Goal: Task Accomplishment & Management: Complete application form

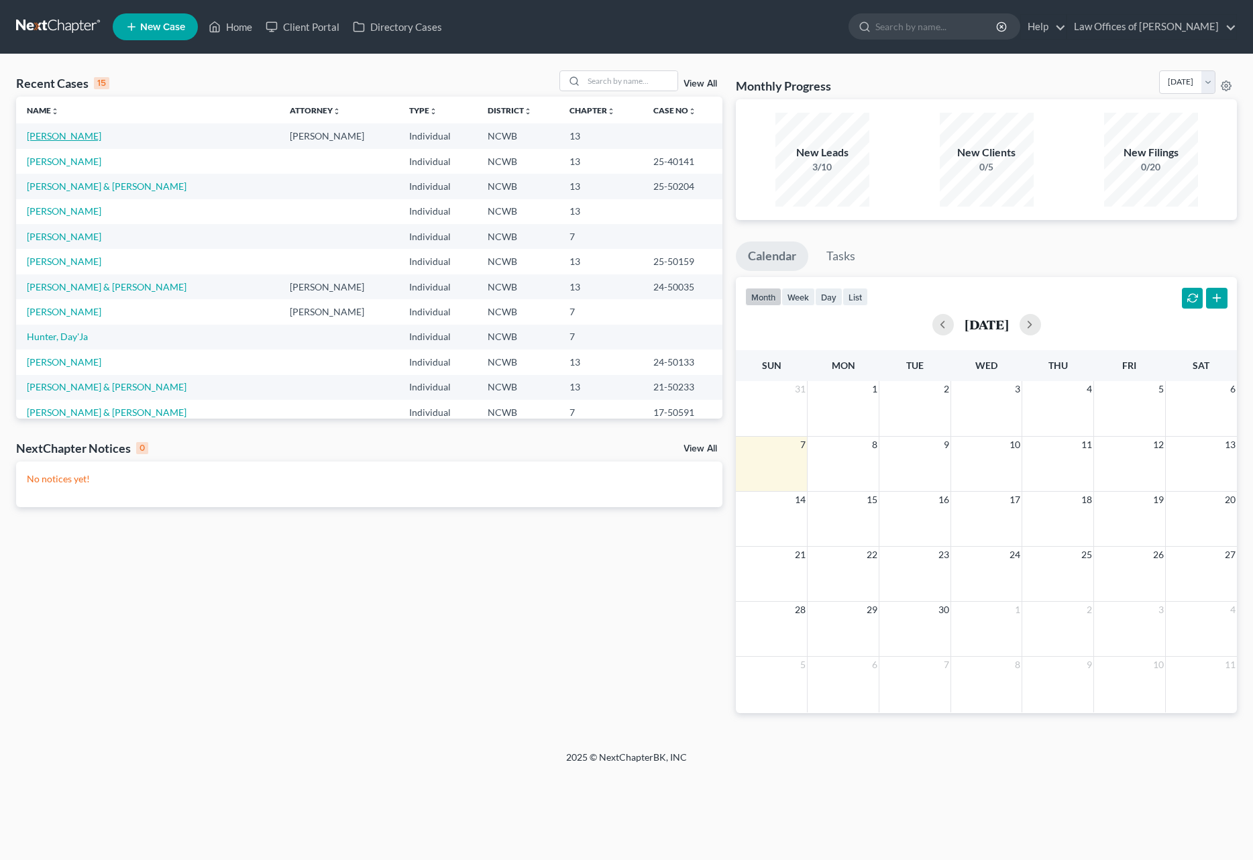
click at [38, 135] on link "[PERSON_NAME]" at bounding box center [64, 135] width 74 height 11
select select "4"
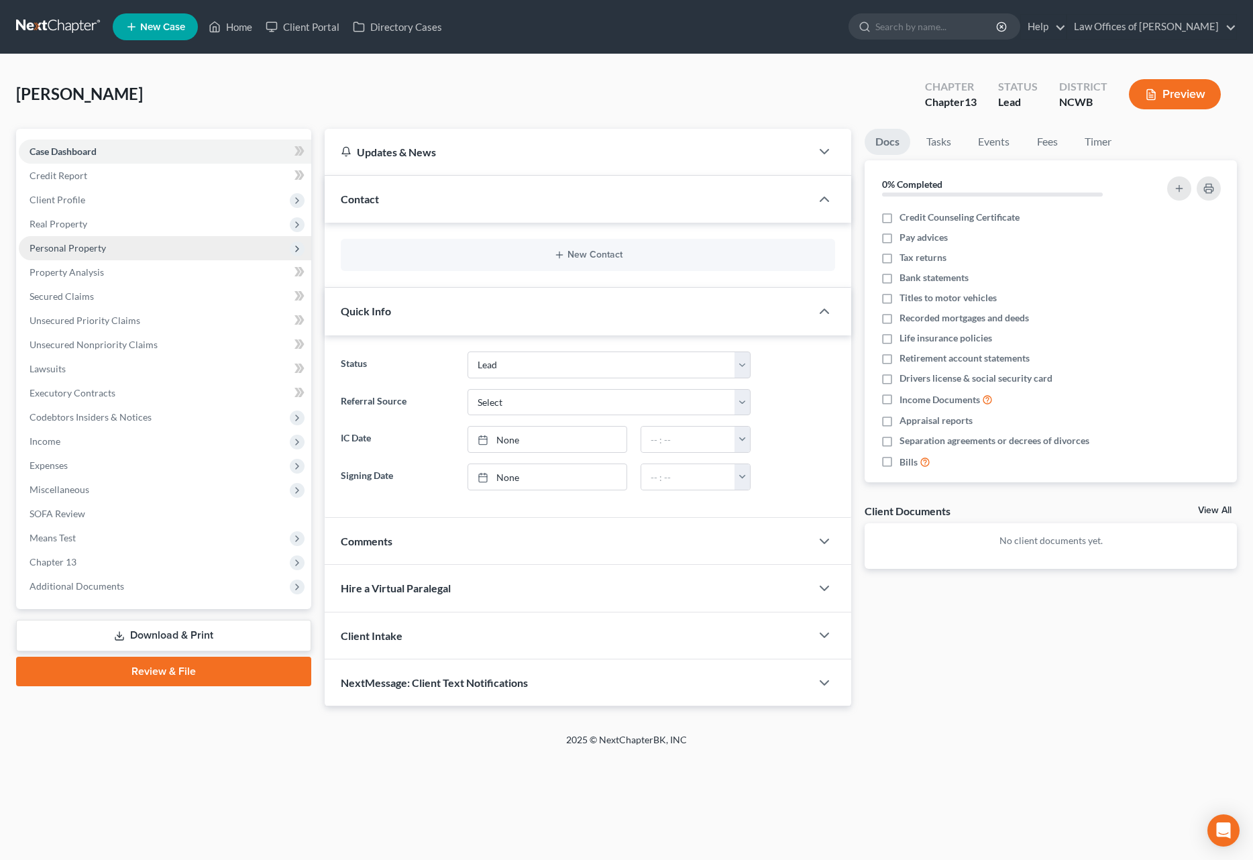
click at [80, 250] on span "Personal Property" at bounding box center [68, 247] width 76 height 11
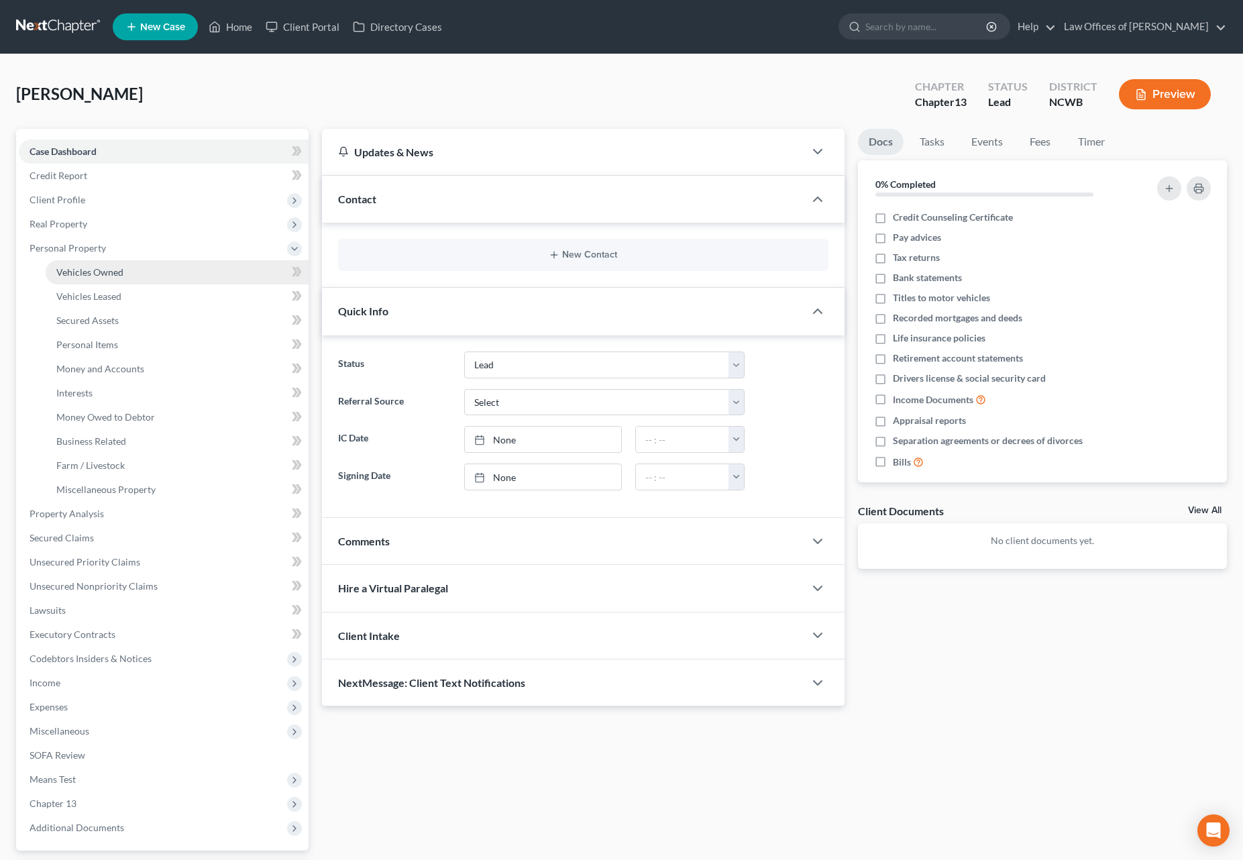
click at [80, 272] on span "Vehicles Owned" at bounding box center [89, 271] width 67 height 11
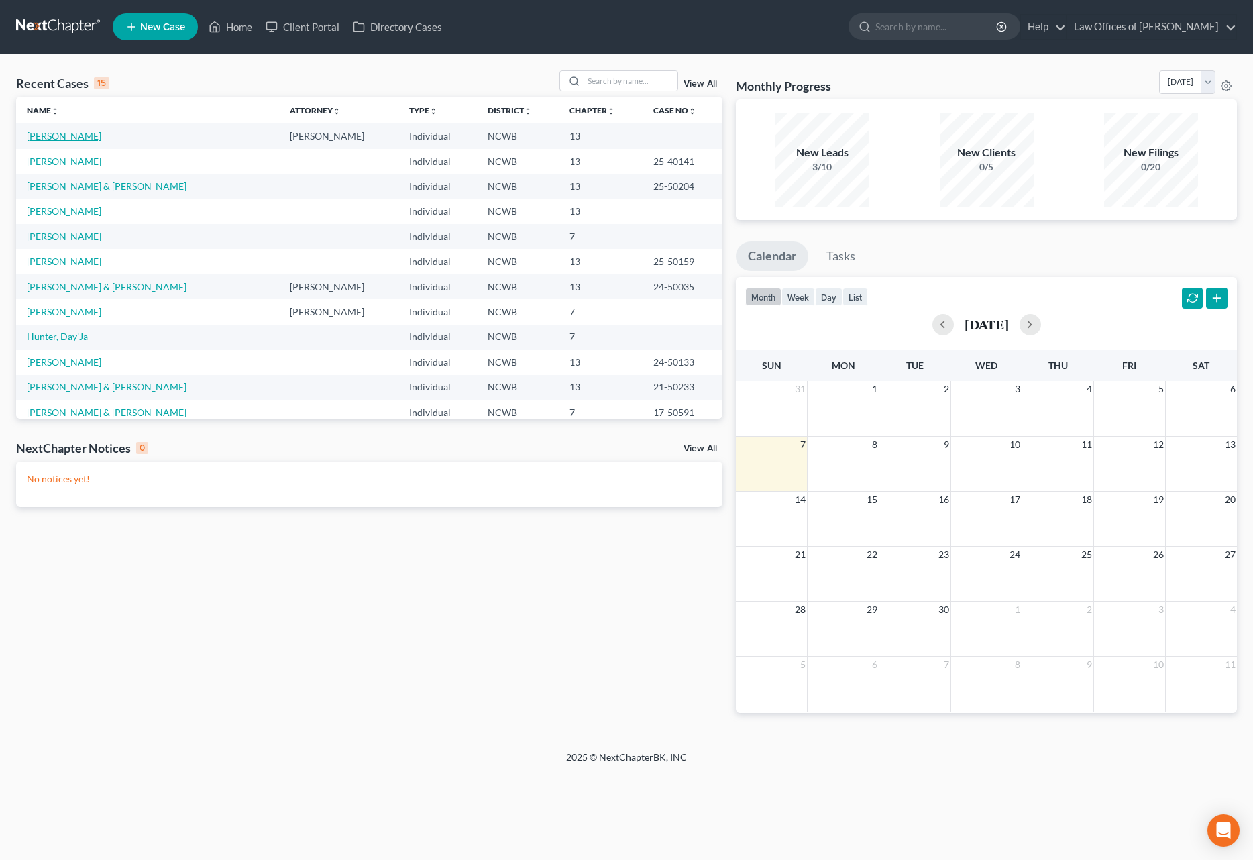
click at [54, 138] on link "[PERSON_NAME]" at bounding box center [64, 135] width 74 height 11
select select "4"
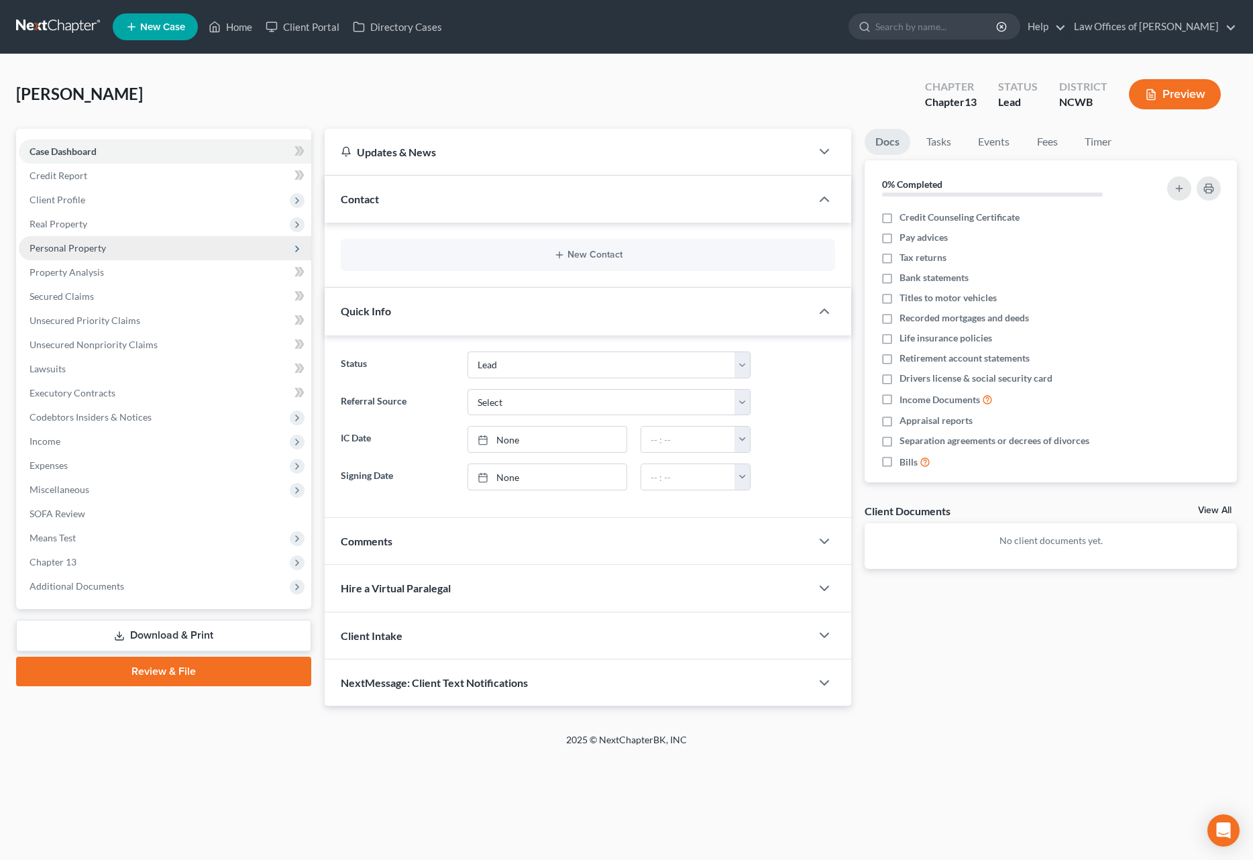
click at [56, 248] on span "Personal Property" at bounding box center [68, 247] width 76 height 11
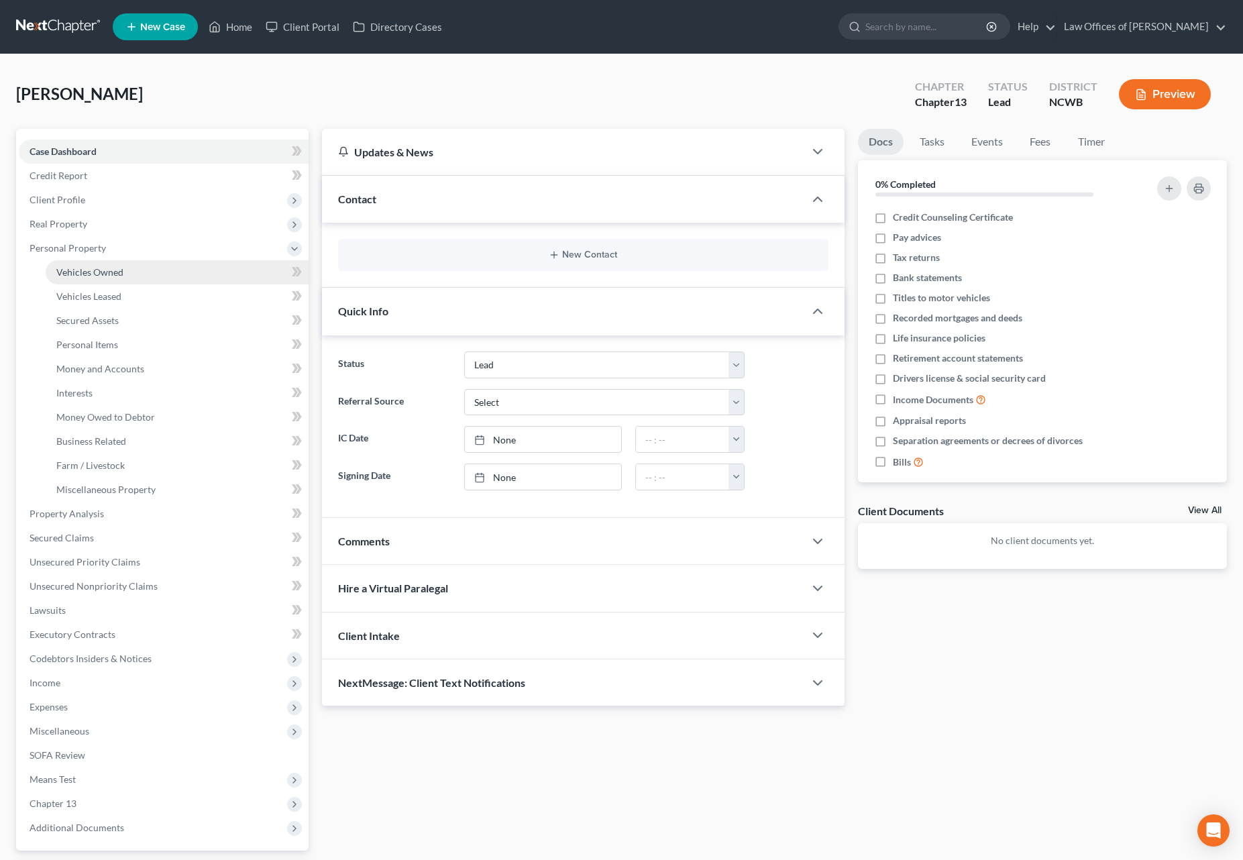
click at [90, 272] on span "Vehicles Owned" at bounding box center [89, 271] width 67 height 11
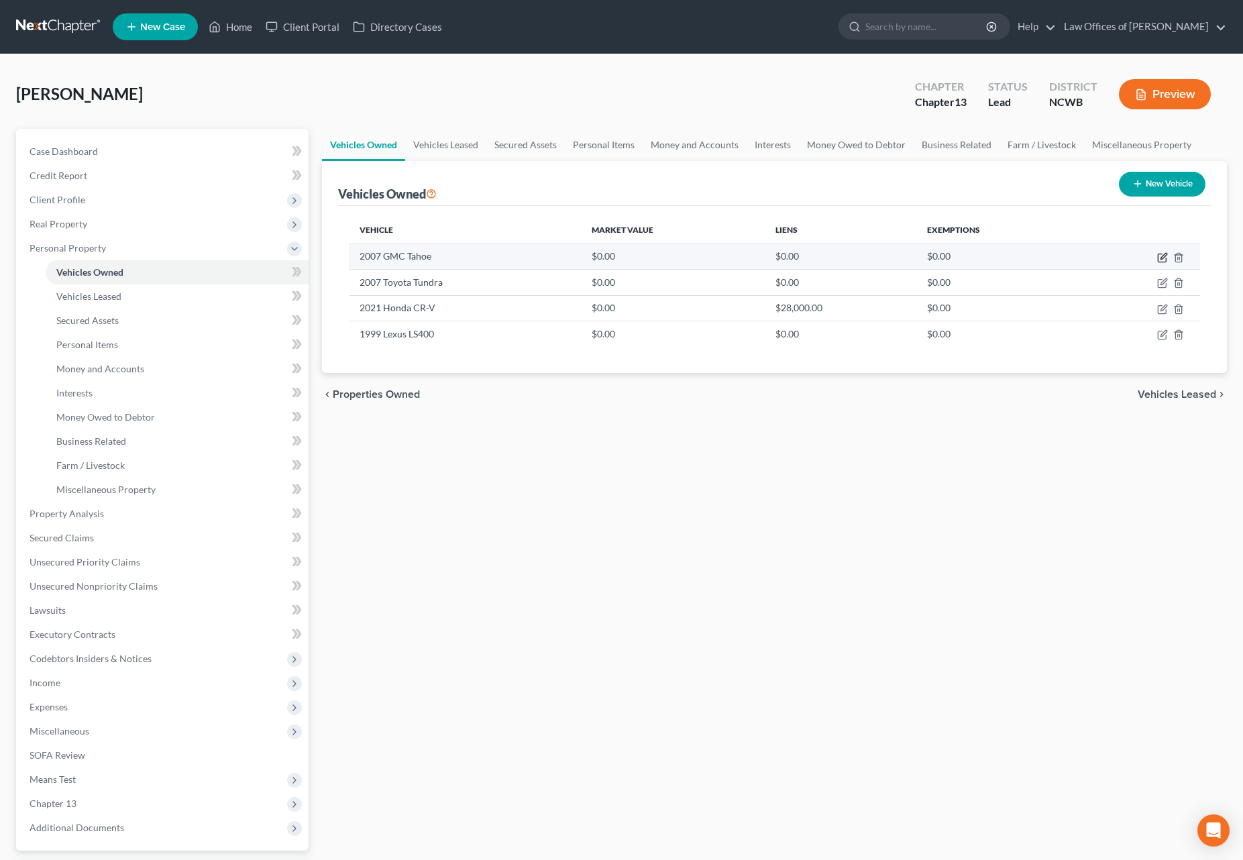
click at [1164, 256] on icon "button" at bounding box center [1162, 257] width 11 height 11
select select "0"
select select "19"
select select "2"
select select "1"
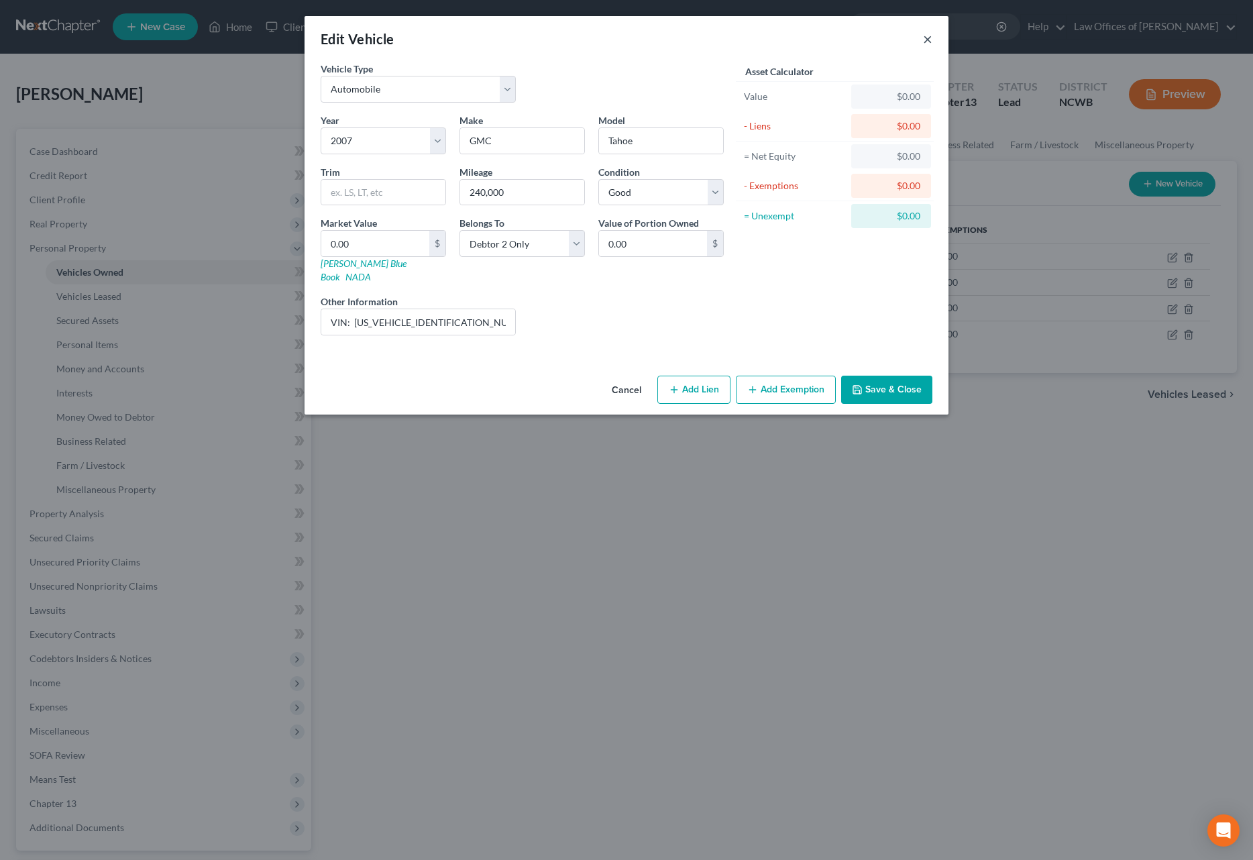
click at [928, 40] on button "×" at bounding box center [927, 39] width 9 height 16
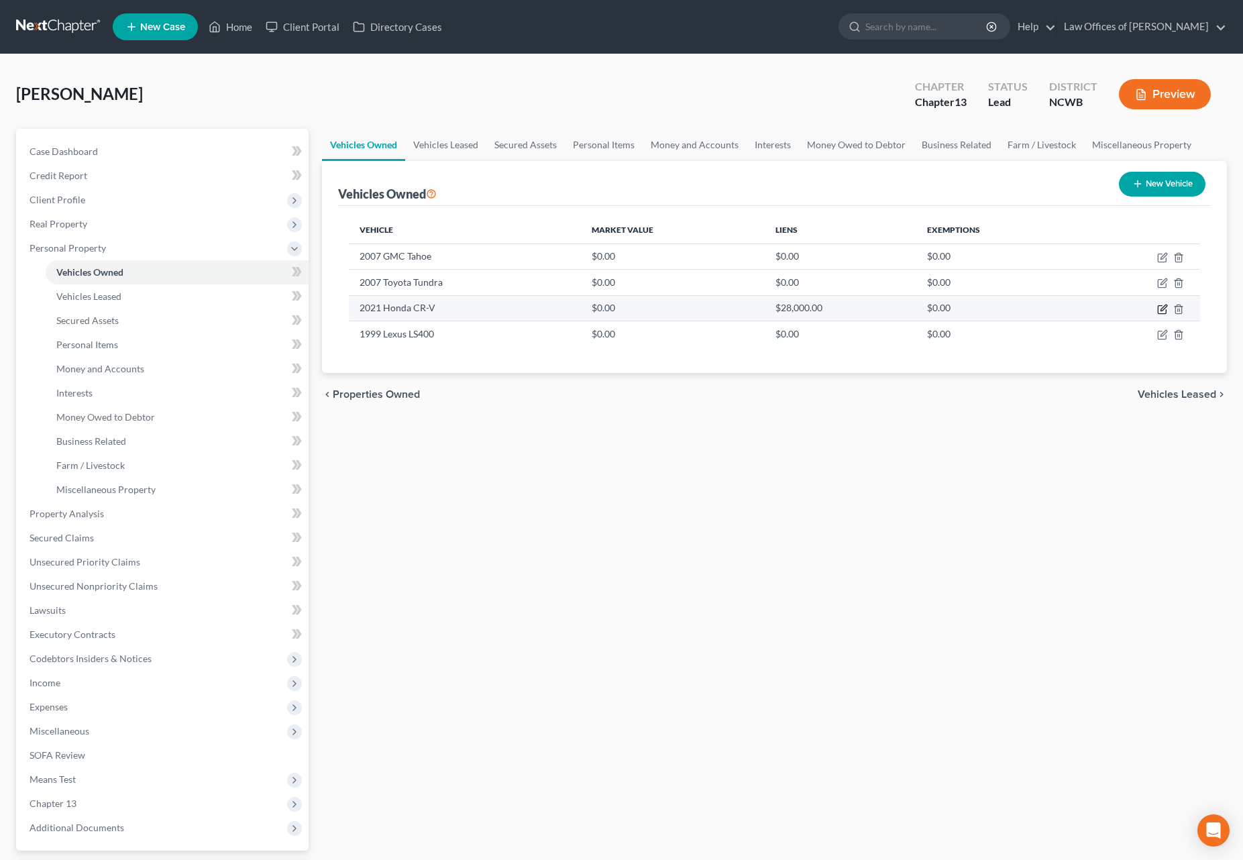
click at [1163, 309] on icon "button" at bounding box center [1162, 309] width 11 height 11
select select "0"
select select "5"
select select "2"
select select "1"
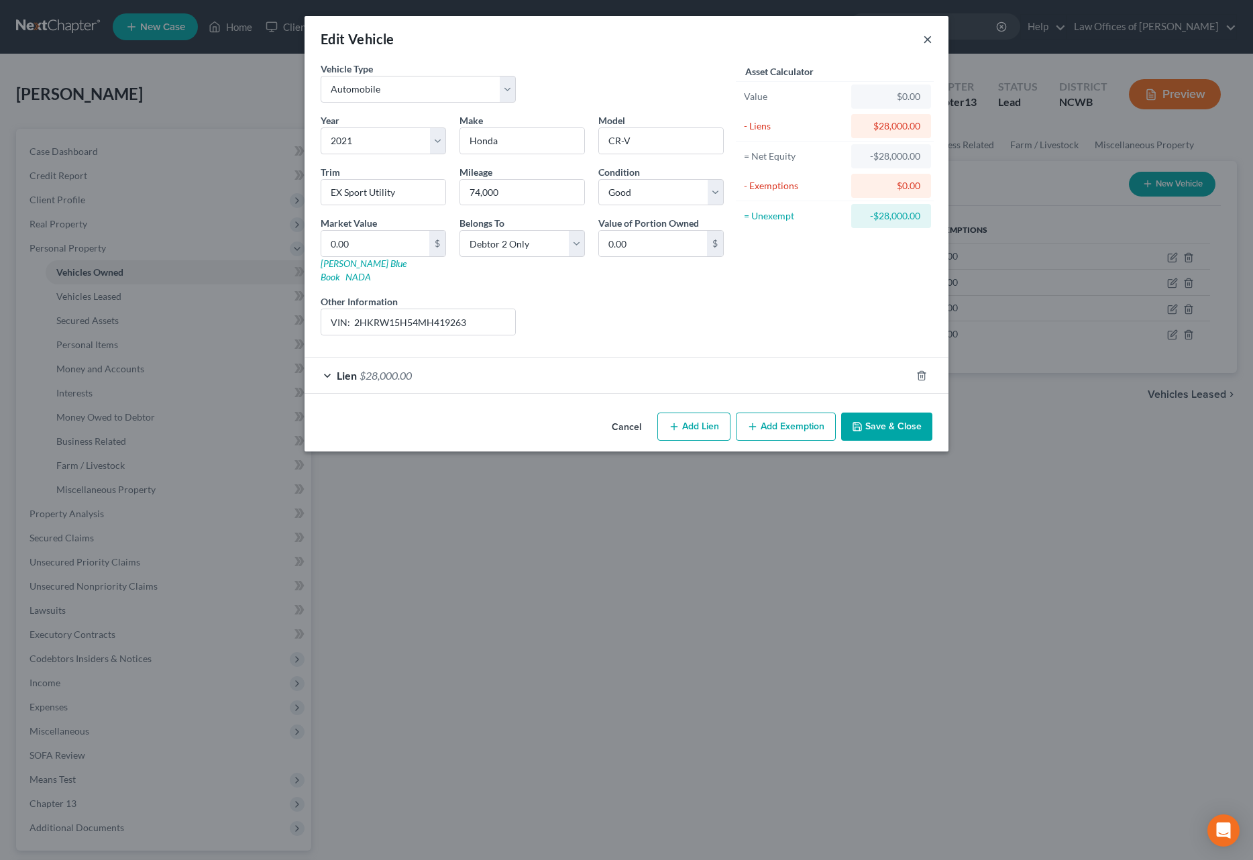
click at [924, 44] on button "×" at bounding box center [927, 39] width 9 height 16
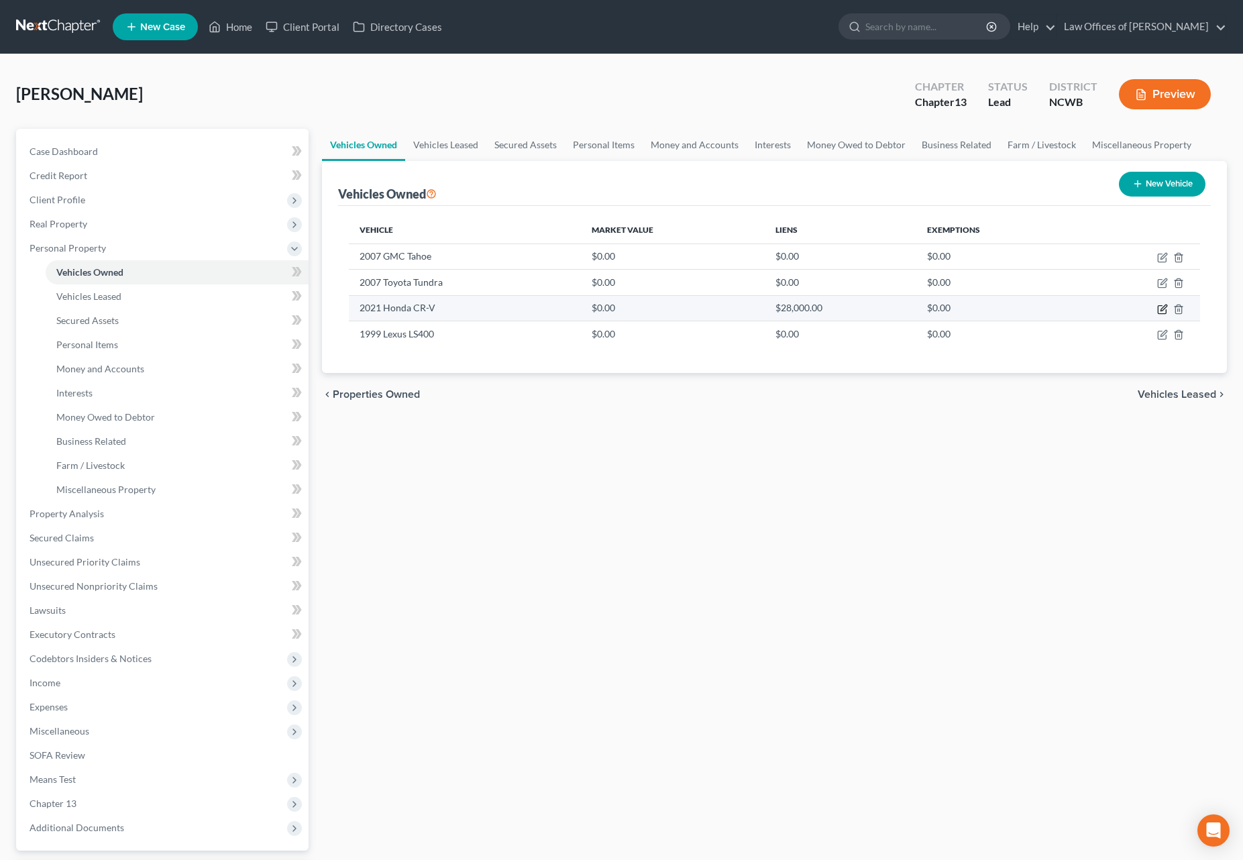
click at [1161, 309] on icon "button" at bounding box center [1164, 308] width 6 height 6
select select "0"
select select "5"
select select "2"
select select "1"
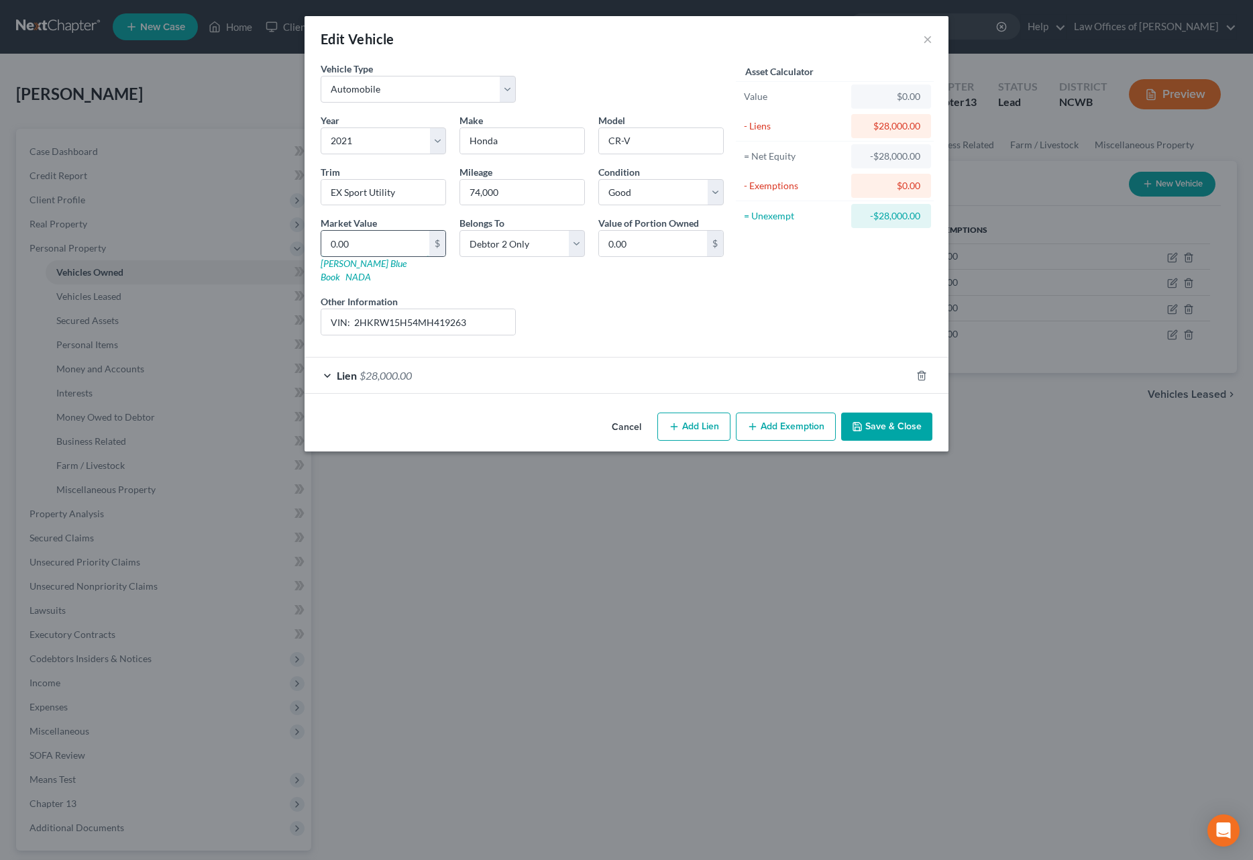
click at [385, 252] on input "0.00" at bounding box center [375, 243] width 108 height 25
type input "2"
type input "2.00"
type input "24"
type input "24.00"
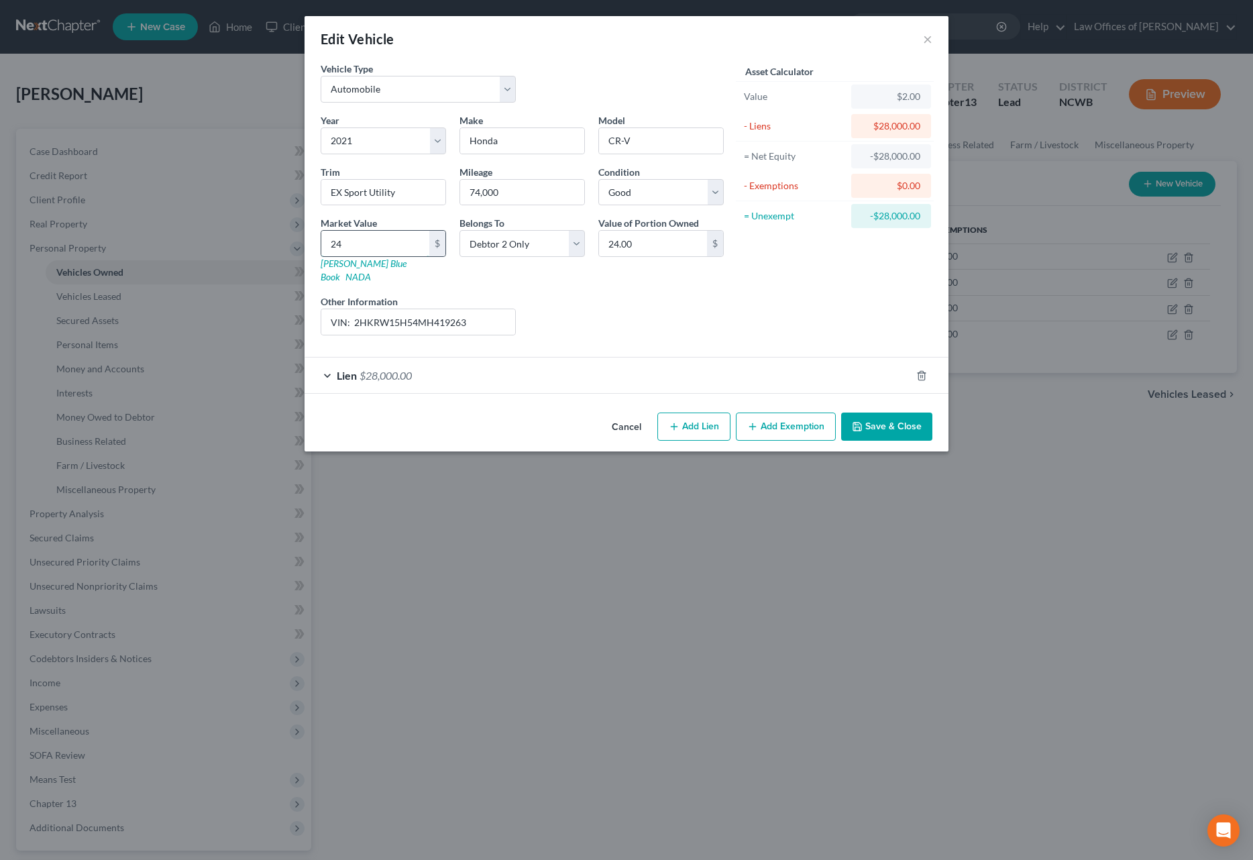
type input "242"
type input "242.00"
type input "2427"
type input "2,427.00"
type input "24278"
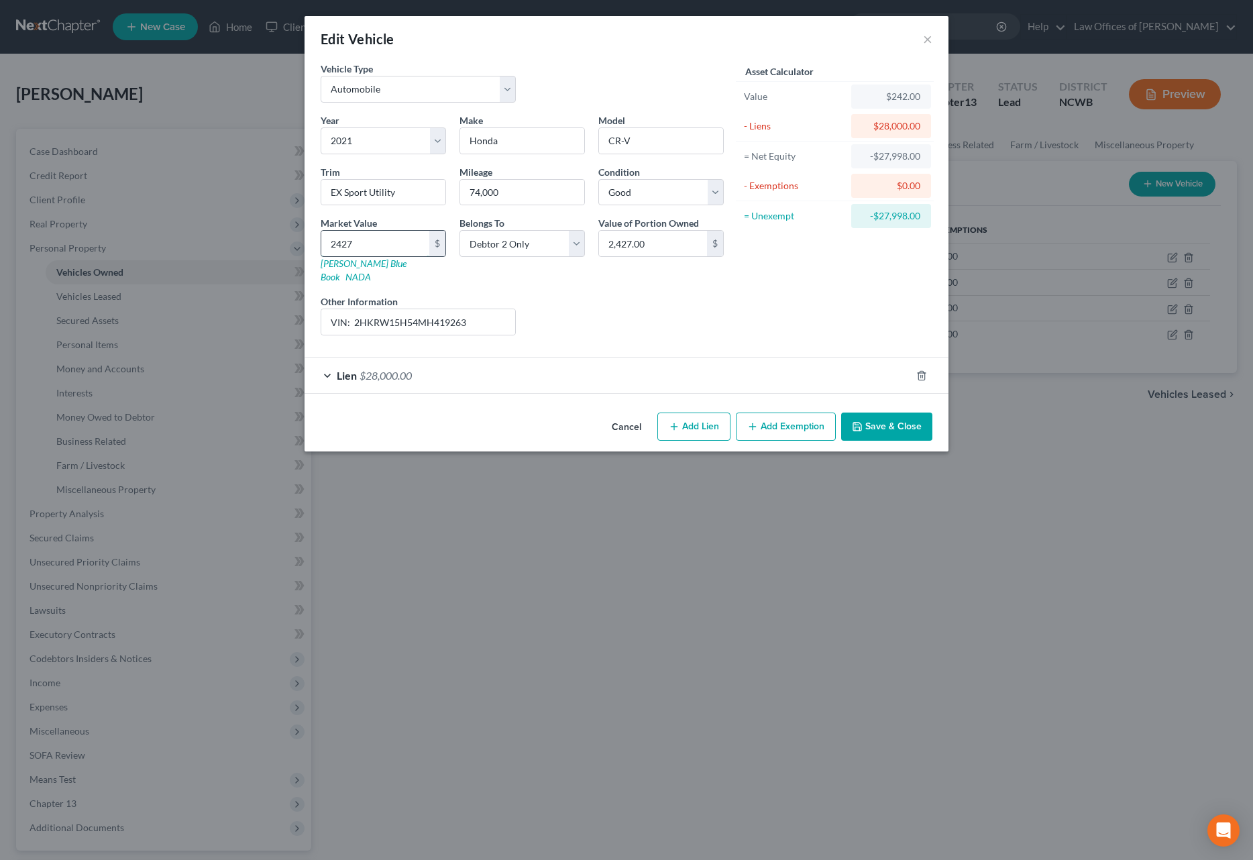
type input "24,278.00"
type input "24,278"
click at [480, 309] on input "VIN: 2HKRW15H54MH419263" at bounding box center [418, 321] width 194 height 25
type input "VIN: 2HKRW15H54MH419263 / JD Power Average Retail $24,278"
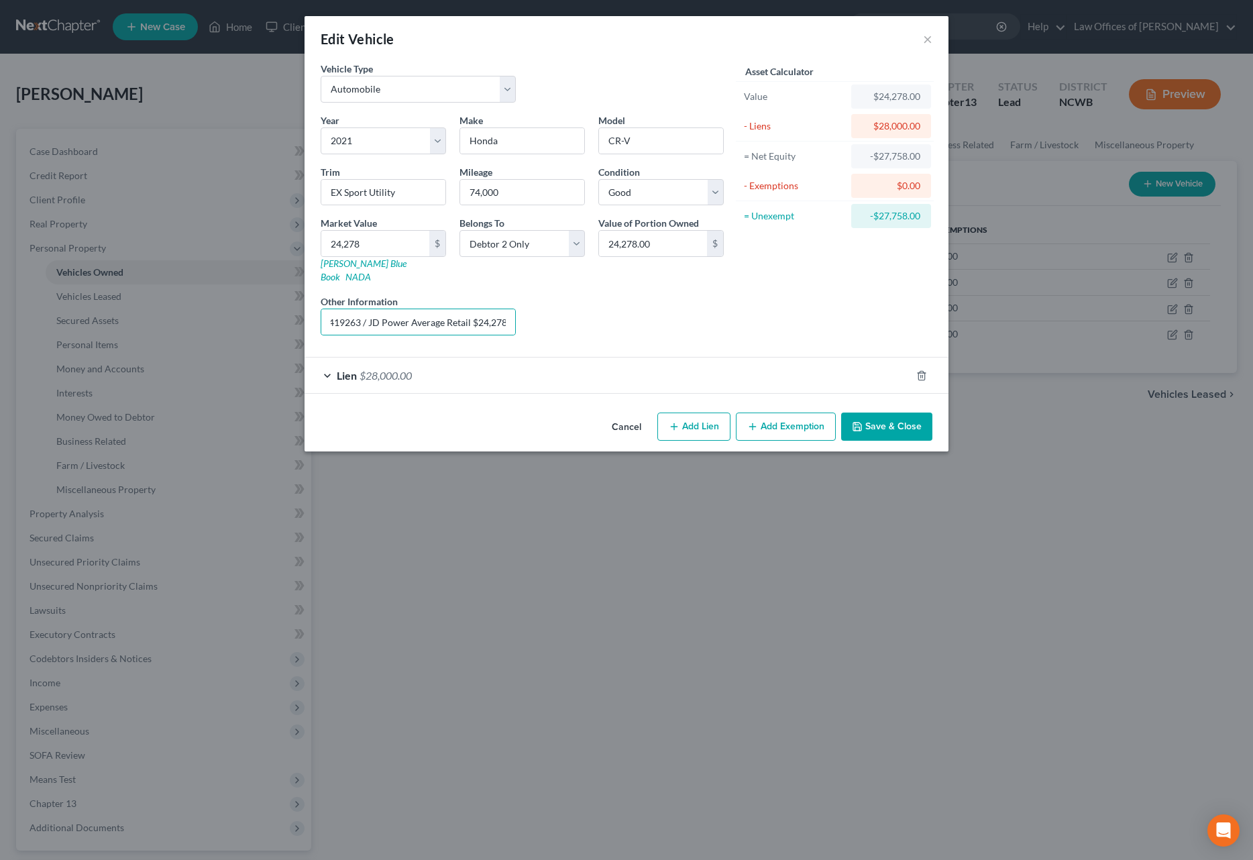
click at [910, 413] on button "Save & Close" at bounding box center [886, 427] width 91 height 28
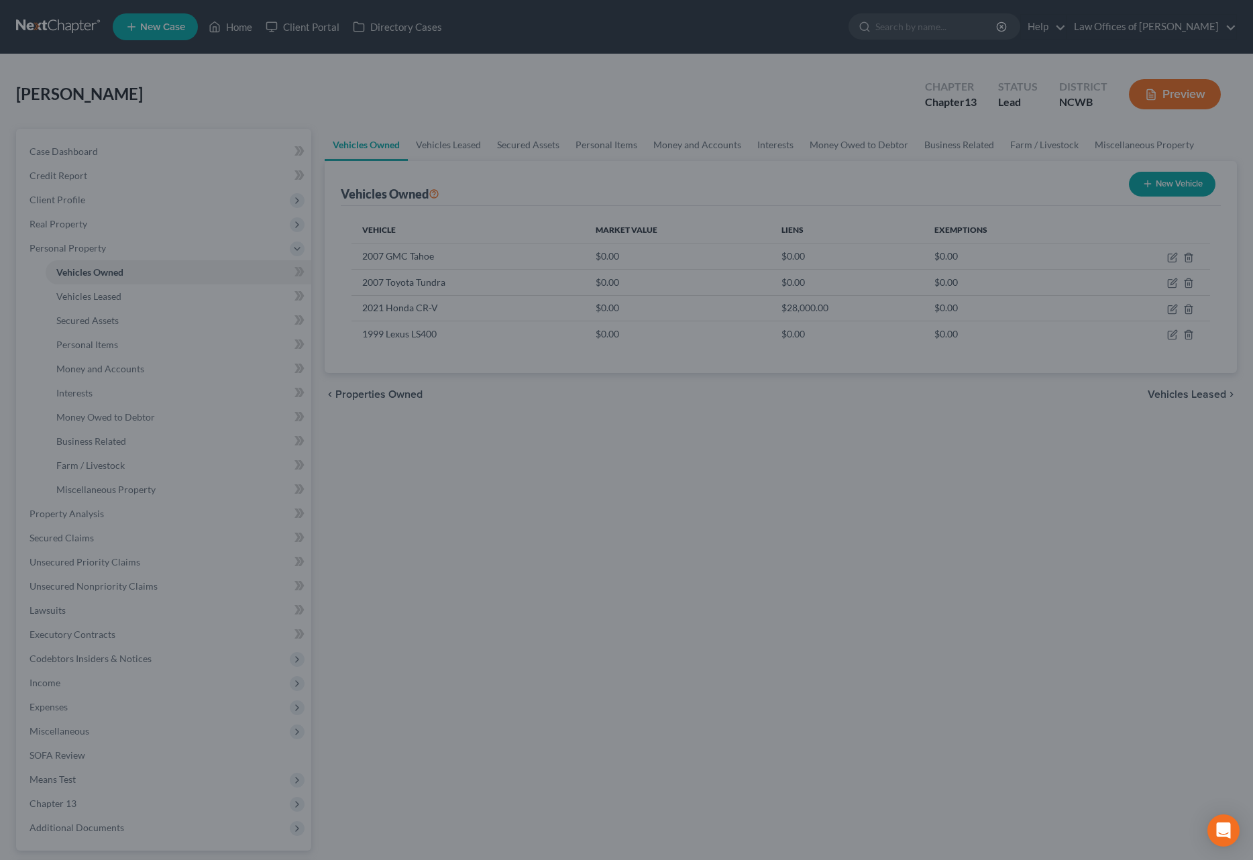
scroll to position [0, 0]
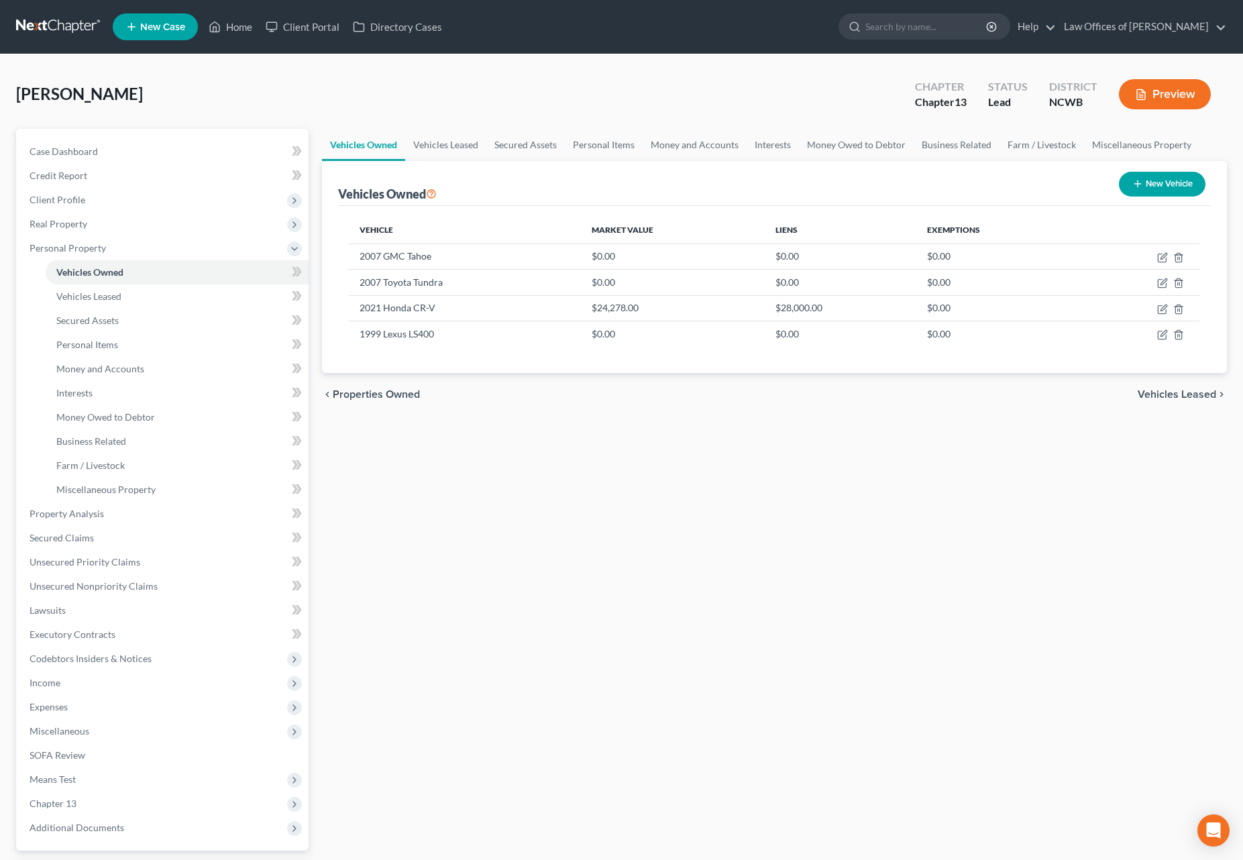
click at [1157, 191] on button "New Vehicle" at bounding box center [1162, 184] width 87 height 25
select select "0"
select select "2"
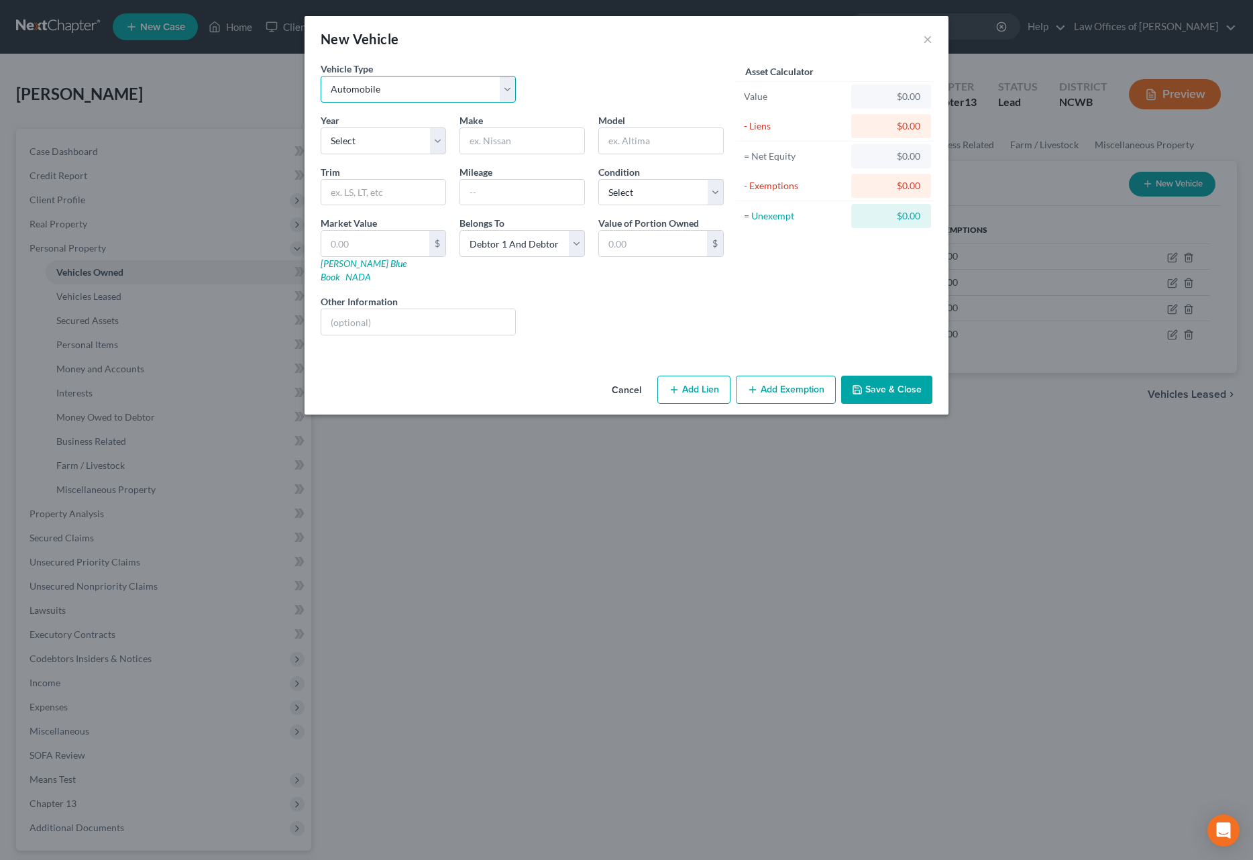
click at [451, 91] on select "Select Automobile Truck Trailer Watercraft Aircraft Motor Home Atv Other Vehicle" at bounding box center [418, 89] width 195 height 27
select select "2"
click at [321, 76] on select "Select Automobile Truck Trailer Watercraft Aircraft Motor Home Atv Other Vehicle" at bounding box center [418, 89] width 195 height 27
click at [401, 146] on select "Select 2026 2025 2024 2023 2022 2021 2020 2019 2018 2017 2016 2015 2014 2013 20…" at bounding box center [383, 140] width 125 height 27
click at [365, 139] on select "Select 2026 2025 2024 2023 2022 2021 2020 2019 2018 2017 2016 2015 2014 2013 20…" at bounding box center [383, 140] width 125 height 27
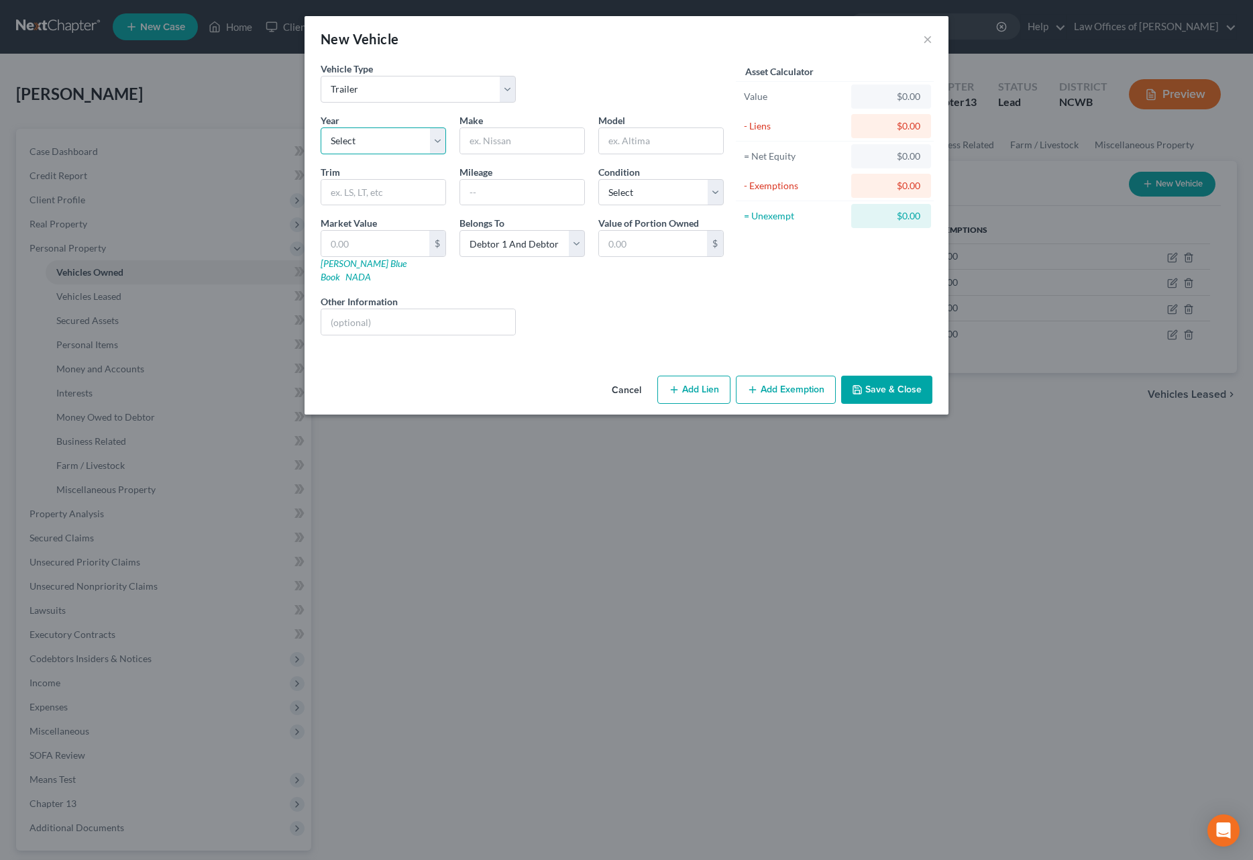
select select "5"
click at [321, 127] on select "Select 2026 2025 2024 2023 2022 2021 2020 2019 2018 2017 2016 2015 2014 2013 20…" at bounding box center [383, 140] width 125 height 27
click at [530, 144] on input "text" at bounding box center [522, 140] width 124 height 25
type input "EAgle"
type input "Cargo Trailer"
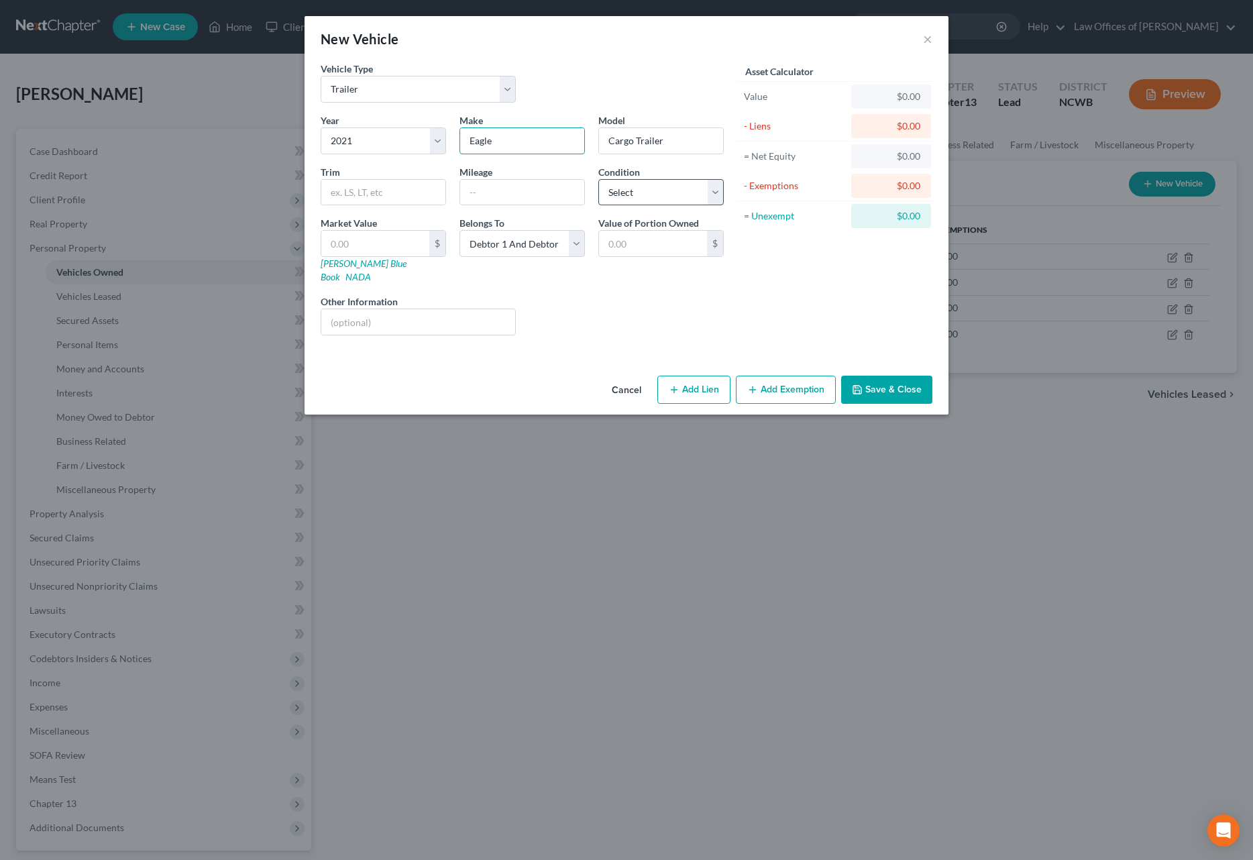
type input "Eagle"
click at [656, 197] on select "Select Excellent Very Good Good Fair Poor" at bounding box center [660, 192] width 125 height 27
select select "2"
click at [598, 179] on select "Select Excellent Very Good Good Fair Poor" at bounding box center [660, 192] width 125 height 27
click at [567, 246] on select "Select Debtor 1 Only Debtor 2 Only Debtor 1 And Debtor 2 Only At Least One Of T…" at bounding box center [522, 243] width 125 height 27
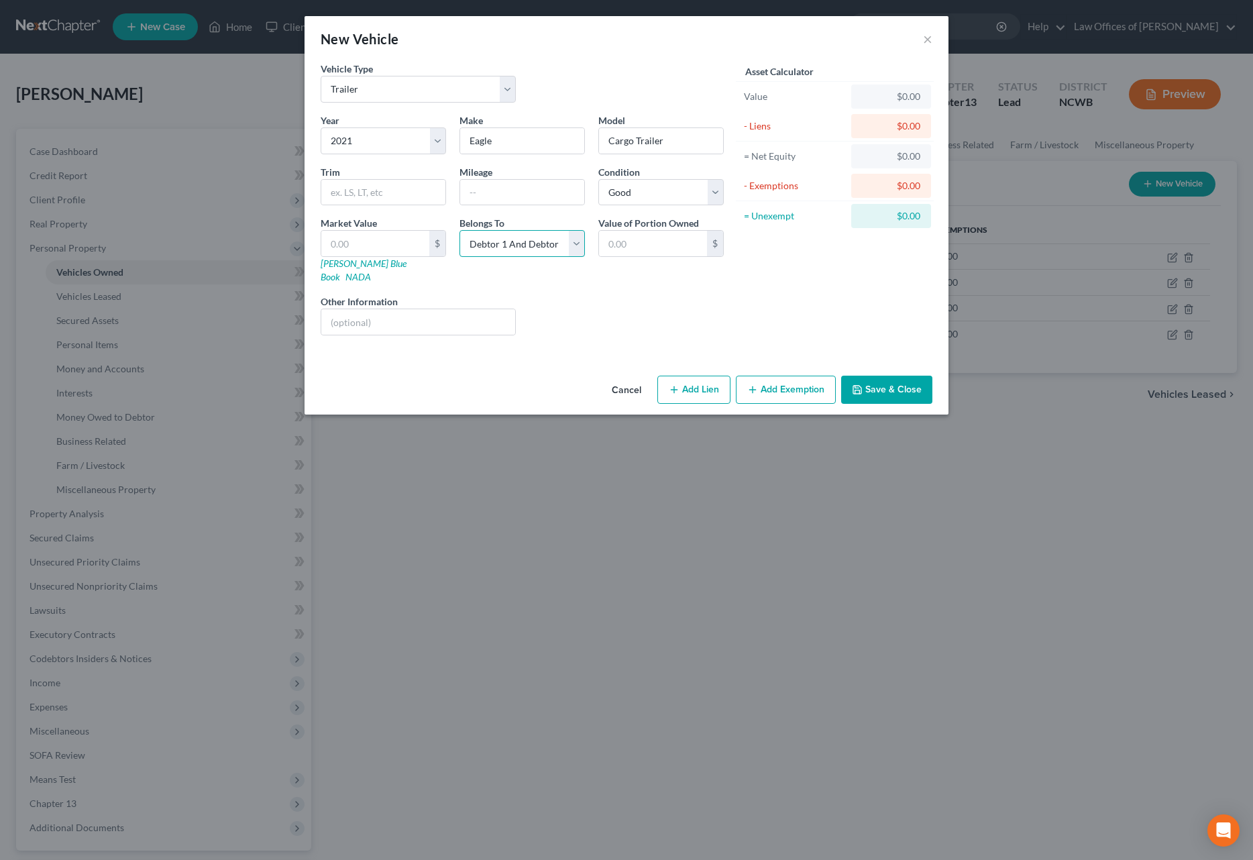
select select "0"
click at [460, 230] on select "Select Debtor 1 Only Debtor 2 Only Debtor 1 And Debtor 2 Only At Least One Of T…" at bounding box center [522, 243] width 125 height 27
click at [513, 191] on input "text" at bounding box center [522, 192] width 124 height 25
click at [341, 248] on input "text" at bounding box center [375, 243] width 108 height 25
type input "0.00"
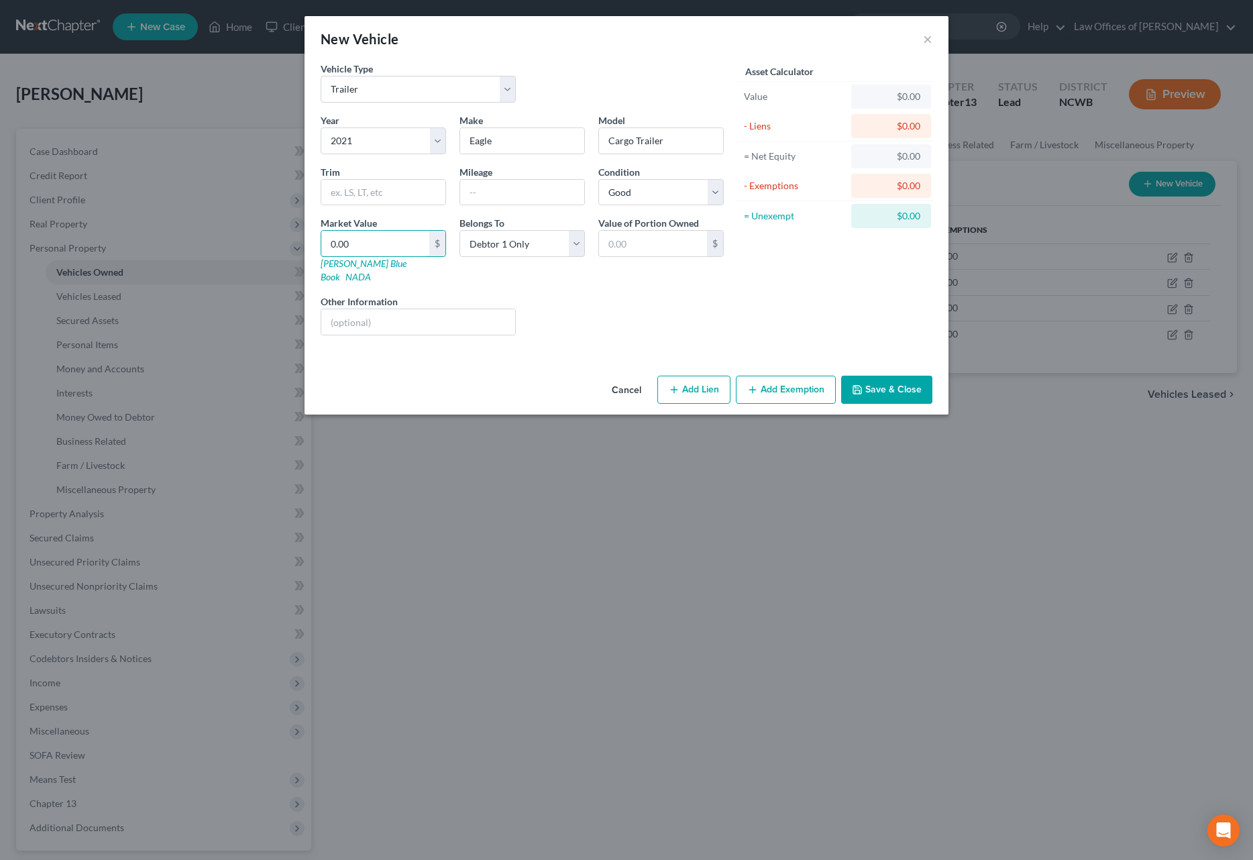
type input "0.00"
click at [910, 376] on button "Save & Close" at bounding box center [886, 390] width 91 height 28
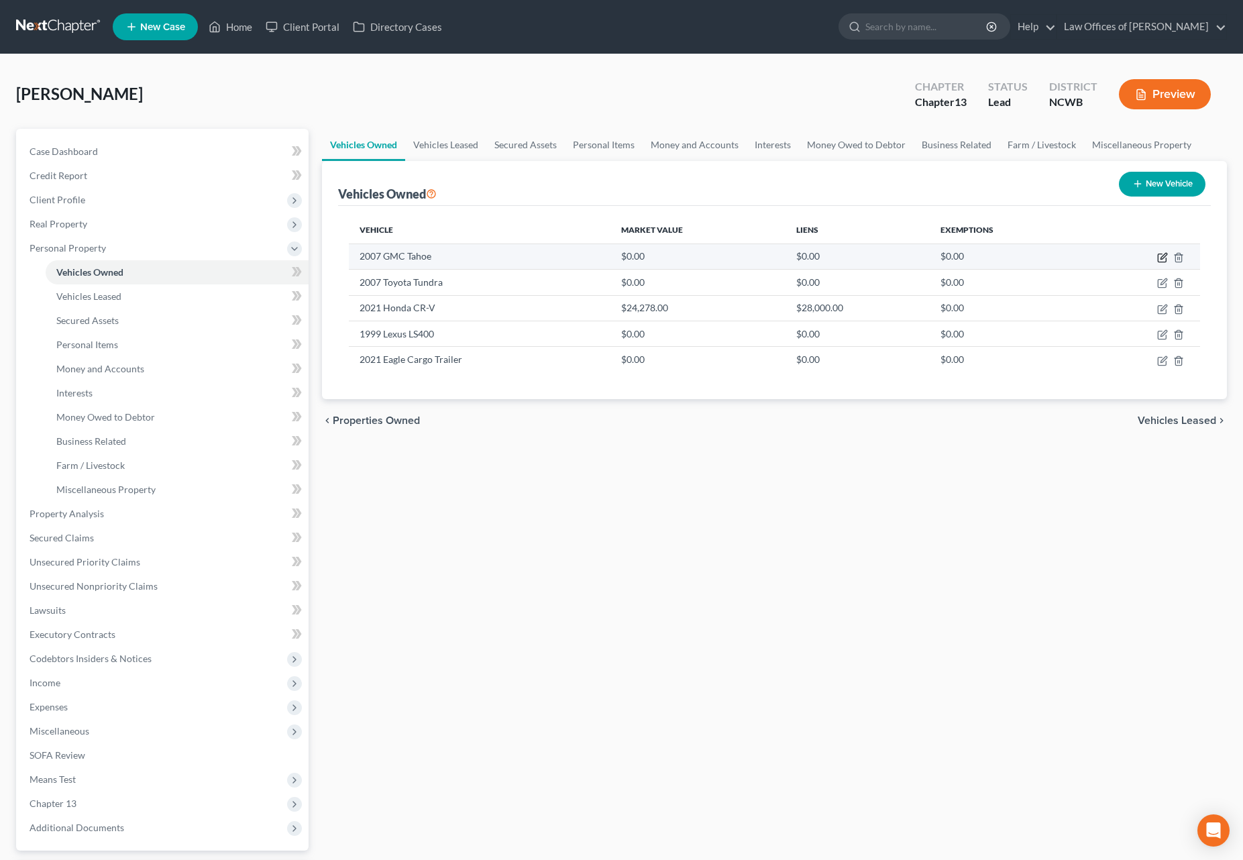
click at [1163, 255] on icon "button" at bounding box center [1162, 257] width 11 height 11
select select "0"
select select "19"
select select "2"
select select "1"
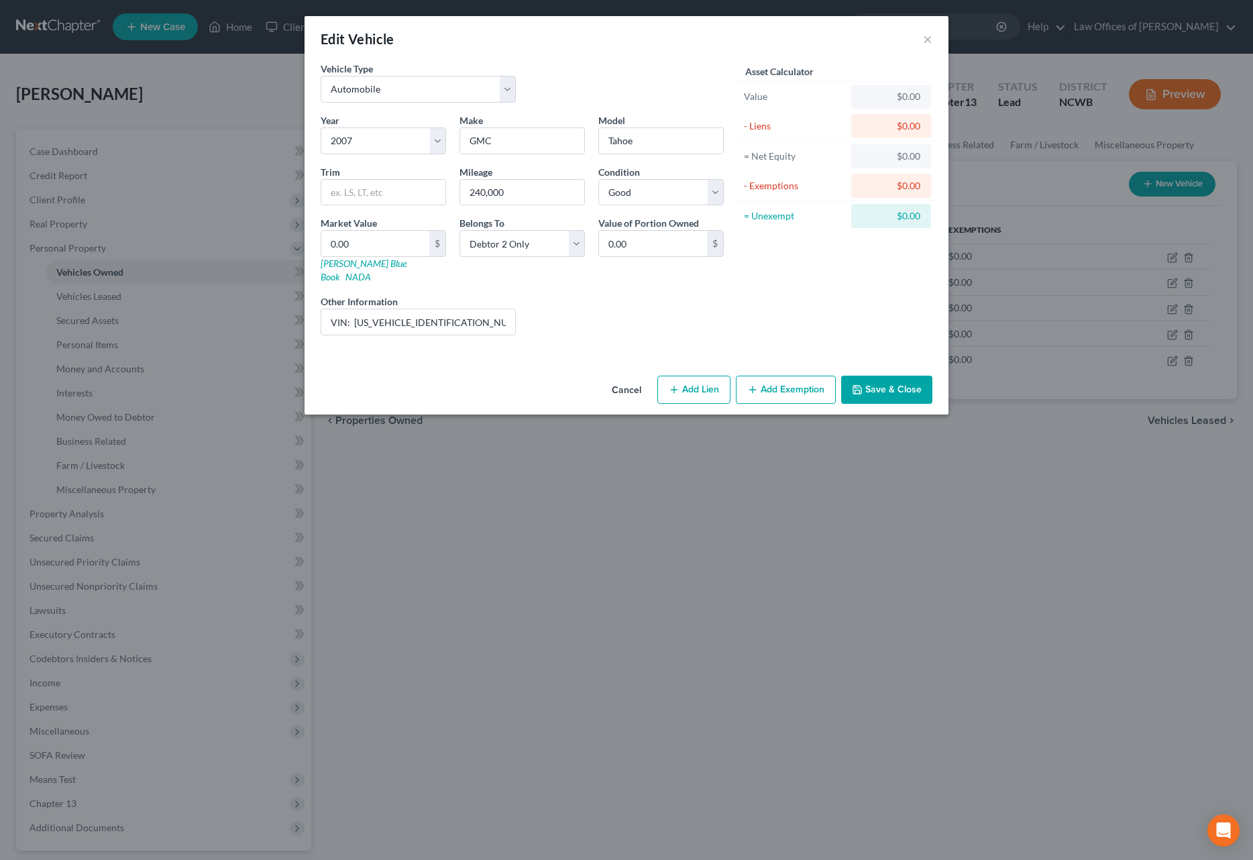
click at [893, 380] on button "Save & Close" at bounding box center [886, 390] width 91 height 28
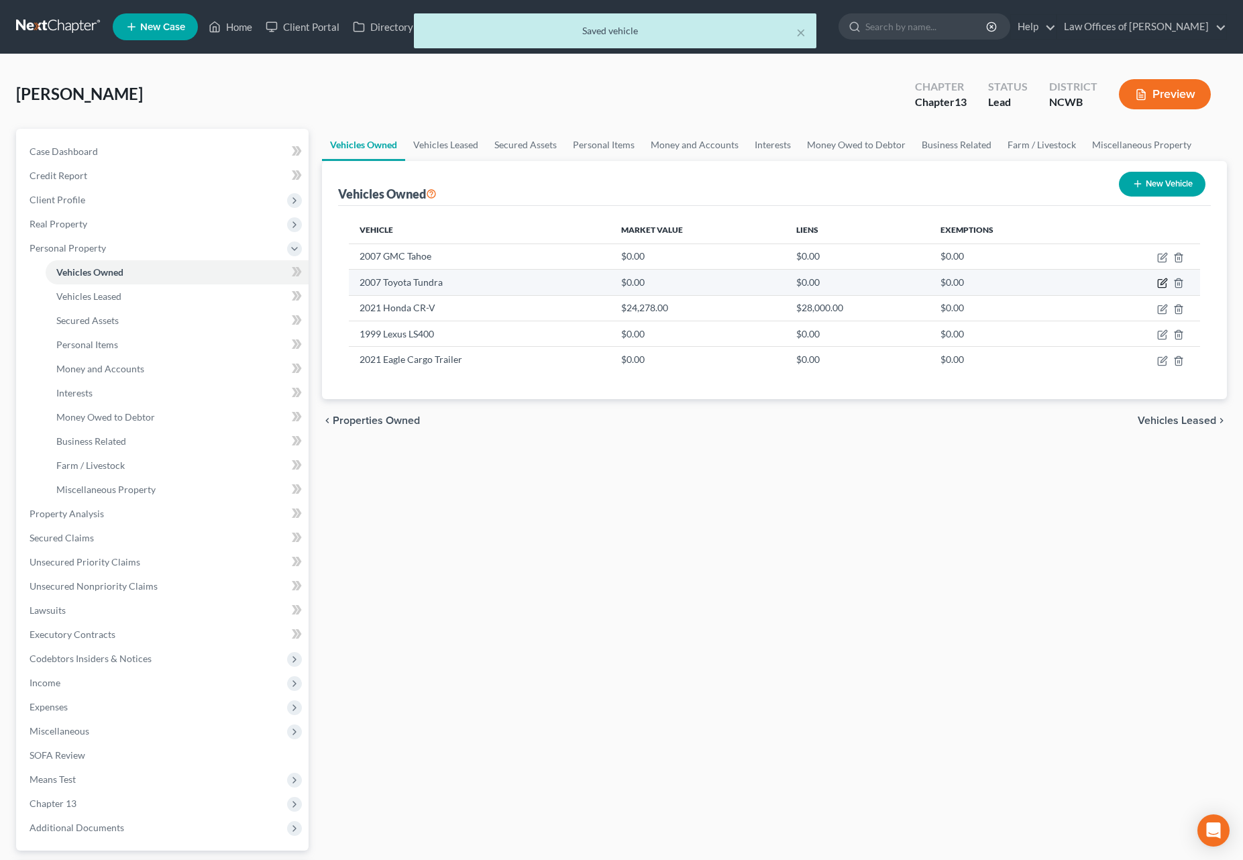
click at [1167, 281] on icon "button" at bounding box center [1162, 283] width 11 height 11
select select "0"
select select "19"
select select "2"
select select "0"
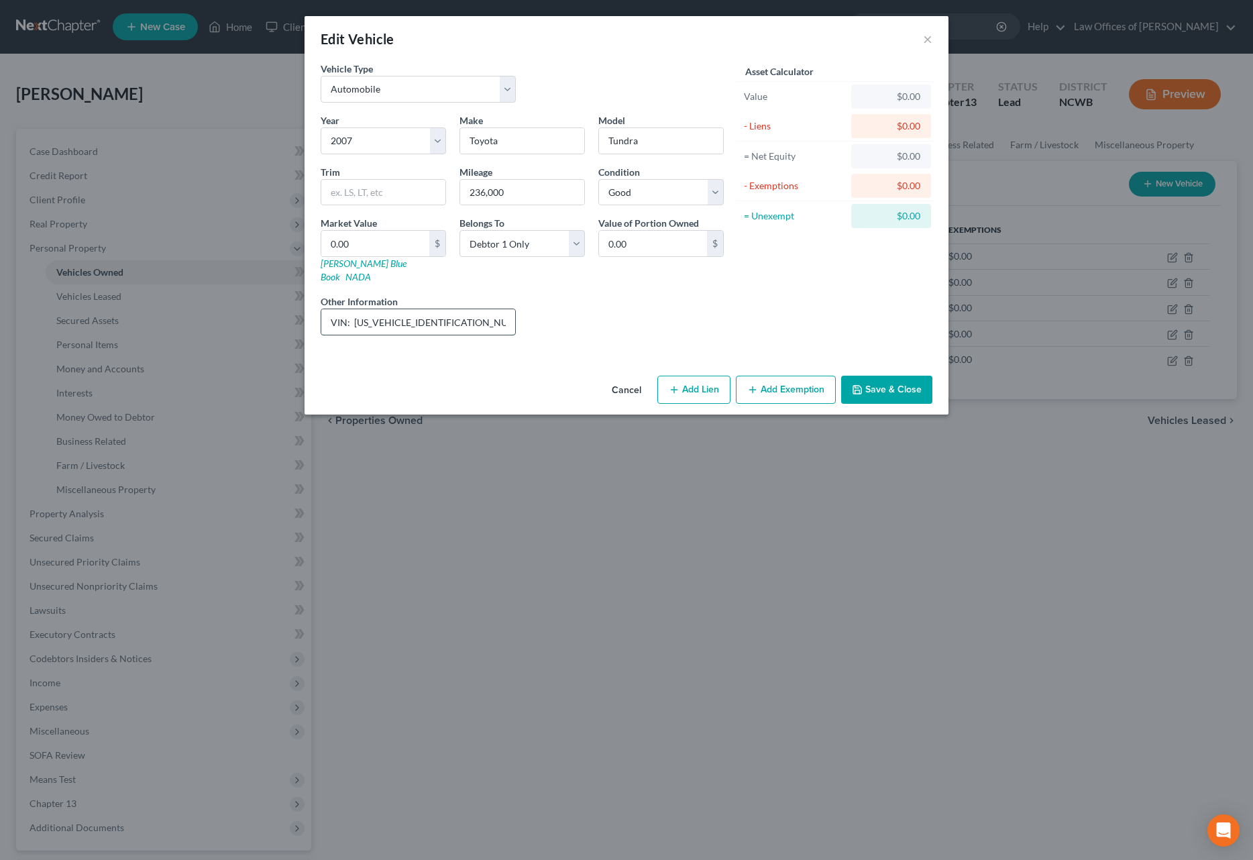
drag, startPoint x: 451, startPoint y: 309, endPoint x: 353, endPoint y: 309, distance: 97.9
click at [353, 309] on input "VIN: [US_VEHICLE_IDENTIFICATION_NUMBER]" at bounding box center [418, 321] width 194 height 25
click at [362, 266] on link "[PERSON_NAME] Blue Book" at bounding box center [364, 270] width 86 height 25
click at [402, 248] on input "0.00" at bounding box center [375, 243] width 108 height 25
click at [458, 309] on input "VIN: [US_VEHICLE_IDENTIFICATION_NUMBER]" at bounding box center [418, 321] width 194 height 25
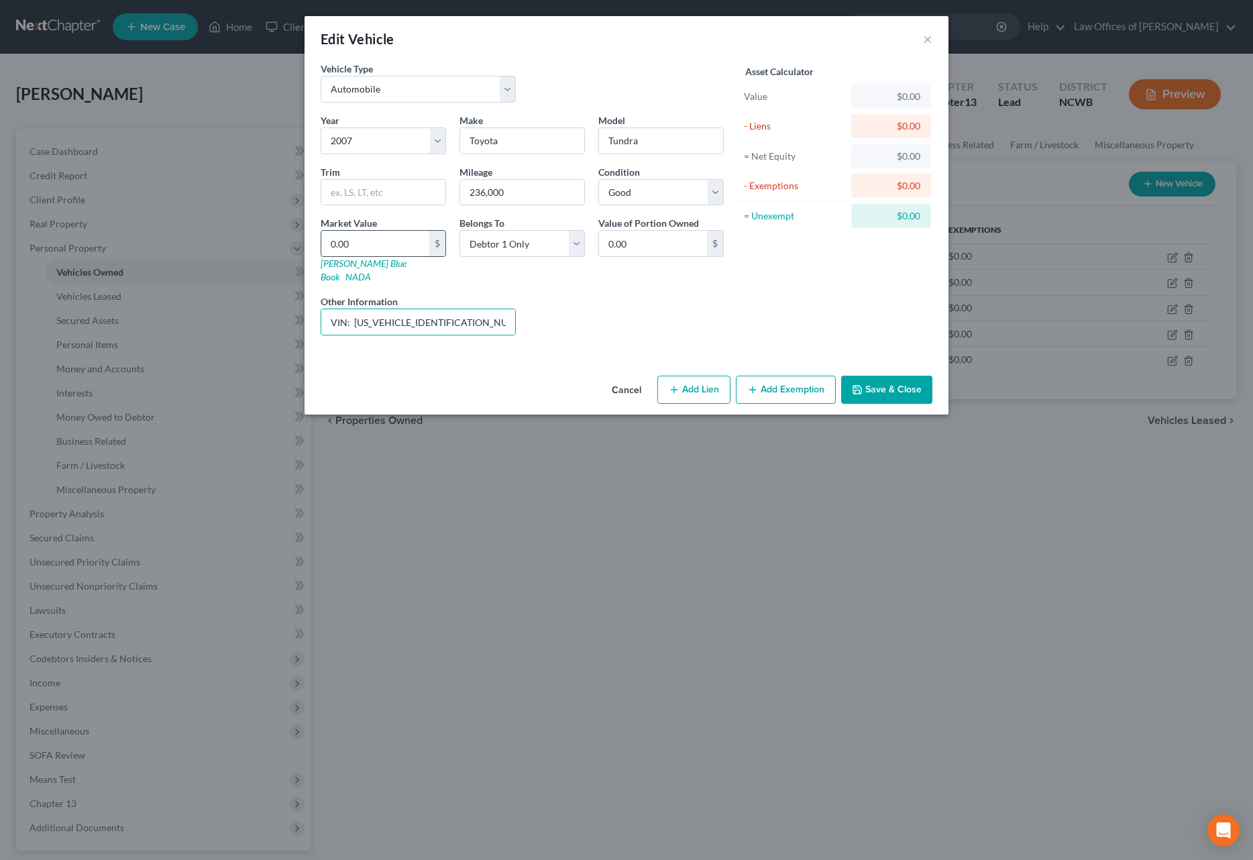
click at [382, 249] on input "0.00" at bounding box center [375, 243] width 108 height 25
type input "8"
type input "8.00"
type input "88"
type input "88.00"
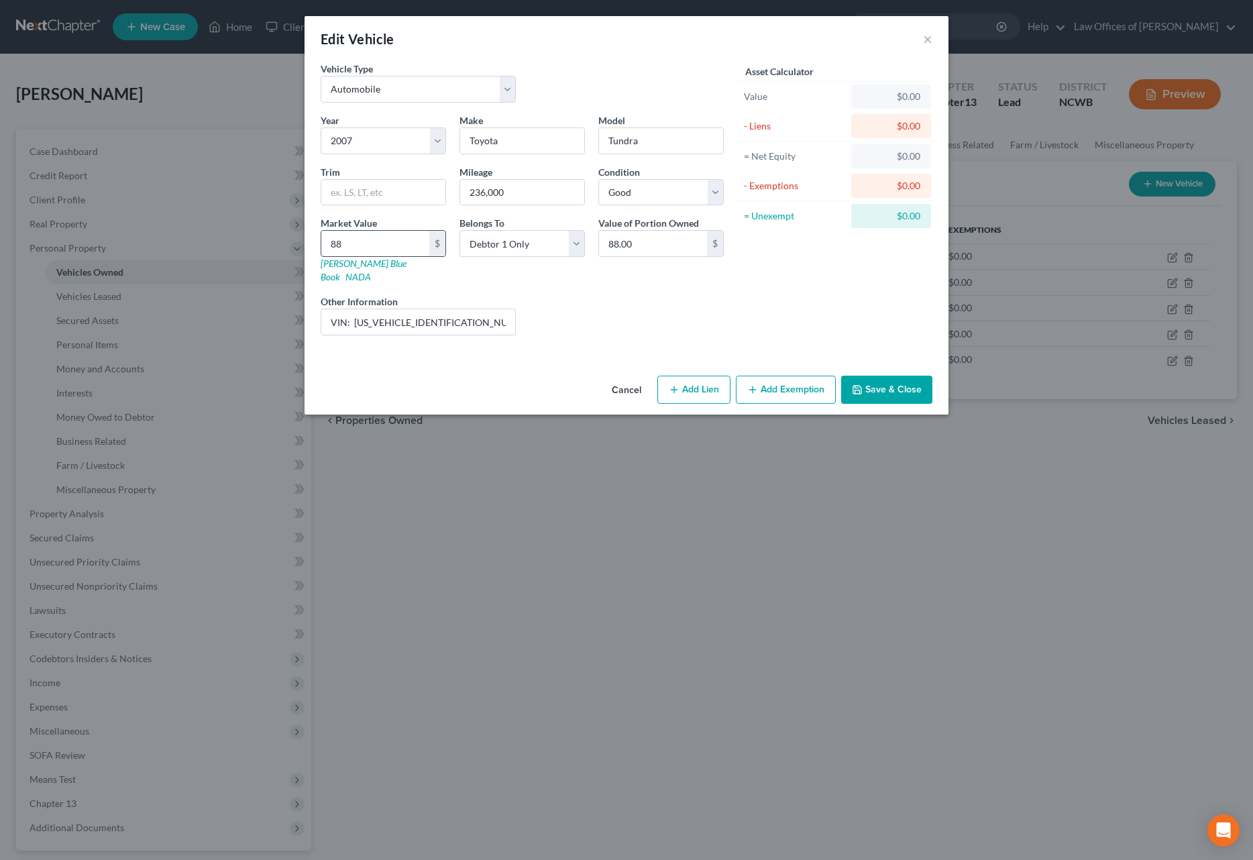
type input "889"
type input "889.00"
type input "8,894"
type input "8,894.00"
type input "8,894"
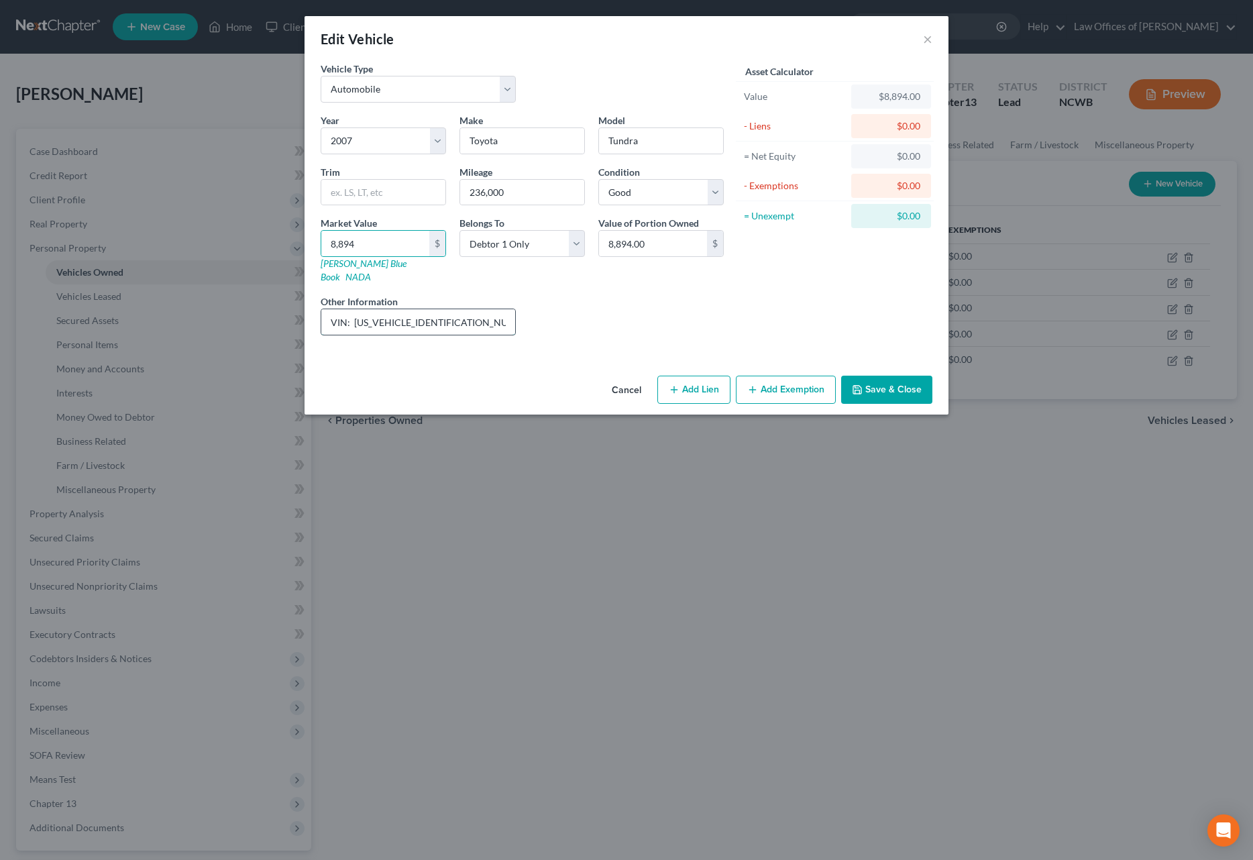
click at [471, 309] on input "VIN: [US_VEHICLE_IDENTIFICATION_NUMBER]" at bounding box center [418, 321] width 194 height 25
type input "VIN: [US_VEHICLE_IDENTIFICATION_NUMBER], [PERSON_NAME] Blue Book Value - Averag…"
click at [865, 376] on button "Save & Close" at bounding box center [886, 390] width 91 height 28
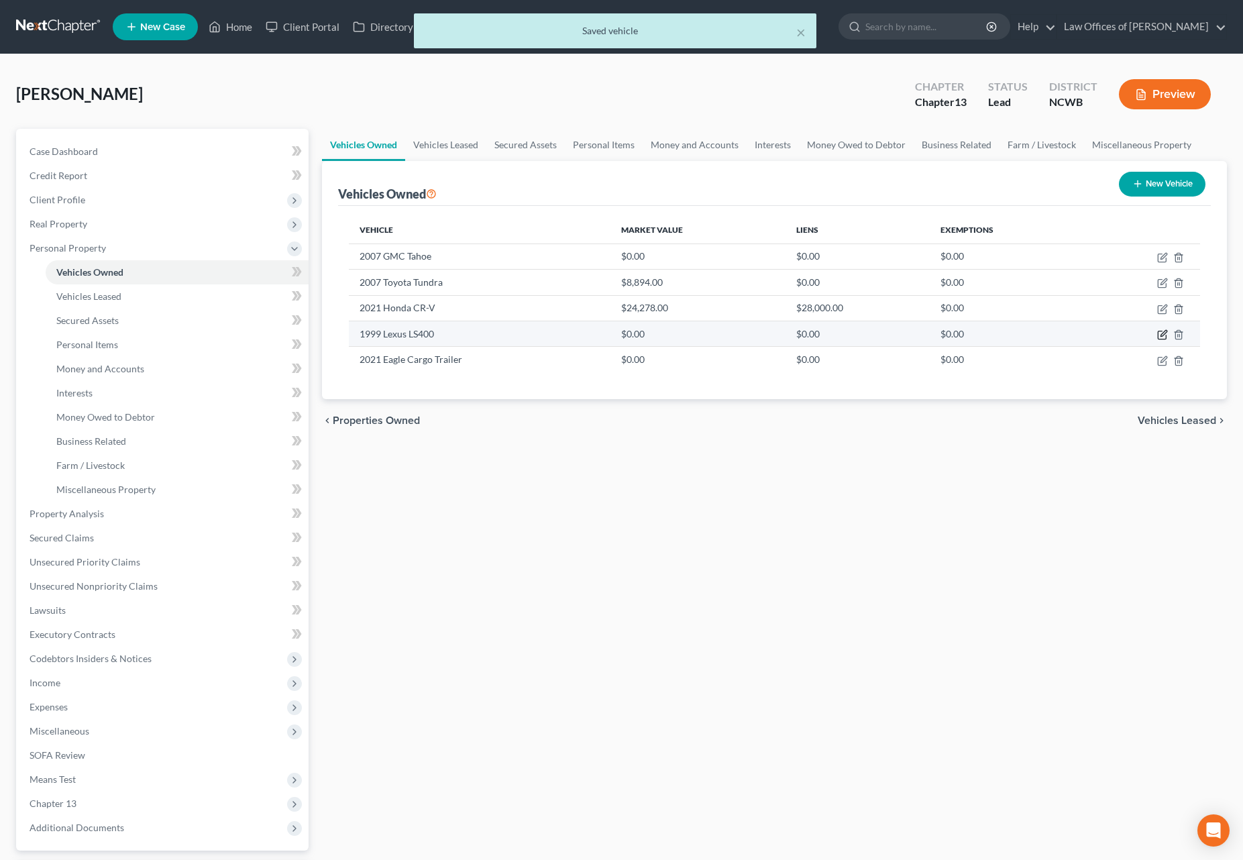
click at [1162, 334] on icon "button" at bounding box center [1164, 333] width 6 height 6
select select "0"
select select "27"
select select "2"
select select "0"
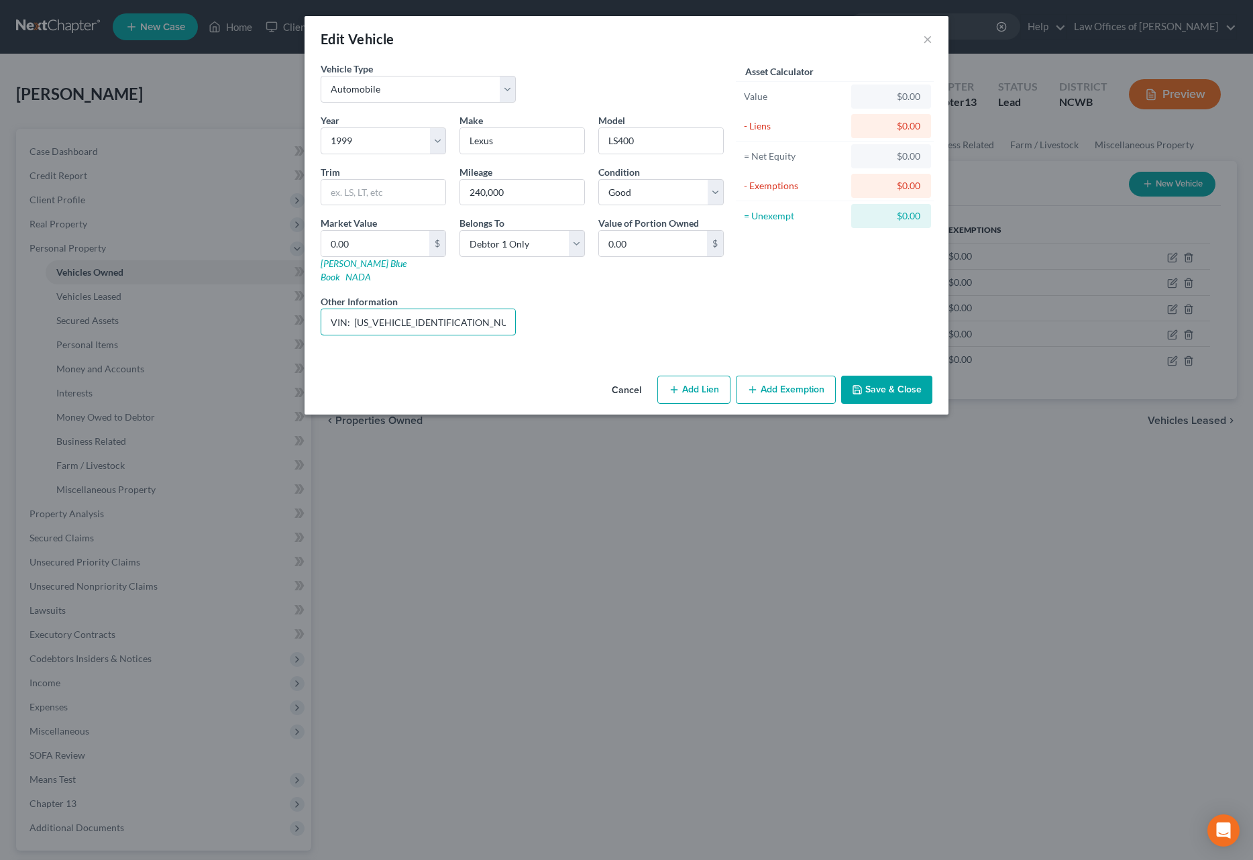
drag, startPoint x: 453, startPoint y: 309, endPoint x: 353, endPoint y: 293, distance: 101.9
click at [353, 294] on div "Other Information VIN: [US_VEHICLE_IDENTIFICATION_NUMBER]" at bounding box center [418, 314] width 209 height 41
click at [329, 260] on link "[PERSON_NAME] Blue Book" at bounding box center [364, 270] width 86 height 25
click at [402, 246] on input "0.00" at bounding box center [375, 243] width 108 height 25
type input "3"
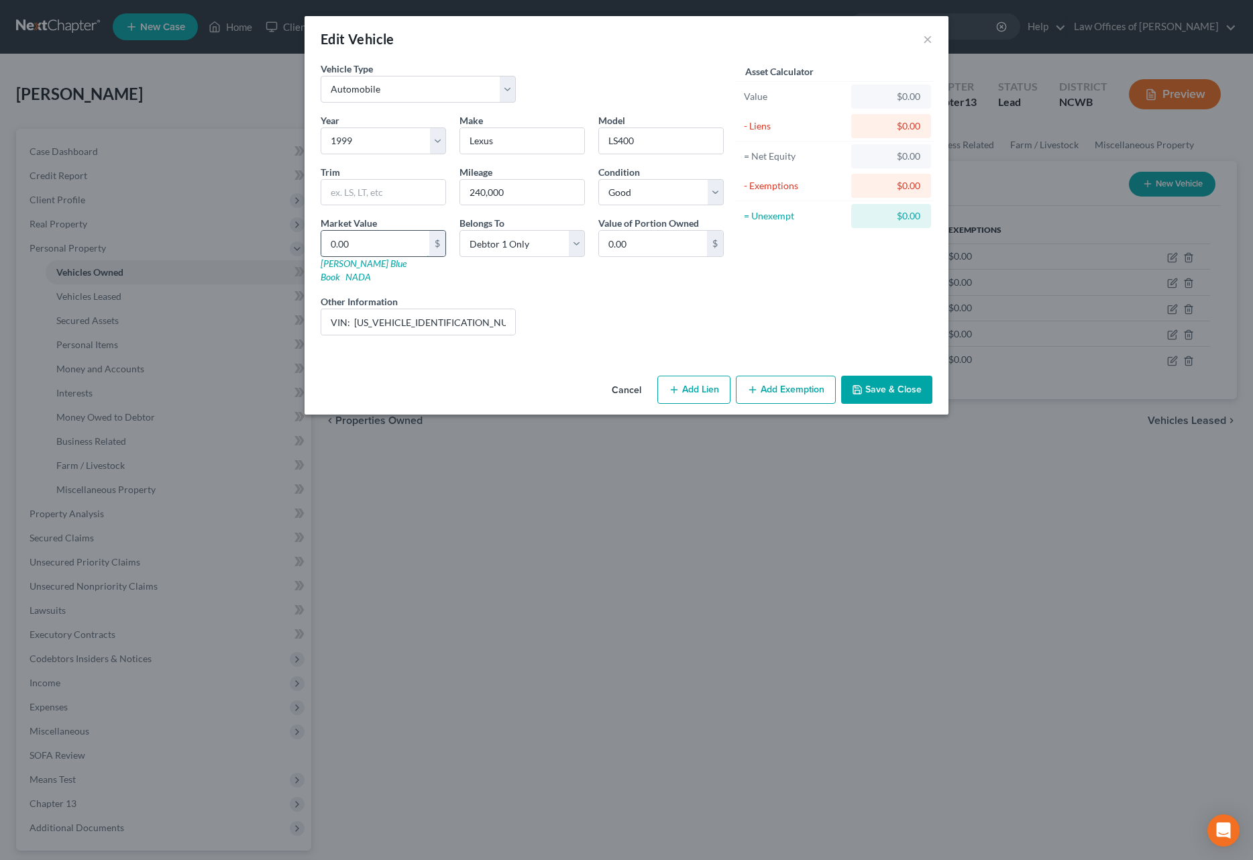
type input "3.00"
type input "32"
type input "32.00"
type input "321"
type input "321.00"
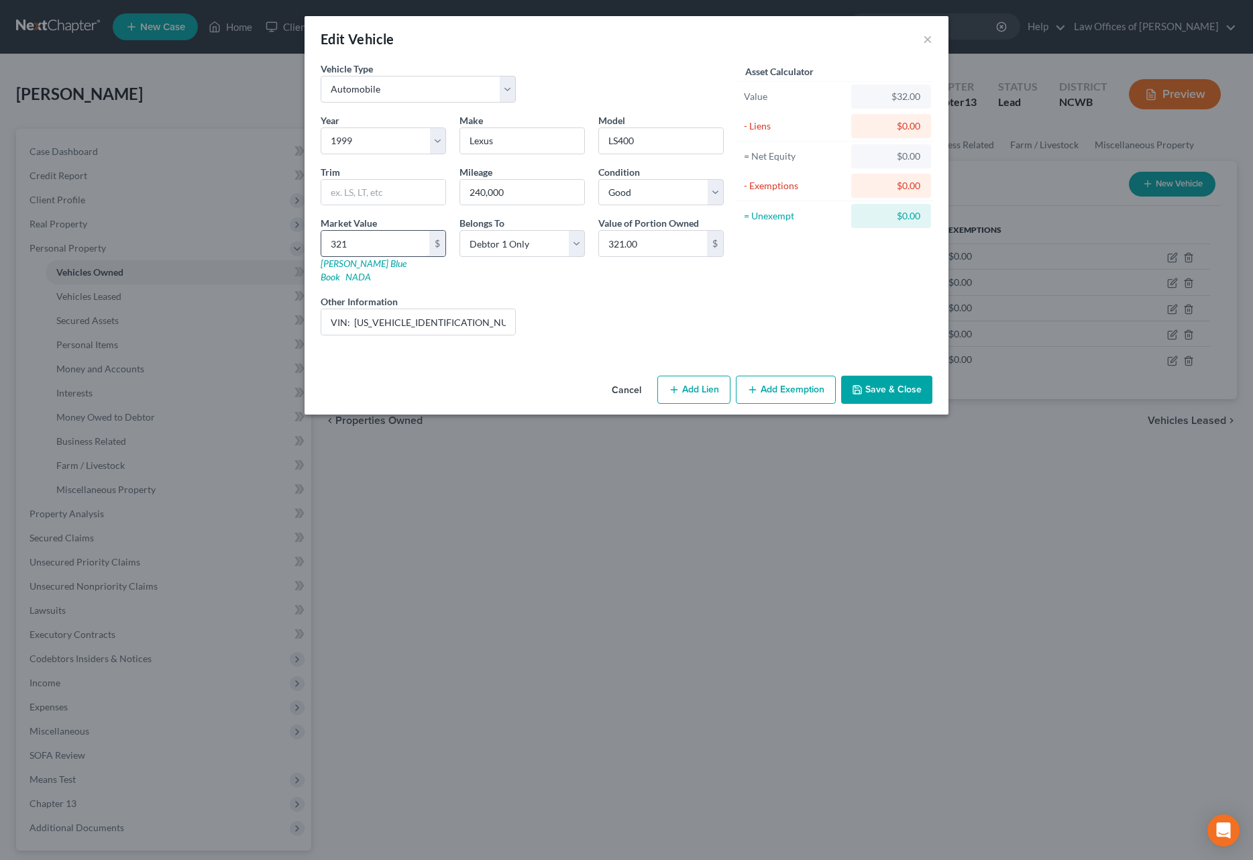
type input "3218"
type input "3,218.00"
type input "3,218"
click at [474, 312] on input "VIN: [US_VEHICLE_IDENTIFICATION_NUMBER]" at bounding box center [418, 321] width 194 height 25
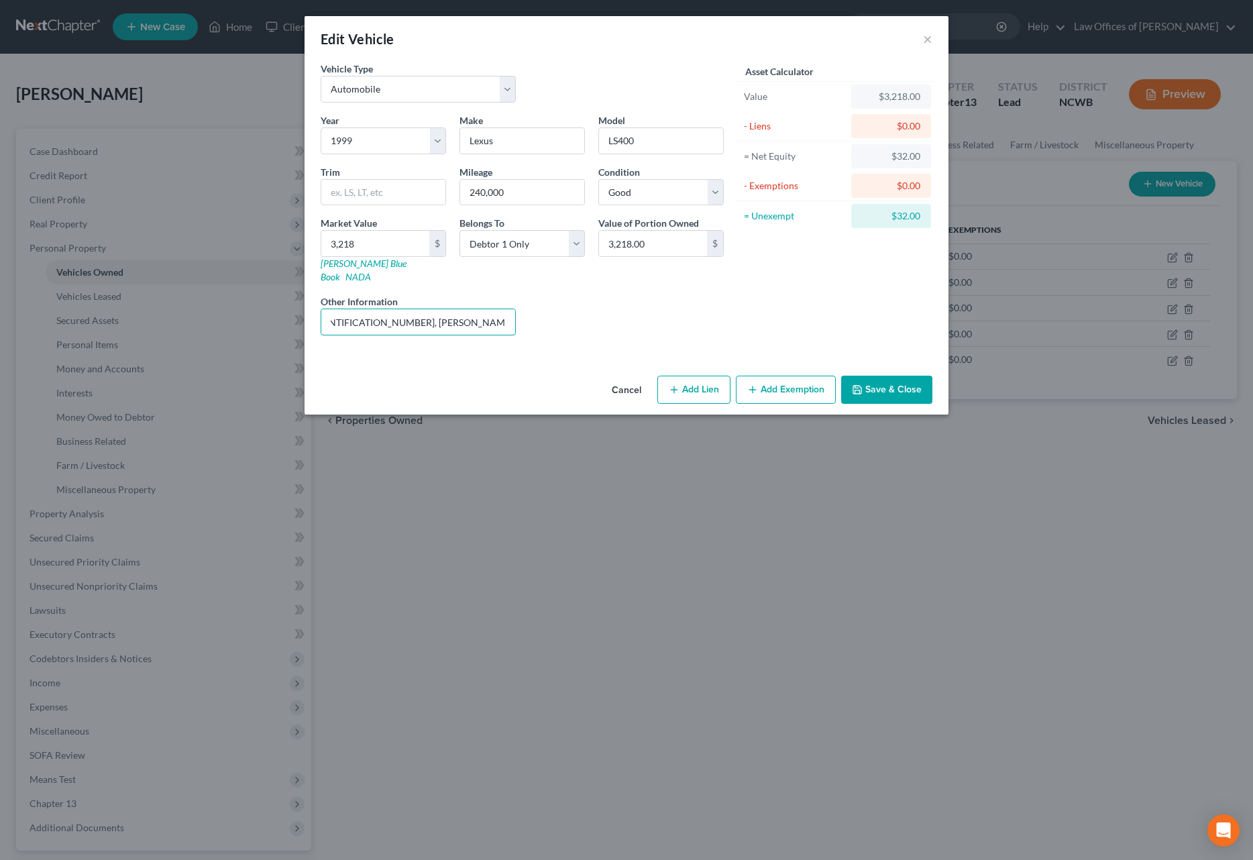
type input "VIN: [US_VEHICLE_IDENTIFICATION_NUMBER], [PERSON_NAME] Blue Book Average Retail…"
click at [894, 376] on button "Save & Close" at bounding box center [886, 390] width 91 height 28
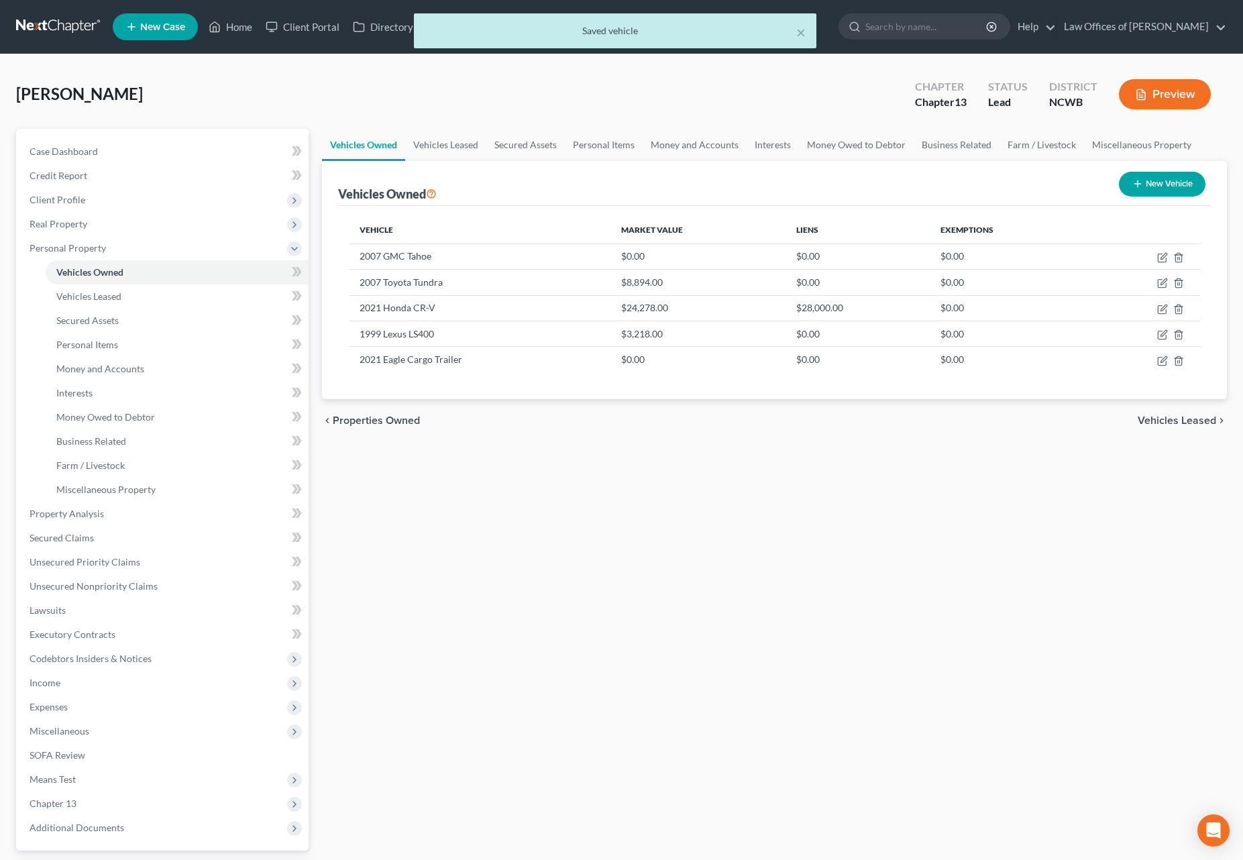
click at [223, 28] on div "× Saved vehicle" at bounding box center [614, 34] width 1243 height 42
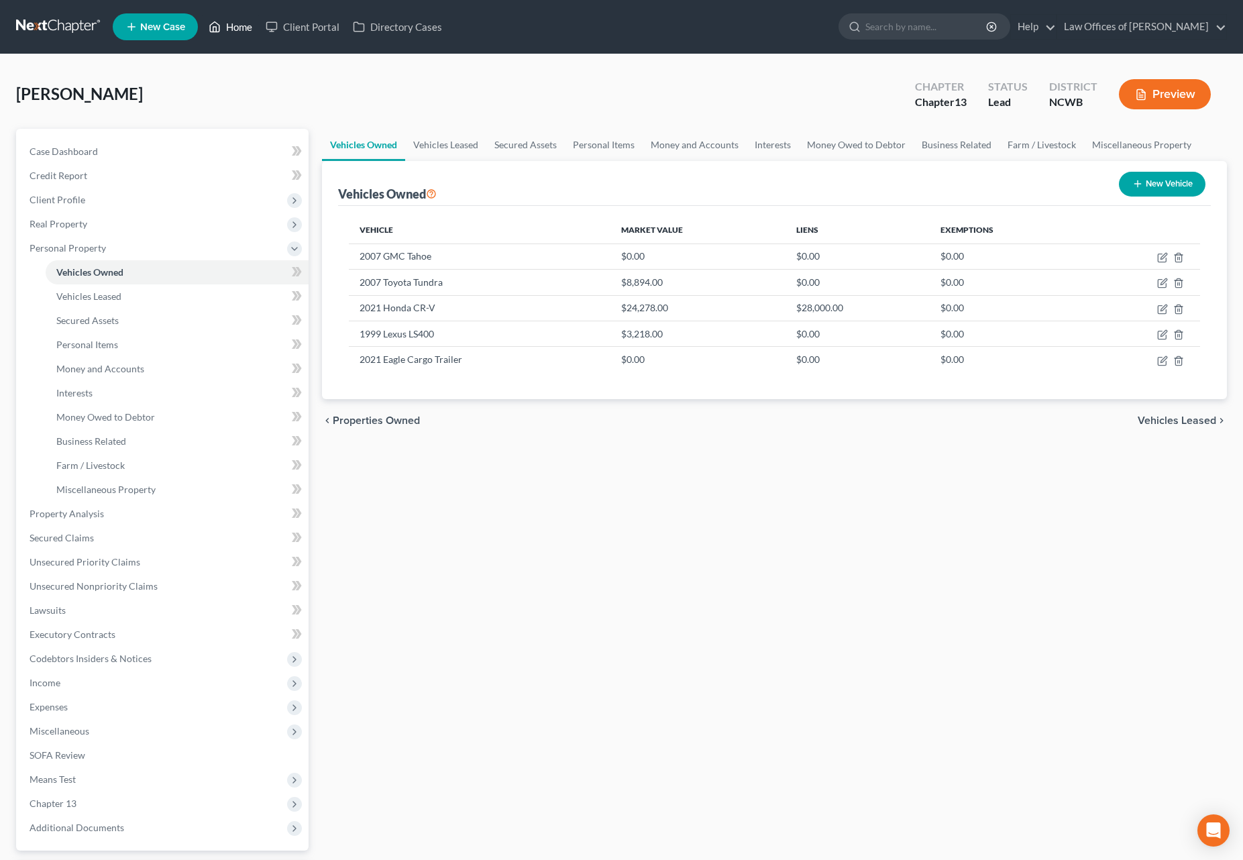
click at [237, 30] on link "Home" at bounding box center [230, 27] width 57 height 24
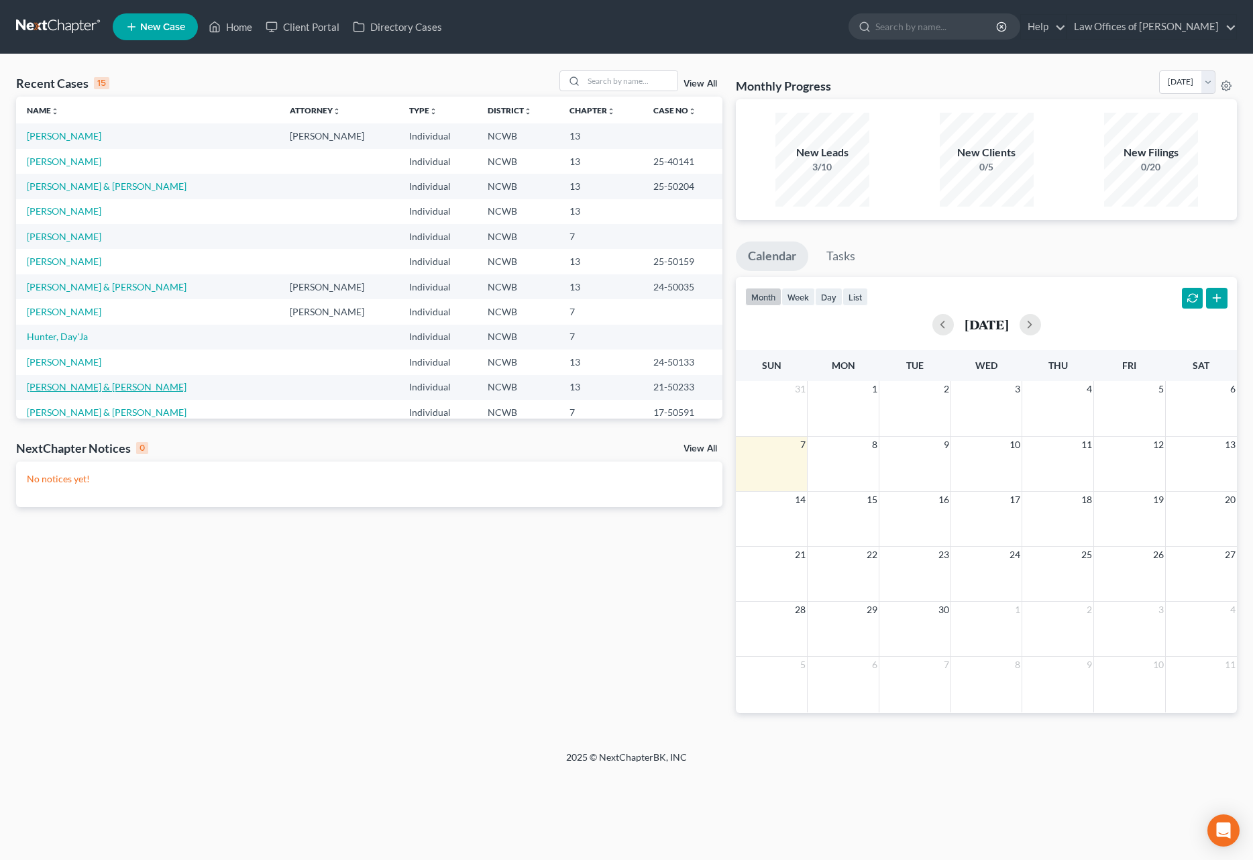
click at [83, 390] on link "[PERSON_NAME] & [PERSON_NAME]" at bounding box center [107, 386] width 160 height 11
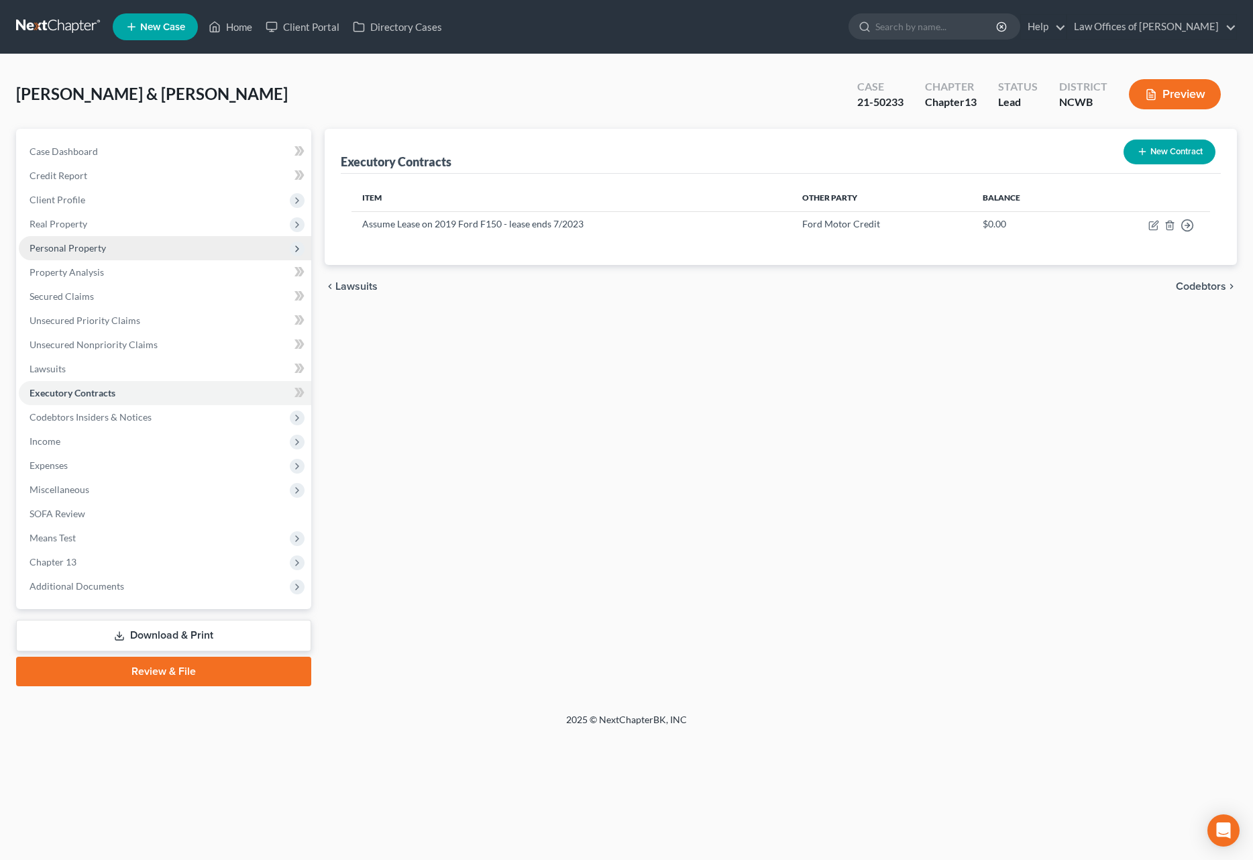
click at [62, 250] on span "Personal Property" at bounding box center [68, 247] width 76 height 11
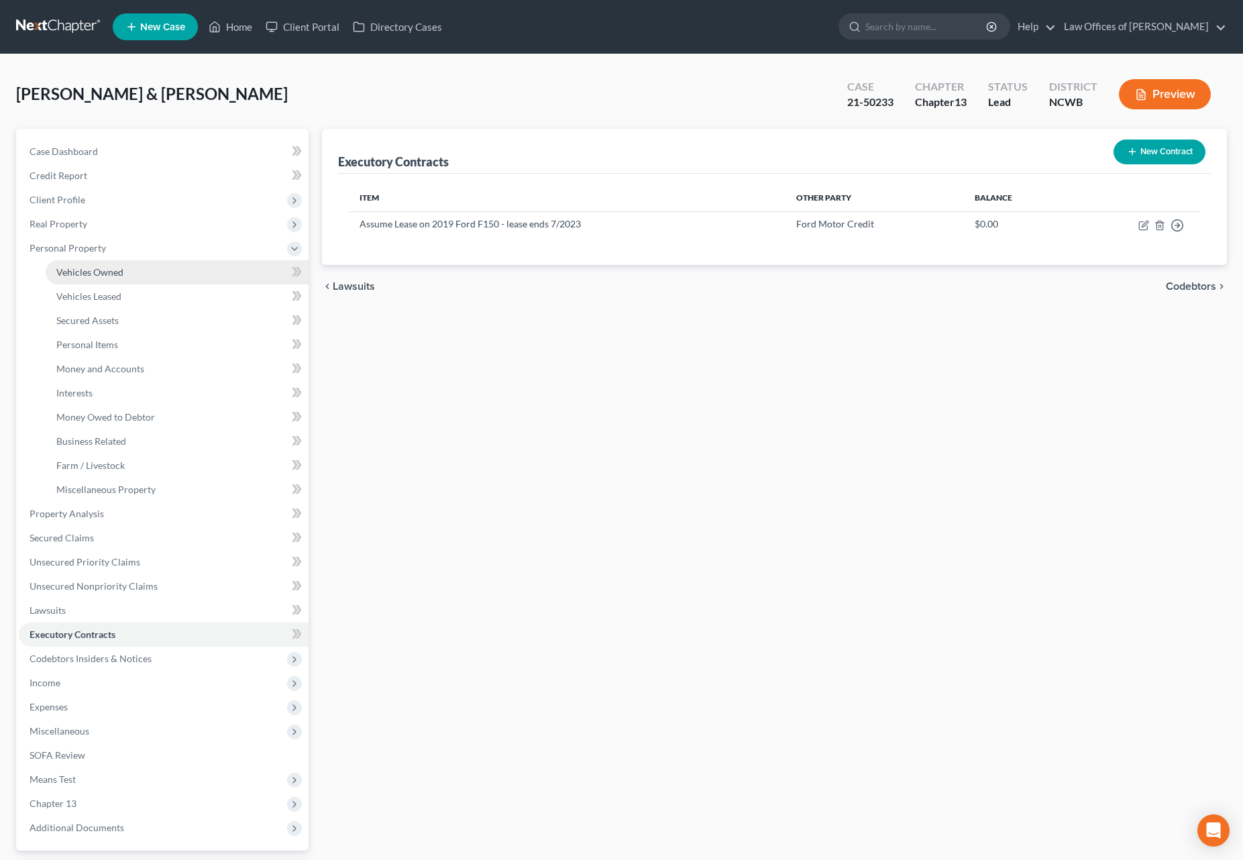
click at [113, 274] on span "Vehicles Owned" at bounding box center [89, 271] width 67 height 11
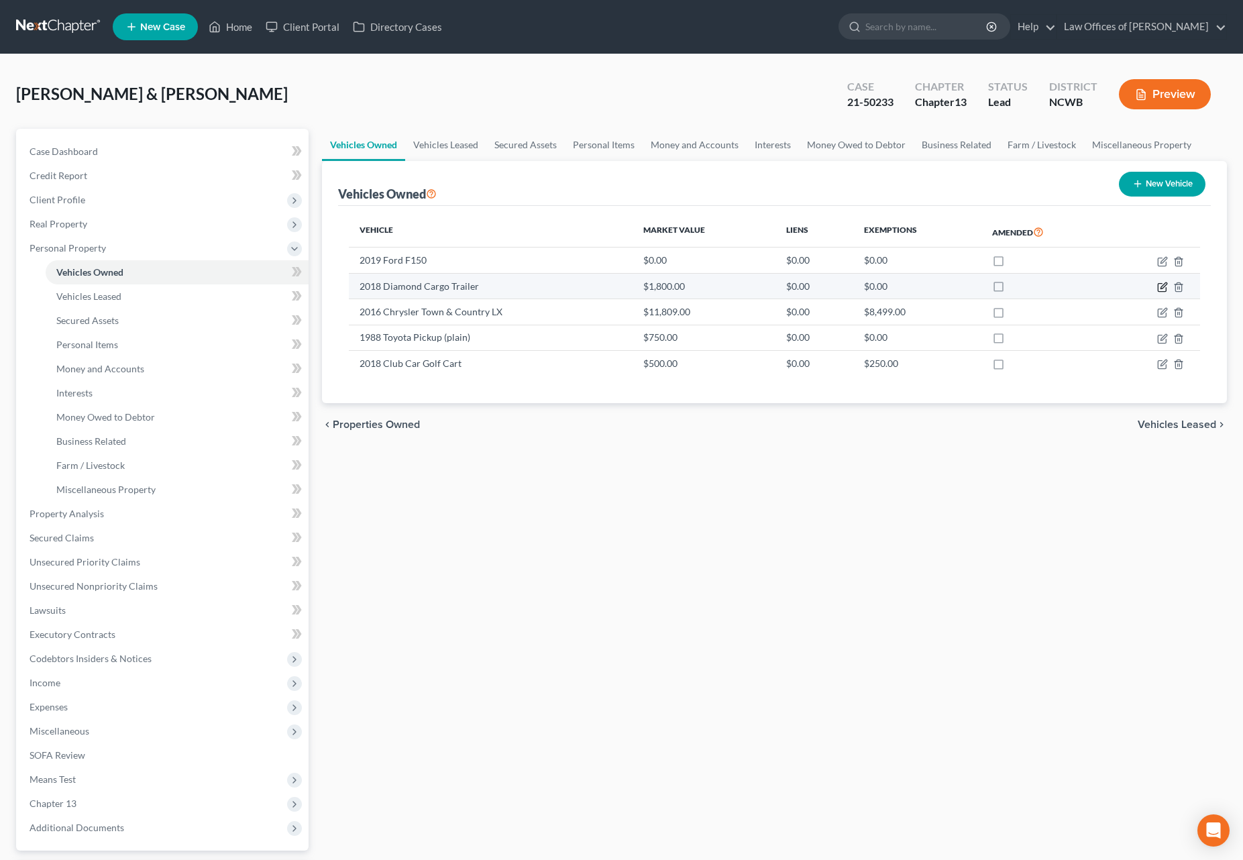
click at [1166, 286] on icon "button" at bounding box center [1162, 287] width 11 height 11
select select "2"
select select "8"
select select "2"
select select "1"
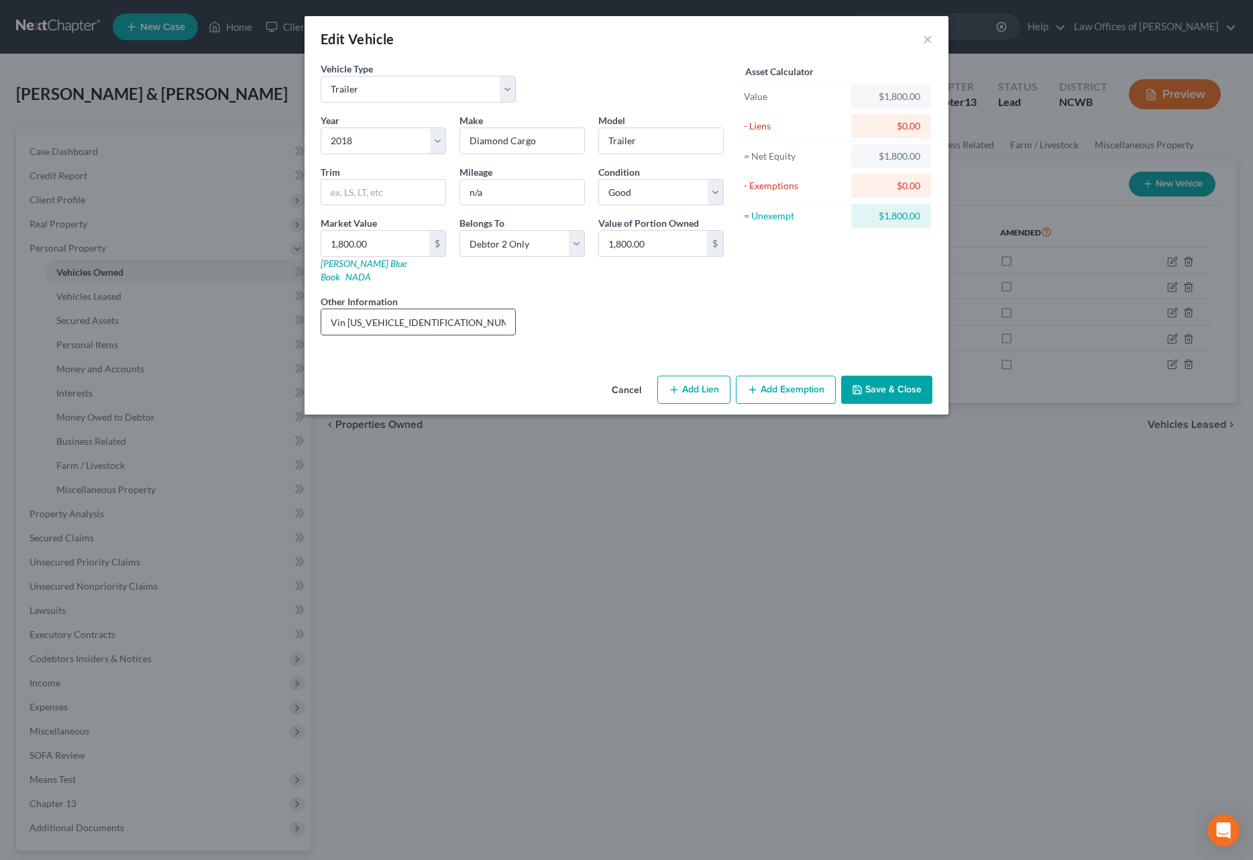
click at [466, 309] on input "Vin [US_VEHICLE_IDENTIFICATION_NUMBER]; value is DR estimate" at bounding box center [418, 321] width 194 height 25
click at [919, 37] on div "Edit Vehicle ×" at bounding box center [627, 39] width 644 height 46
click at [924, 39] on button "×" at bounding box center [927, 39] width 9 height 16
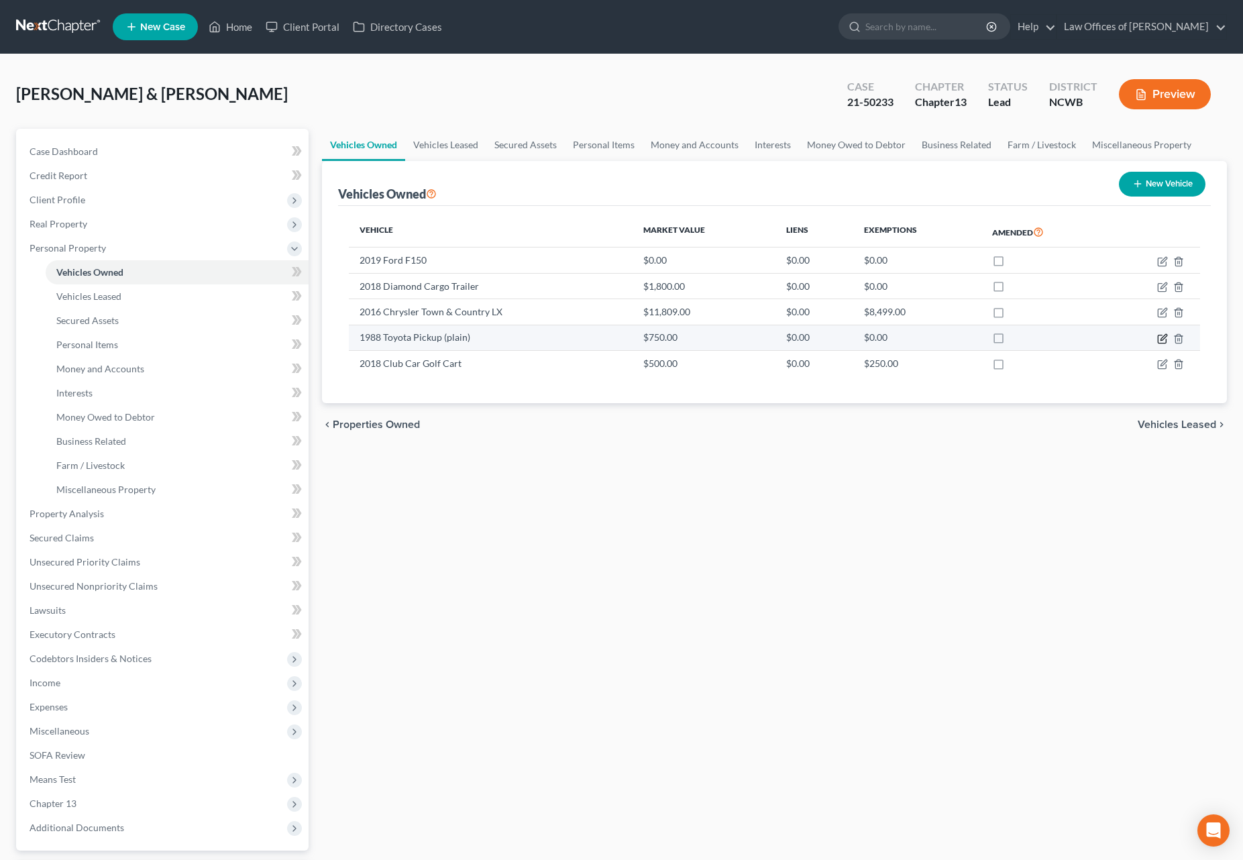
click at [1159, 339] on icon "button" at bounding box center [1162, 338] width 11 height 11
select select "0"
select select "38"
select select "2"
select select "1"
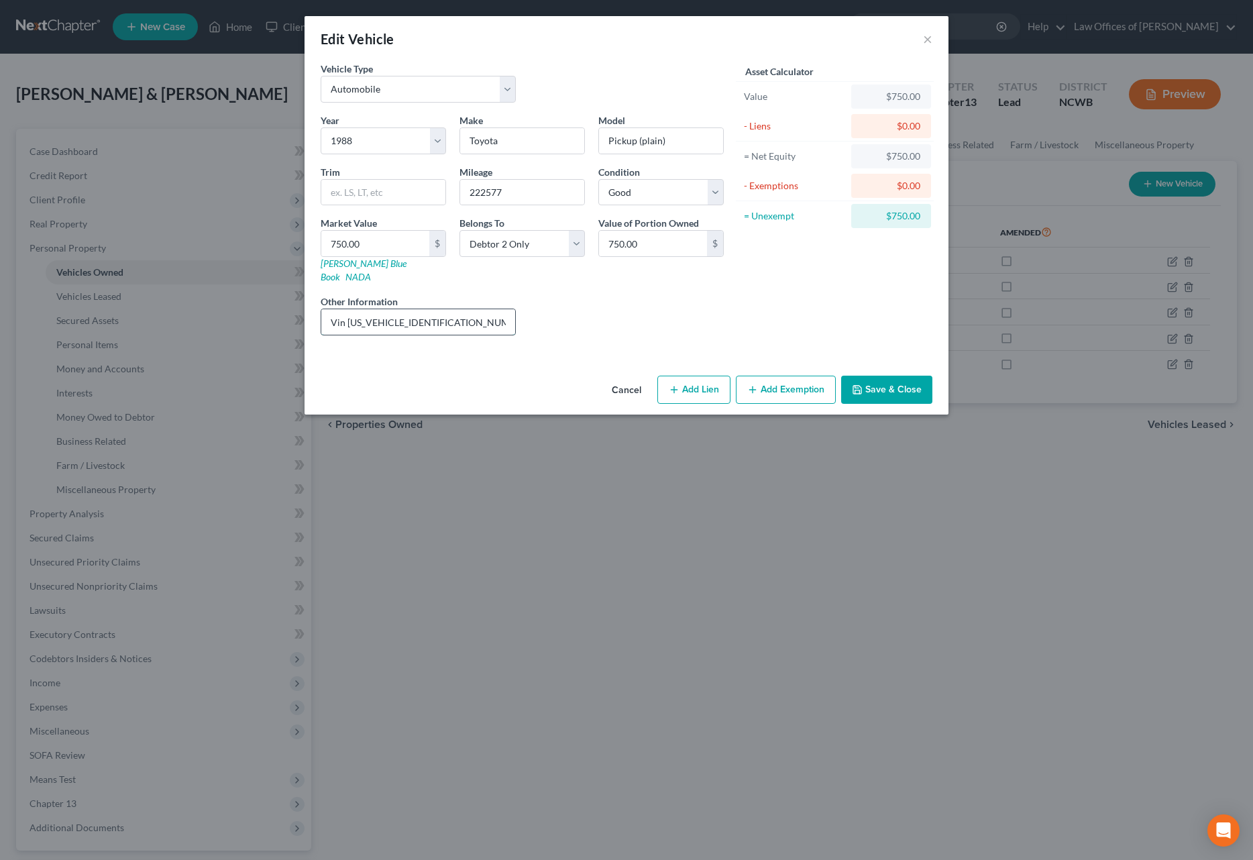
click at [497, 317] on input "Vin [US_VEHICLE_IDENTIFICATION_NUMBER]; KBB value" at bounding box center [418, 321] width 194 height 25
click at [928, 34] on button "×" at bounding box center [927, 39] width 9 height 16
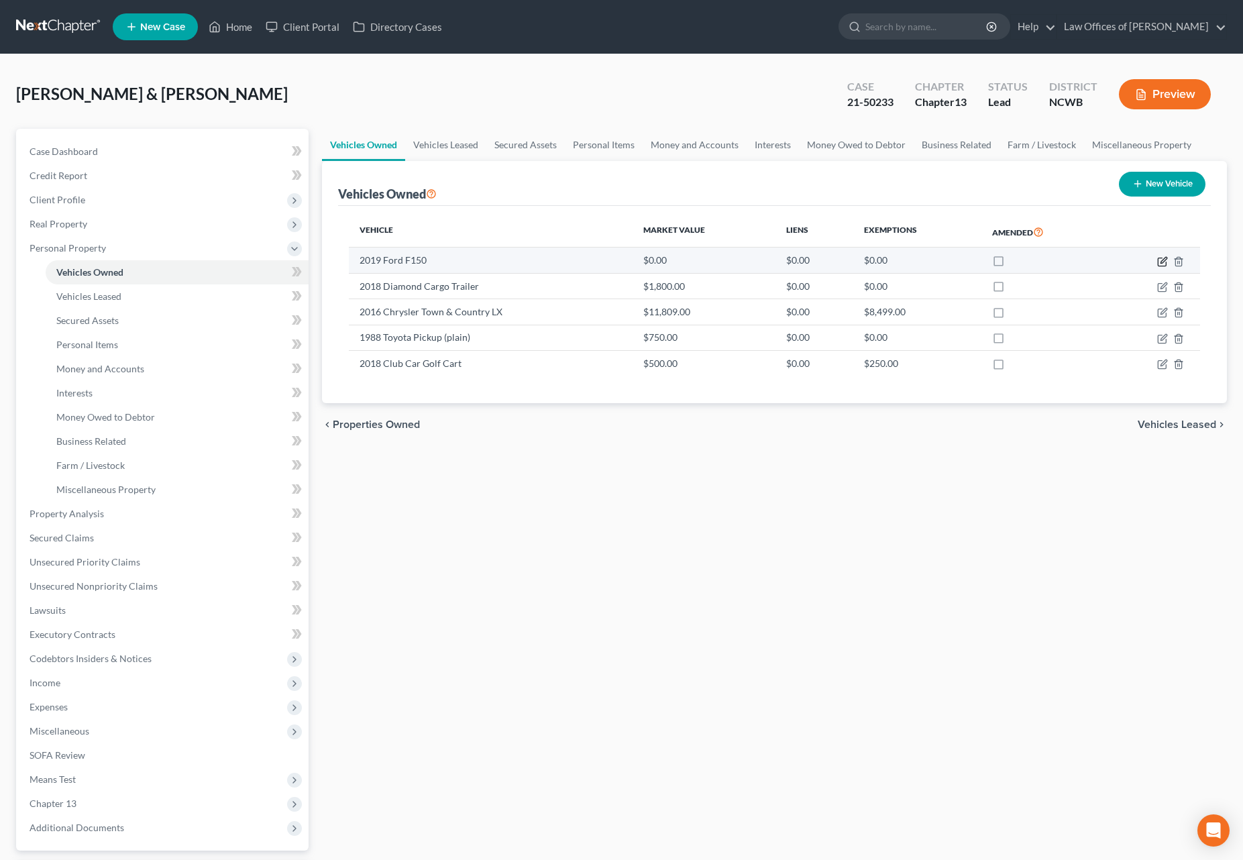
click at [1162, 264] on icon "button" at bounding box center [1162, 261] width 11 height 11
select select "0"
select select "7"
select select "0"
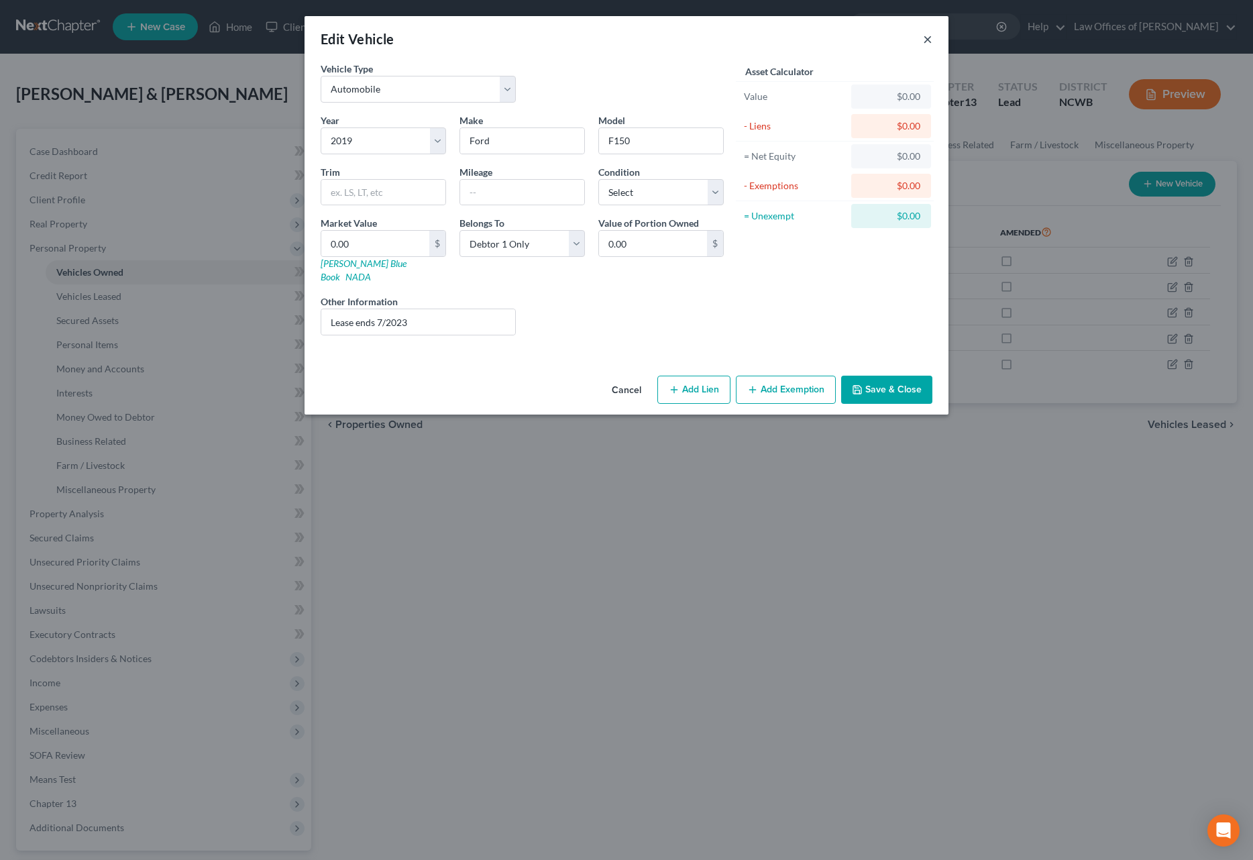
click at [924, 38] on button "×" at bounding box center [927, 39] width 9 height 16
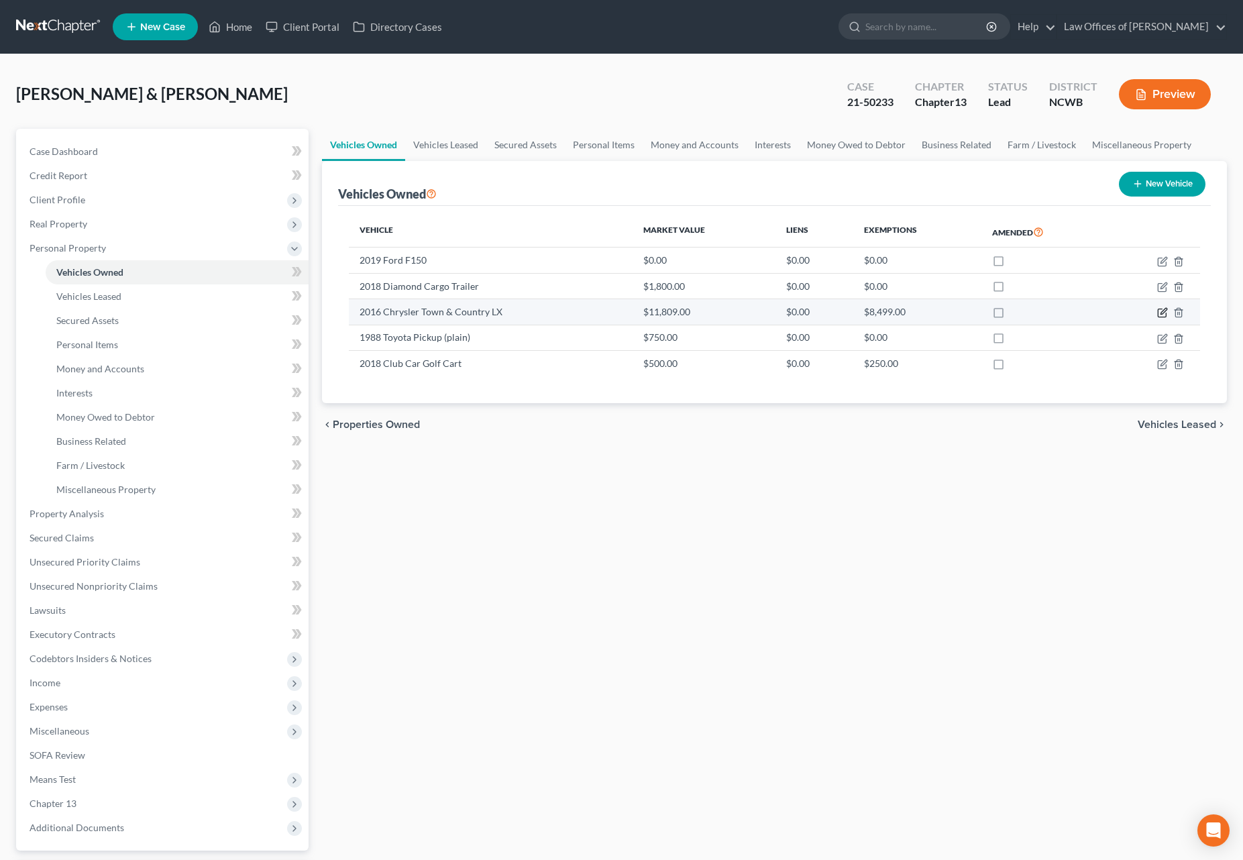
click at [1168, 309] on td at bounding box center [1154, 311] width 93 height 25
click at [1163, 315] on icon "button" at bounding box center [1162, 312] width 11 height 11
select select "0"
select select "10"
select select "2"
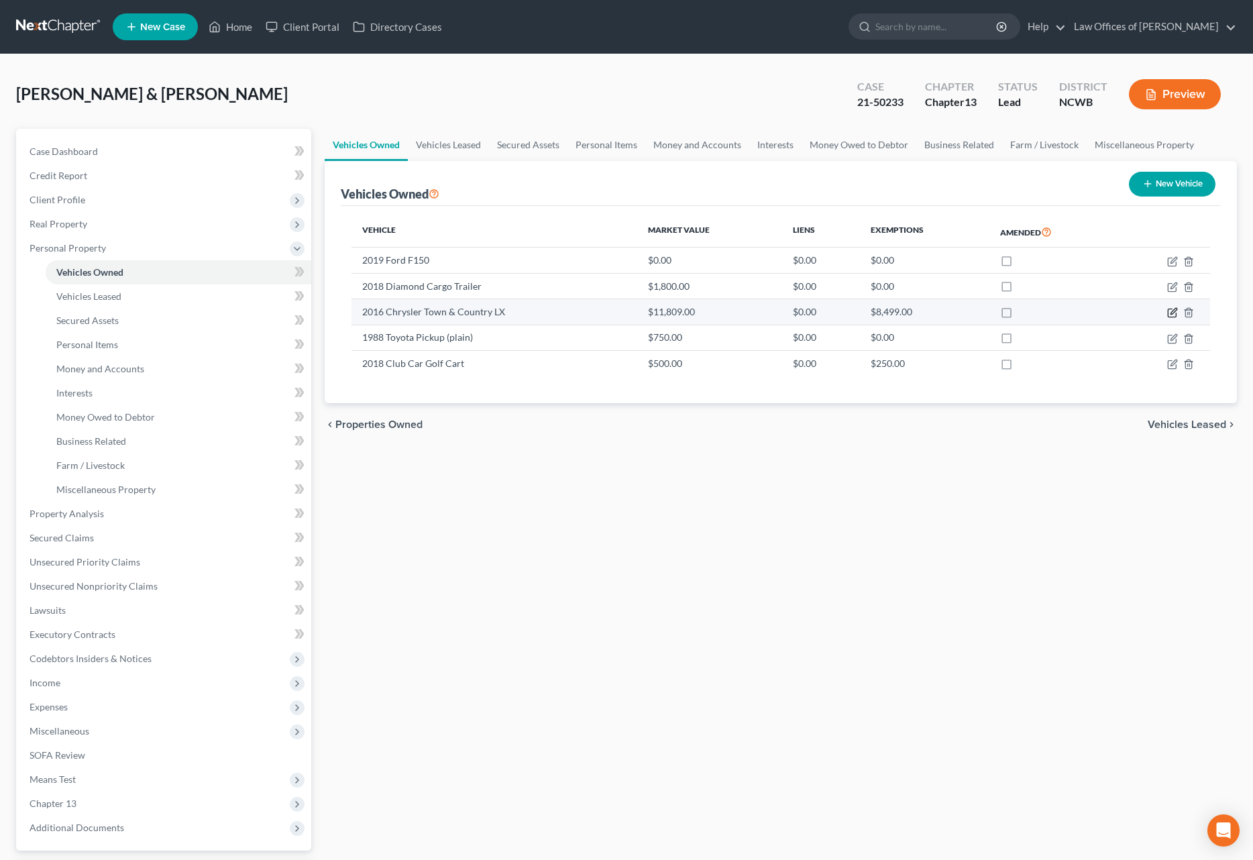
select select "1"
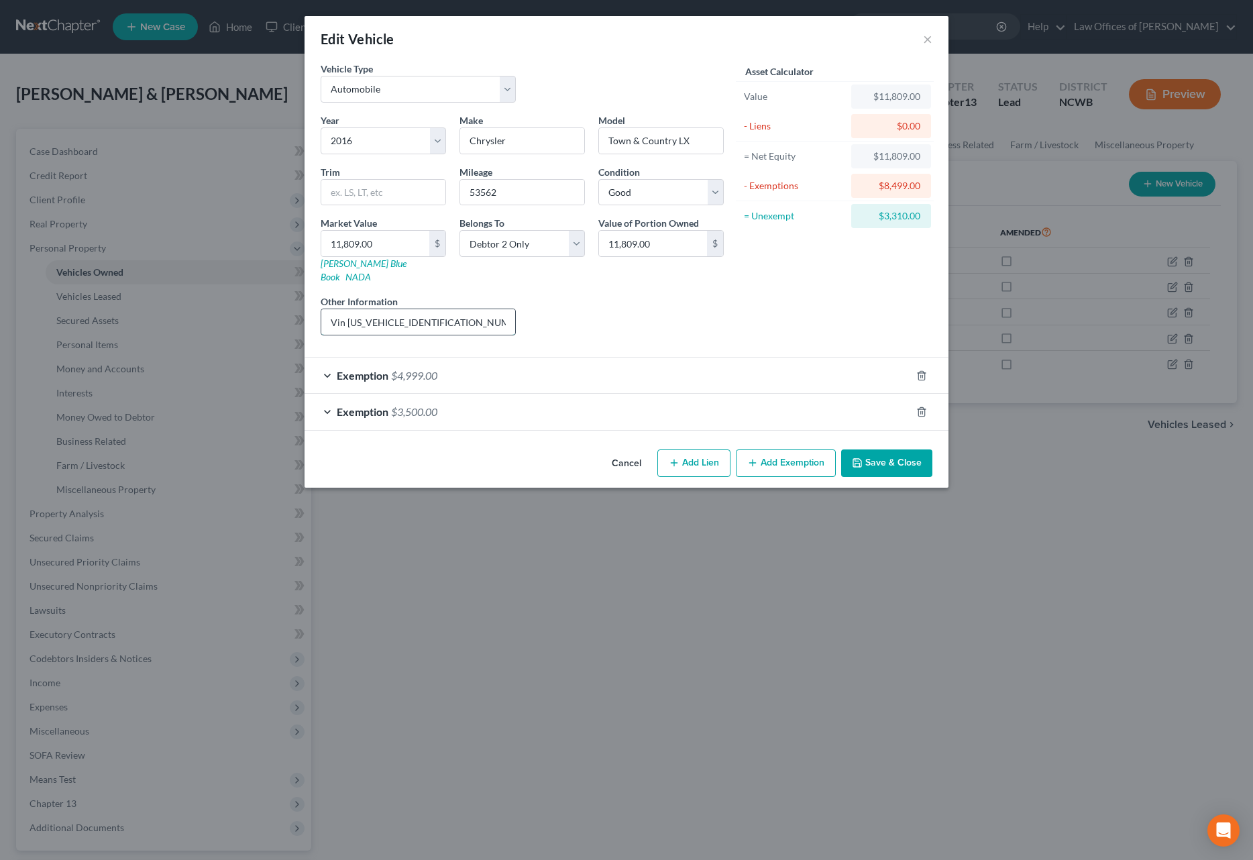
click at [435, 311] on input "Vin [US_VEHICLE_IDENTIFICATION_NUMBER]; NADA value $18,725.00; KBB value listed" at bounding box center [418, 321] width 194 height 25
click at [918, 41] on div "Edit Vehicle ×" at bounding box center [627, 39] width 644 height 46
click at [924, 44] on button "×" at bounding box center [927, 39] width 9 height 16
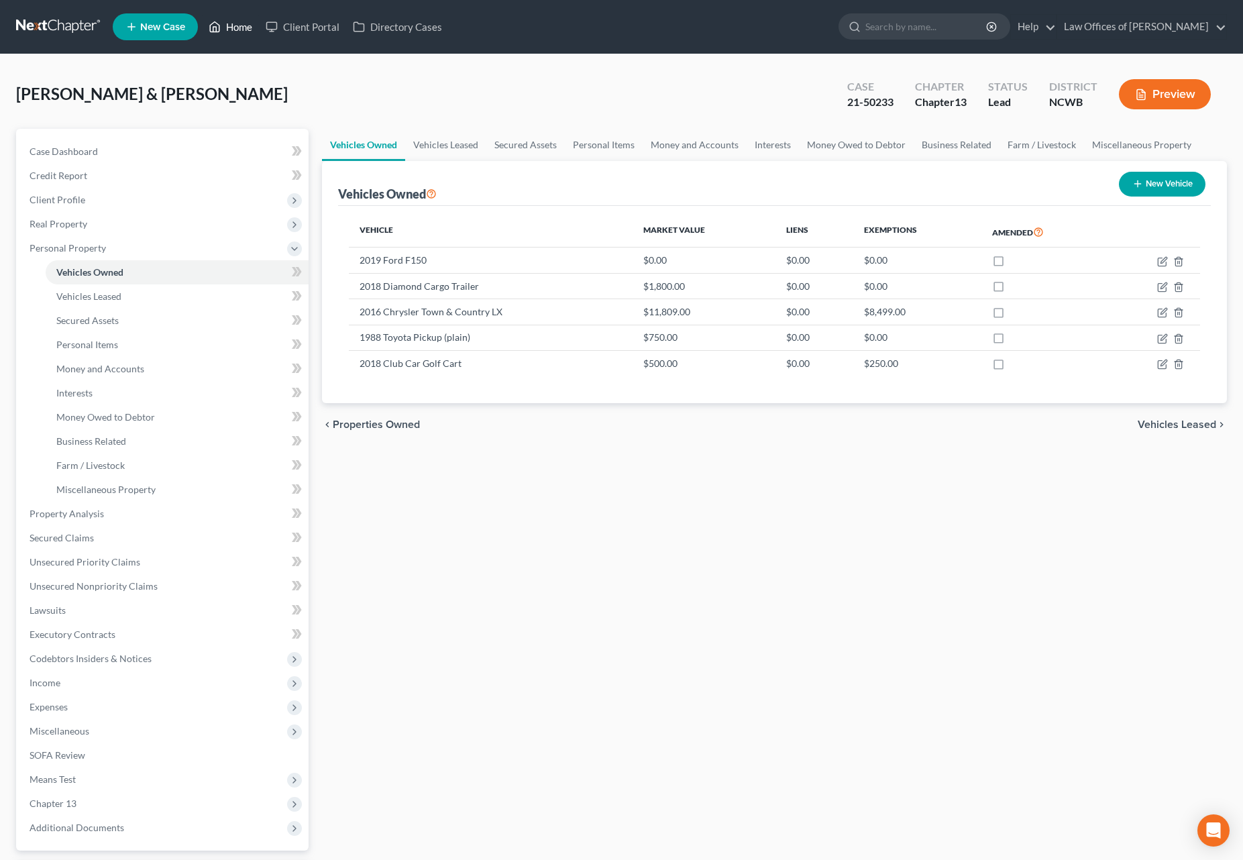
click at [223, 31] on link "Home" at bounding box center [230, 27] width 57 height 24
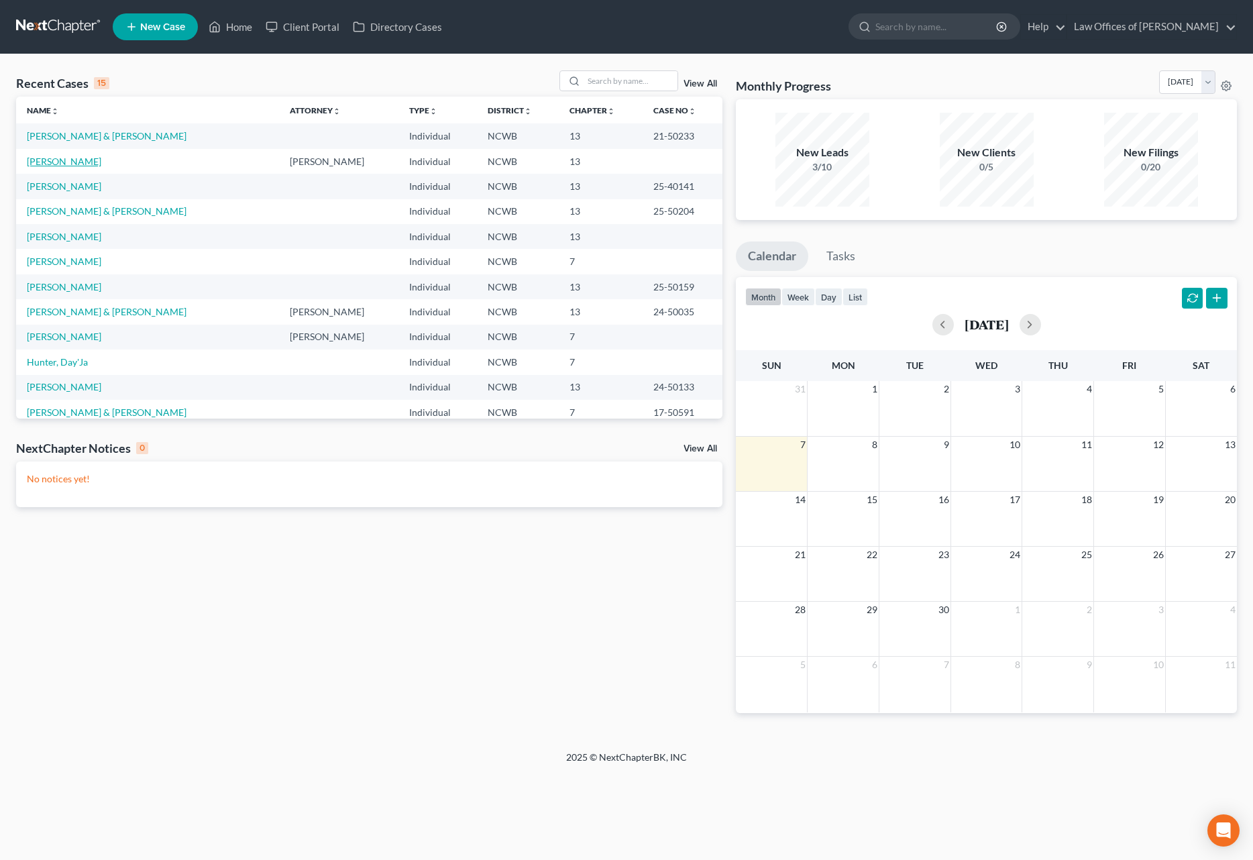
click at [37, 164] on link "[PERSON_NAME]" at bounding box center [64, 161] width 74 height 11
select select "4"
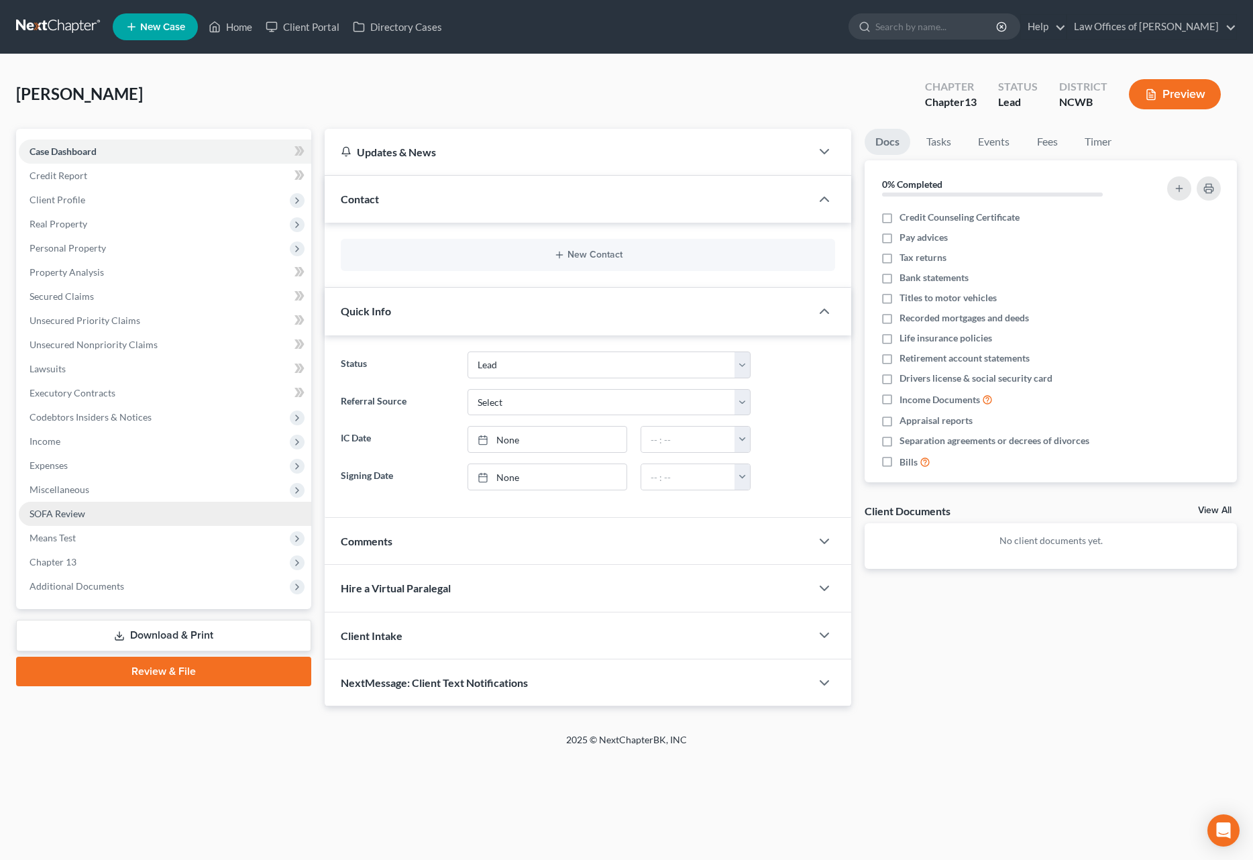
click at [37, 512] on span "SOFA Review" at bounding box center [58, 513] width 56 height 11
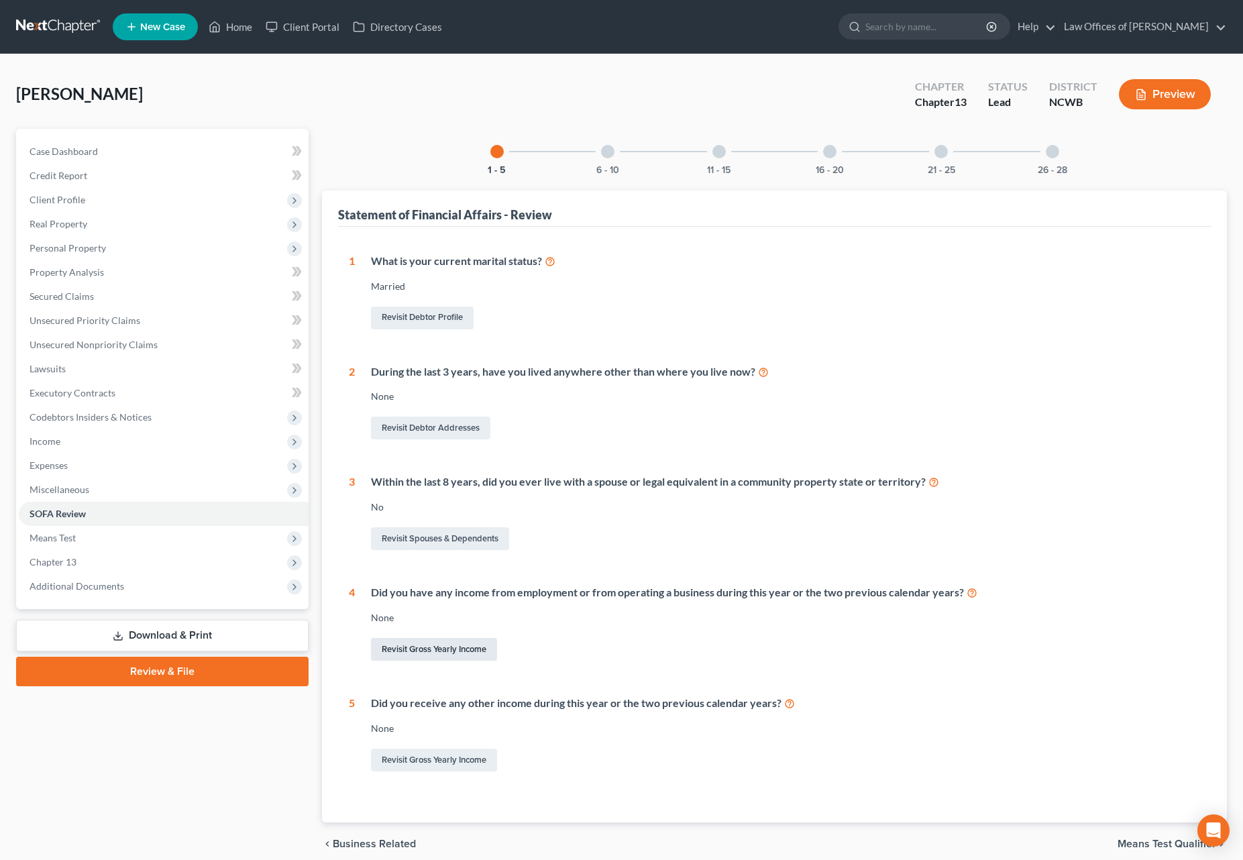
click at [436, 649] on link "Revisit Gross Yearly Income" at bounding box center [434, 649] width 126 height 23
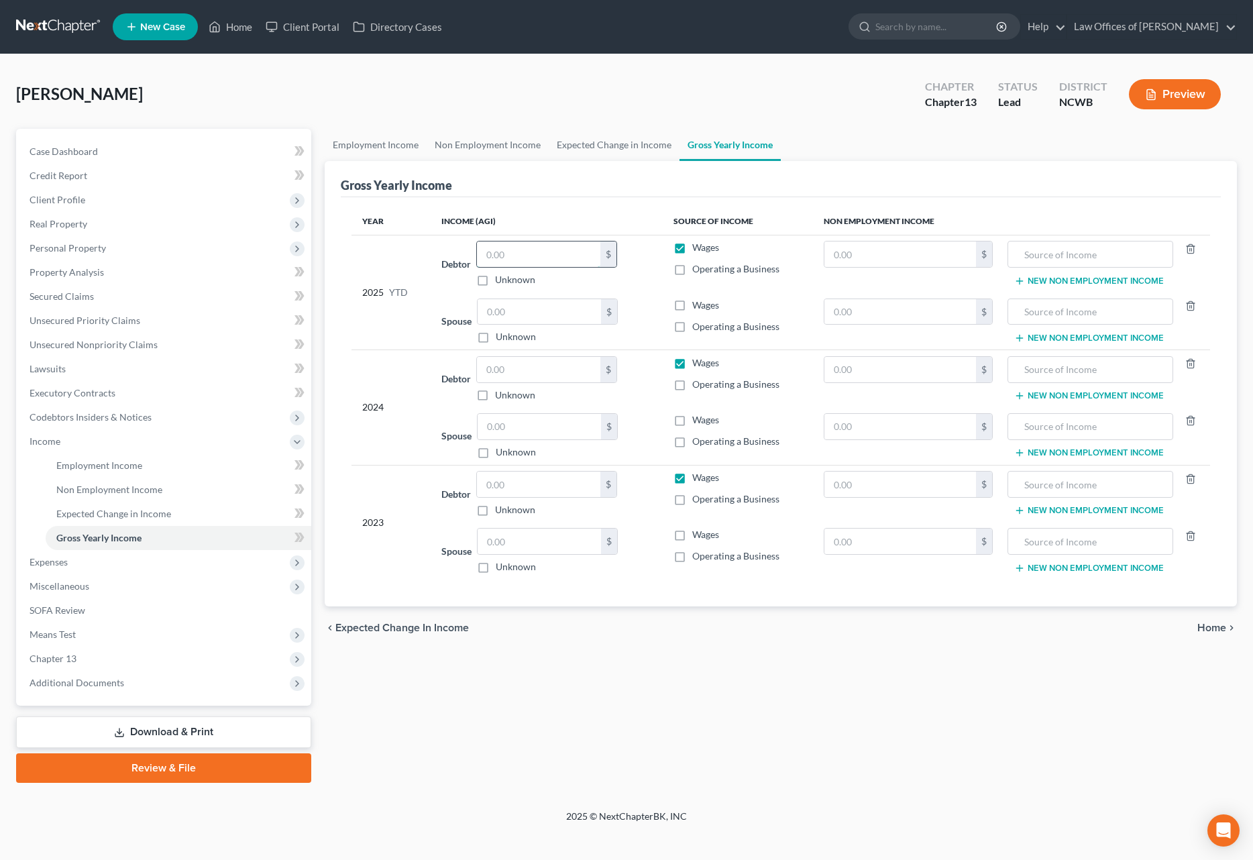
click at [511, 262] on input "text" at bounding box center [538, 253] width 123 height 25
type input "3"
type input "34,650"
click at [877, 259] on input "text" at bounding box center [900, 253] width 152 height 25
click at [908, 250] on input "text" at bounding box center [900, 253] width 152 height 25
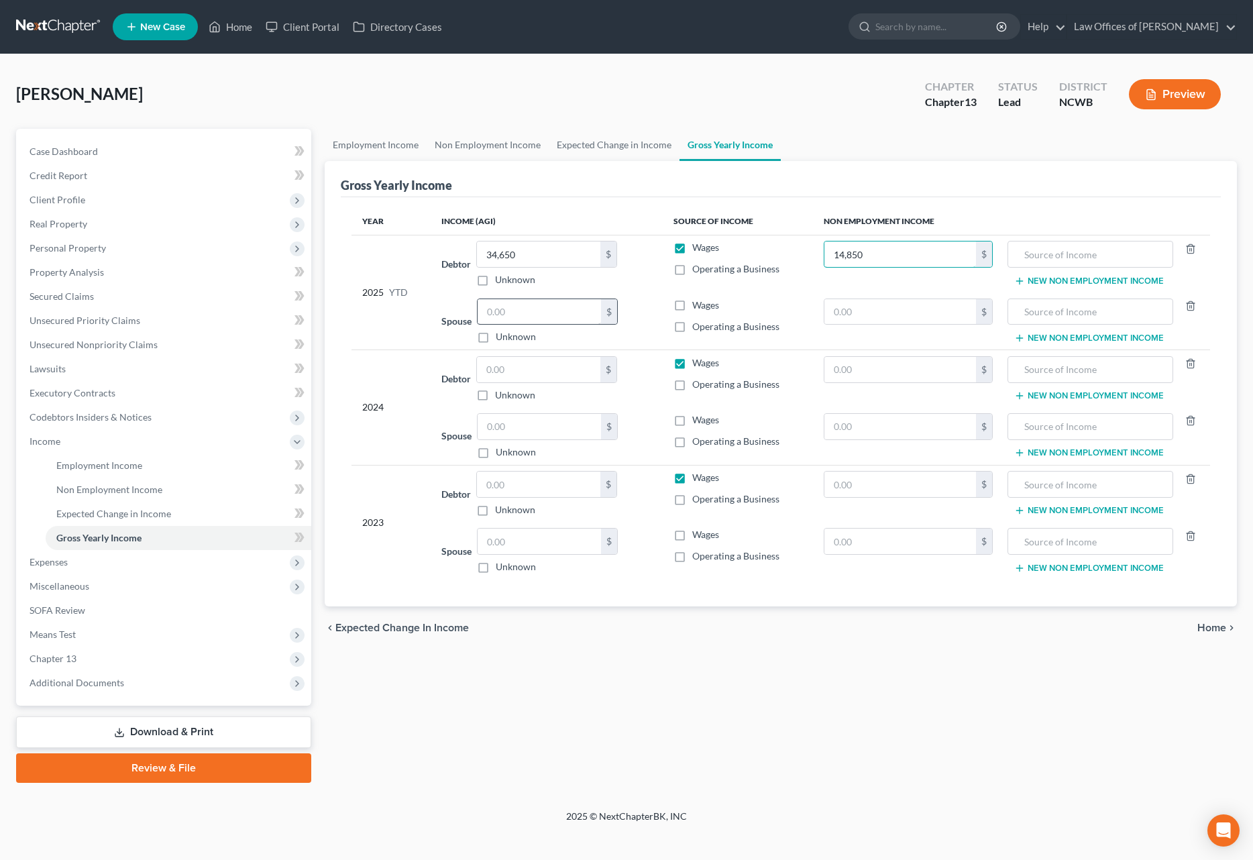
type input "14,850"
click at [551, 306] on input "text" at bounding box center [539, 311] width 123 height 25
click at [80, 465] on span "Employment Income" at bounding box center [99, 465] width 86 height 11
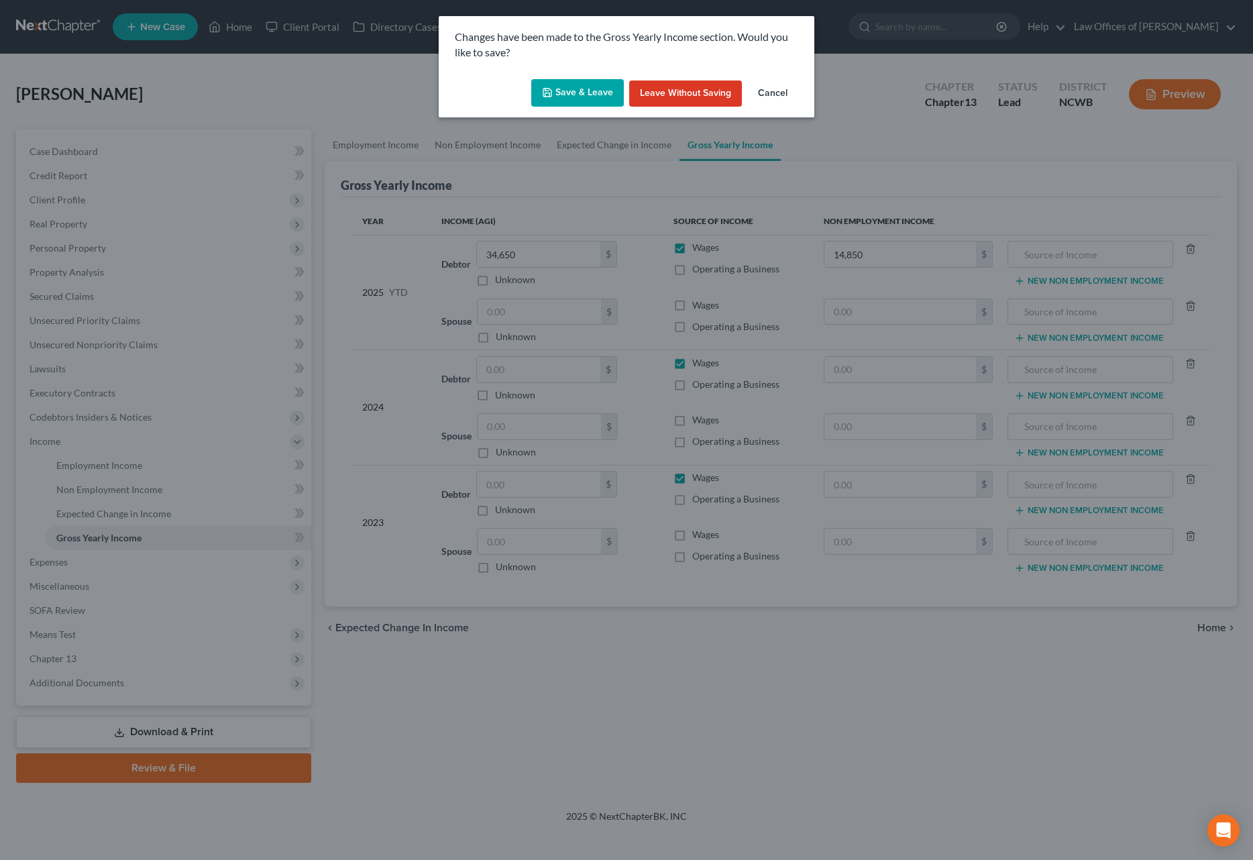
click at [587, 91] on button "Save & Leave" at bounding box center [577, 93] width 93 height 28
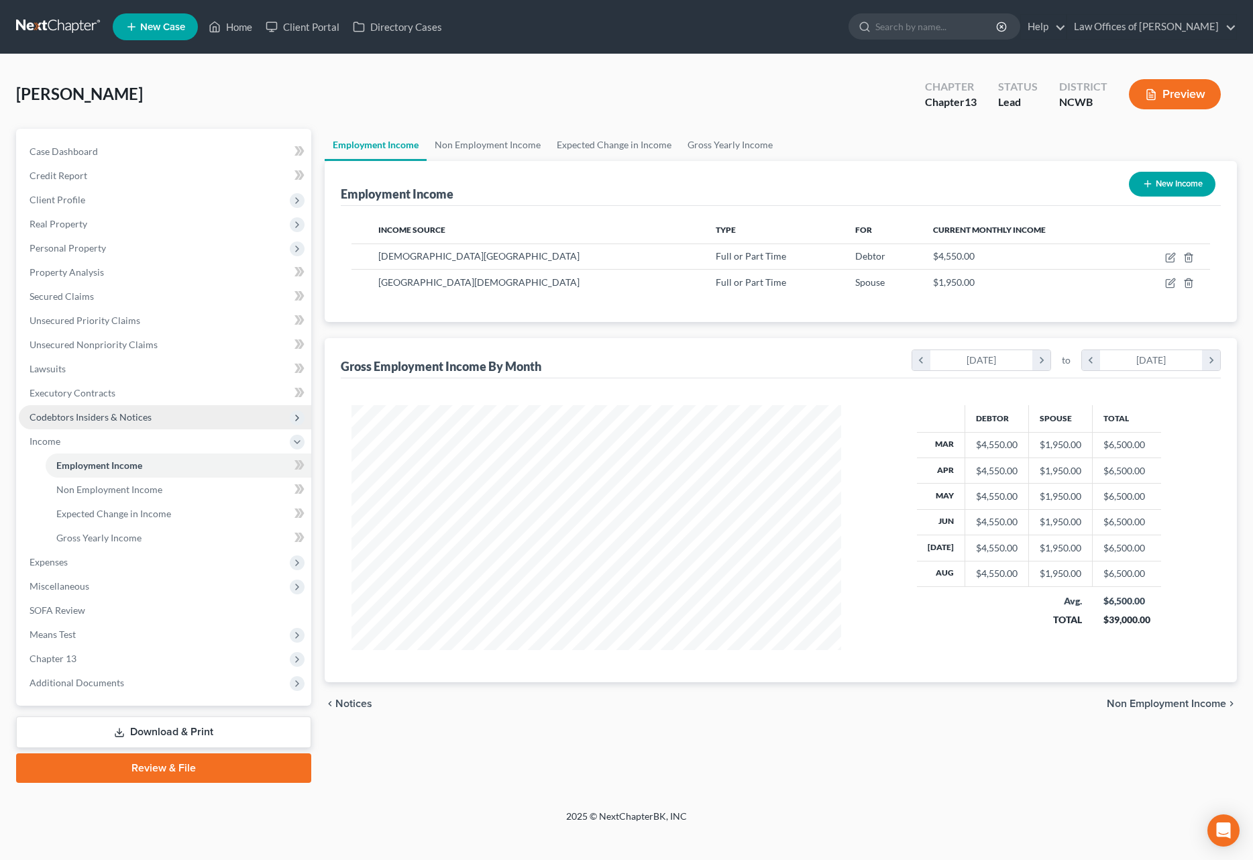
scroll to position [245, 517]
click at [1145, 185] on icon "button" at bounding box center [1147, 183] width 11 height 11
select select "0"
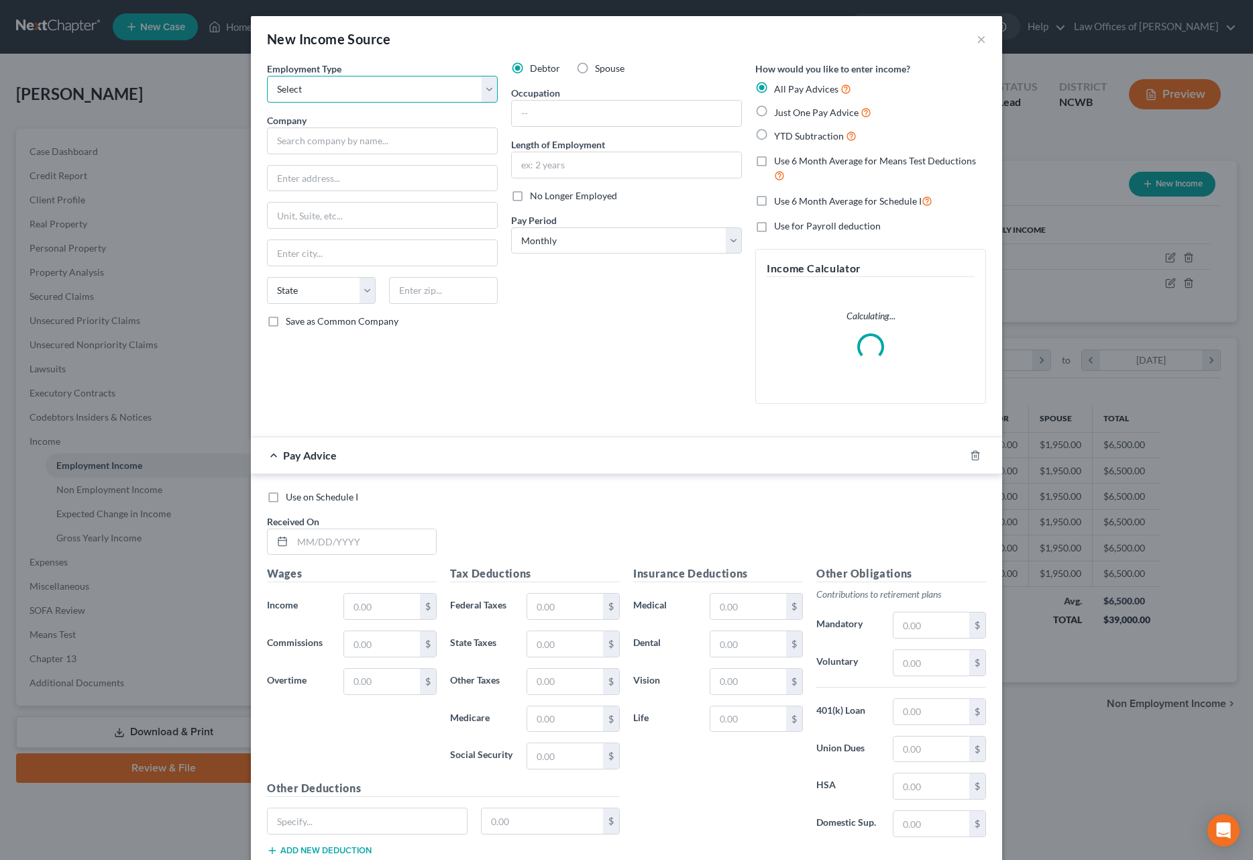
click at [317, 93] on select "Select Full or [DEMOGRAPHIC_DATA] Employment Self Employment" at bounding box center [382, 89] width 231 height 27
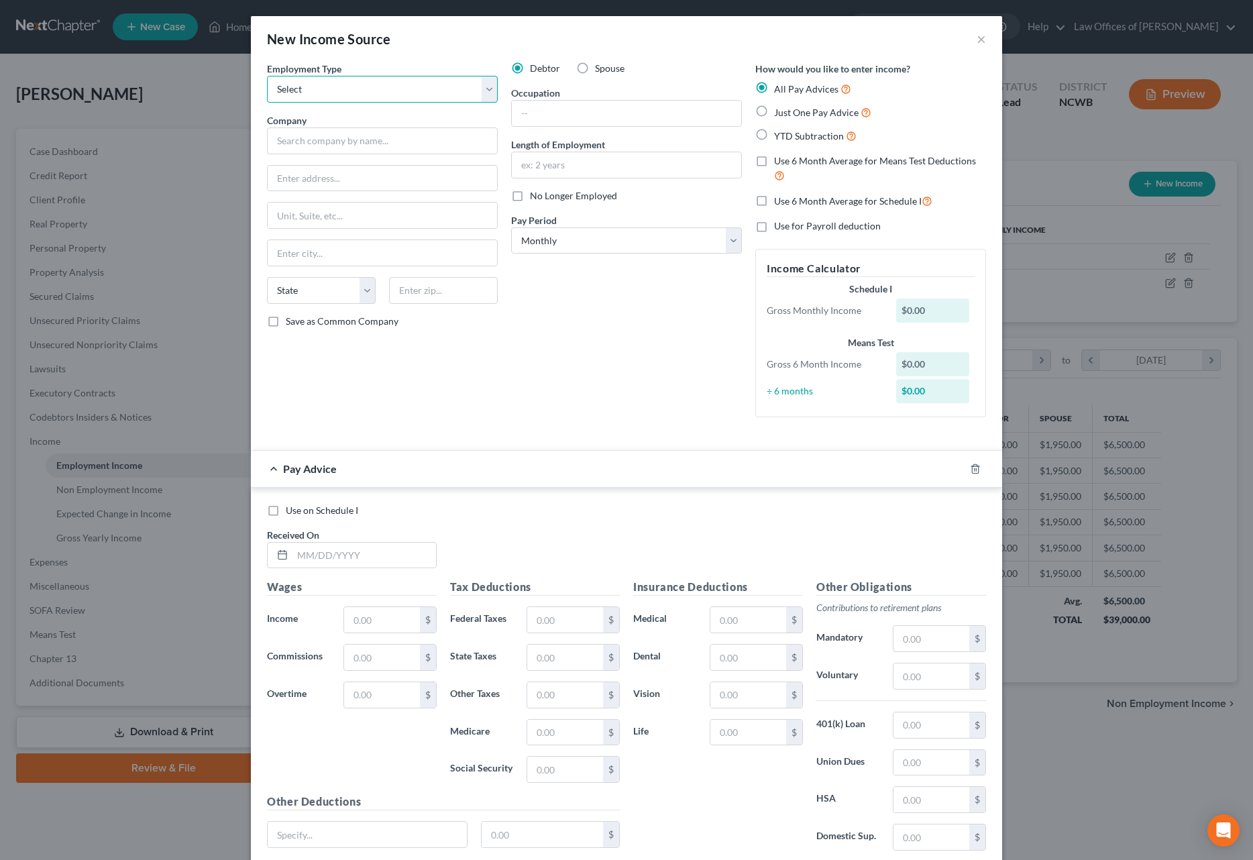
select select "1"
click at [267, 76] on select "Select Full or [DEMOGRAPHIC_DATA] Employment Self Employment" at bounding box center [382, 89] width 231 height 27
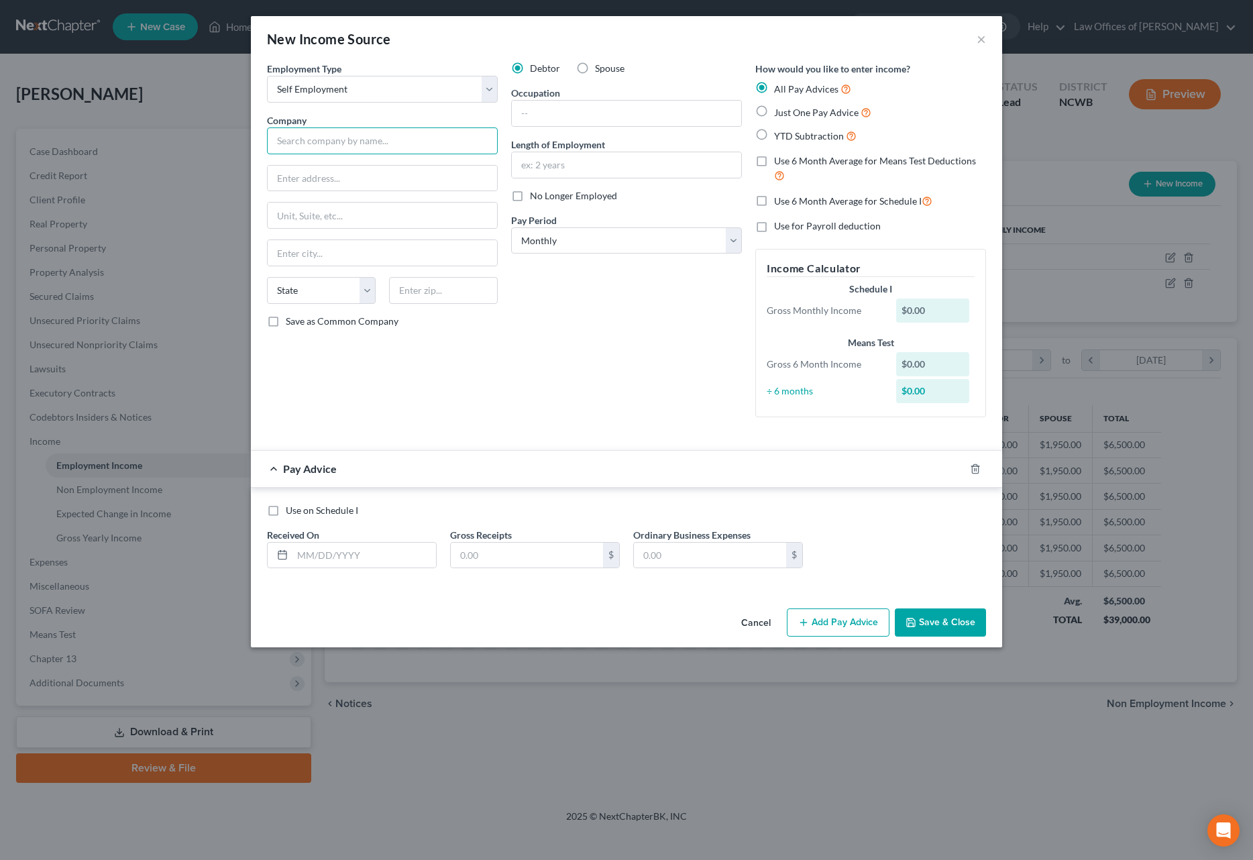
click at [341, 145] on input "text" at bounding box center [382, 140] width 231 height 27
type input "AJ Automotors LLC - Partnership"
click at [930, 627] on button "Save & Close" at bounding box center [940, 622] width 91 height 28
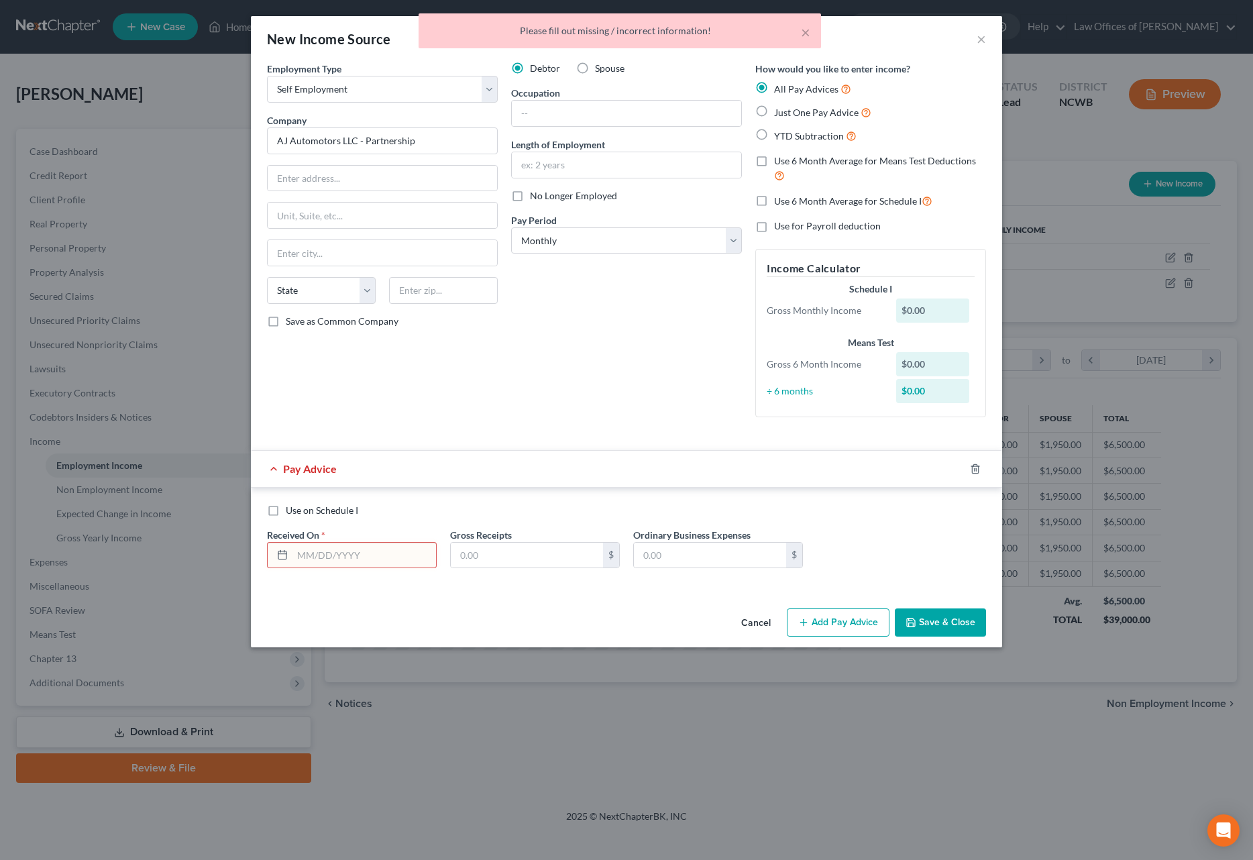
click at [316, 560] on input "text" at bounding box center [364, 555] width 144 height 25
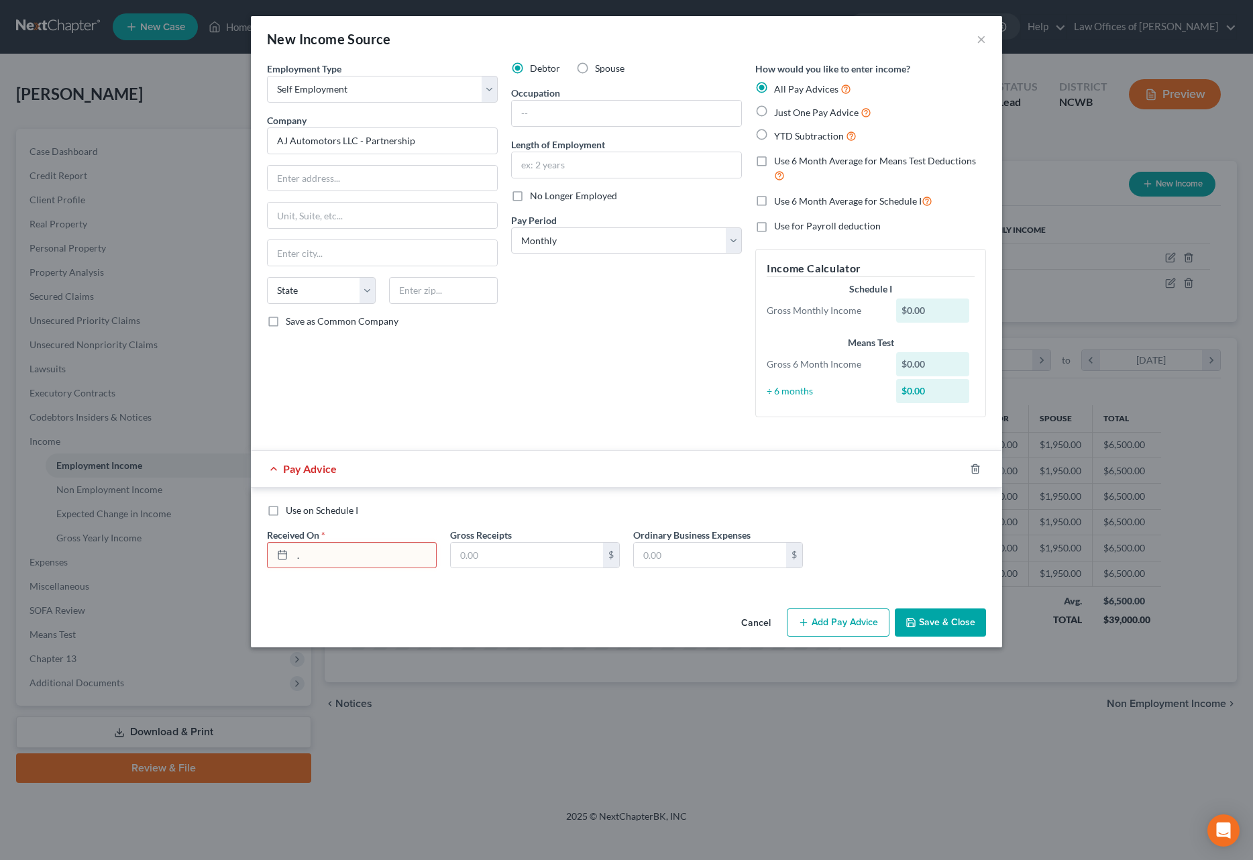
click at [941, 629] on button "Save & Close" at bounding box center [940, 622] width 91 height 28
click at [353, 553] on input "." at bounding box center [364, 555] width 144 height 25
click at [938, 623] on button "Save & Close" at bounding box center [940, 622] width 91 height 28
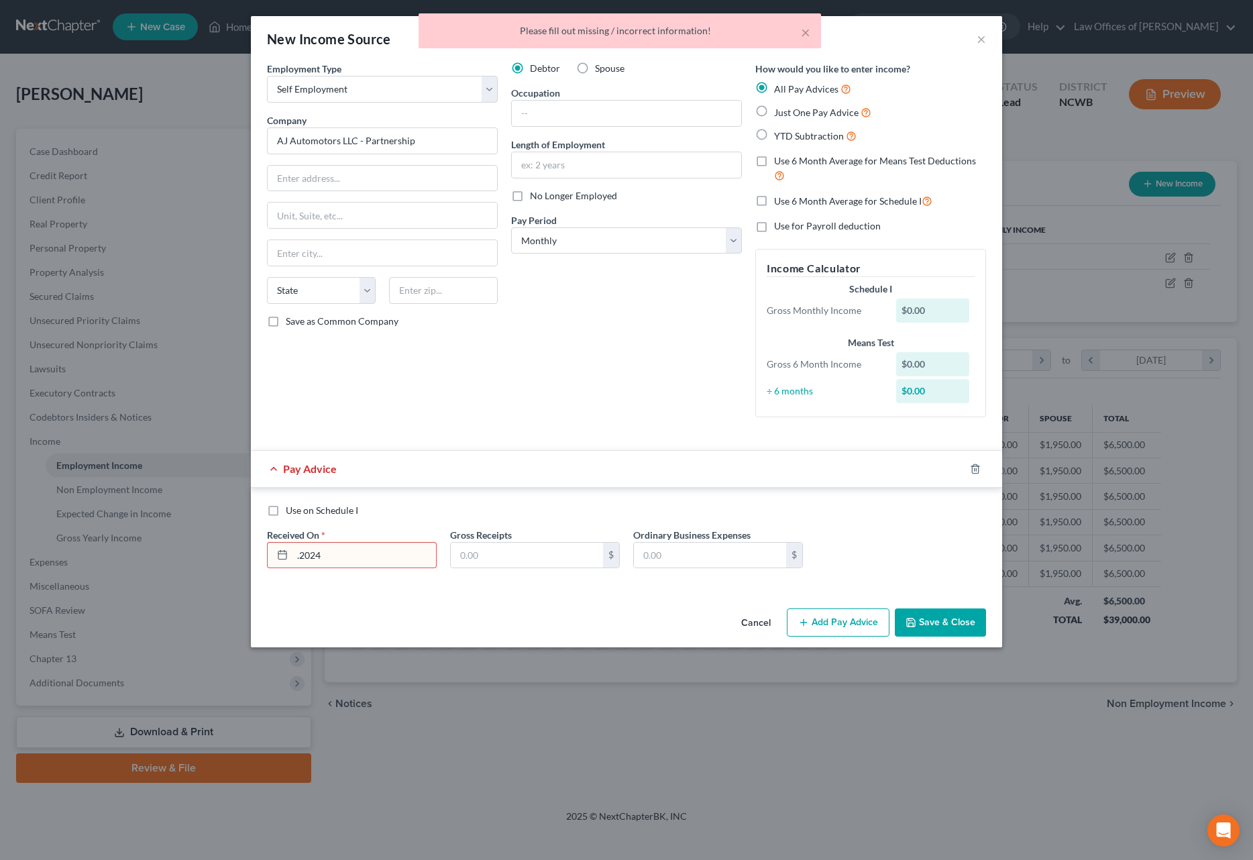
drag, startPoint x: 272, startPoint y: 547, endPoint x: 191, endPoint y: 535, distance: 81.3
click at [191, 535] on div "New Income Source × Employment Type * Select Full or [DEMOGRAPHIC_DATA] Employm…" at bounding box center [626, 430] width 1253 height 860
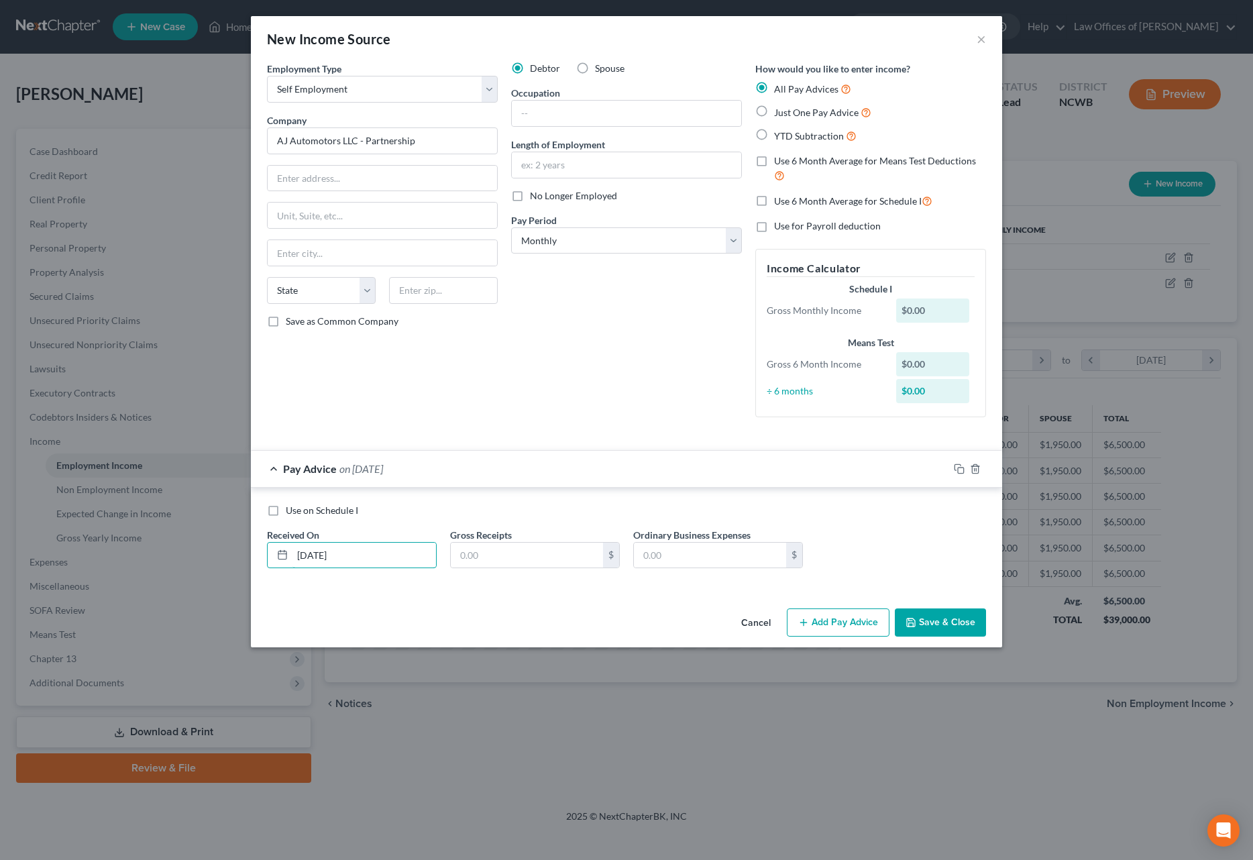
type input "[DATE]"
click at [955, 628] on button "Save & Close" at bounding box center [940, 622] width 91 height 28
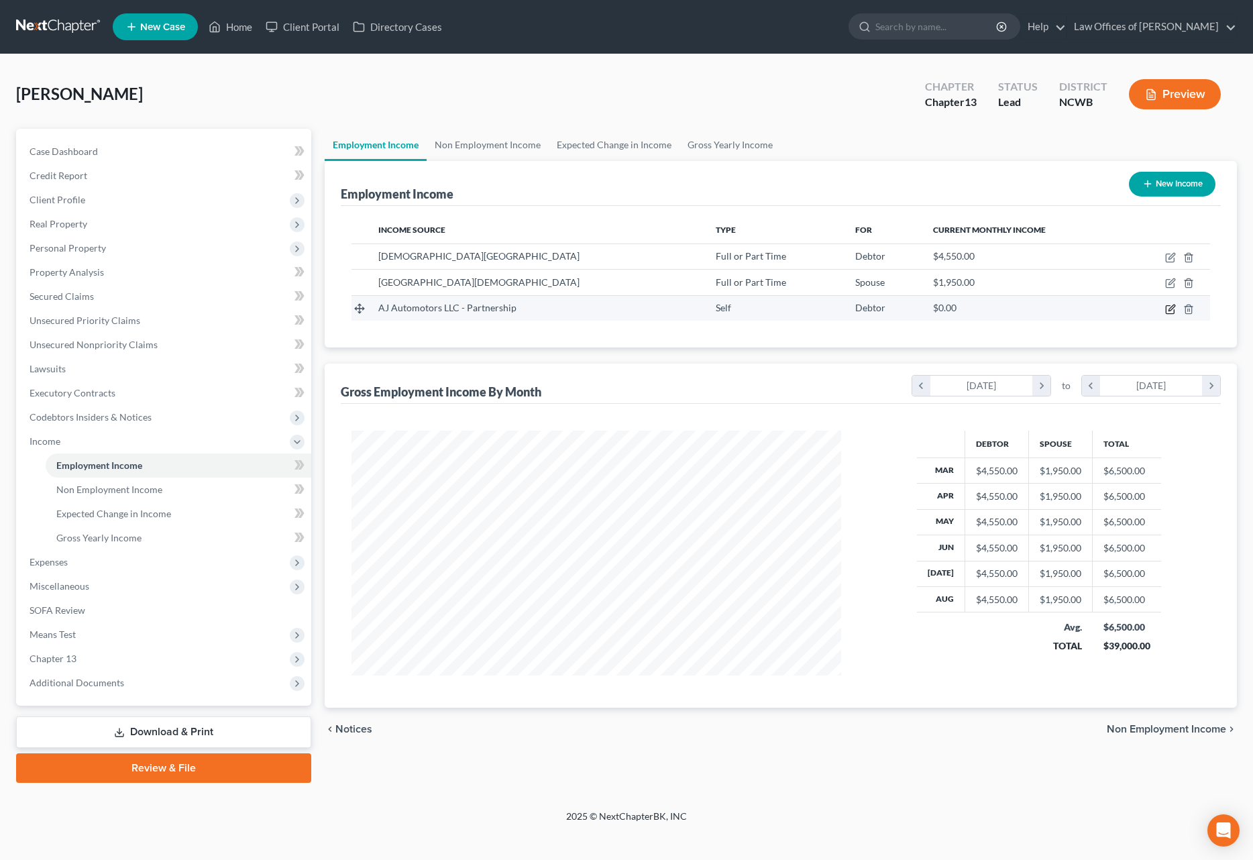
click at [1171, 308] on icon "button" at bounding box center [1172, 308] width 6 height 6
select select "1"
select select "0"
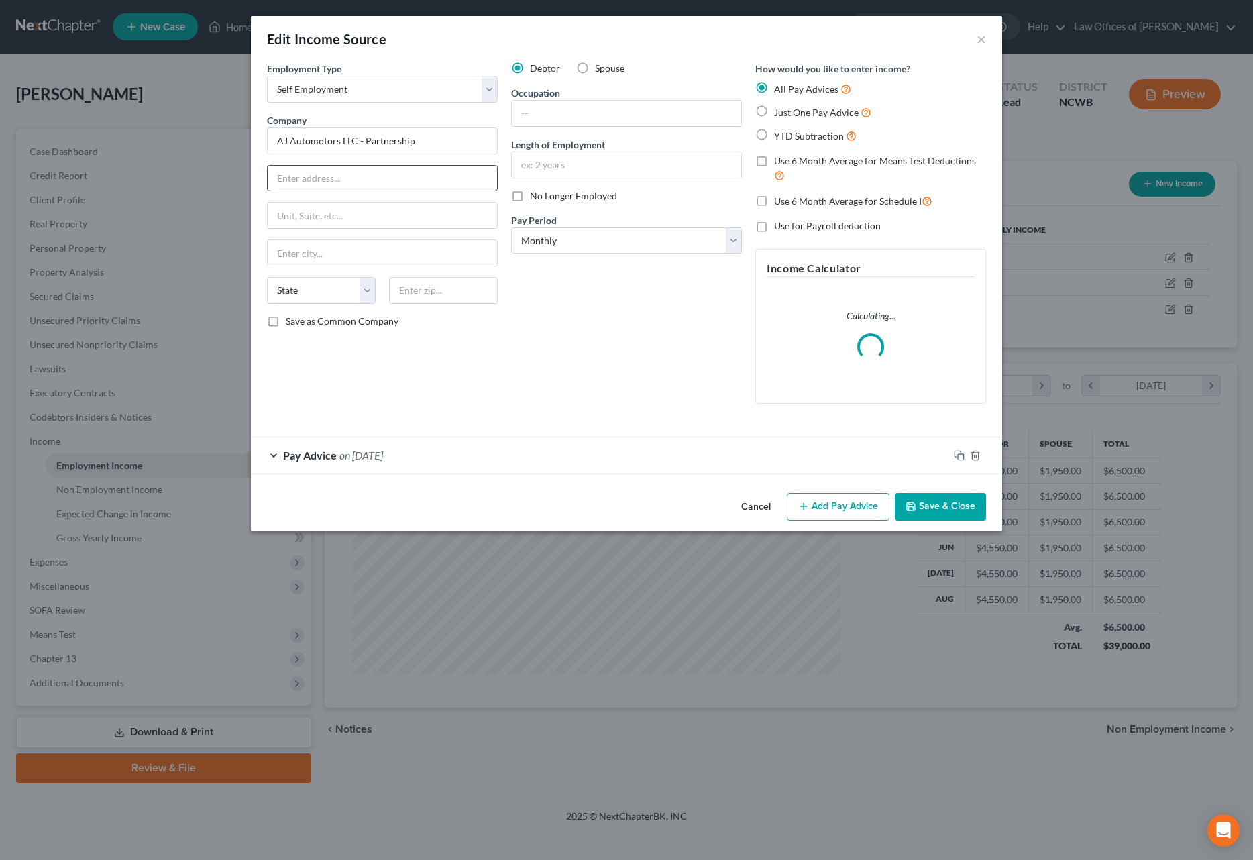
click at [288, 177] on input "text" at bounding box center [382, 178] width 229 height 25
type input "[STREET_ADDRESS]"
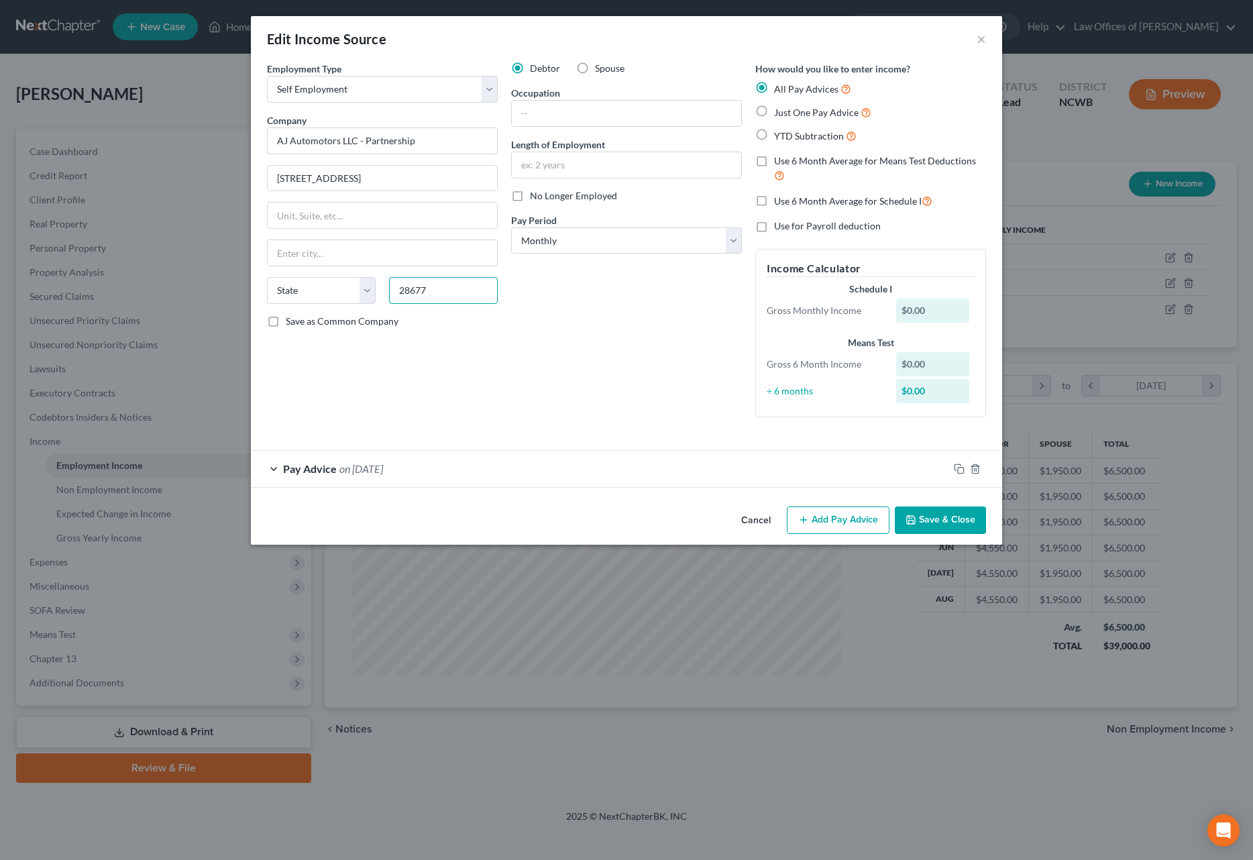
type input "28677"
click at [938, 519] on button "Save & Close" at bounding box center [940, 520] width 91 height 28
type input "[GEOGRAPHIC_DATA]"
select select "28"
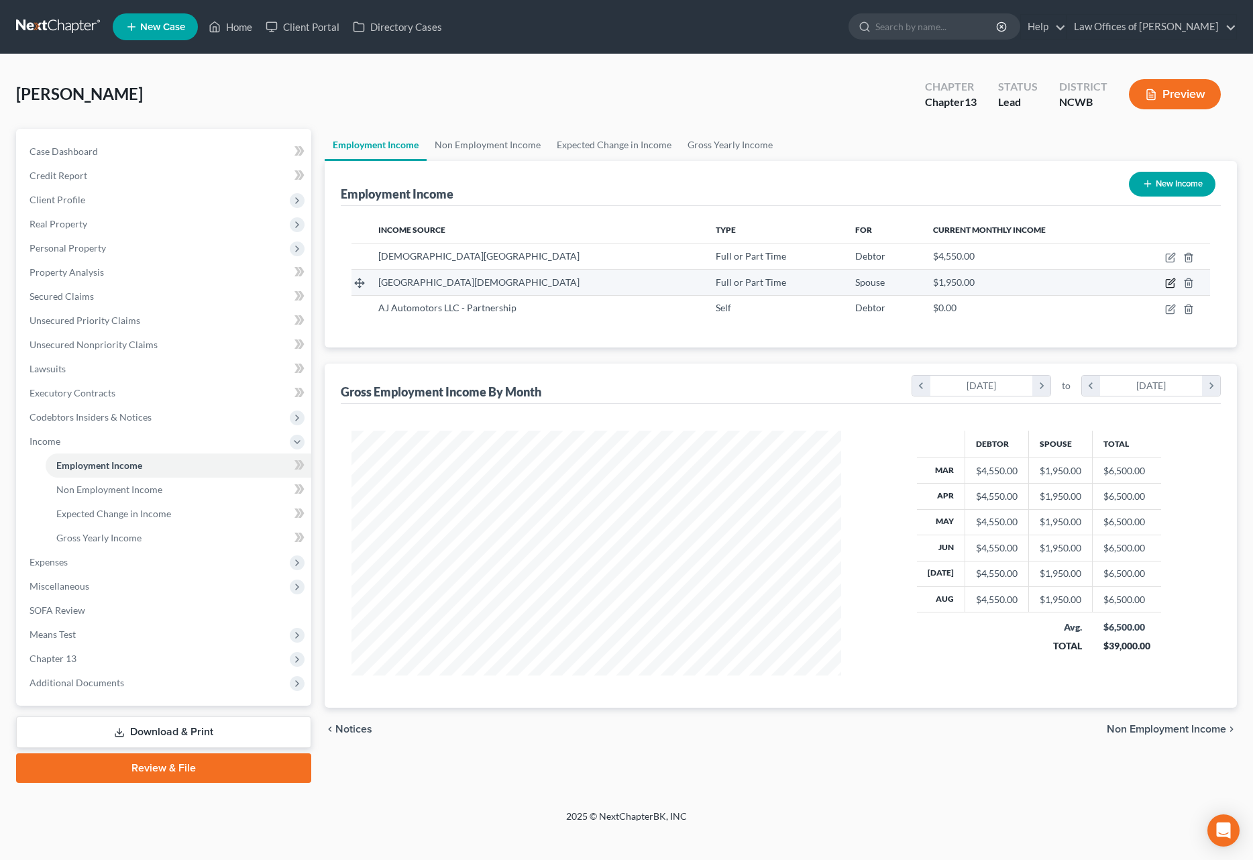
click at [1171, 282] on icon "button" at bounding box center [1172, 282] width 6 height 6
select select "0"
select select "28"
select select "3"
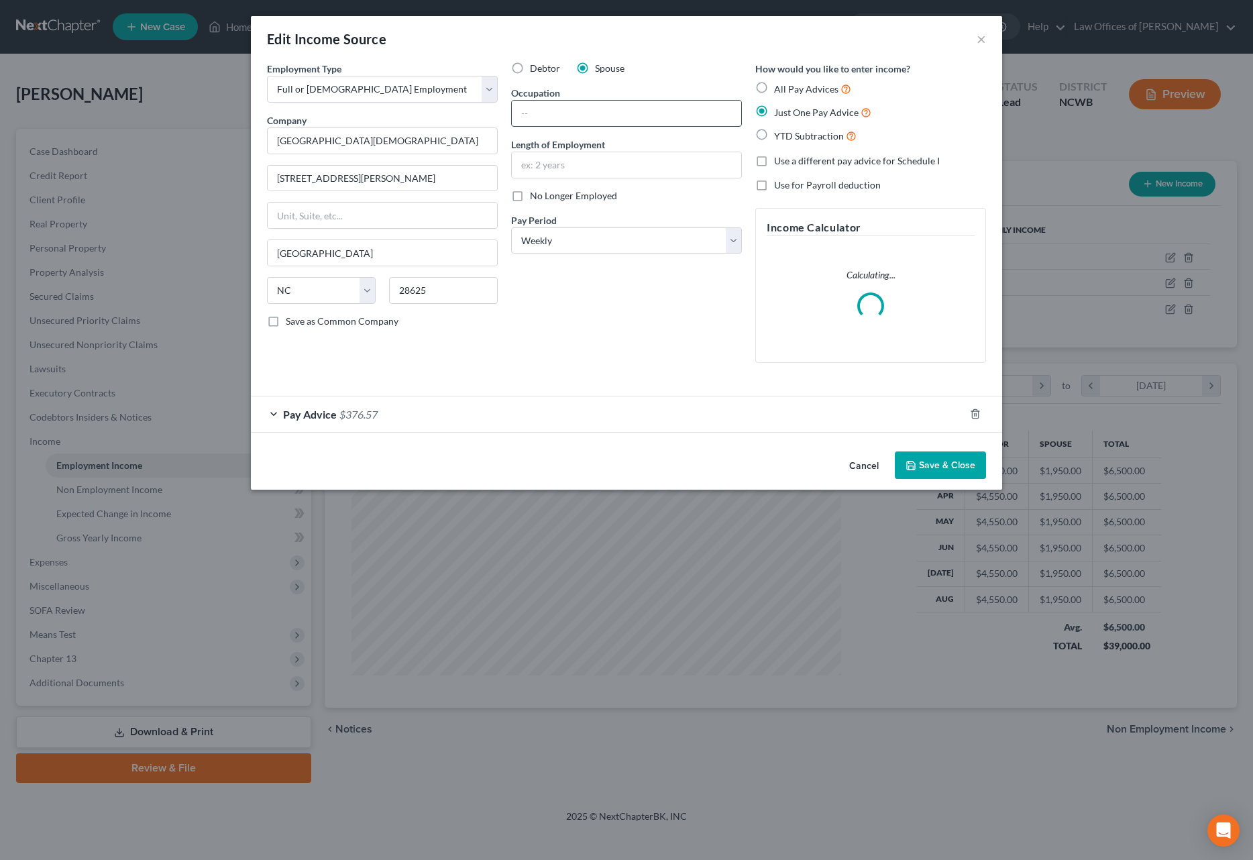
click at [591, 110] on input "text" at bounding box center [626, 113] width 229 height 25
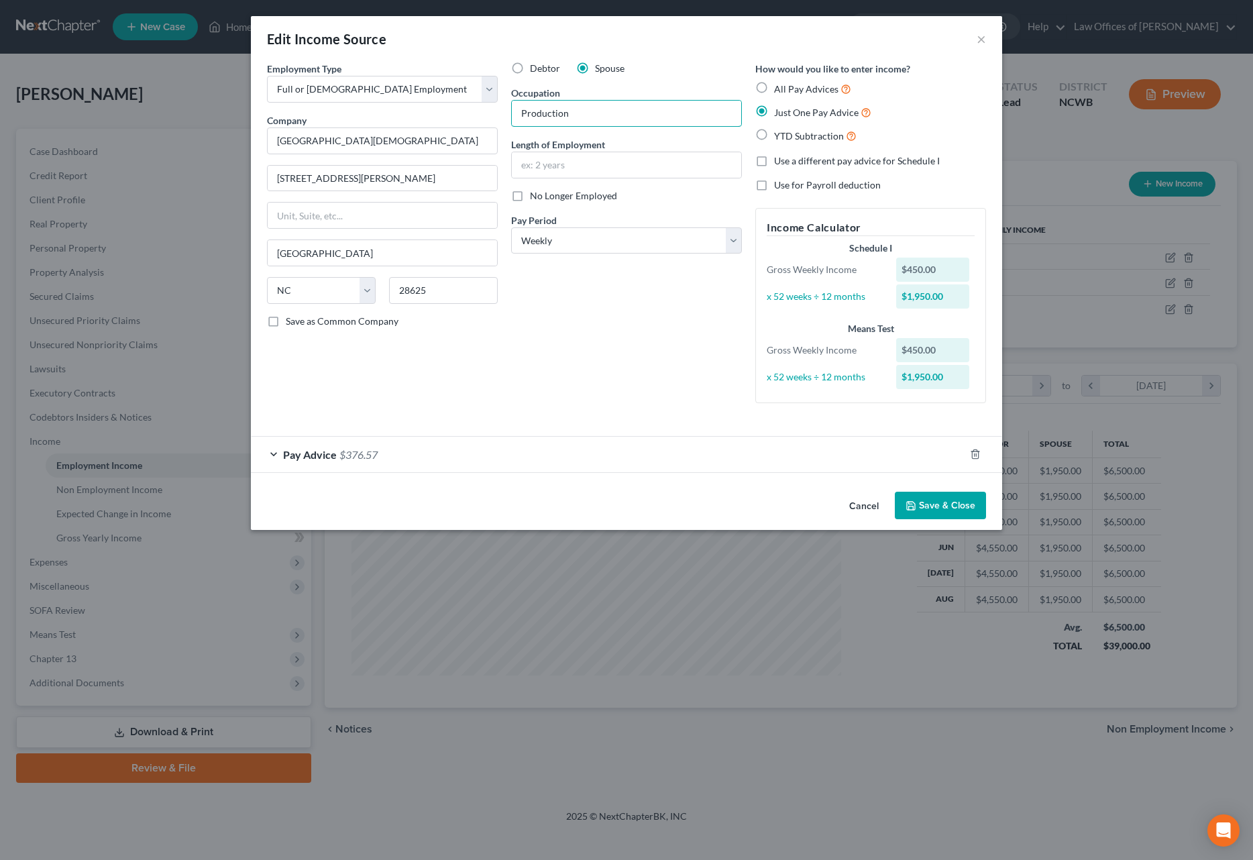
type input "Production"
click at [922, 504] on button "Save & Close" at bounding box center [940, 506] width 91 height 28
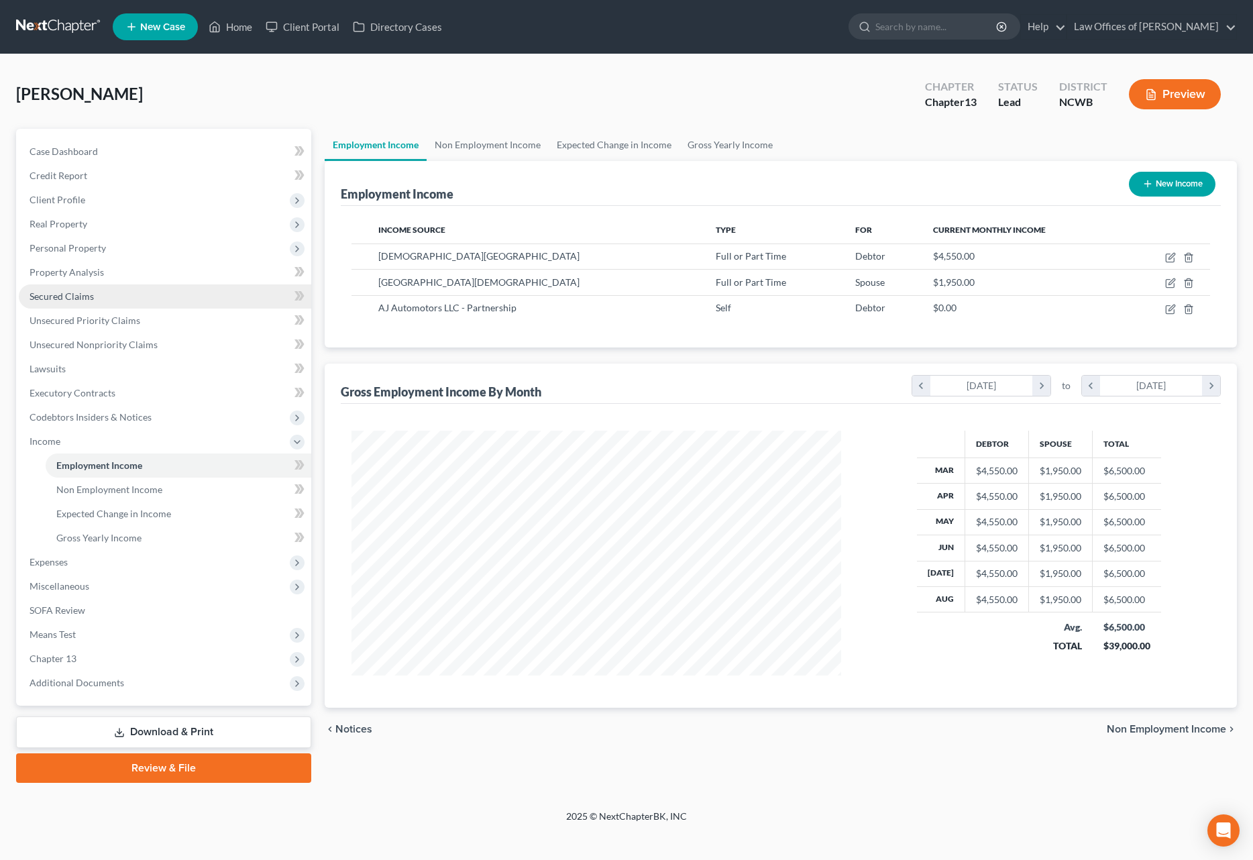
click at [79, 299] on span "Secured Claims" at bounding box center [62, 295] width 64 height 11
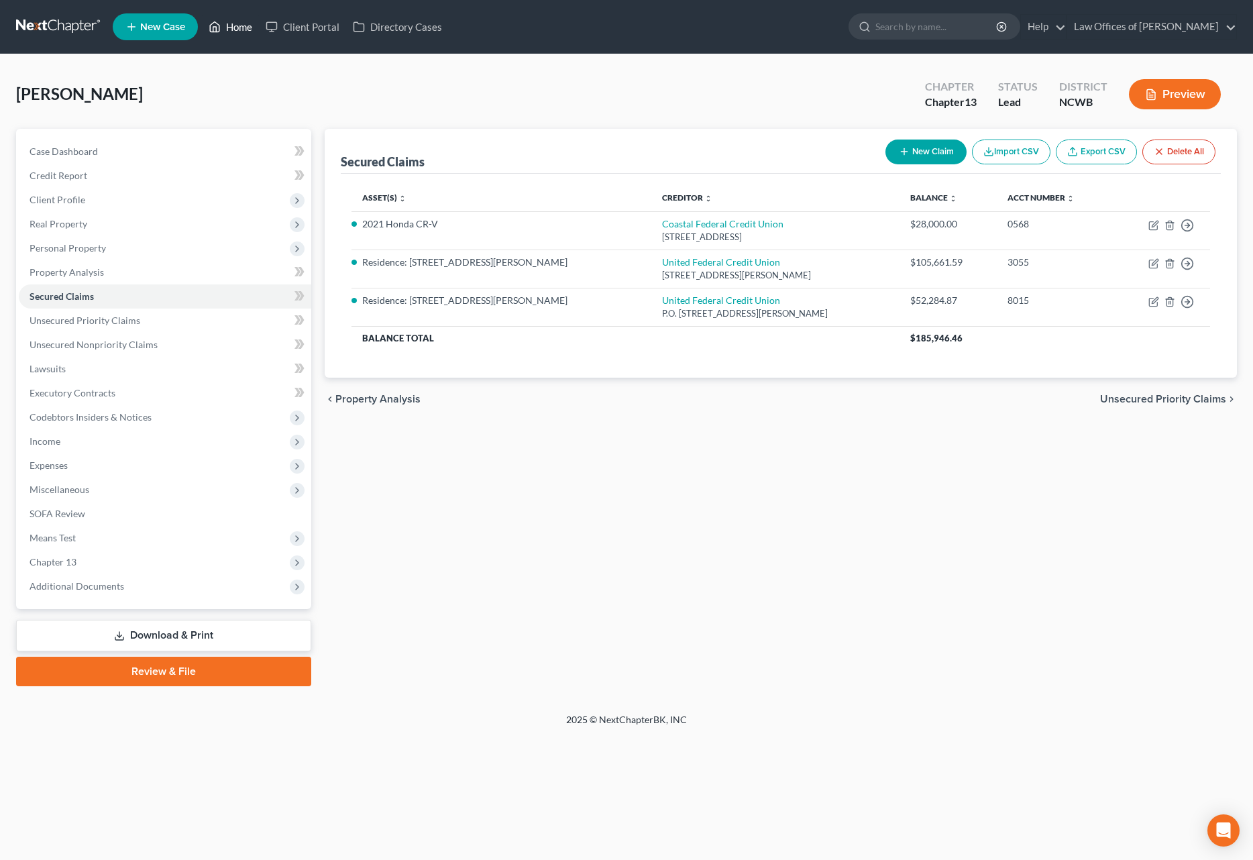
click at [225, 23] on link "Home" at bounding box center [230, 27] width 57 height 24
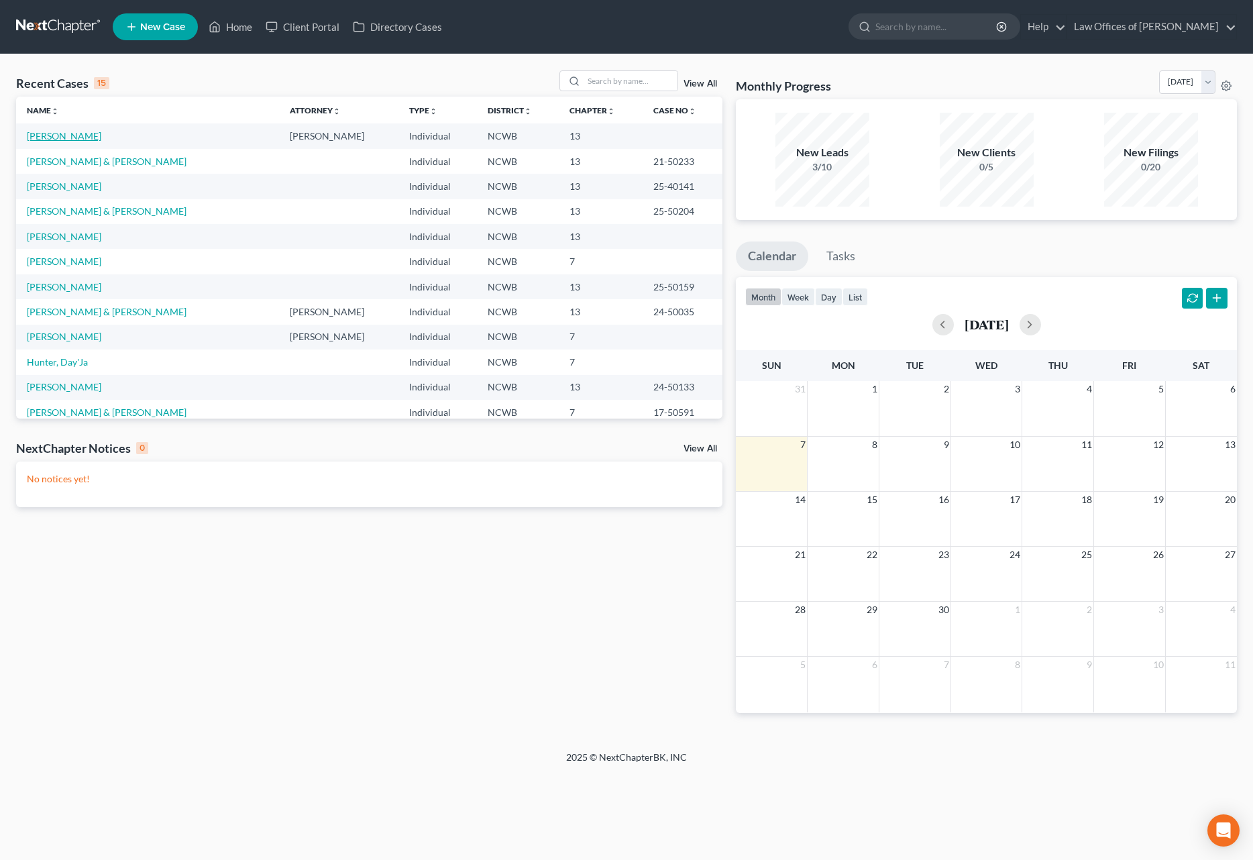
click at [60, 136] on link "[PERSON_NAME]" at bounding box center [64, 135] width 74 height 11
select select "4"
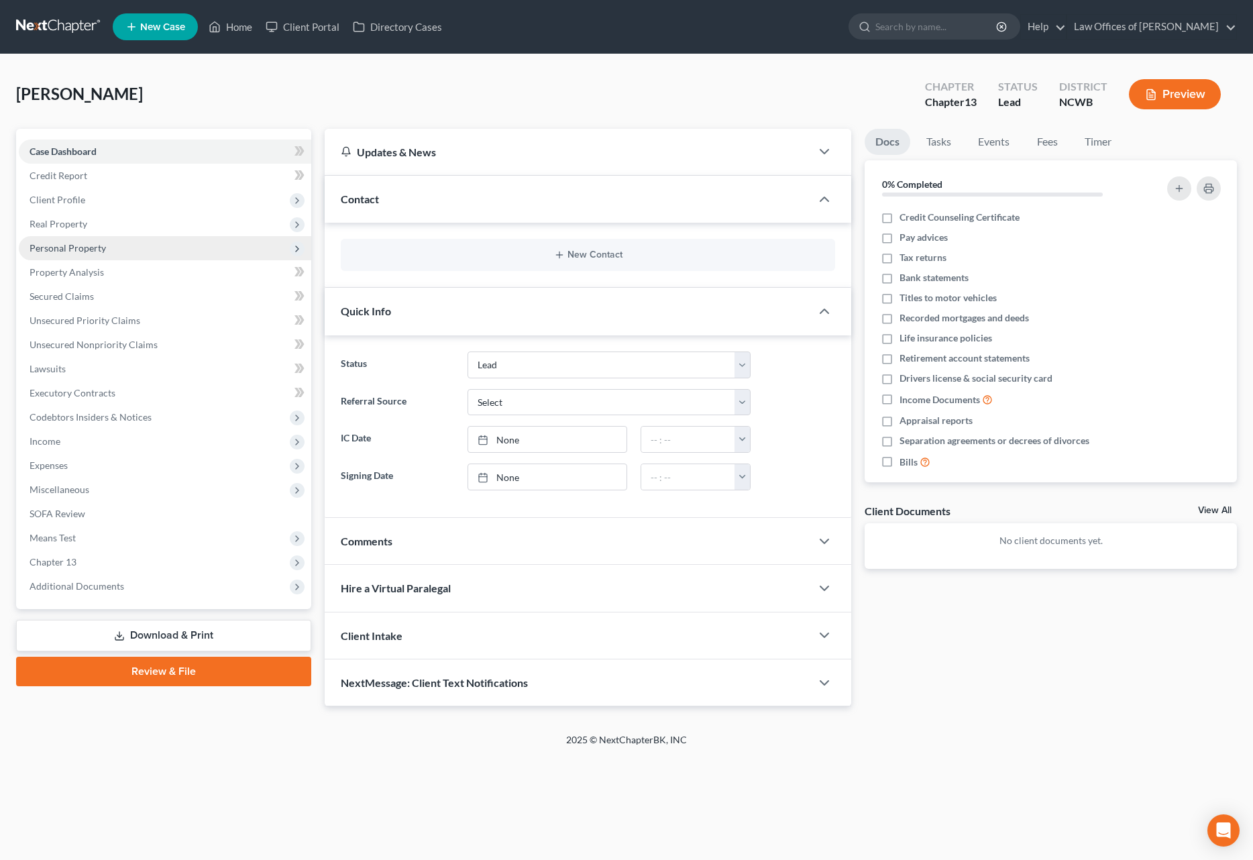
click at [87, 246] on span "Personal Property" at bounding box center [68, 247] width 76 height 11
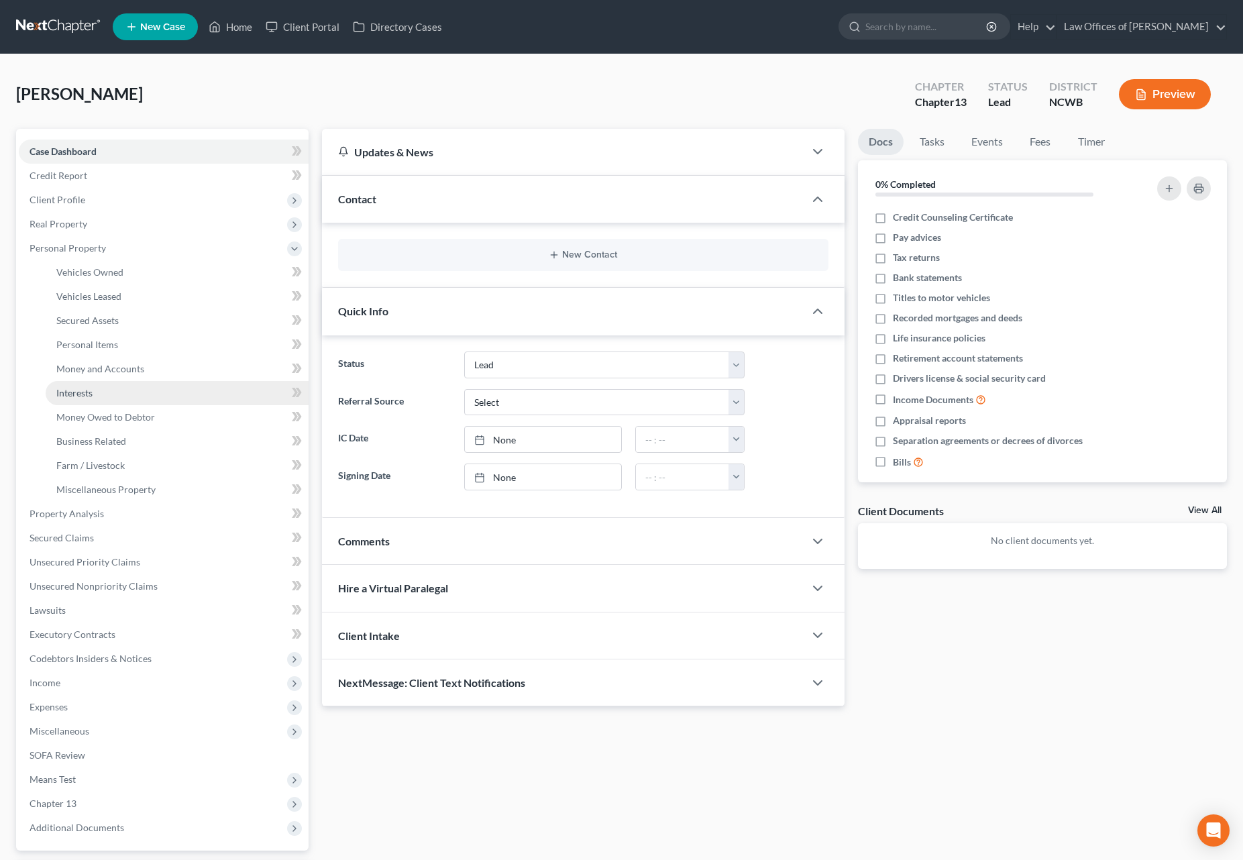
click at [82, 388] on span "Interests" at bounding box center [74, 392] width 36 height 11
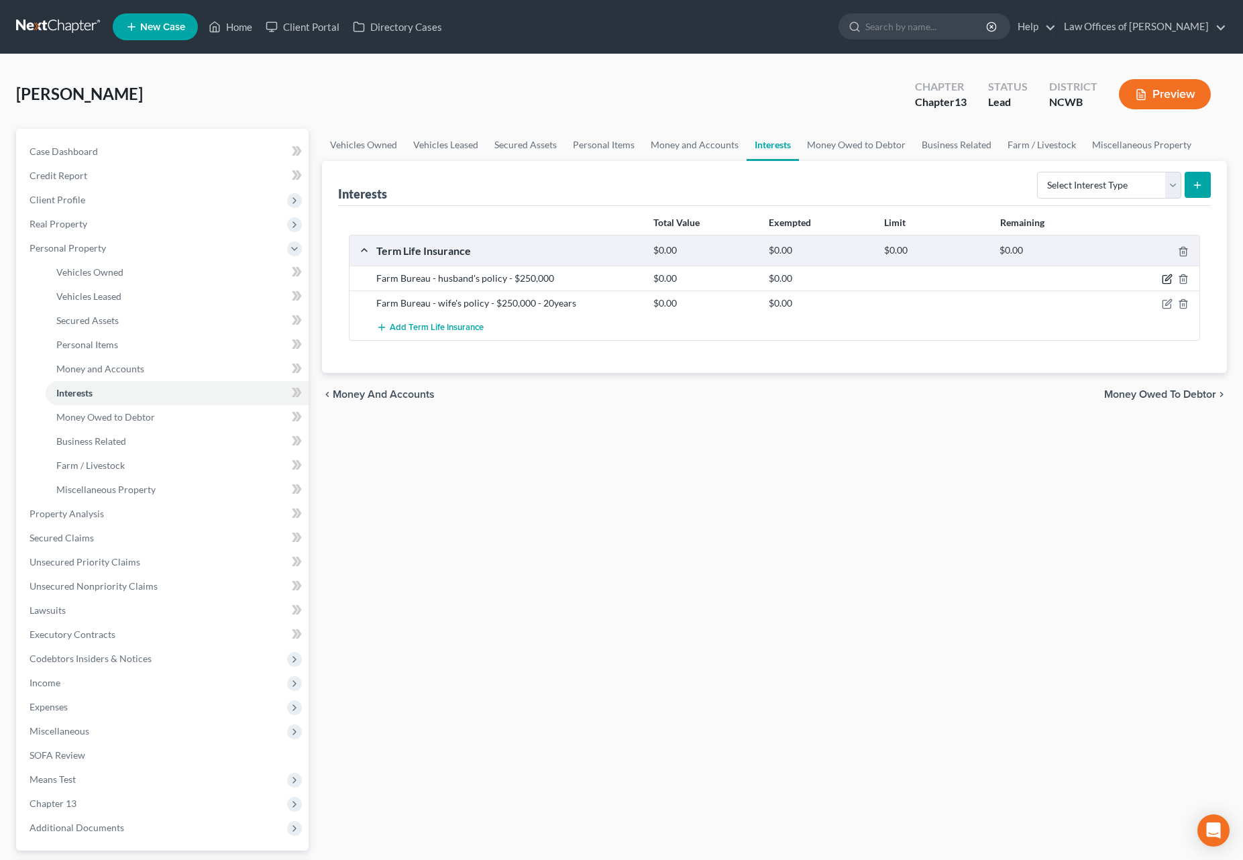
click at [1171, 281] on icon "button" at bounding box center [1167, 280] width 8 height 8
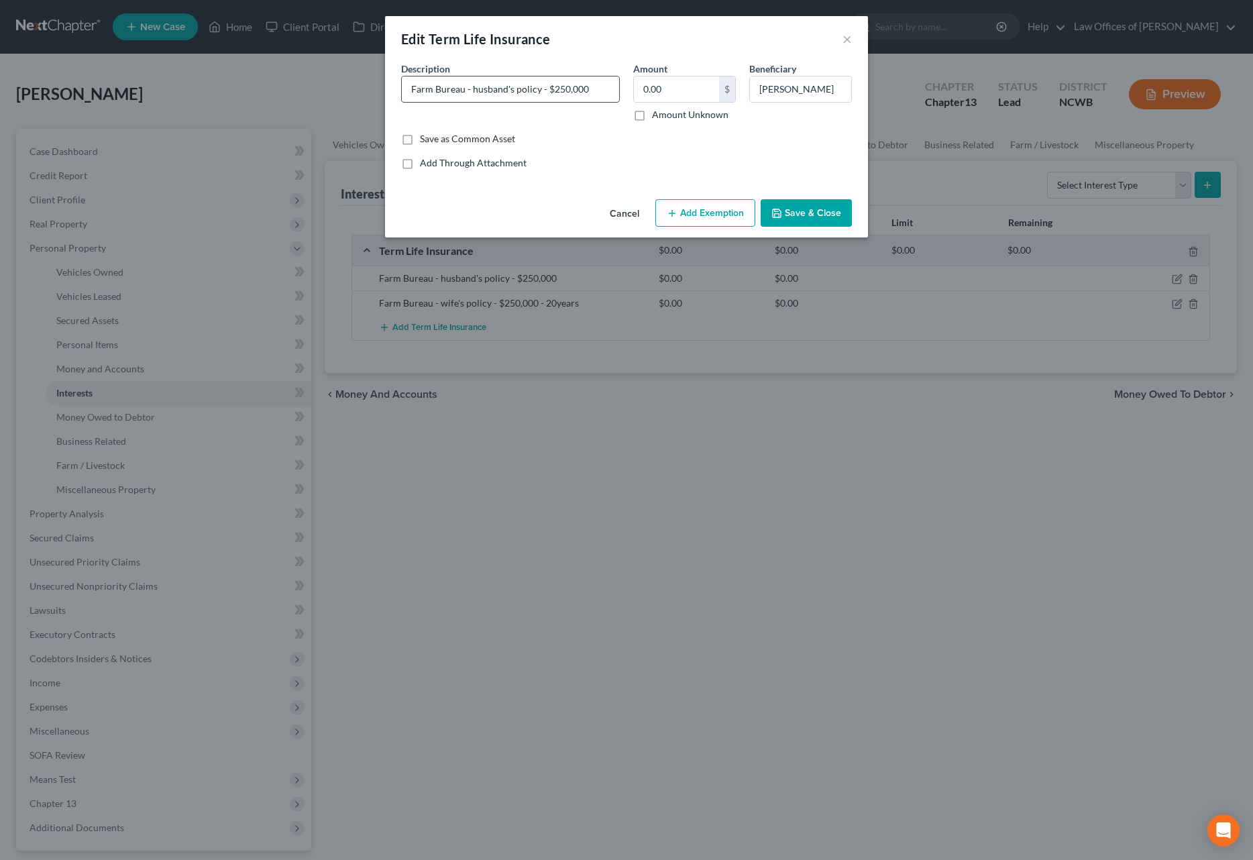
click at [550, 89] on input "Farm Bureau - husband's policy - $250,000" at bounding box center [510, 88] width 217 height 25
type input "Farm Bureau - husband's policy - providing a $250,000 benefit - not current val…"
click at [829, 215] on button "Save & Close" at bounding box center [806, 213] width 91 height 28
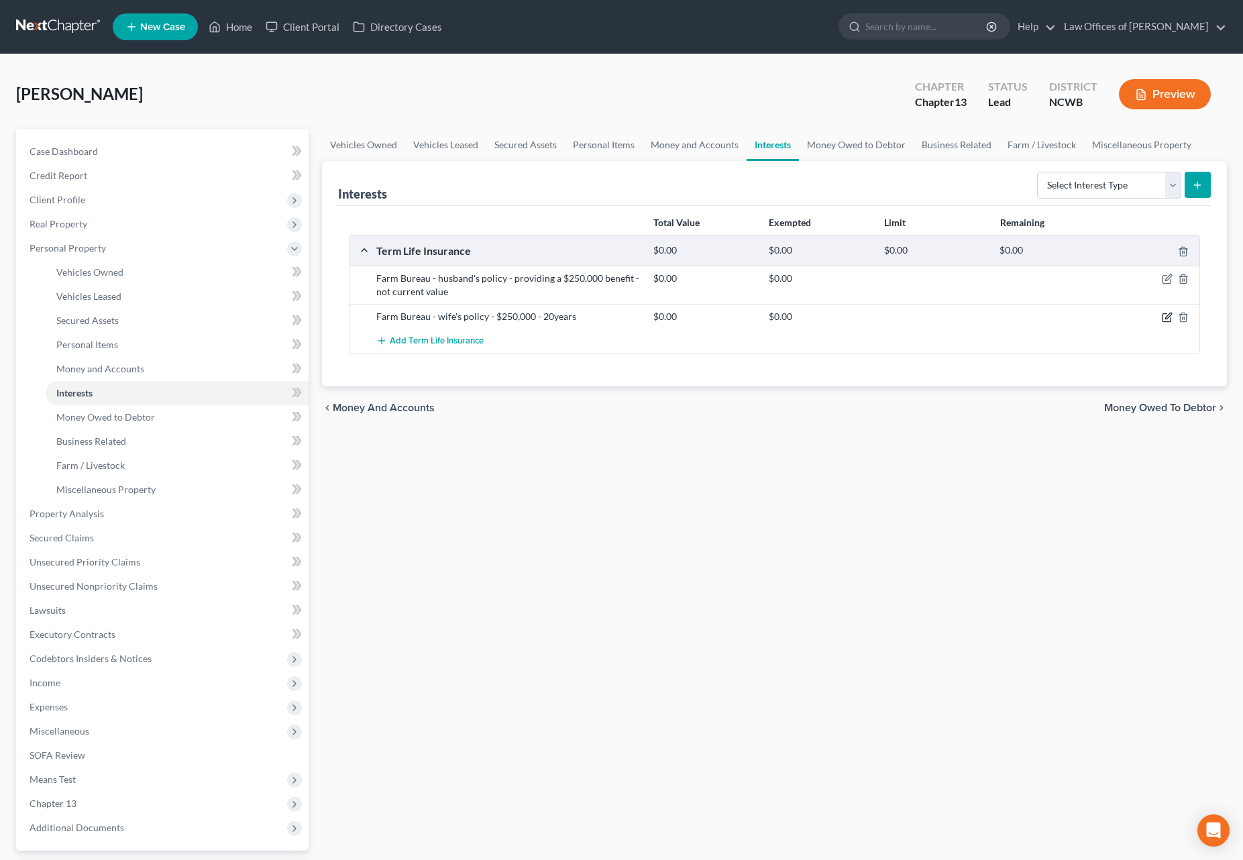
click at [1169, 318] on icon "button" at bounding box center [1167, 317] width 11 height 11
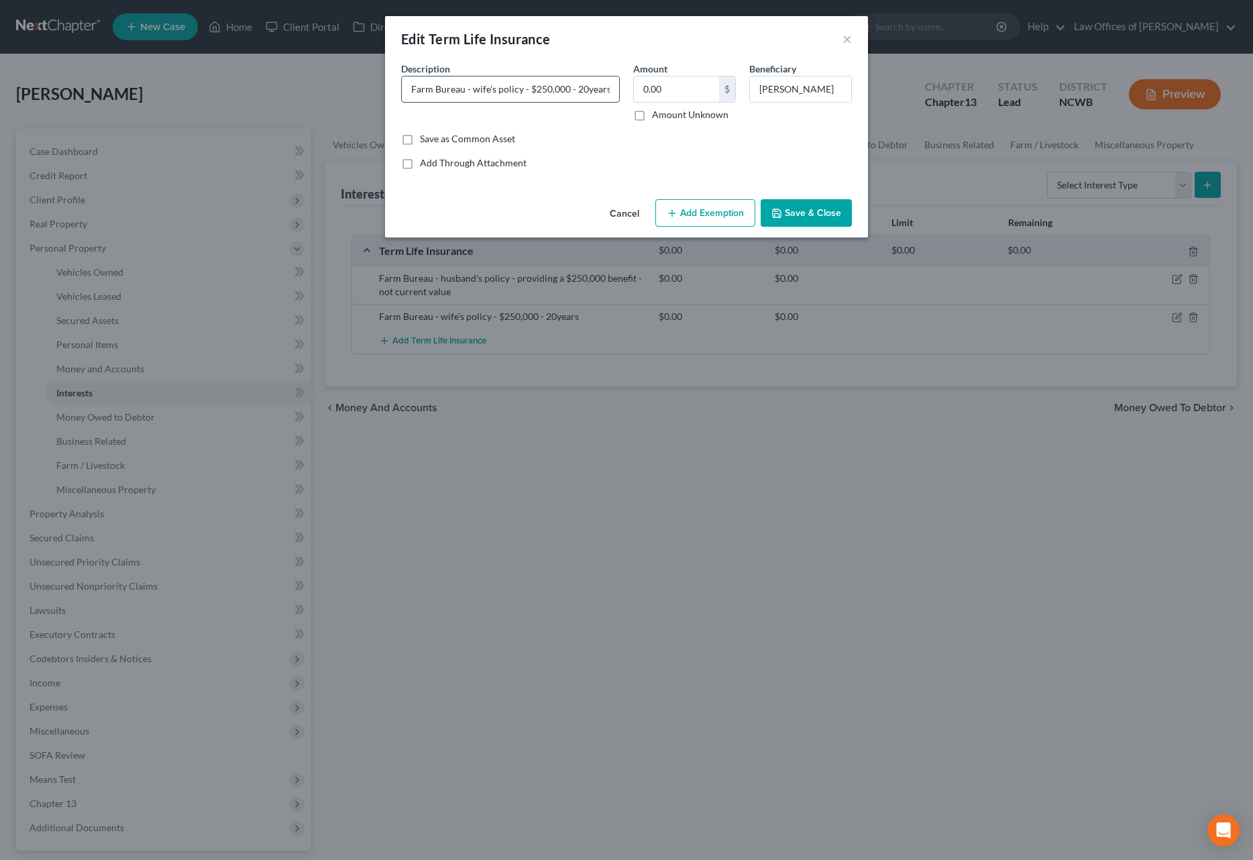
click at [527, 89] on input "Farm Bureau - wife's policy - $250,000 - 20years" at bounding box center [510, 88] width 217 height 25
click at [583, 86] on input "Farm Bureau - wife's policy - providing a $250,000 benefit - No Current Value" at bounding box center [510, 88] width 217 height 25
type input "Farm Bureau - wife's policy - providing a $250,000 benefit - No Current Value"
click at [782, 214] on icon "button" at bounding box center [776, 213] width 11 height 11
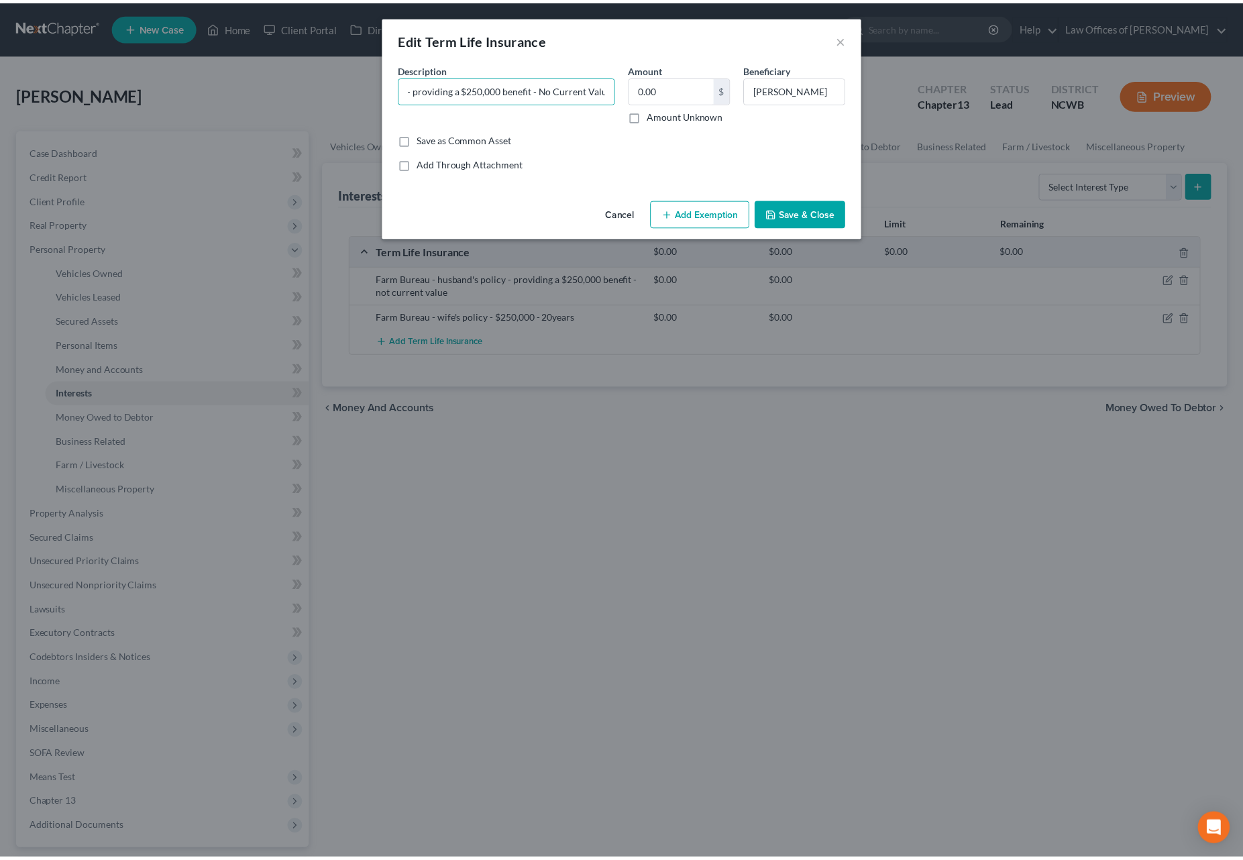
scroll to position [0, 0]
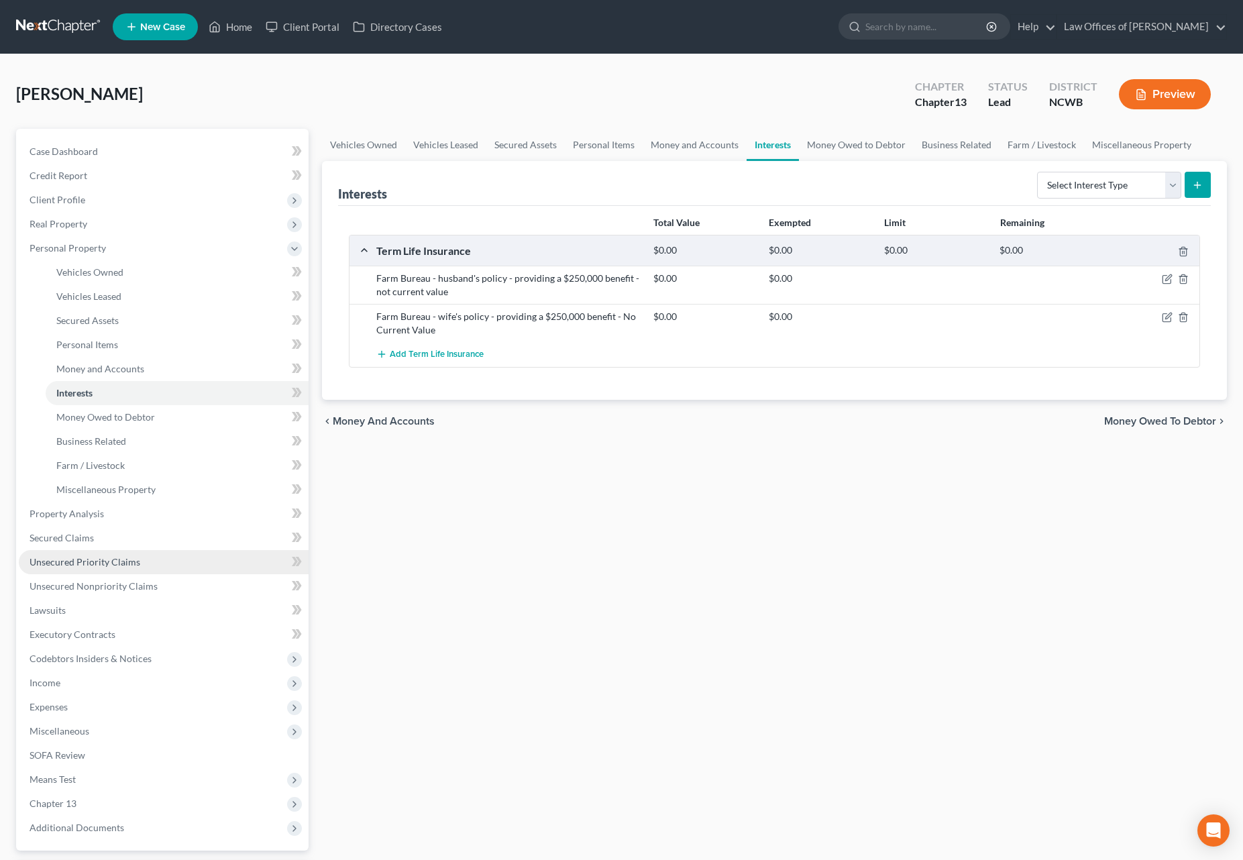
click at [91, 561] on span "Unsecured Priority Claims" at bounding box center [85, 561] width 111 height 11
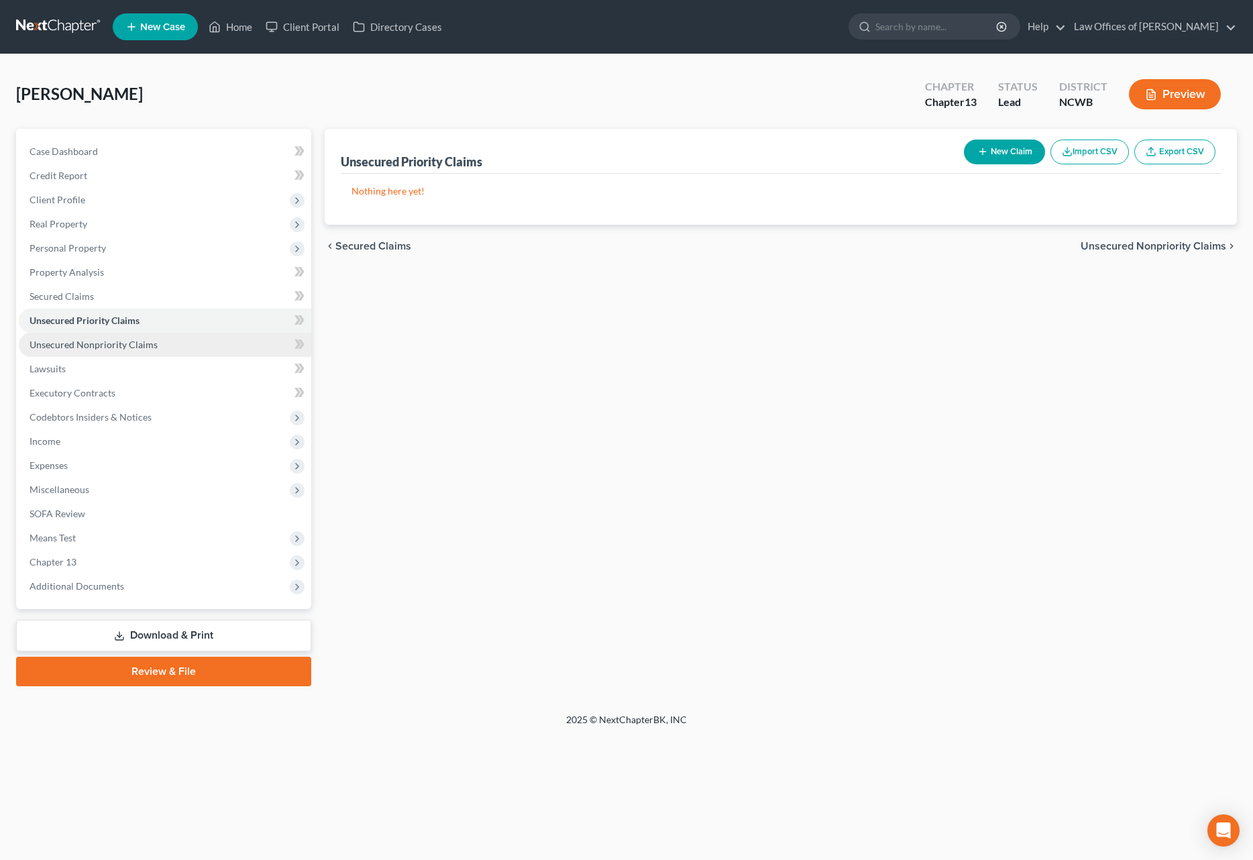
click at [99, 343] on span "Unsecured Nonpriority Claims" at bounding box center [94, 344] width 128 height 11
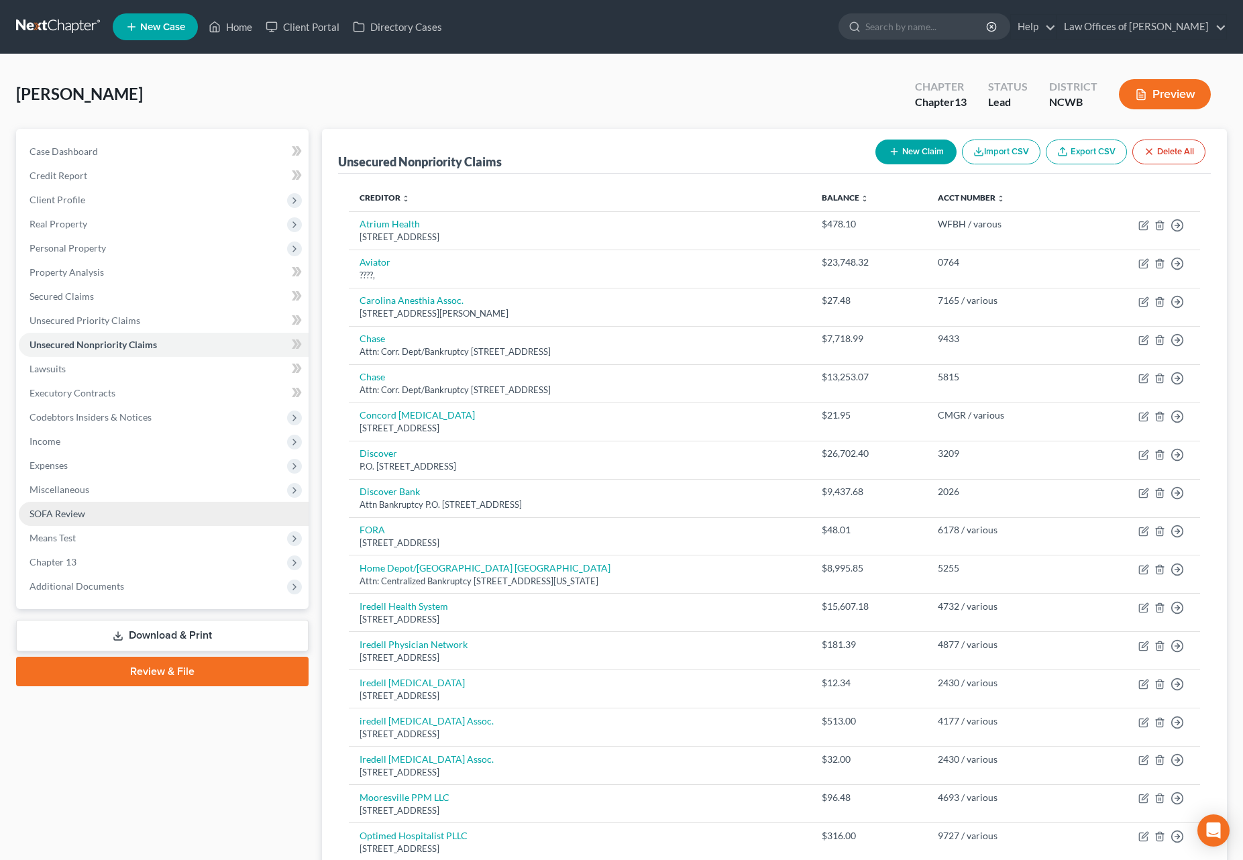
click at [58, 508] on span "SOFA Review" at bounding box center [58, 513] width 56 height 11
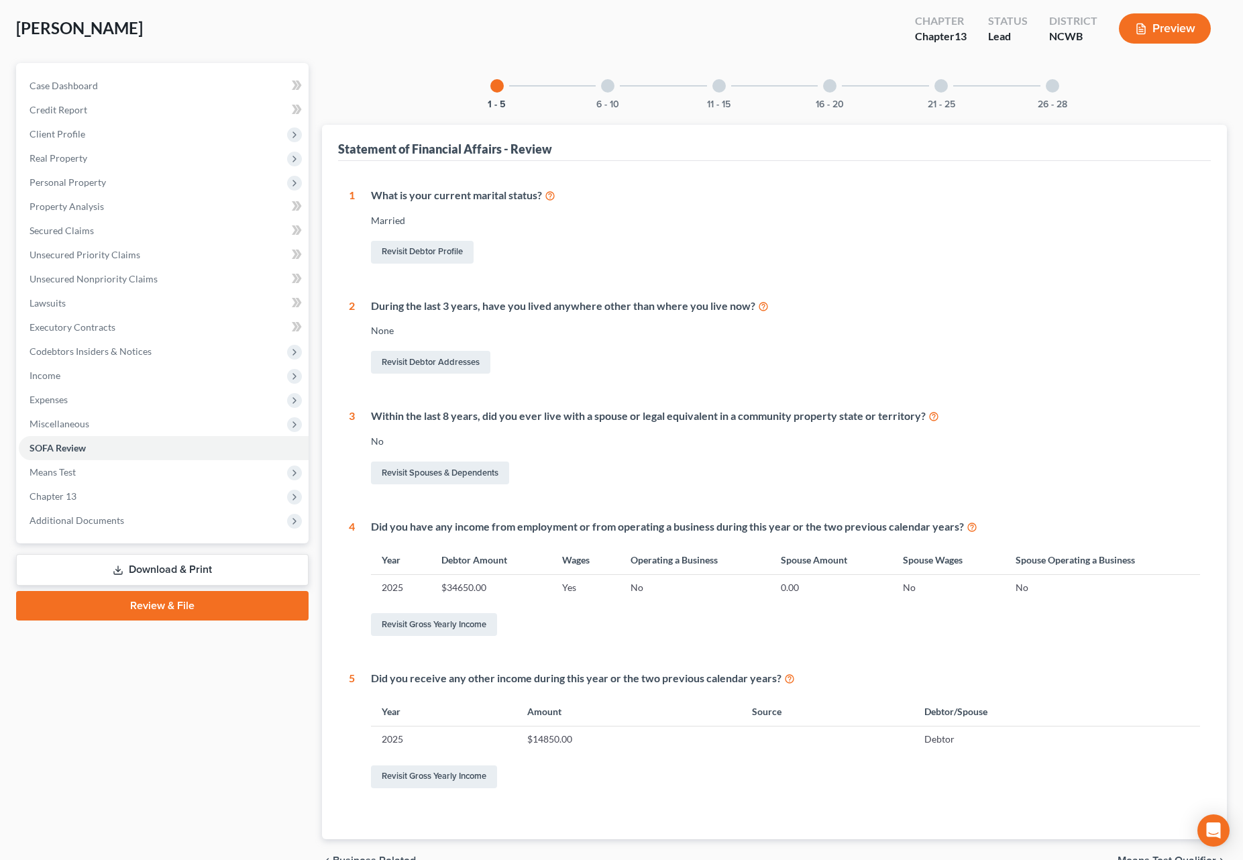
scroll to position [67, 0]
click at [607, 85] on div at bounding box center [607, 84] width 13 height 13
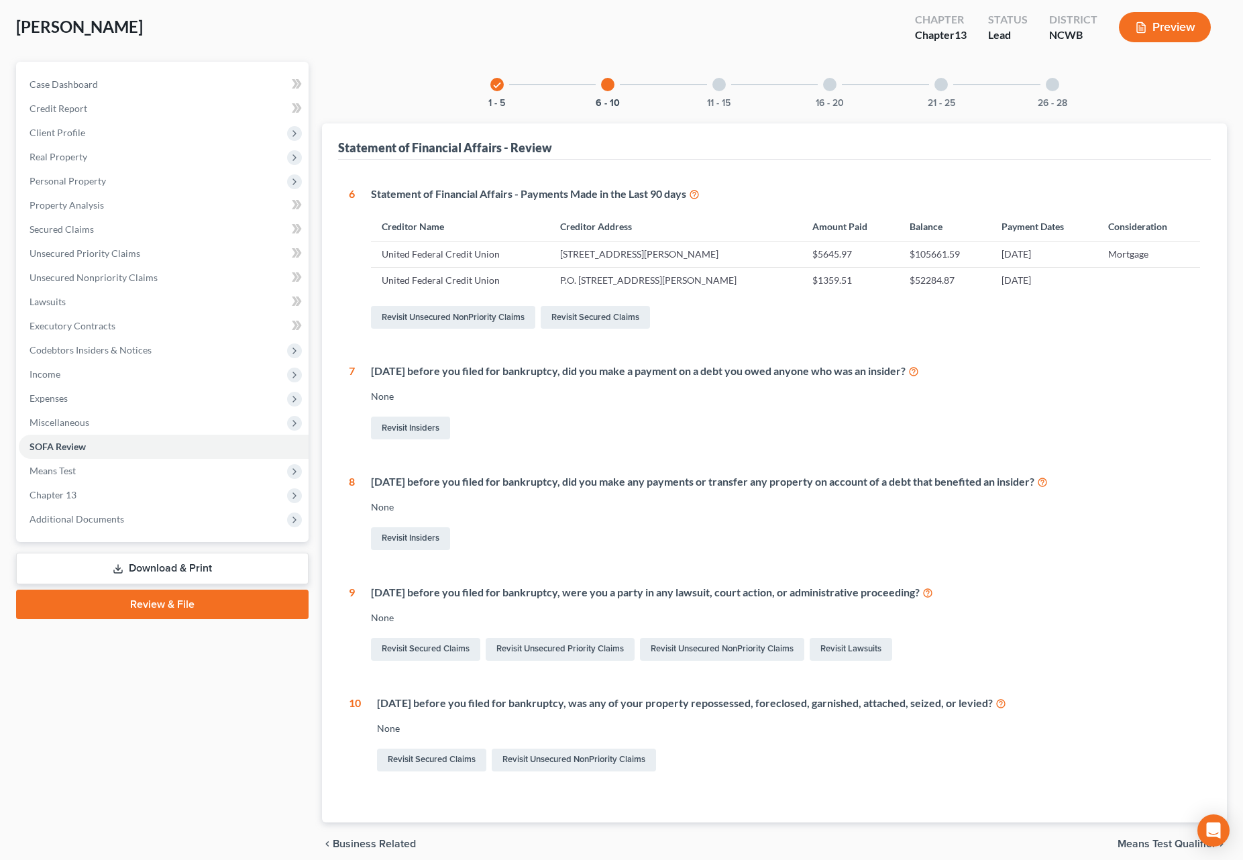
click at [720, 86] on div at bounding box center [718, 84] width 13 height 13
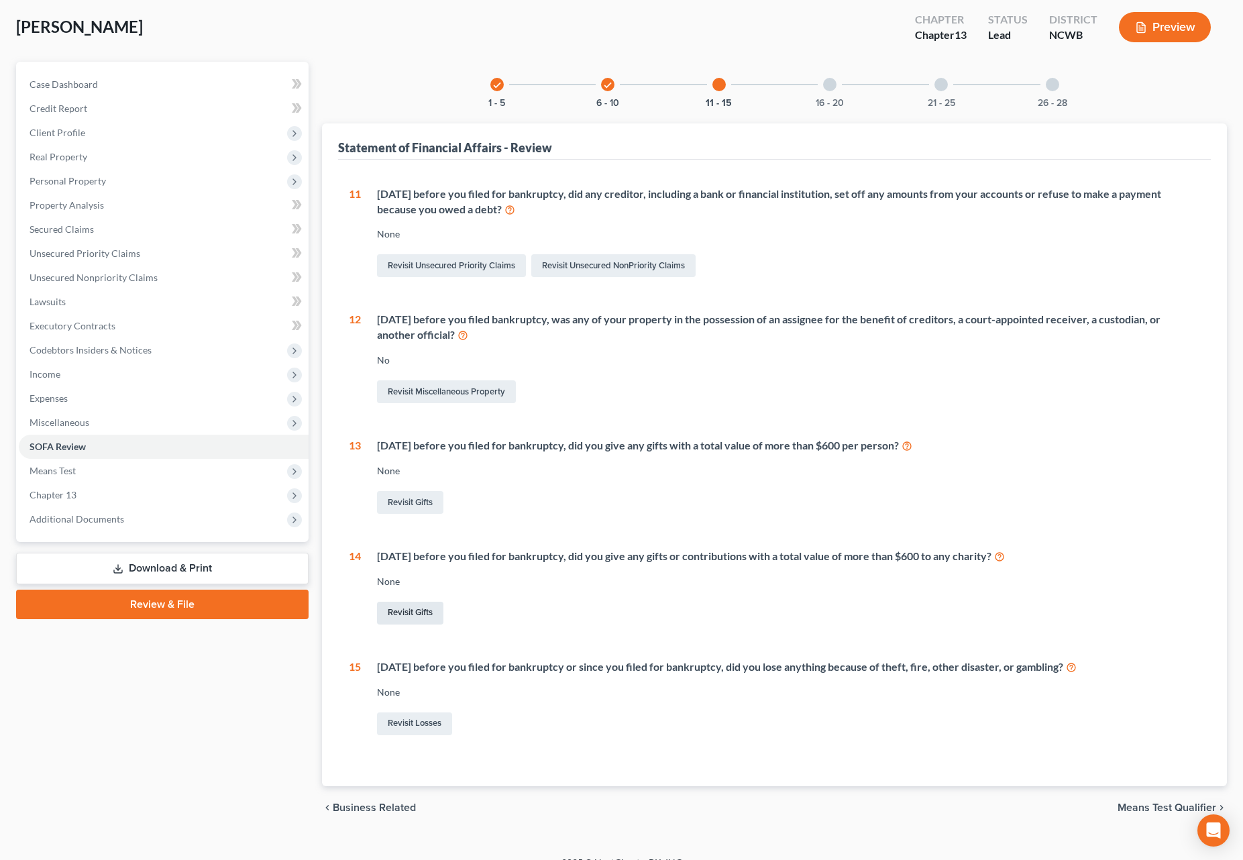
click at [415, 612] on link "Revisit Gifts" at bounding box center [410, 613] width 66 height 23
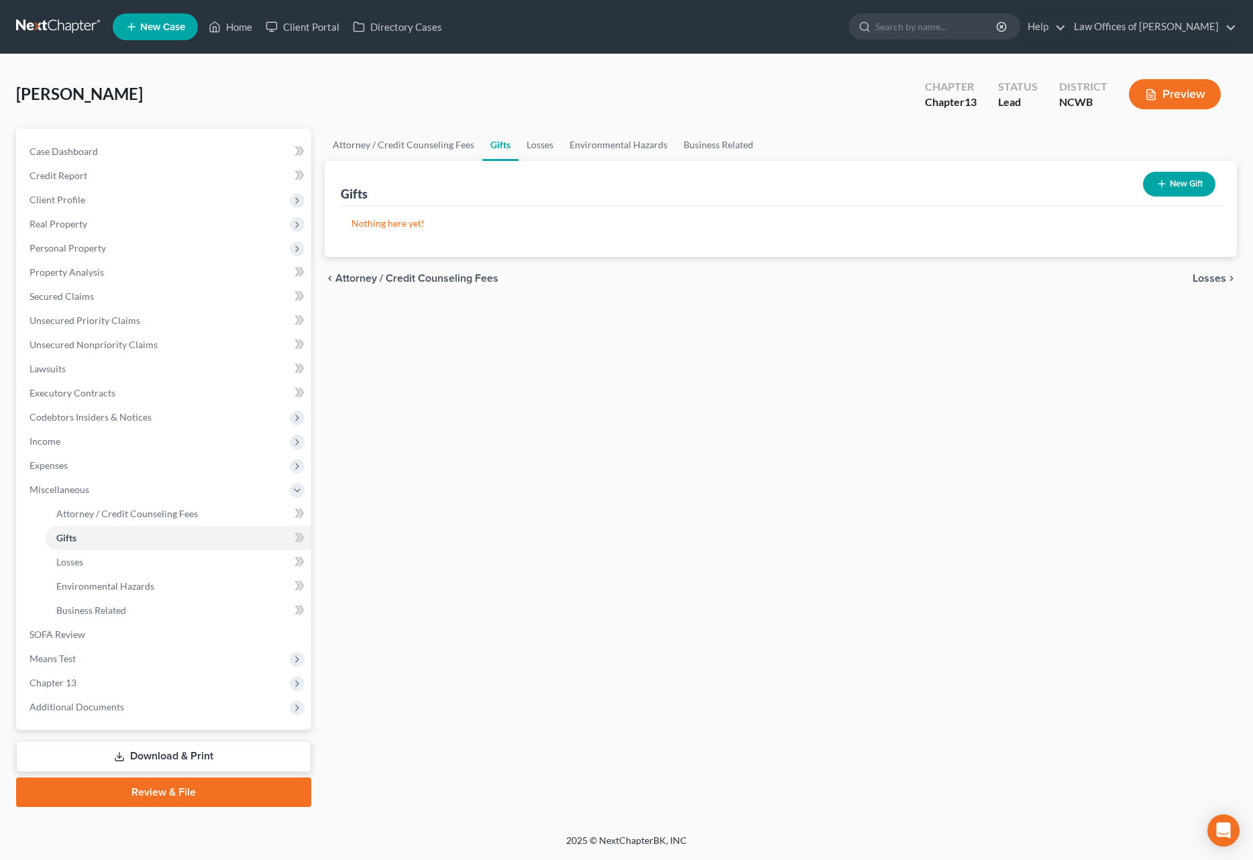
click at [1168, 186] on button "New Gift" at bounding box center [1179, 184] width 72 height 25
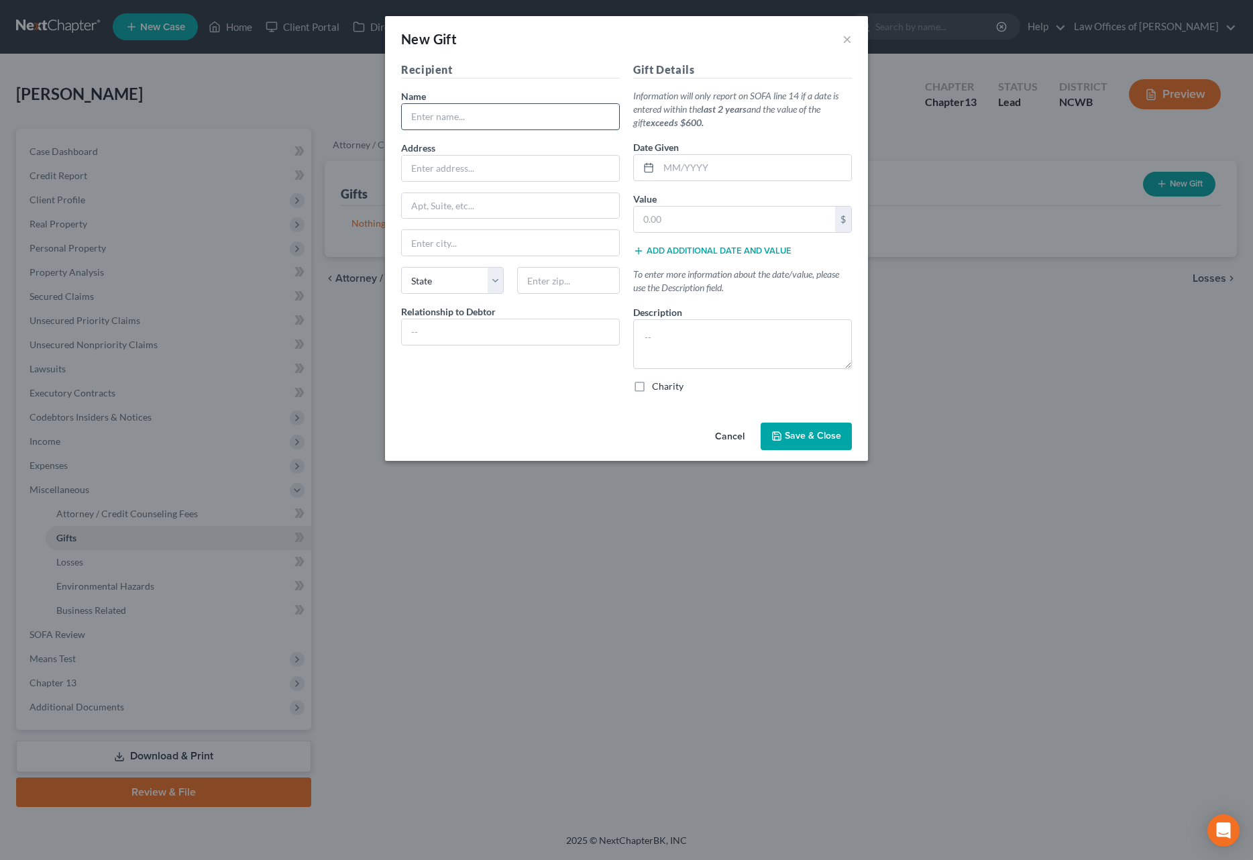
click at [513, 127] on input "text" at bounding box center [510, 116] width 217 height 25
click at [494, 108] on input "text" at bounding box center [510, 116] width 217 height 25
type input "Iglesia De Dios Nueve [GEOGRAPHIC_DATA]"
click at [782, 432] on icon "button" at bounding box center [776, 436] width 11 height 11
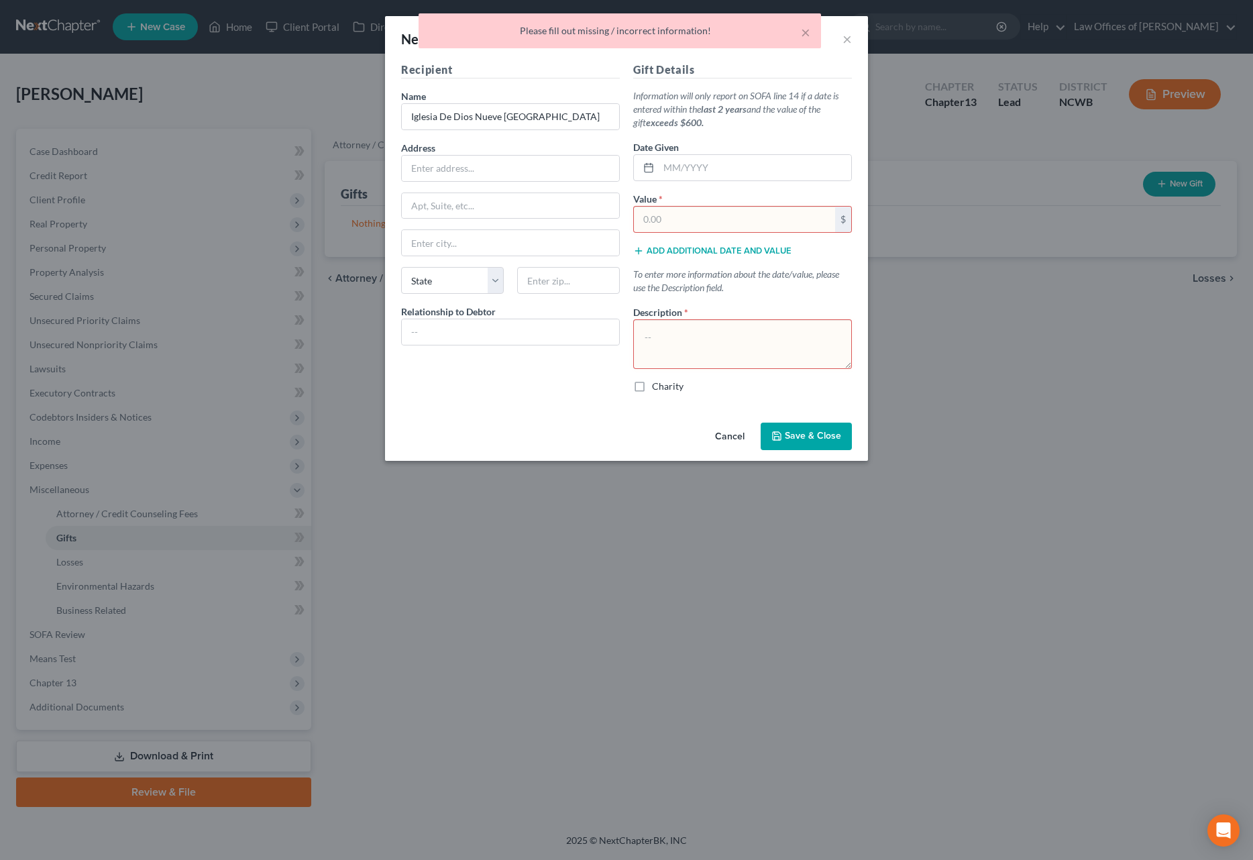
click at [730, 230] on input "text" at bounding box center [734, 219] width 201 height 25
type input "0."
click at [708, 339] on textarea at bounding box center [742, 344] width 219 height 50
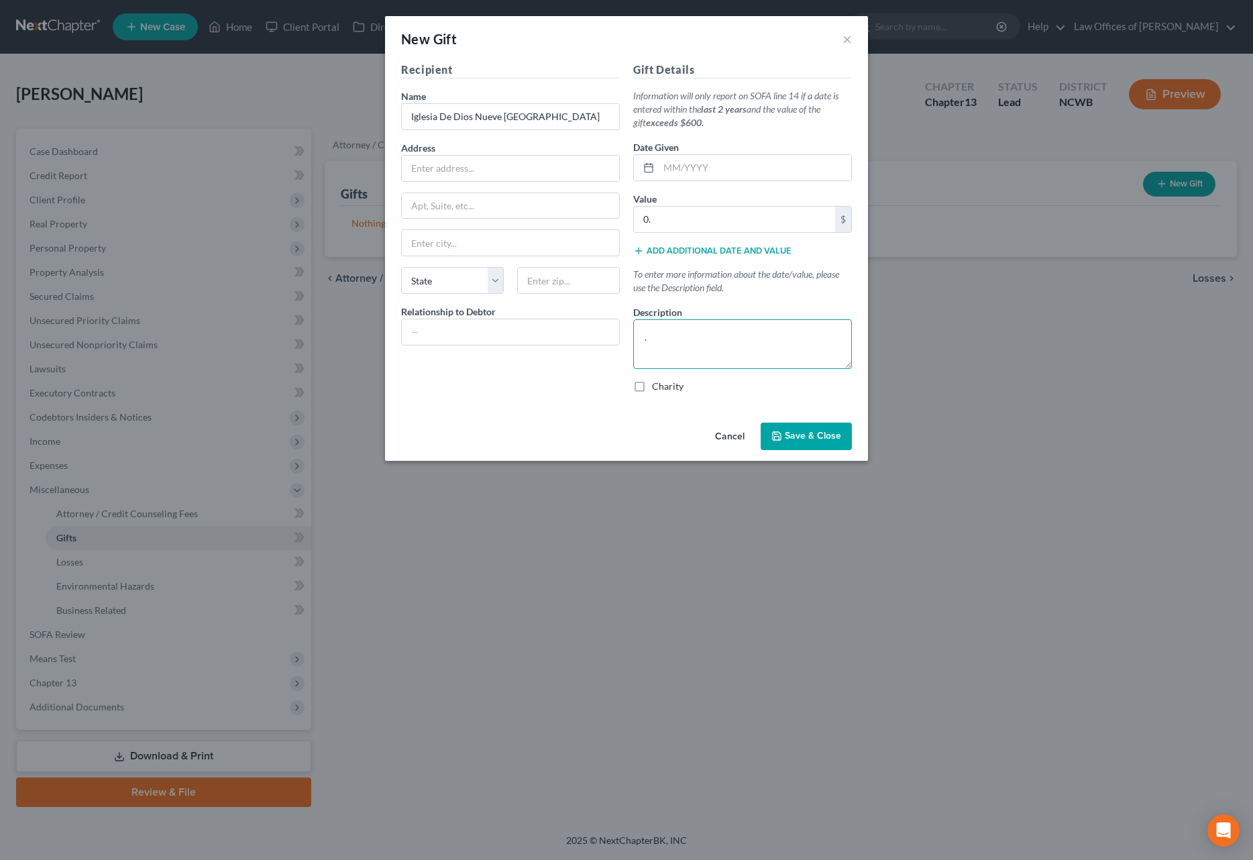
type textarea "."
click at [782, 435] on icon "button" at bounding box center [776, 436] width 11 height 11
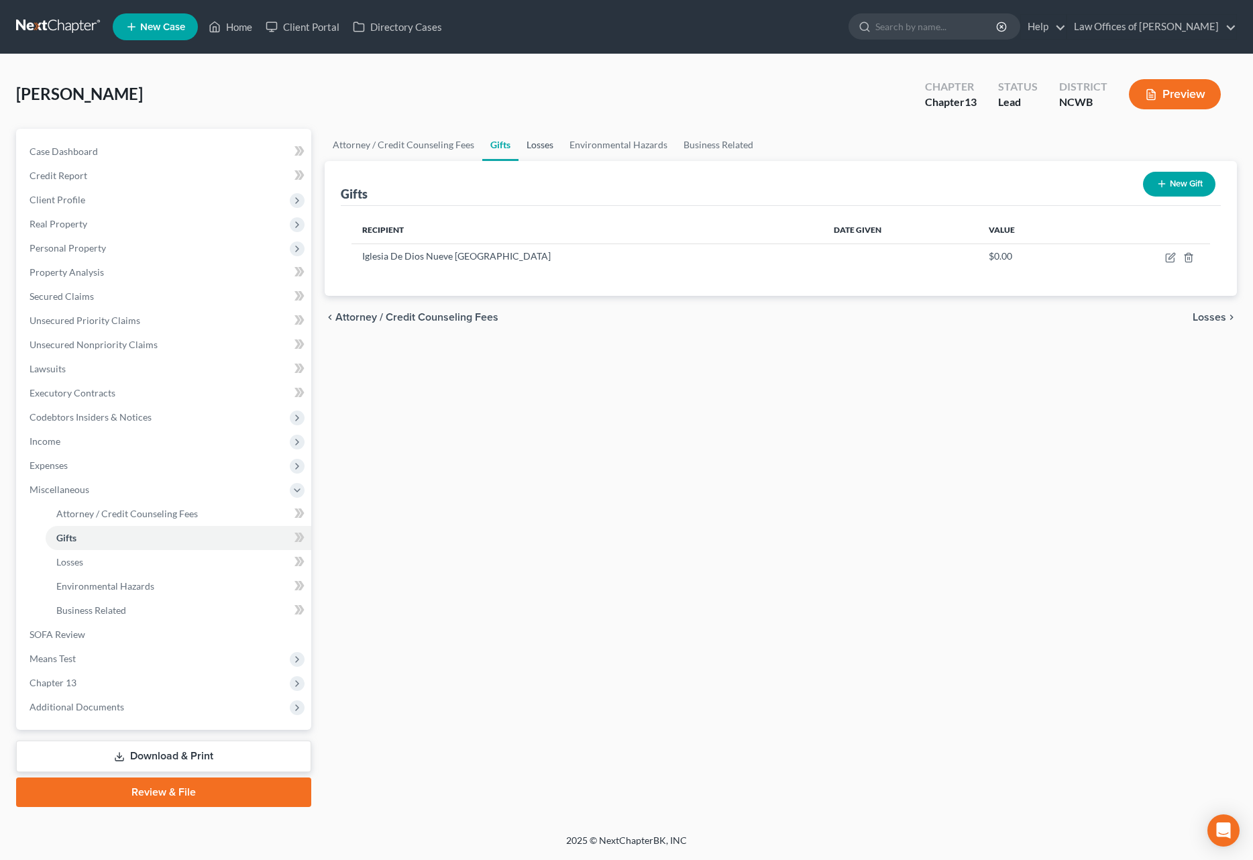
click at [529, 143] on link "Losses" at bounding box center [540, 145] width 43 height 32
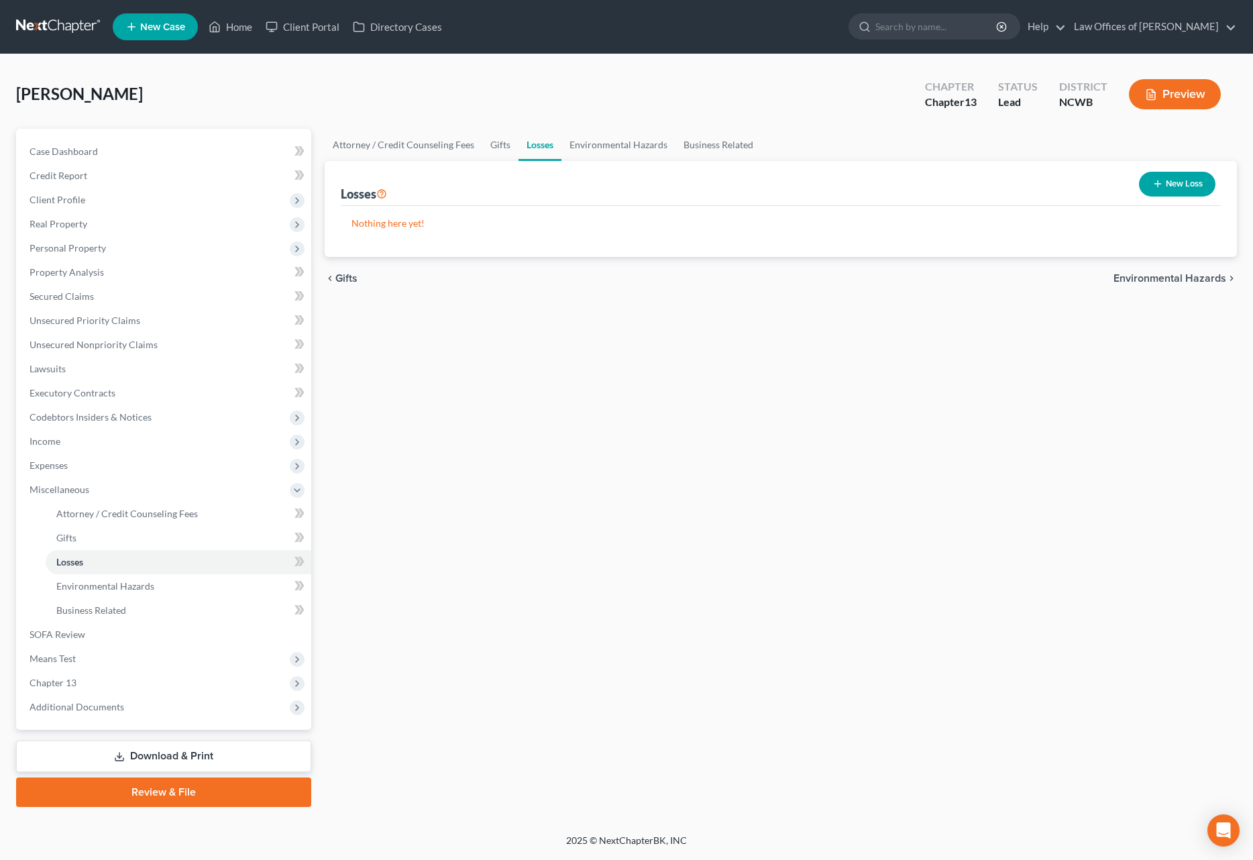
click at [1175, 189] on button "New Loss" at bounding box center [1177, 184] width 76 height 25
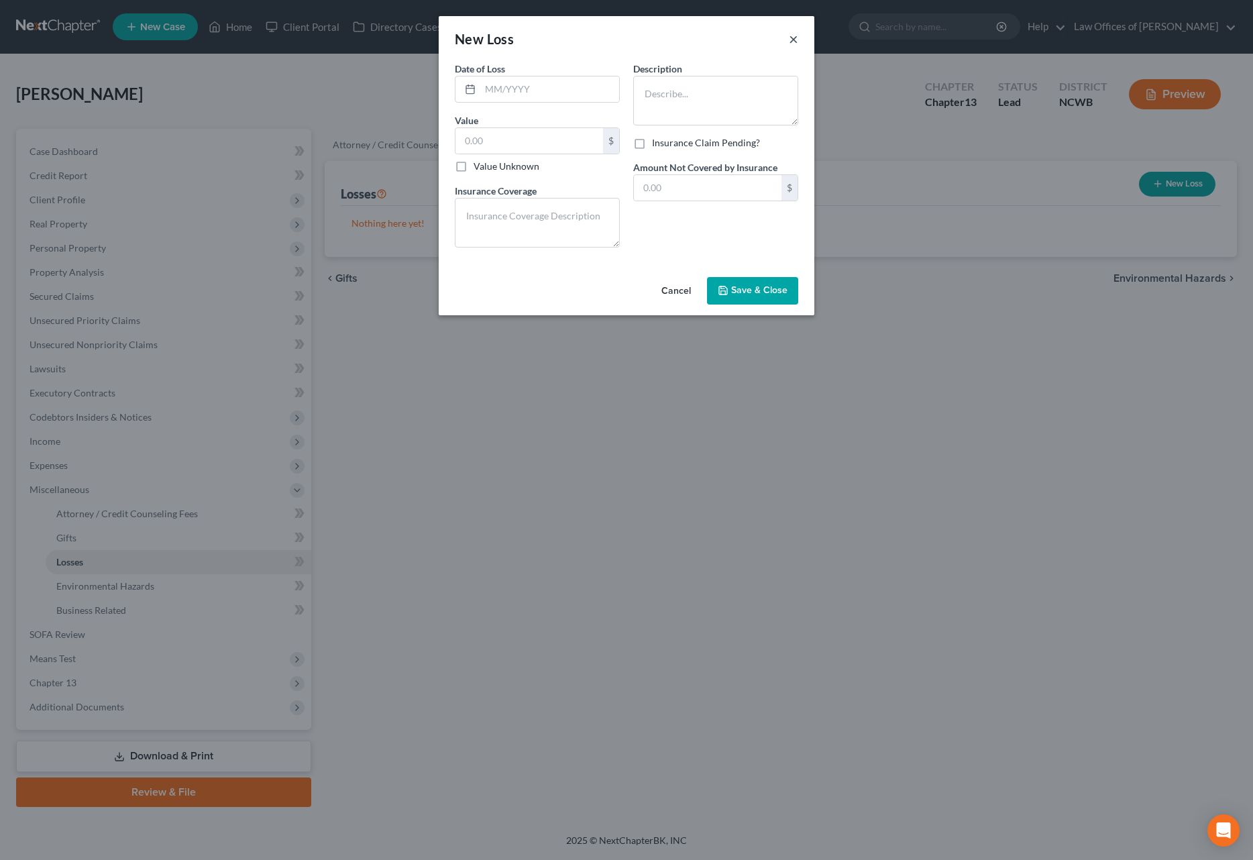
click at [795, 38] on button "×" at bounding box center [793, 39] width 9 height 16
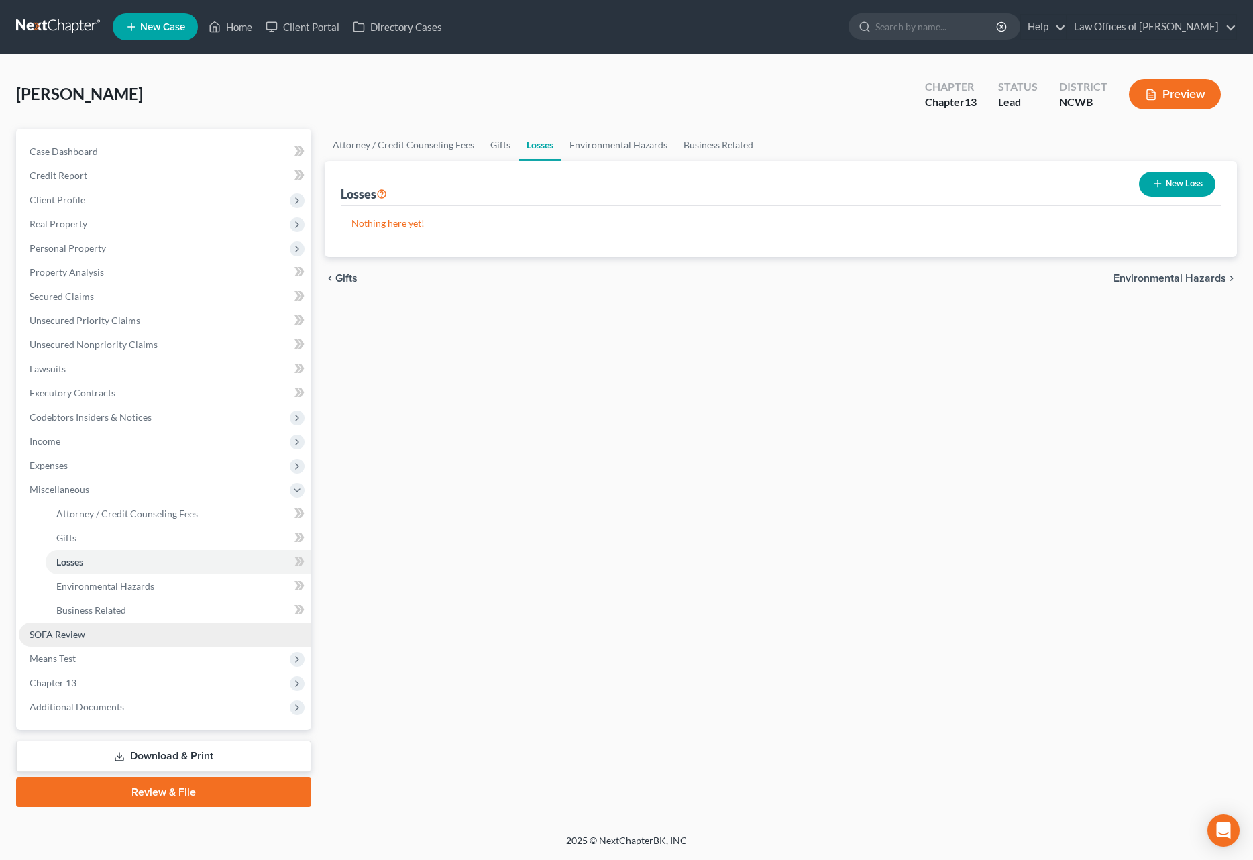
click at [69, 635] on span "SOFA Review" at bounding box center [58, 634] width 56 height 11
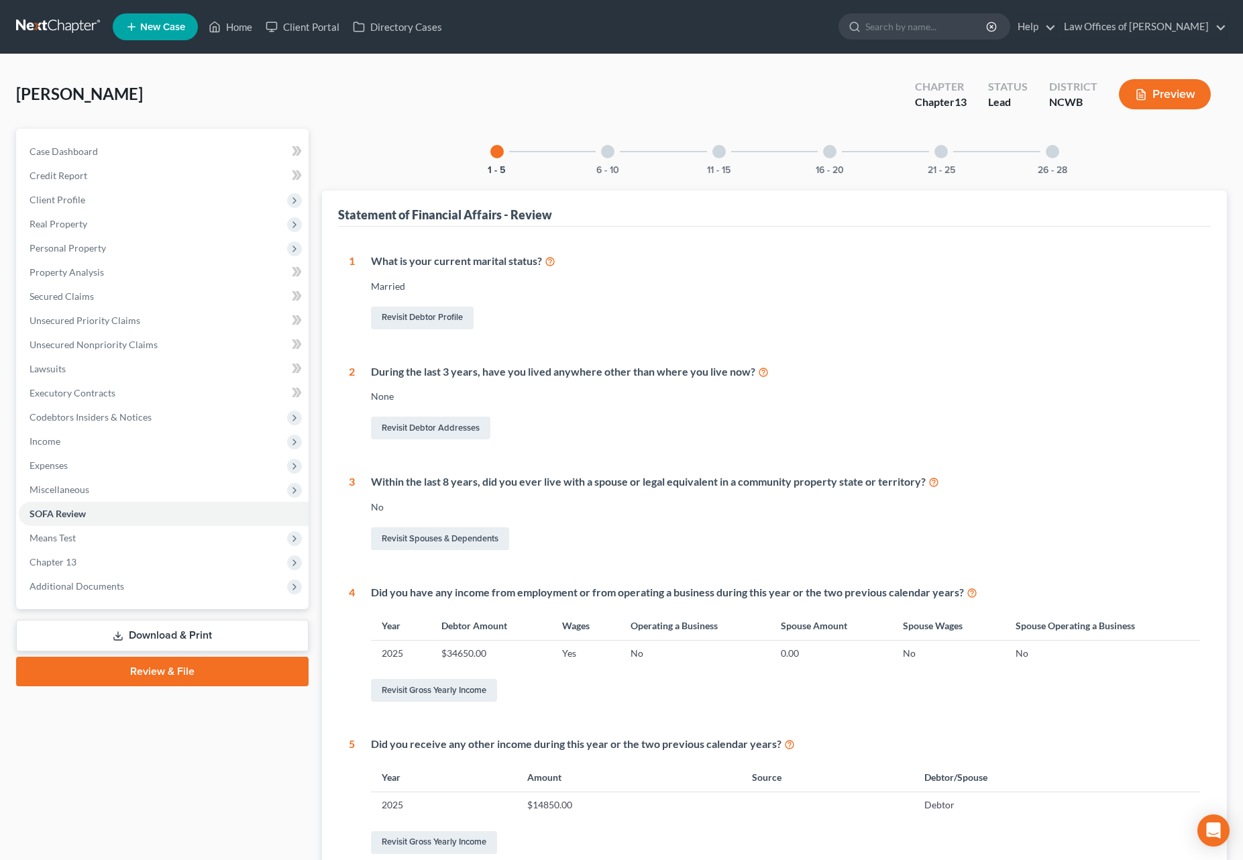
click at [722, 159] on div "11 - 15" at bounding box center [719, 152] width 46 height 46
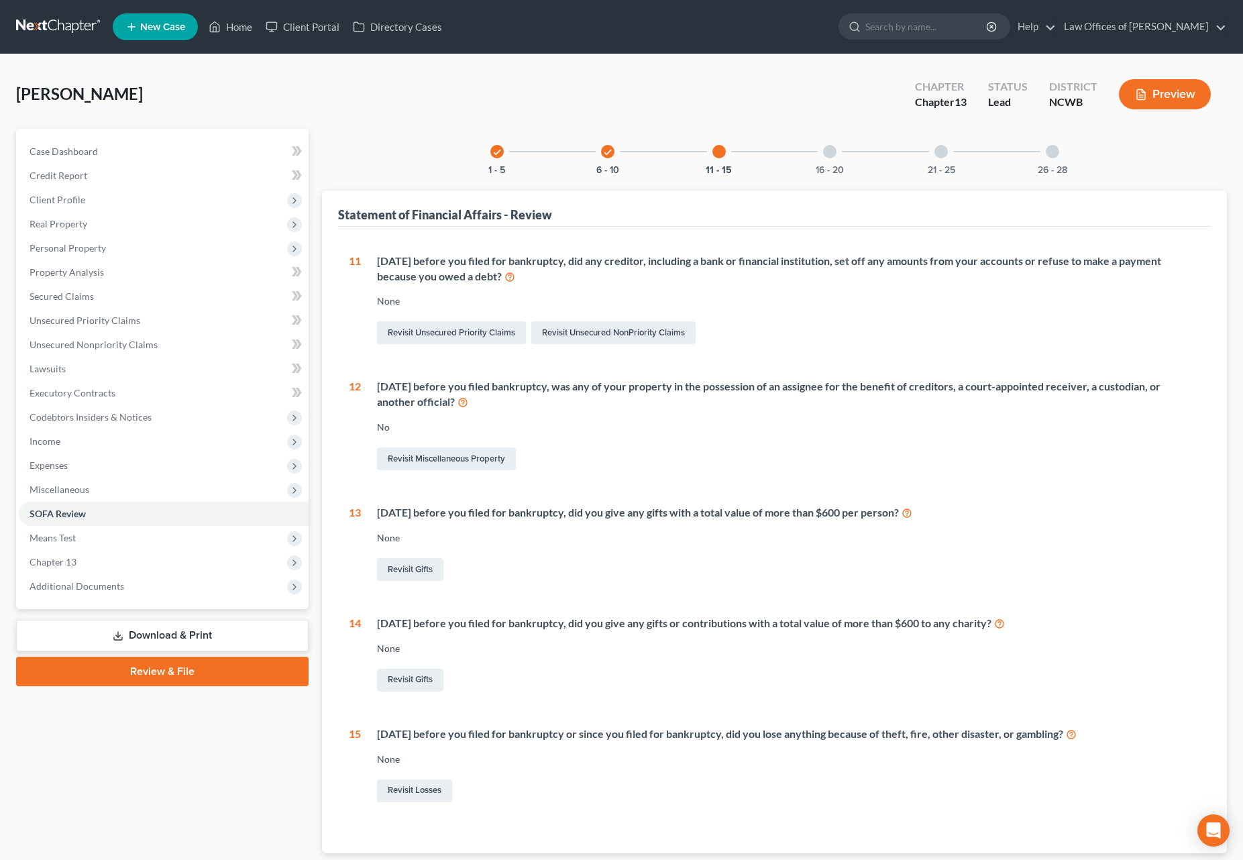
click at [835, 150] on div at bounding box center [829, 151] width 13 height 13
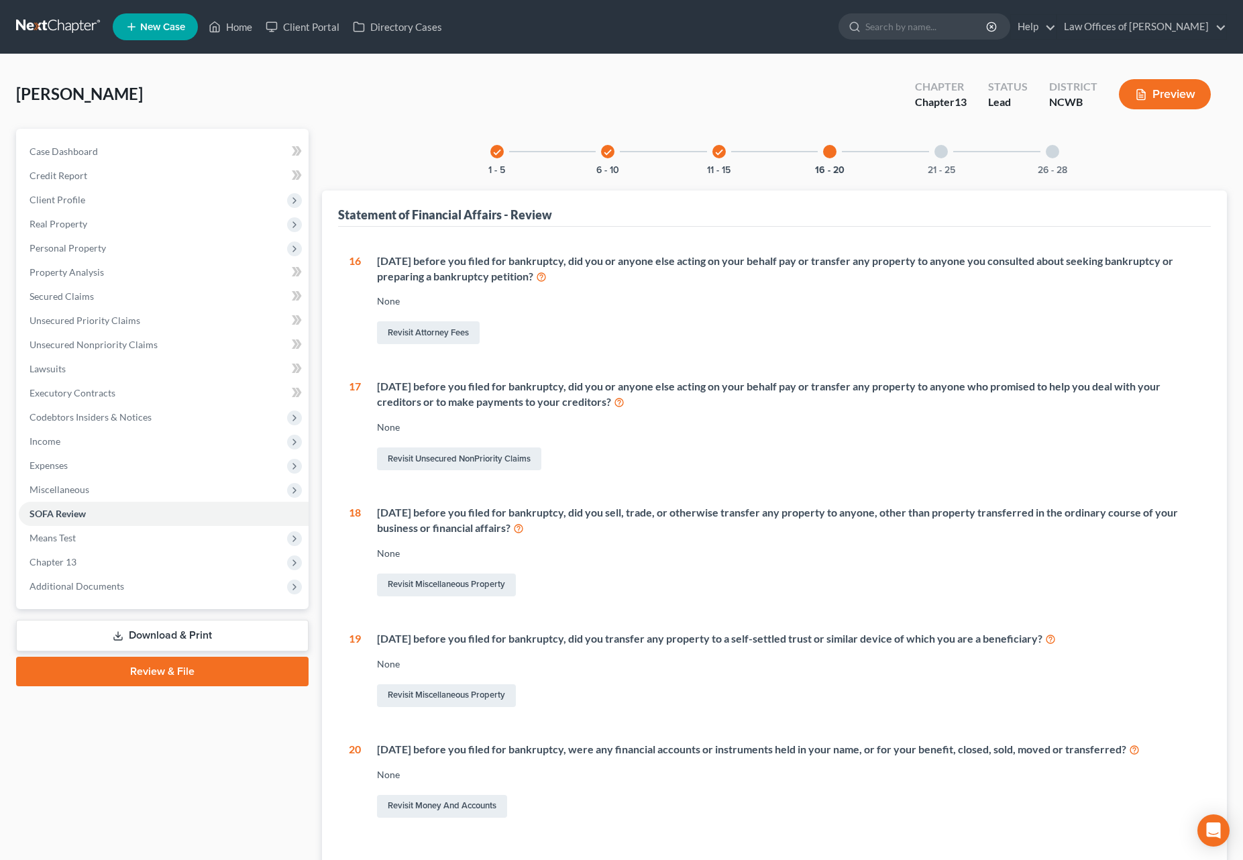
click at [943, 157] on div at bounding box center [940, 151] width 13 height 13
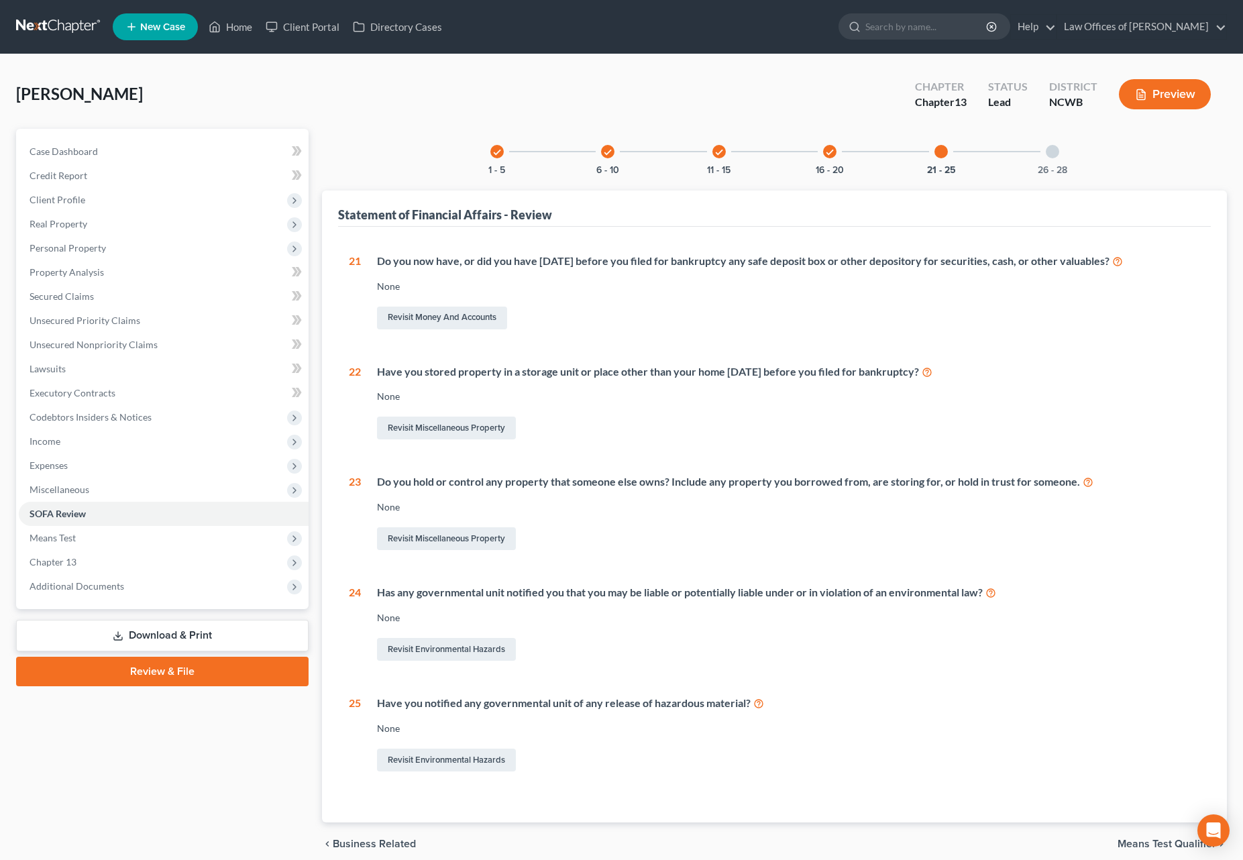
click at [1052, 158] on div "26 - 28" at bounding box center [1053, 152] width 46 height 46
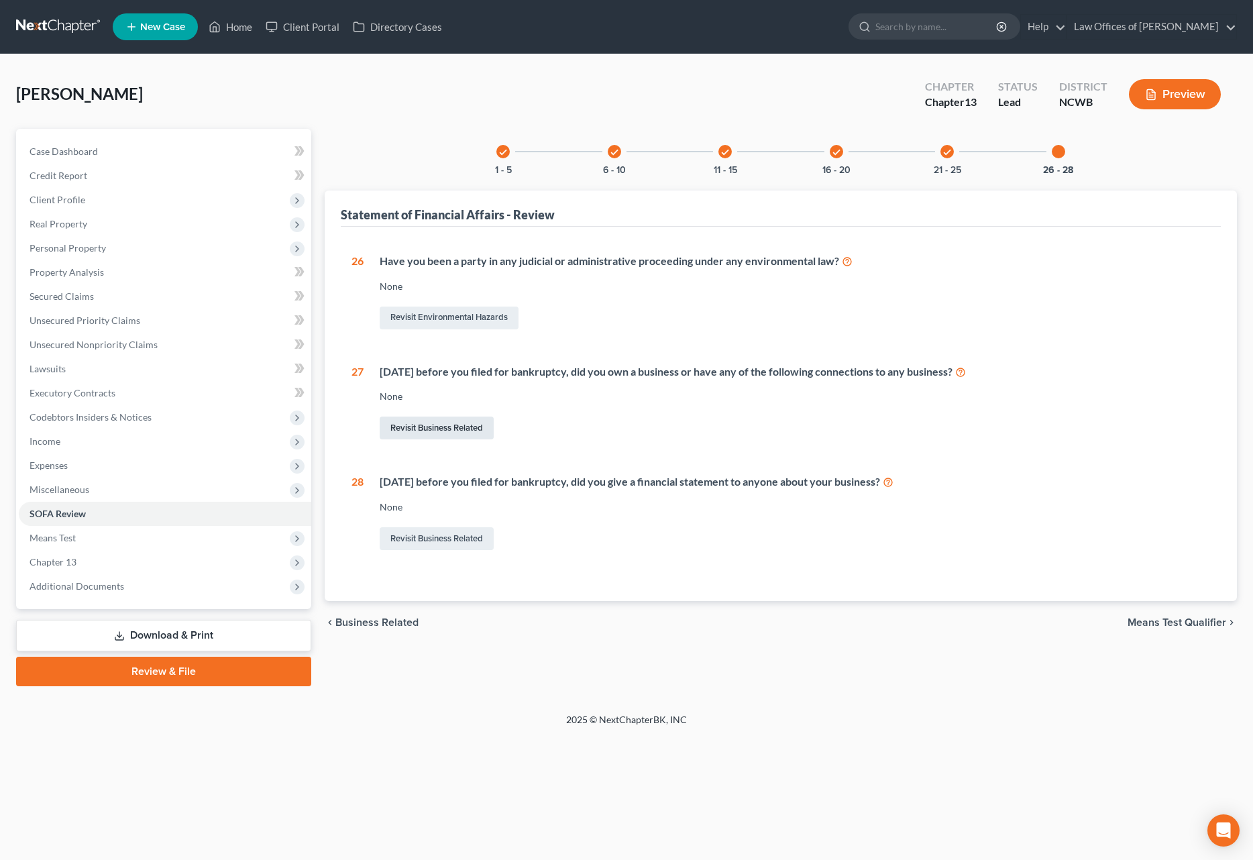
click at [439, 428] on link "Revisit Business Related" at bounding box center [437, 428] width 114 height 23
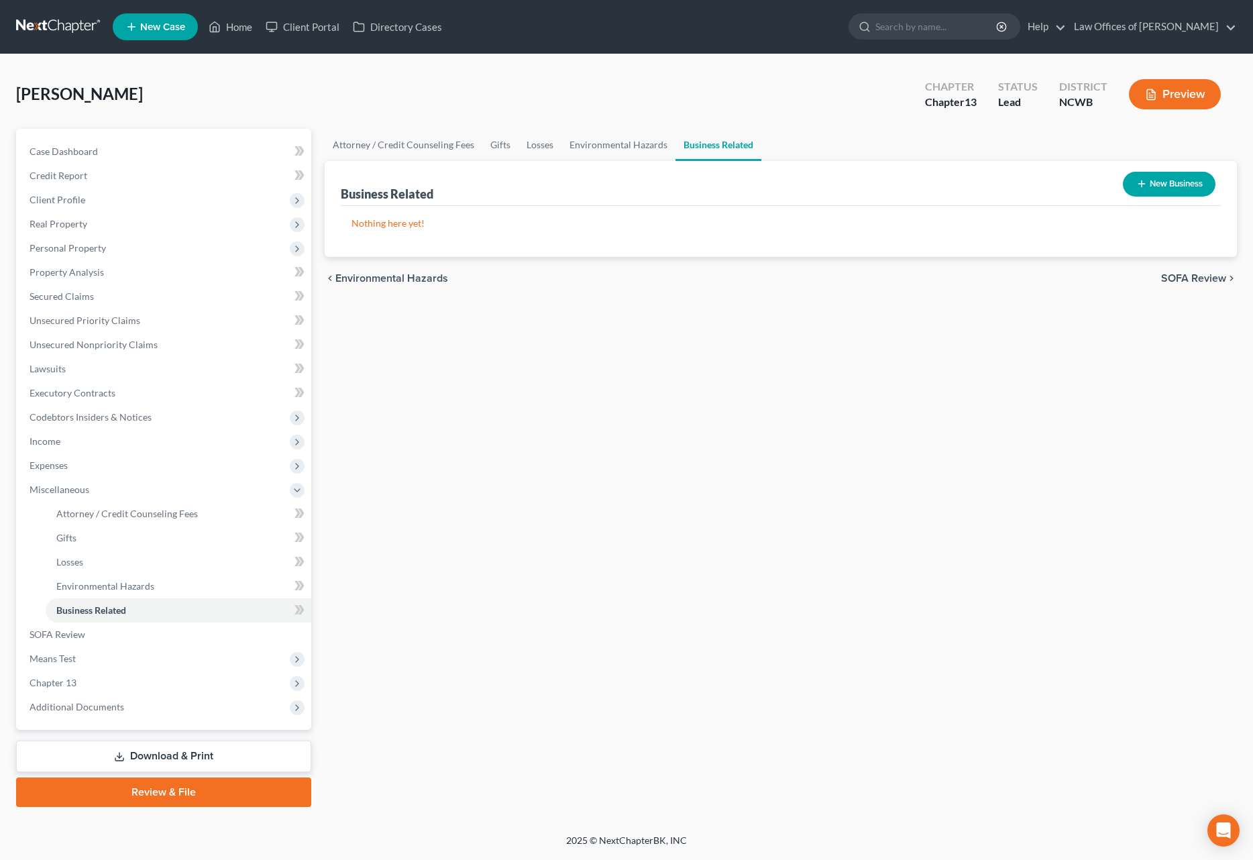
click at [1141, 184] on line "button" at bounding box center [1141, 184] width 6 height 0
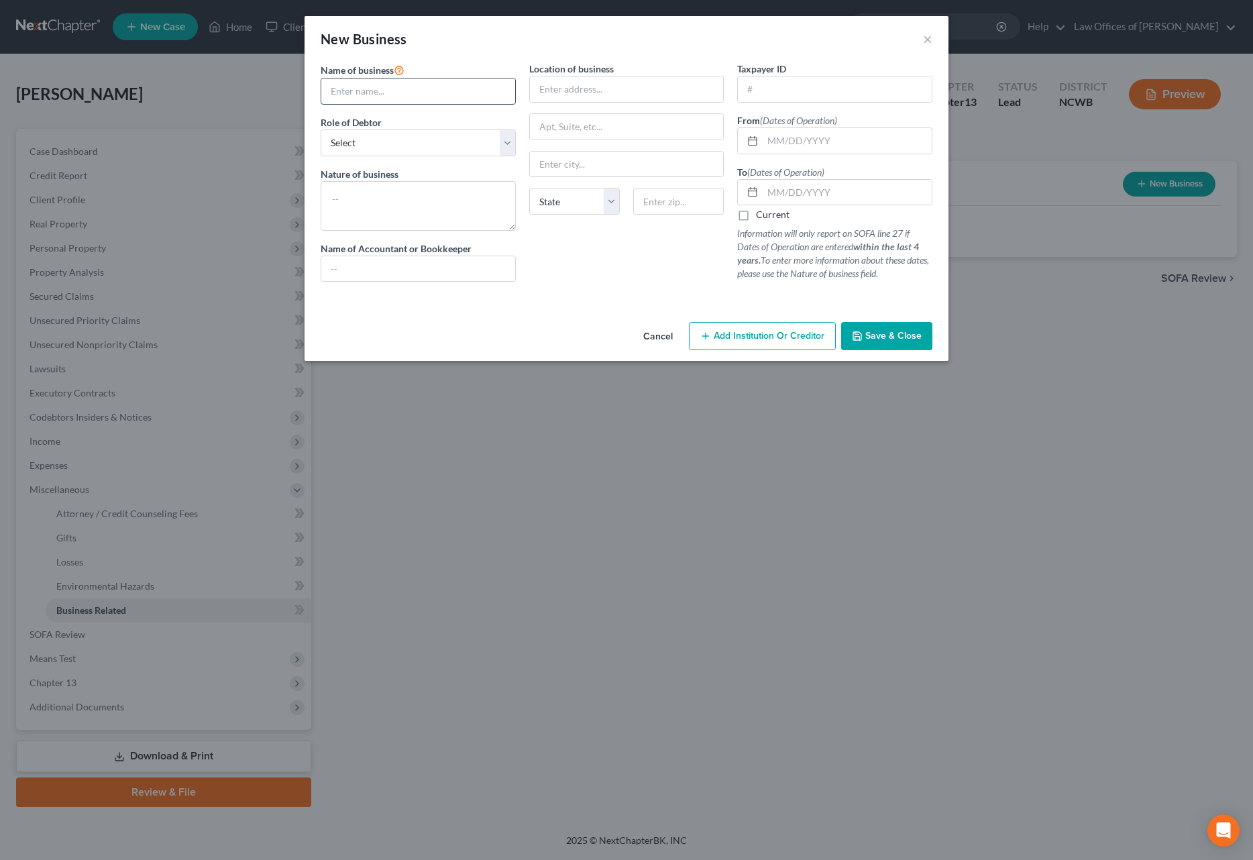
click at [411, 92] on input "text" at bounding box center [418, 90] width 194 height 25
click at [365, 99] on input "text" at bounding box center [418, 90] width 194 height 25
click at [372, 93] on input "AJ Automotors LLC" at bounding box center [418, 90] width 194 height 25
type input "AJ Automotors LLC"
click at [449, 142] on select "Select A member of a limited liability company (LLC) or limited liability partn…" at bounding box center [418, 142] width 195 height 27
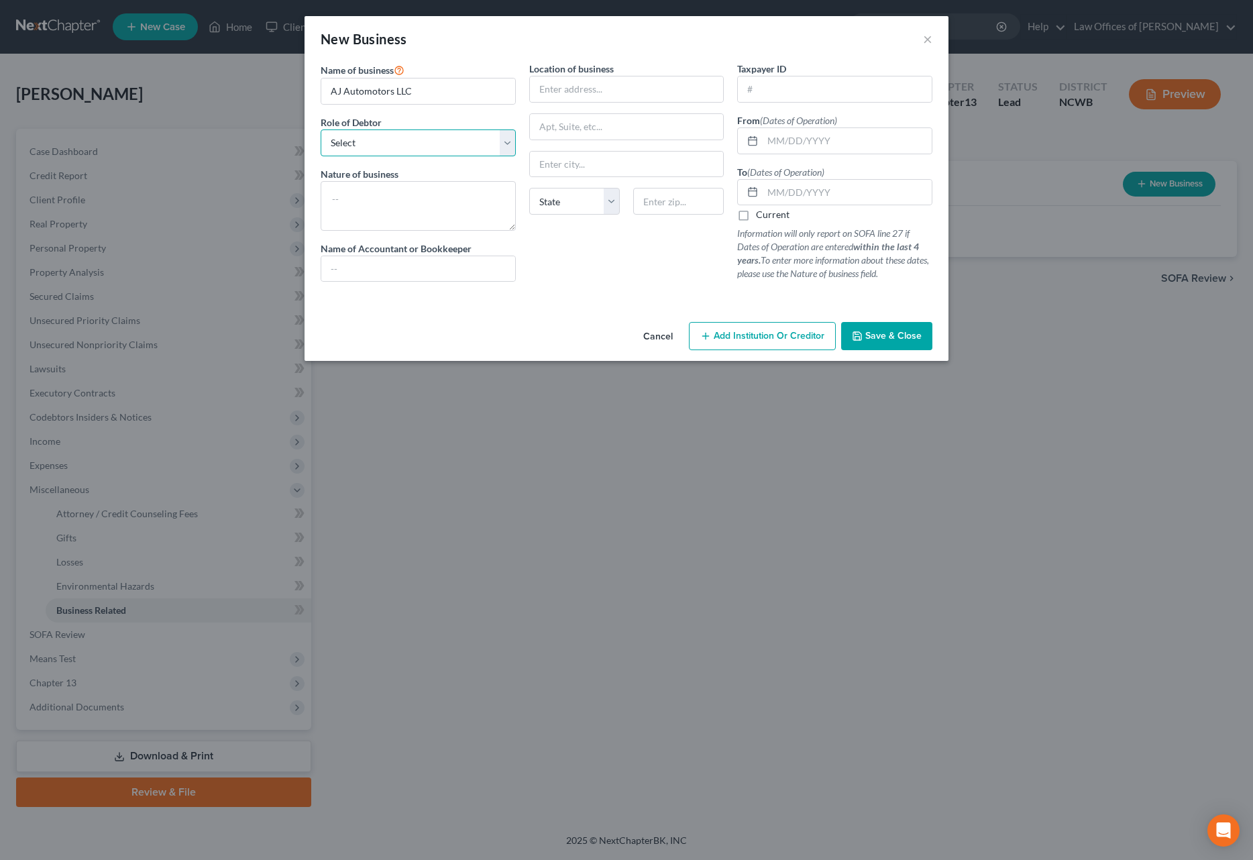
select select "partner"
click at [321, 129] on select "Select A member of a limited liability company (LLC) or limited liability partn…" at bounding box center [418, 142] width 195 height 27
click at [870, 329] on button "Save & Close" at bounding box center [886, 336] width 91 height 28
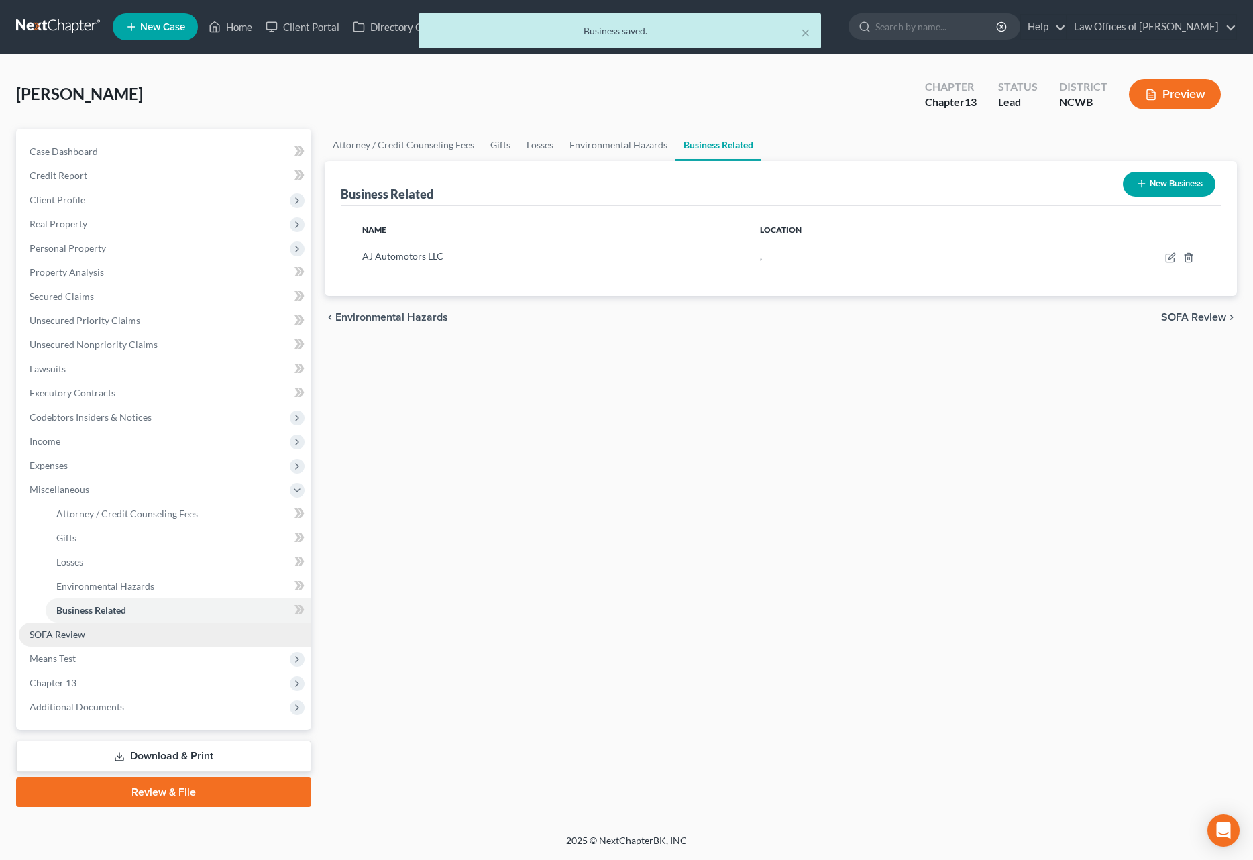
click at [83, 633] on span "SOFA Review" at bounding box center [58, 634] width 56 height 11
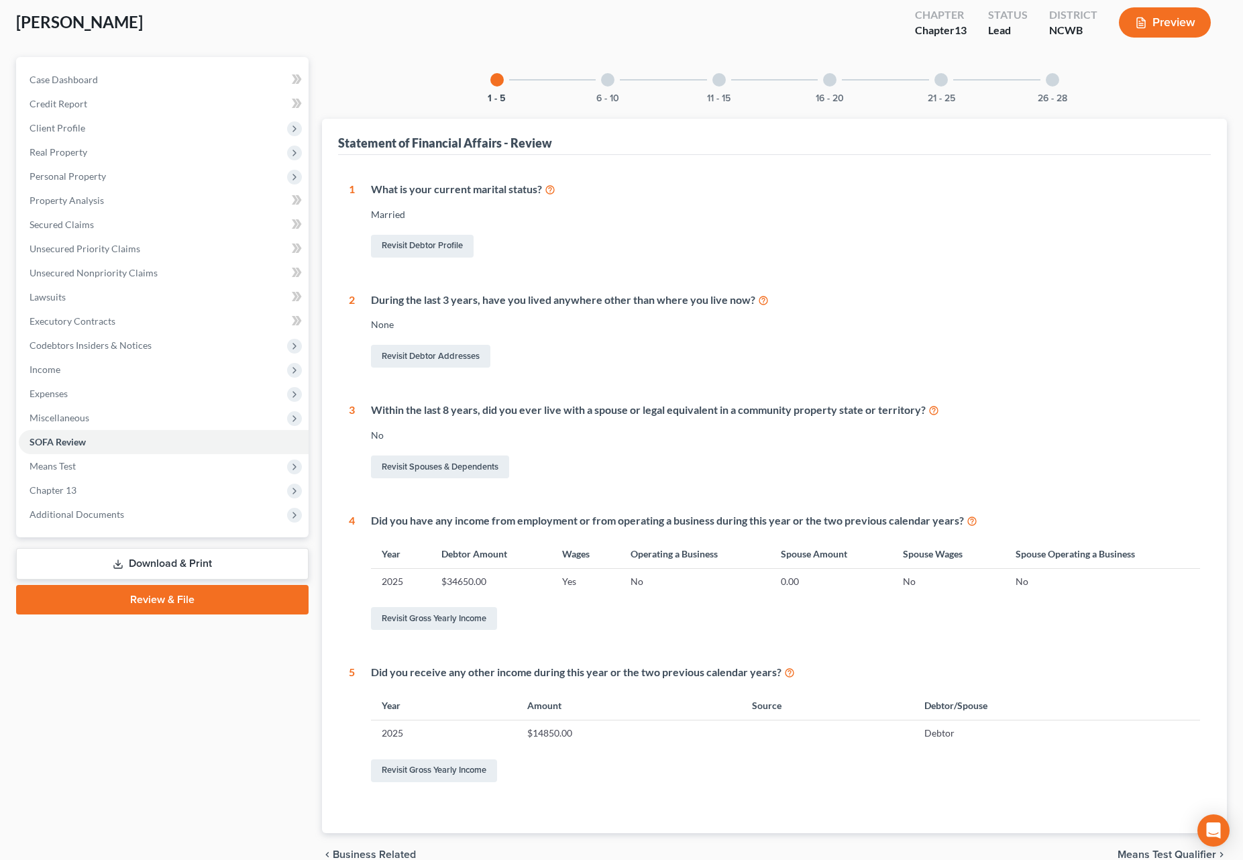
scroll to position [134, 0]
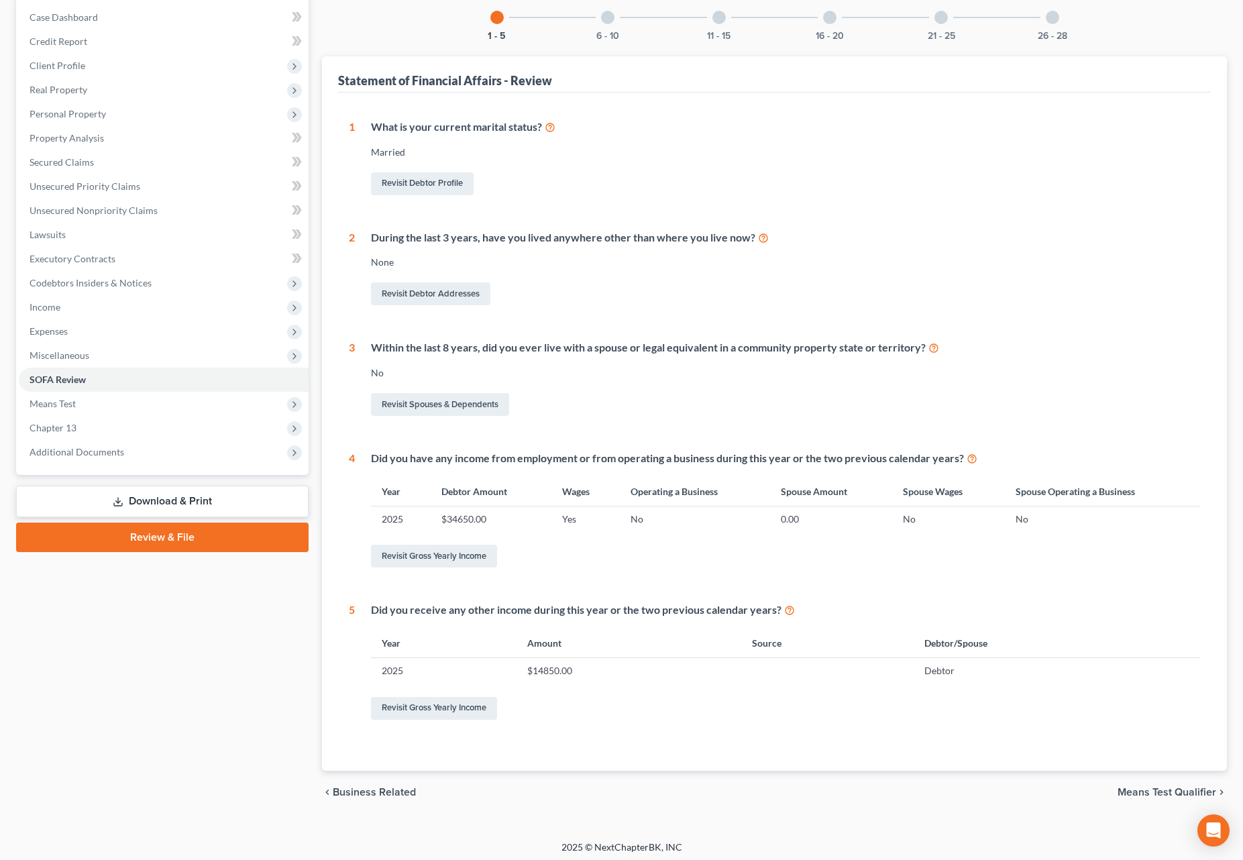
click at [608, 23] on div at bounding box center [607, 17] width 13 height 13
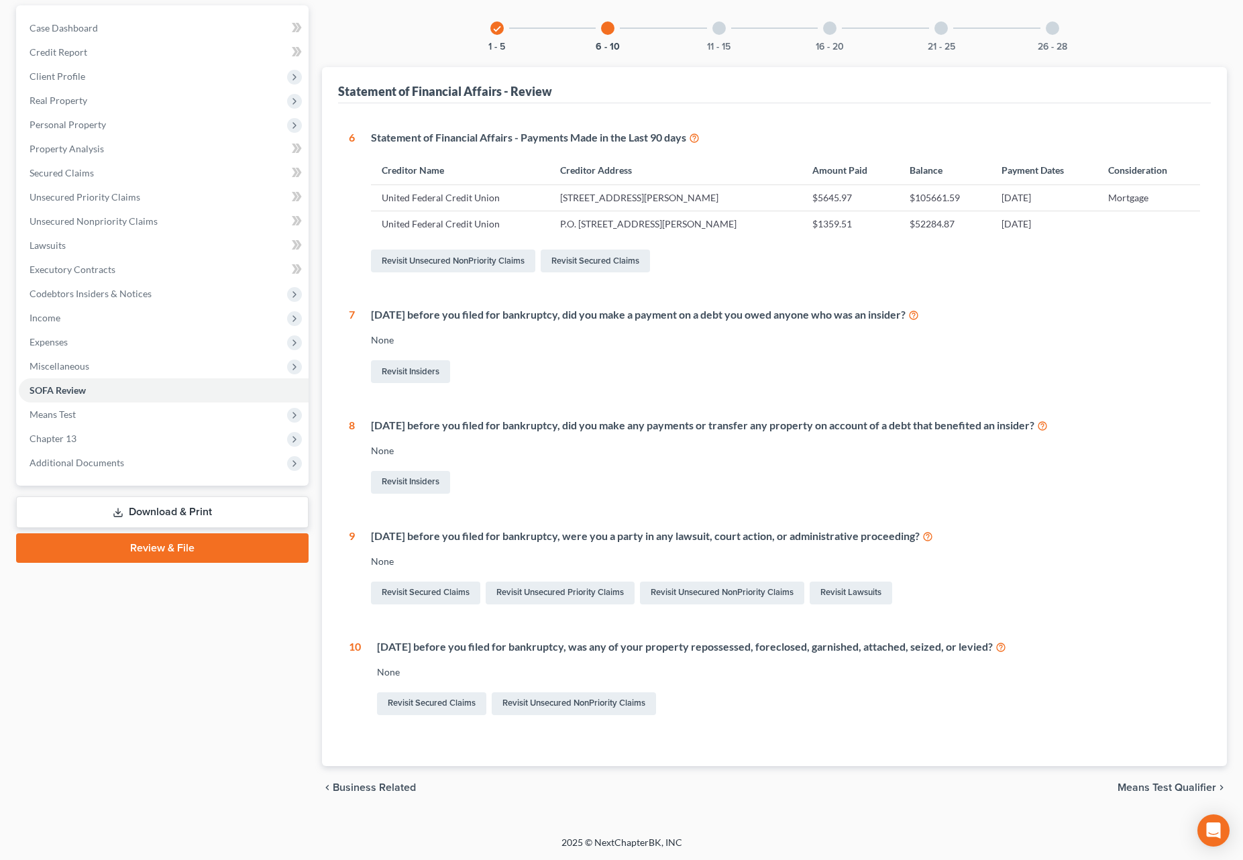
scroll to position [123, 0]
click at [722, 33] on div at bounding box center [718, 27] width 13 height 13
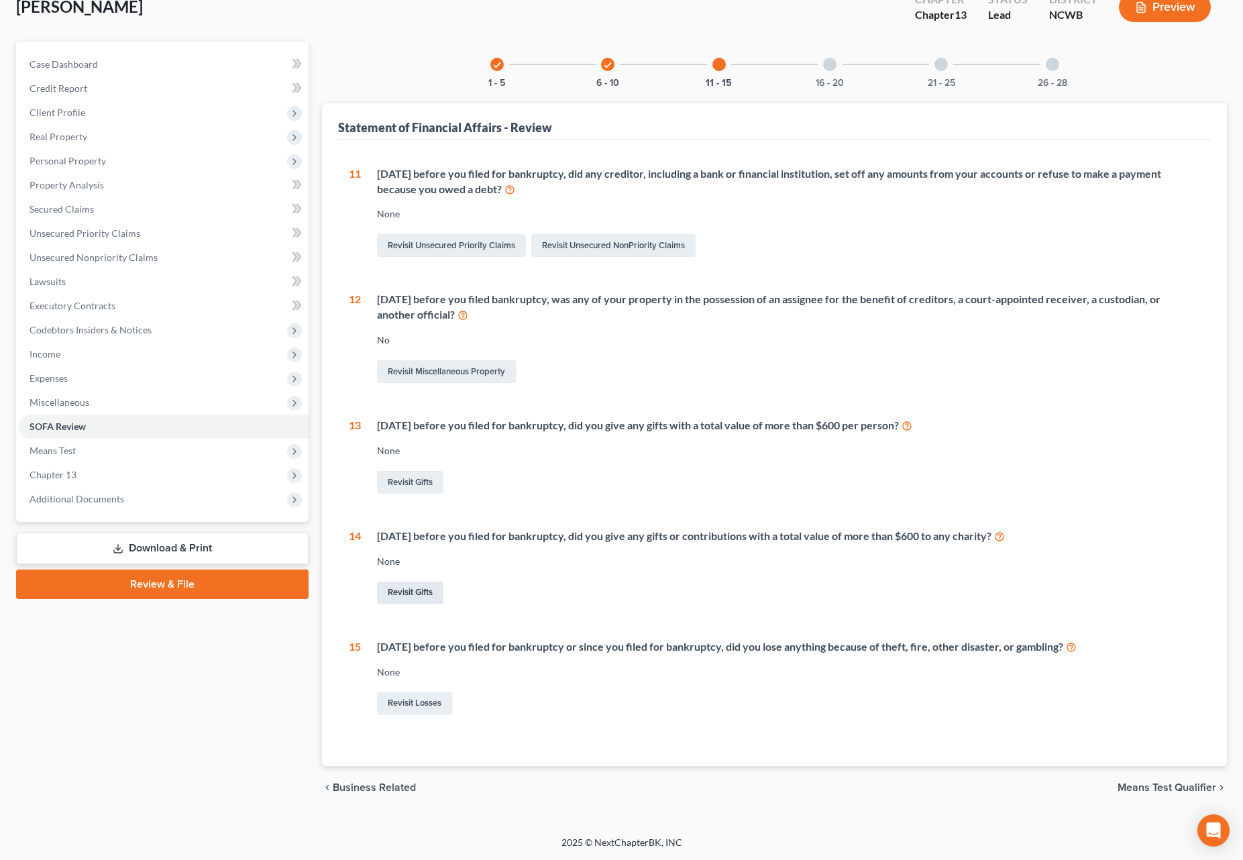
click at [409, 592] on link "Revisit Gifts" at bounding box center [410, 593] width 66 height 23
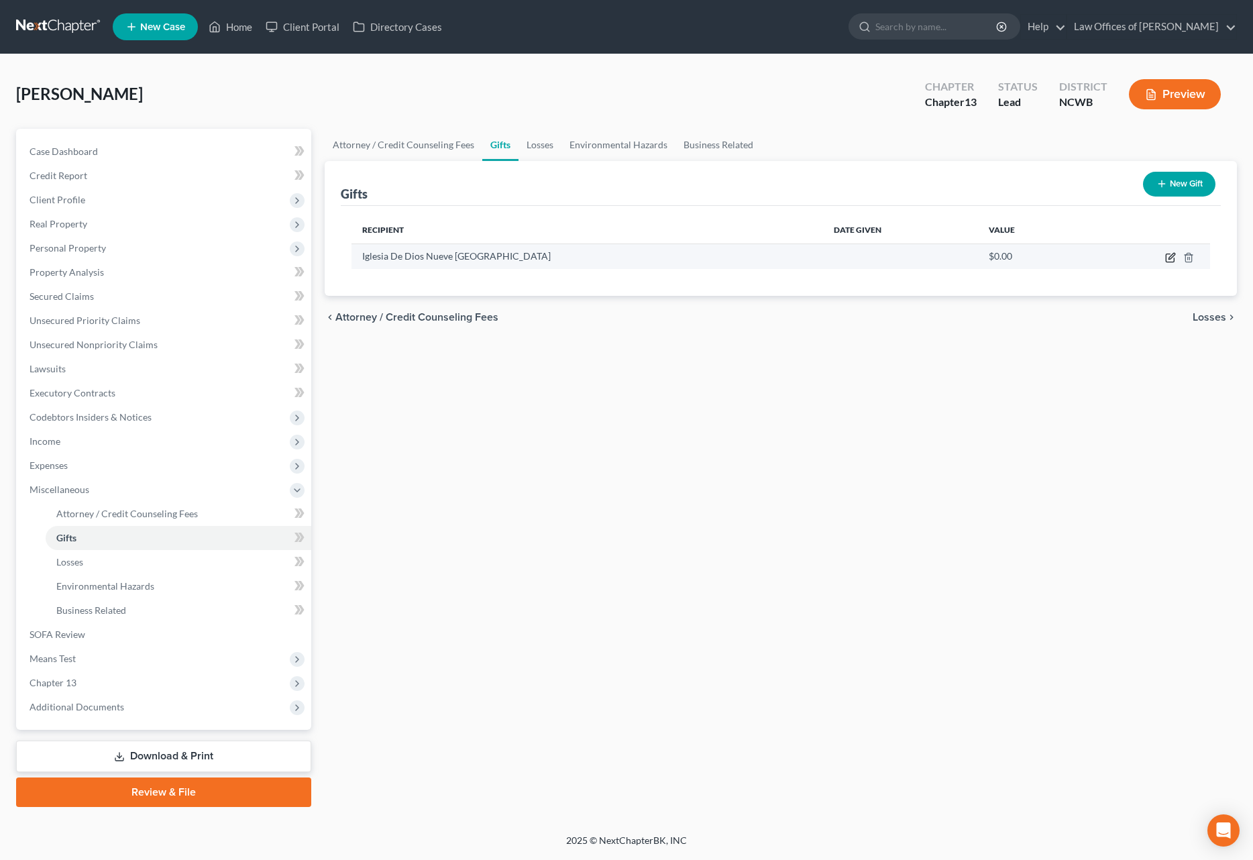
click at [1169, 257] on icon "button" at bounding box center [1170, 257] width 11 height 11
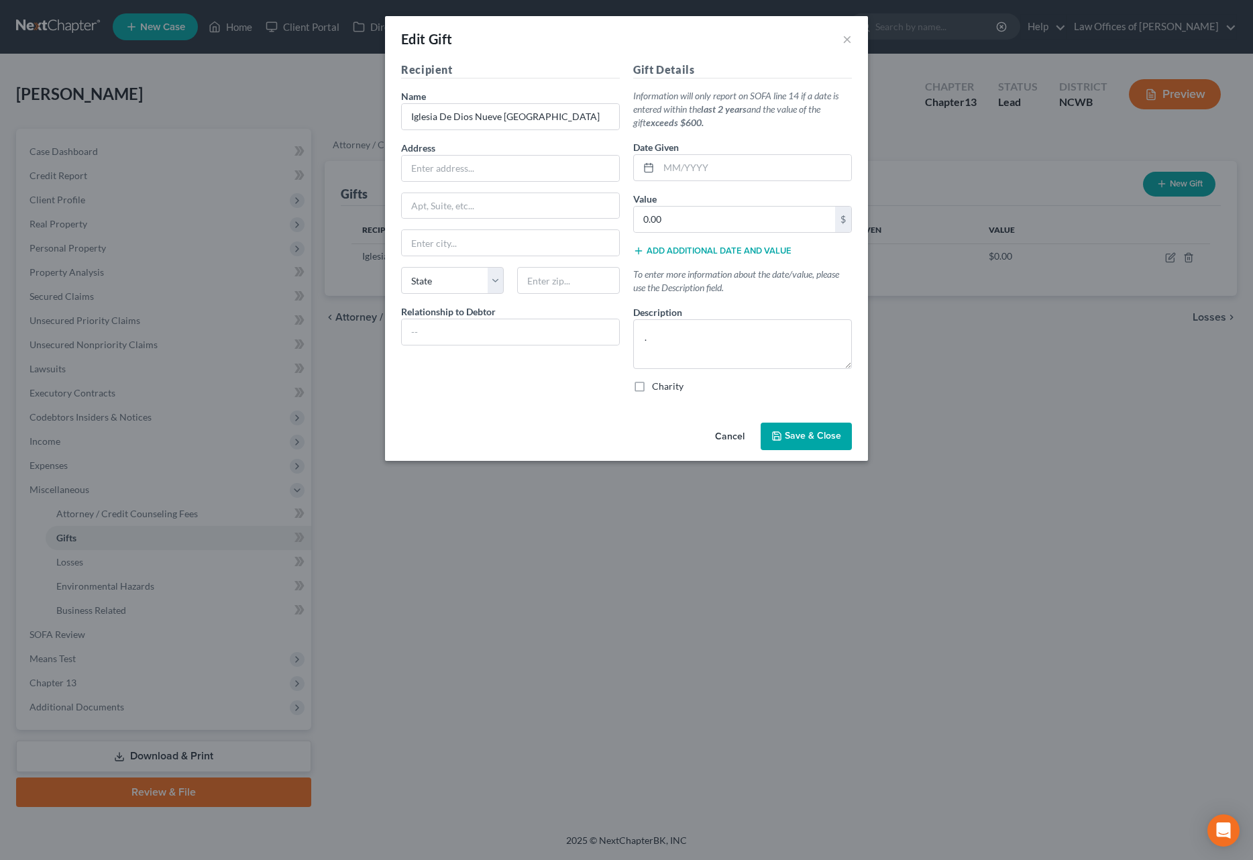
click at [652, 392] on label "Charity" at bounding box center [668, 386] width 32 height 13
click at [657, 388] on input "Charity" at bounding box center [661, 384] width 9 height 9
checkbox input "true"
click at [784, 437] on button "Save & Close" at bounding box center [806, 437] width 91 height 28
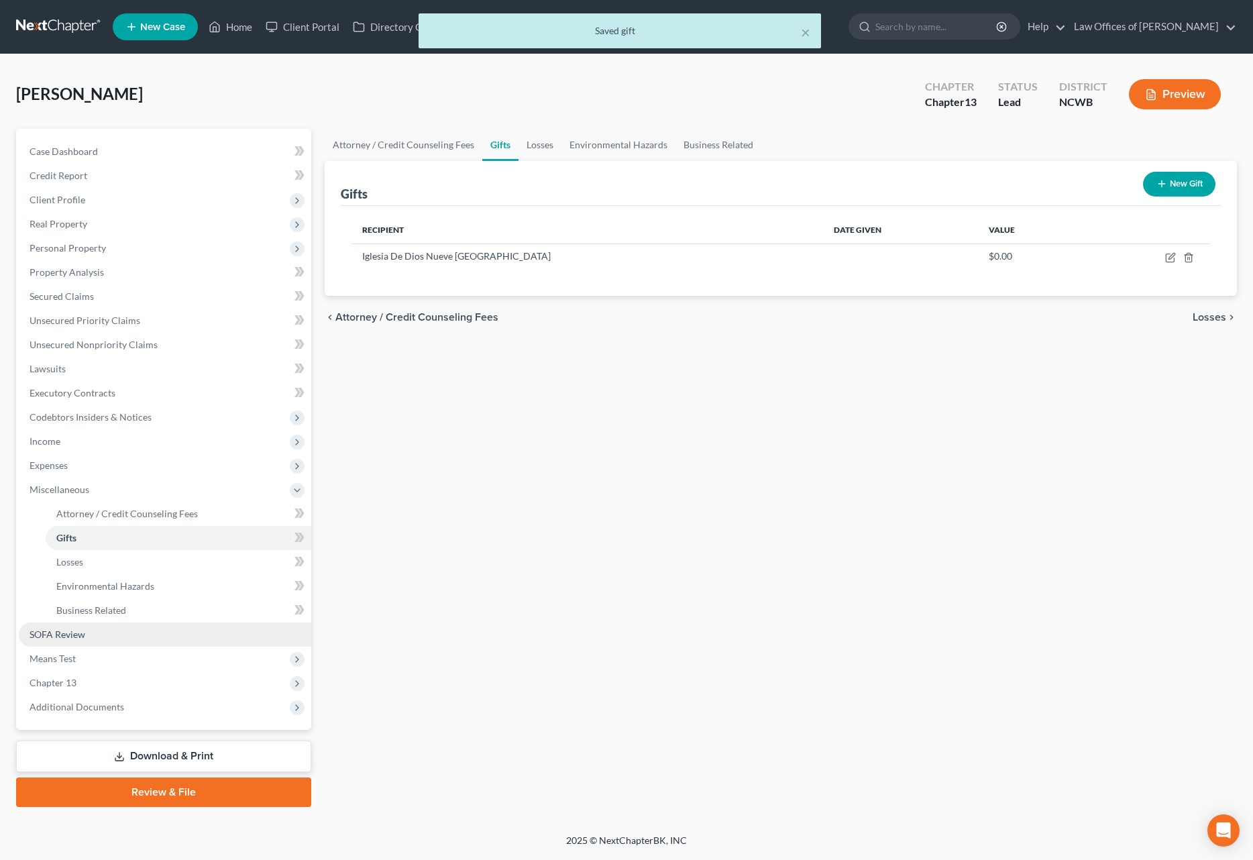
click at [66, 635] on span "SOFA Review" at bounding box center [58, 634] width 56 height 11
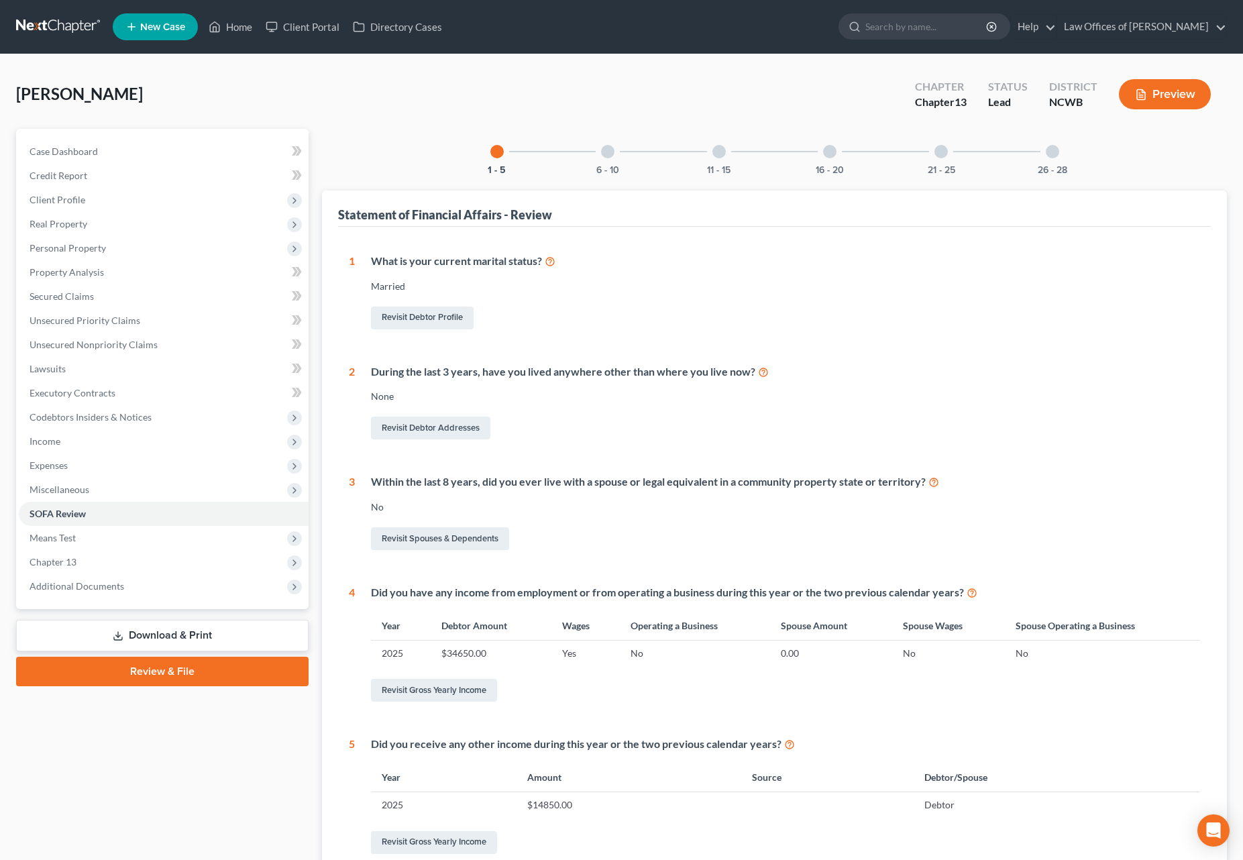
click at [606, 153] on div at bounding box center [607, 151] width 13 height 13
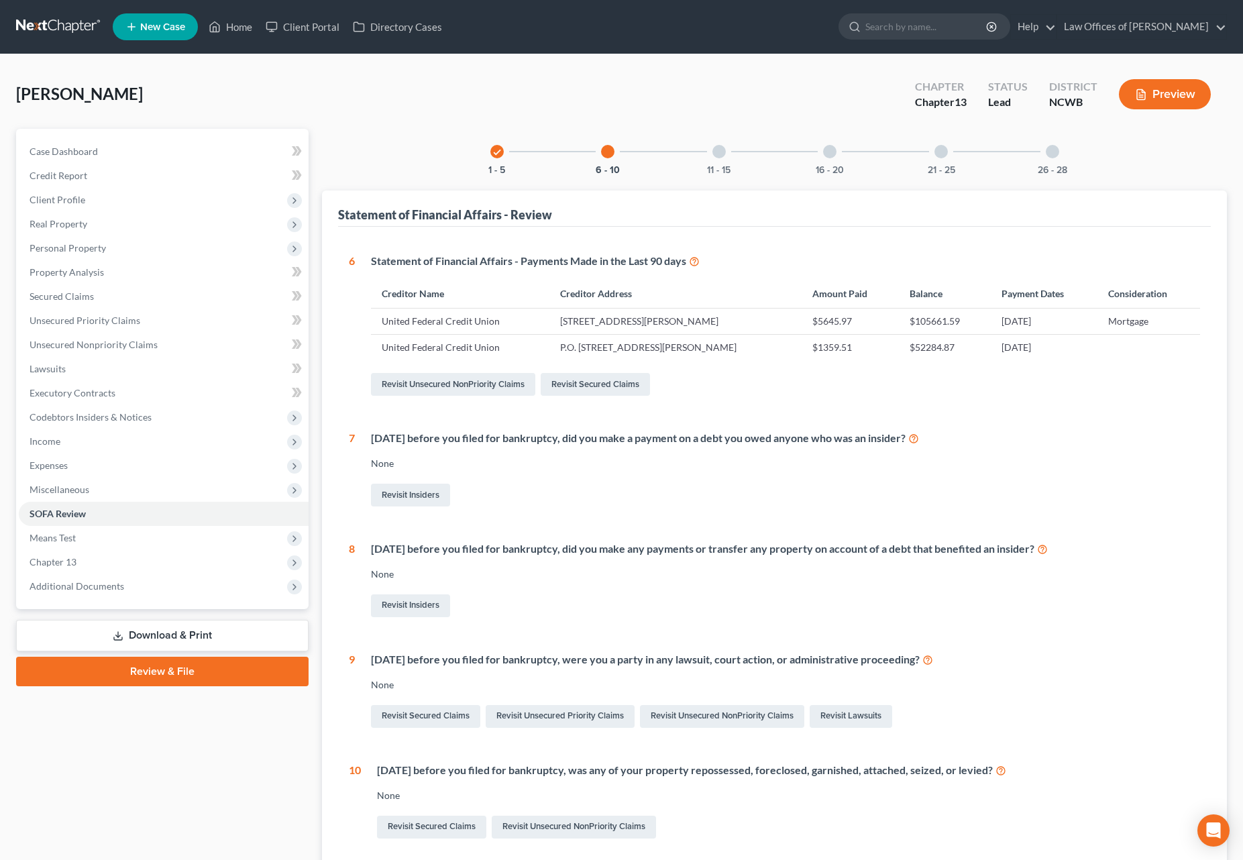
click at [720, 160] on div "11 - 15" at bounding box center [719, 152] width 46 height 46
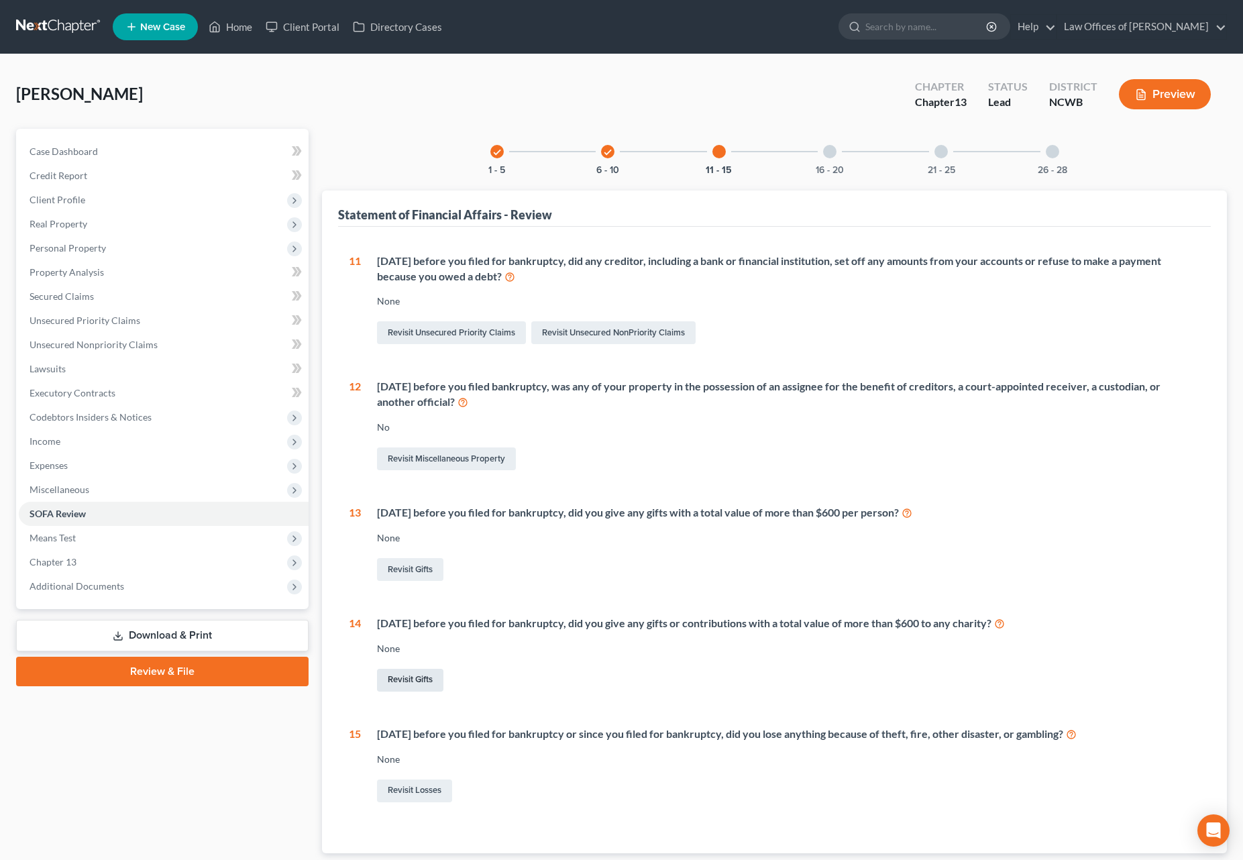
click at [417, 680] on link "Revisit Gifts" at bounding box center [410, 680] width 66 height 23
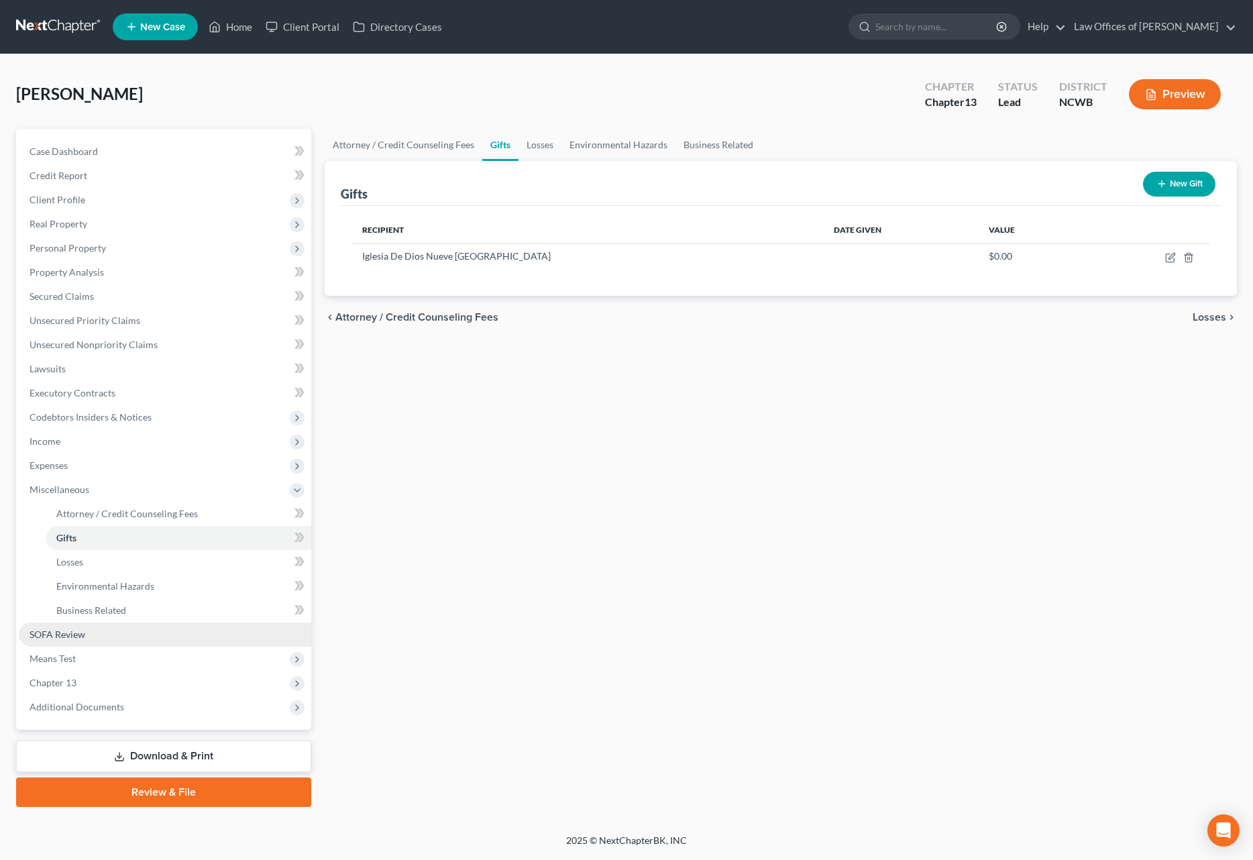
click at [49, 636] on span "SOFA Review" at bounding box center [58, 634] width 56 height 11
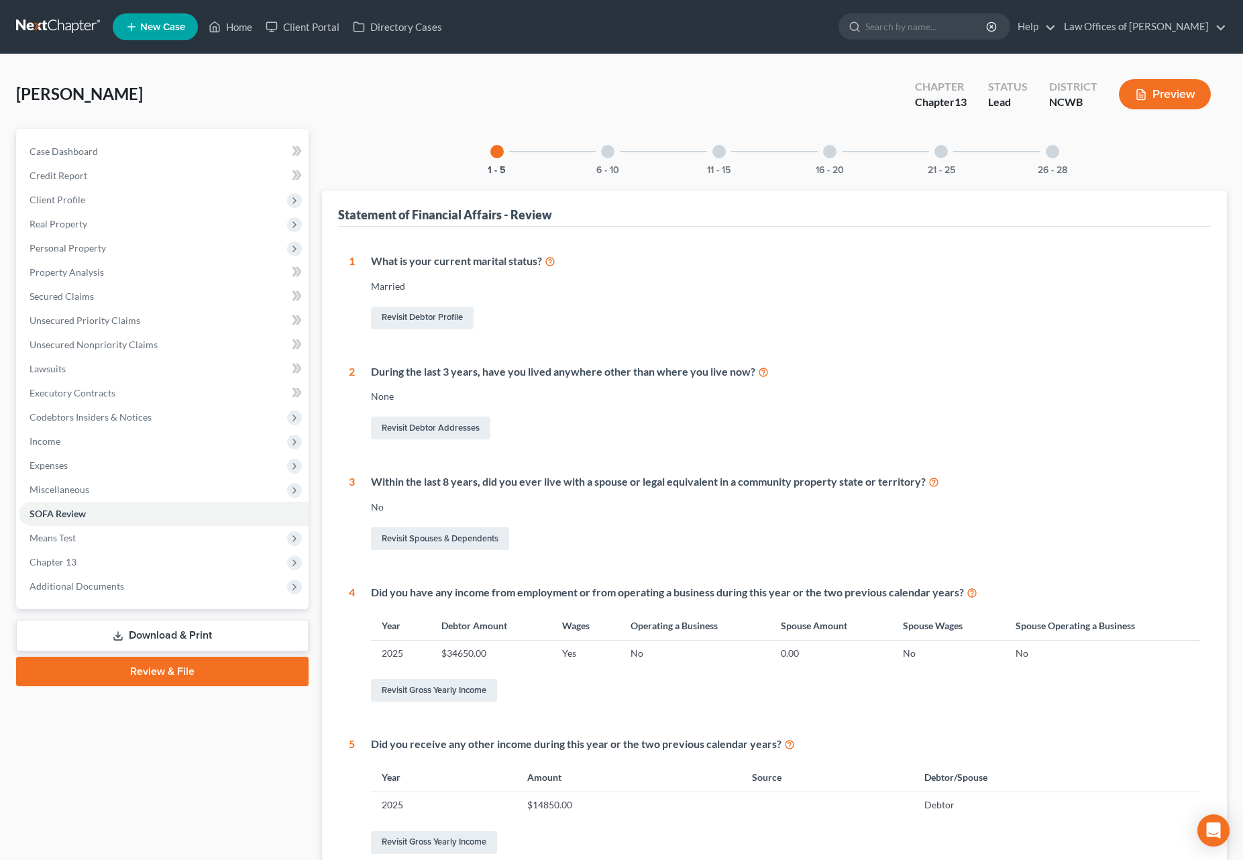
click at [717, 154] on div at bounding box center [718, 151] width 13 height 13
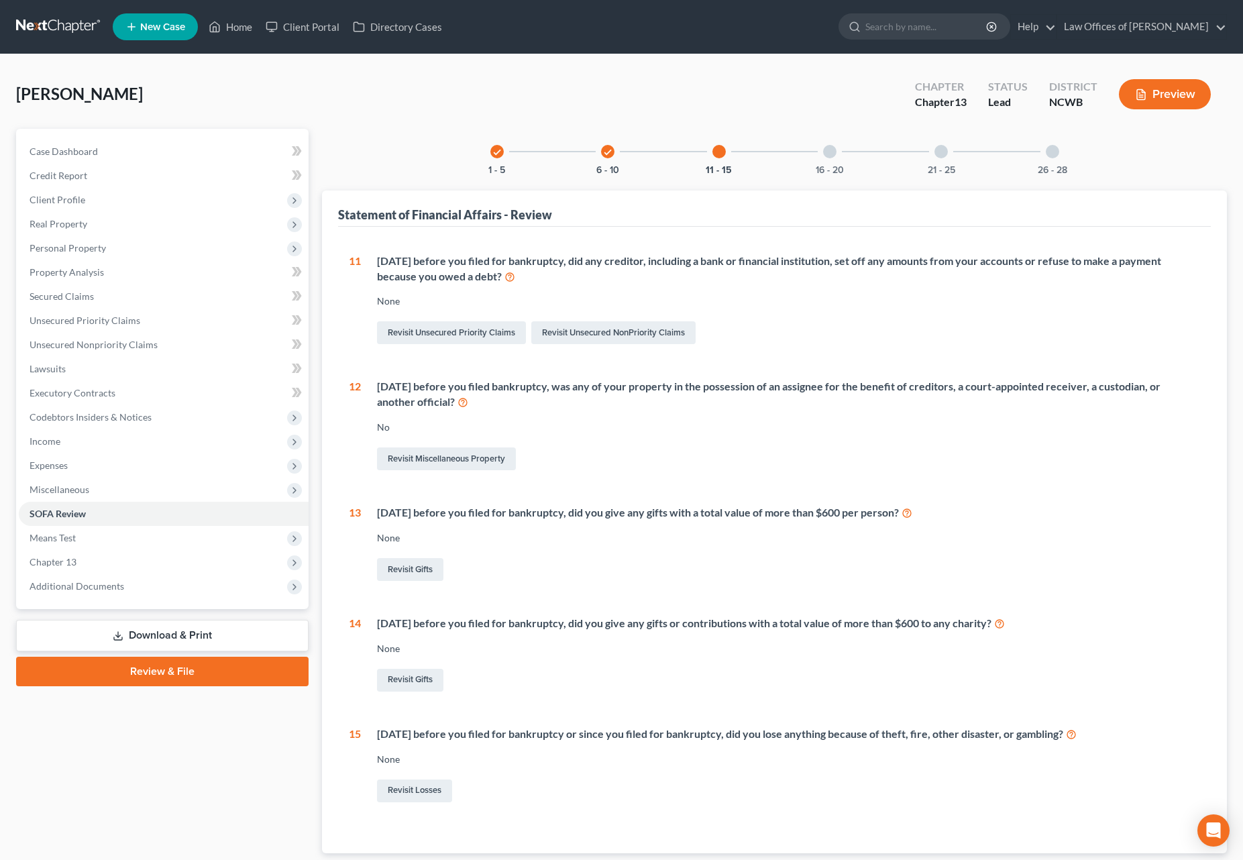
click at [829, 159] on div "16 - 20" at bounding box center [830, 152] width 46 height 46
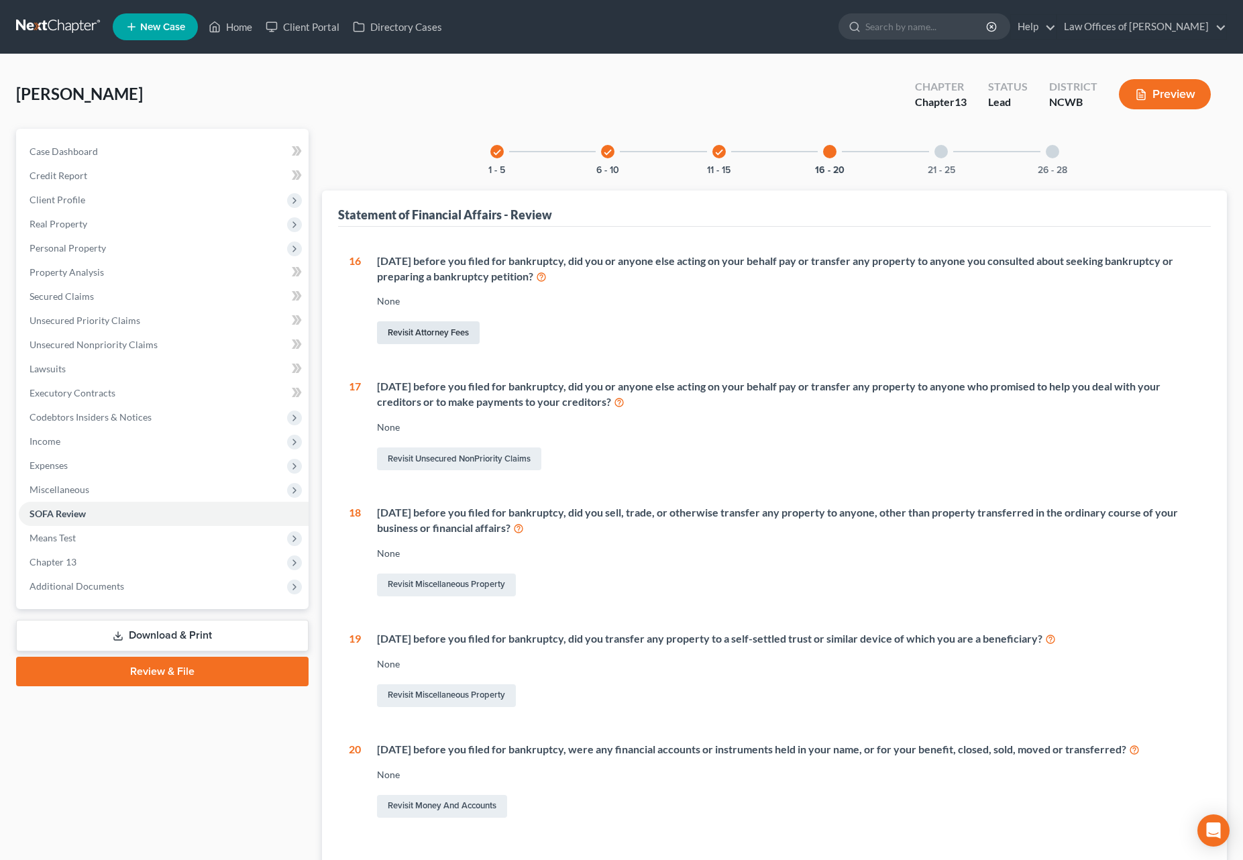
click at [446, 330] on link "Revisit Attorney Fees" at bounding box center [428, 332] width 103 height 23
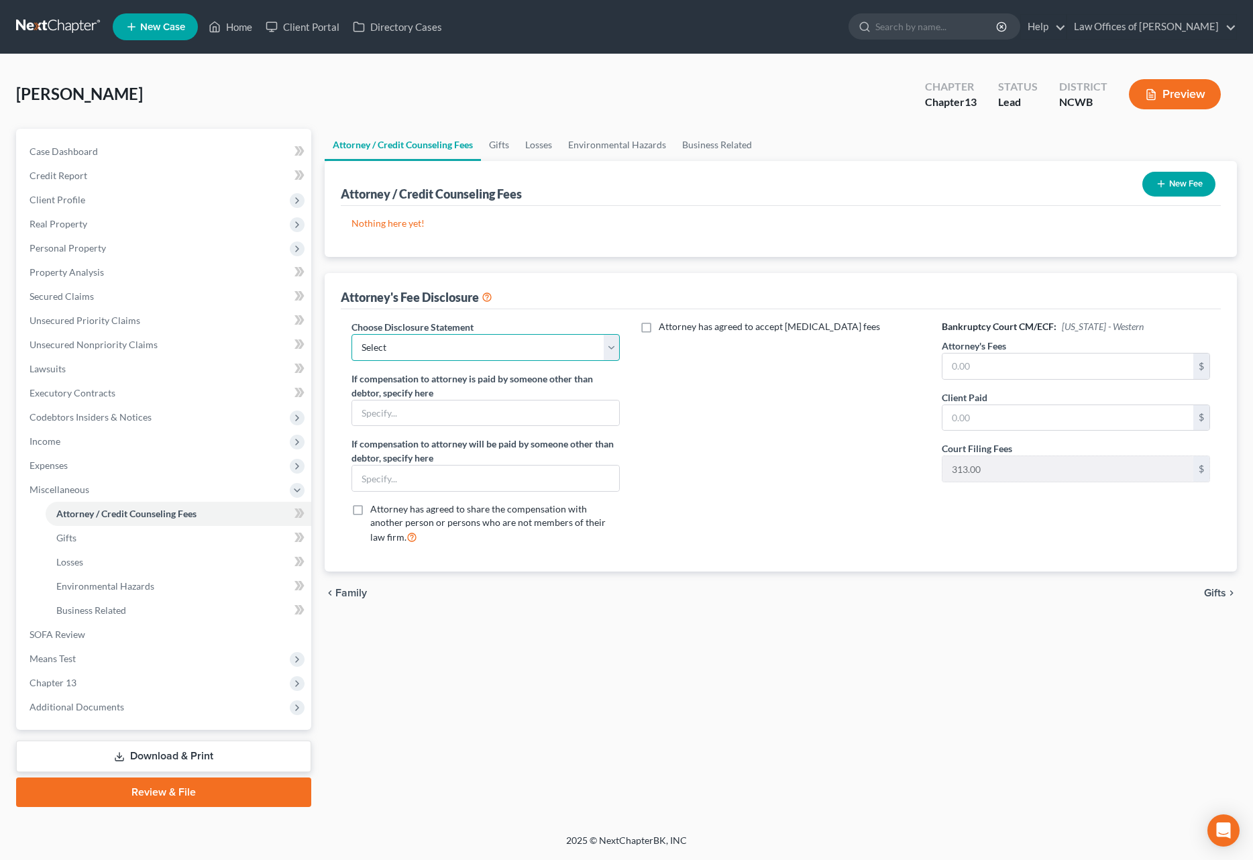
click at [455, 350] on select "Select Attorney Fee Discloure" at bounding box center [486, 347] width 268 height 27
select select "0"
click at [352, 334] on select "Select Attorney Fee Discloure" at bounding box center [486, 347] width 268 height 27
click at [1112, 370] on input "text" at bounding box center [1068, 366] width 251 height 25
type input "613.00"
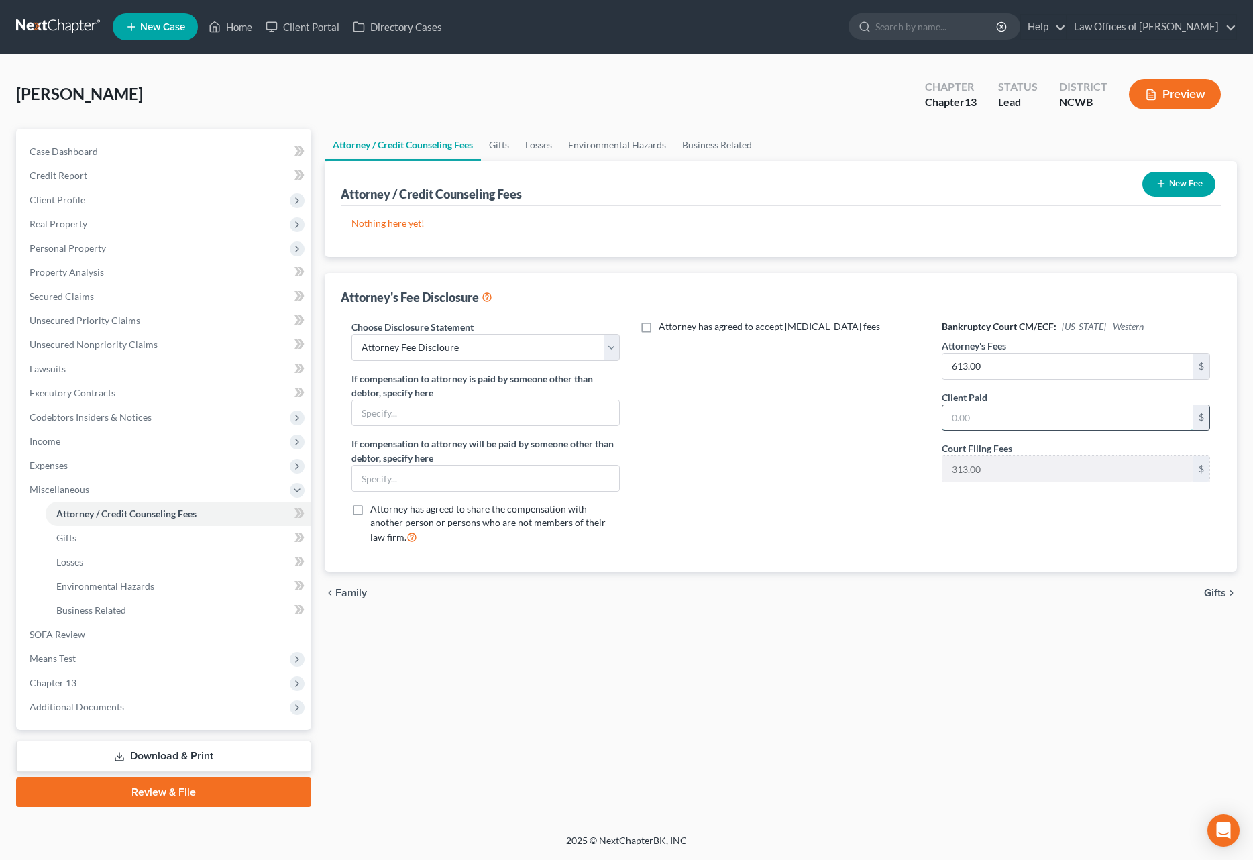
click at [975, 421] on input "text" at bounding box center [1068, 417] width 251 height 25
type input "613.00"
click at [74, 633] on span "SOFA Review" at bounding box center [58, 634] width 56 height 11
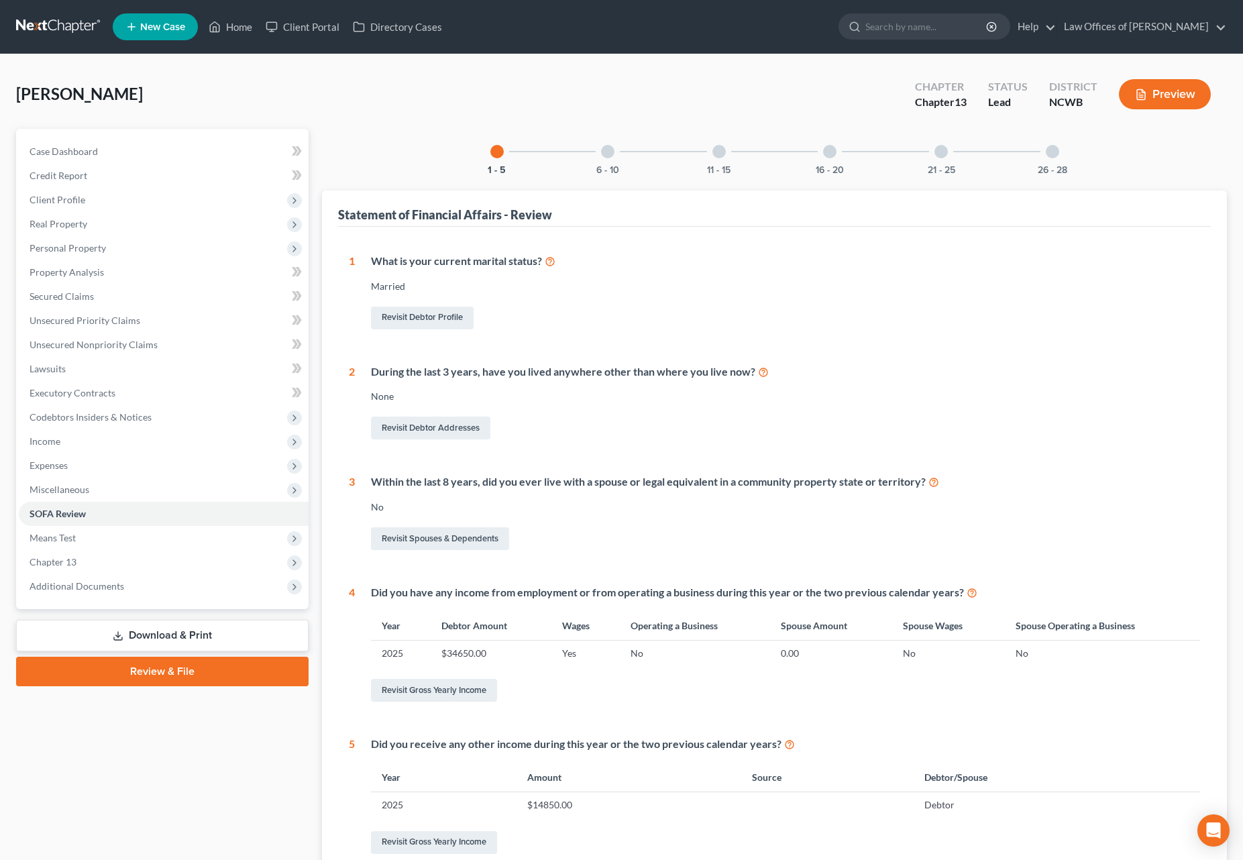
click at [720, 152] on div at bounding box center [718, 151] width 13 height 13
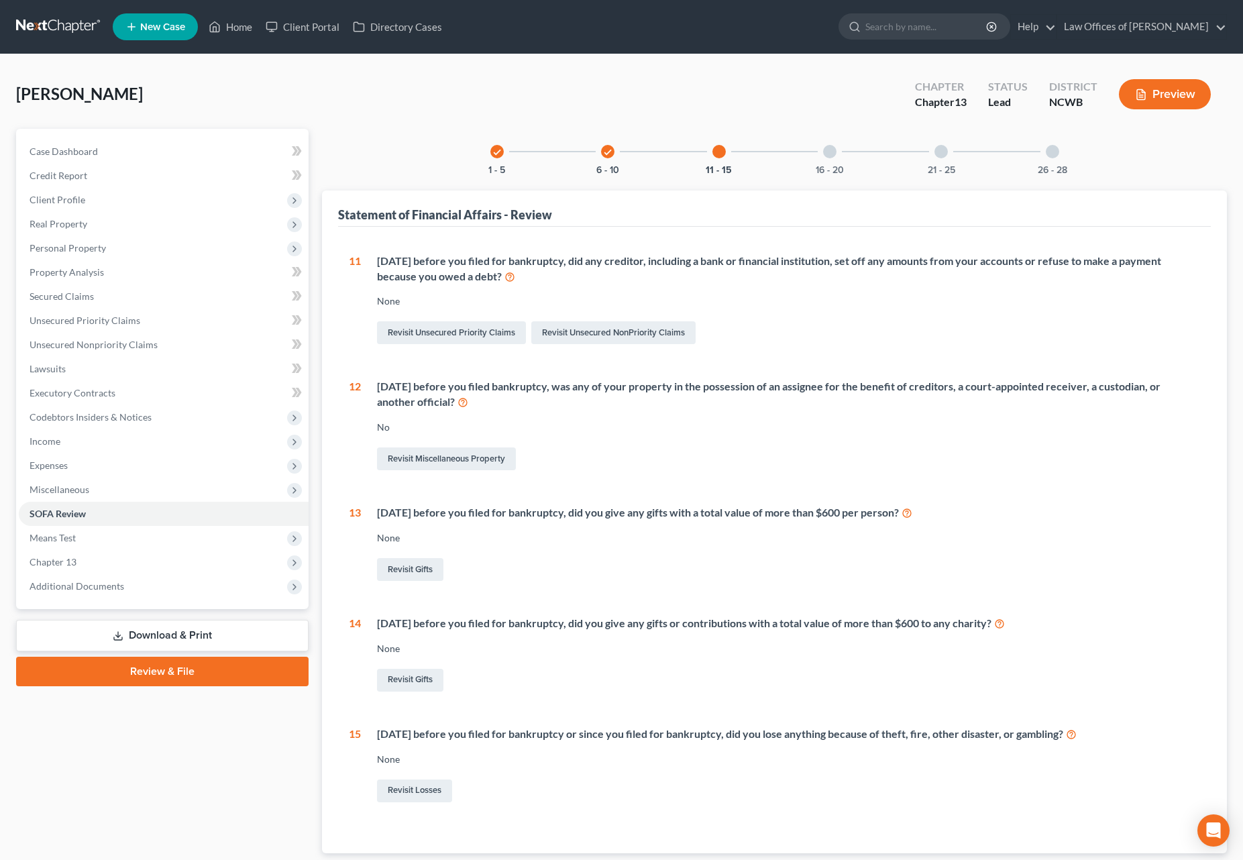
click at [831, 157] on div at bounding box center [829, 151] width 13 height 13
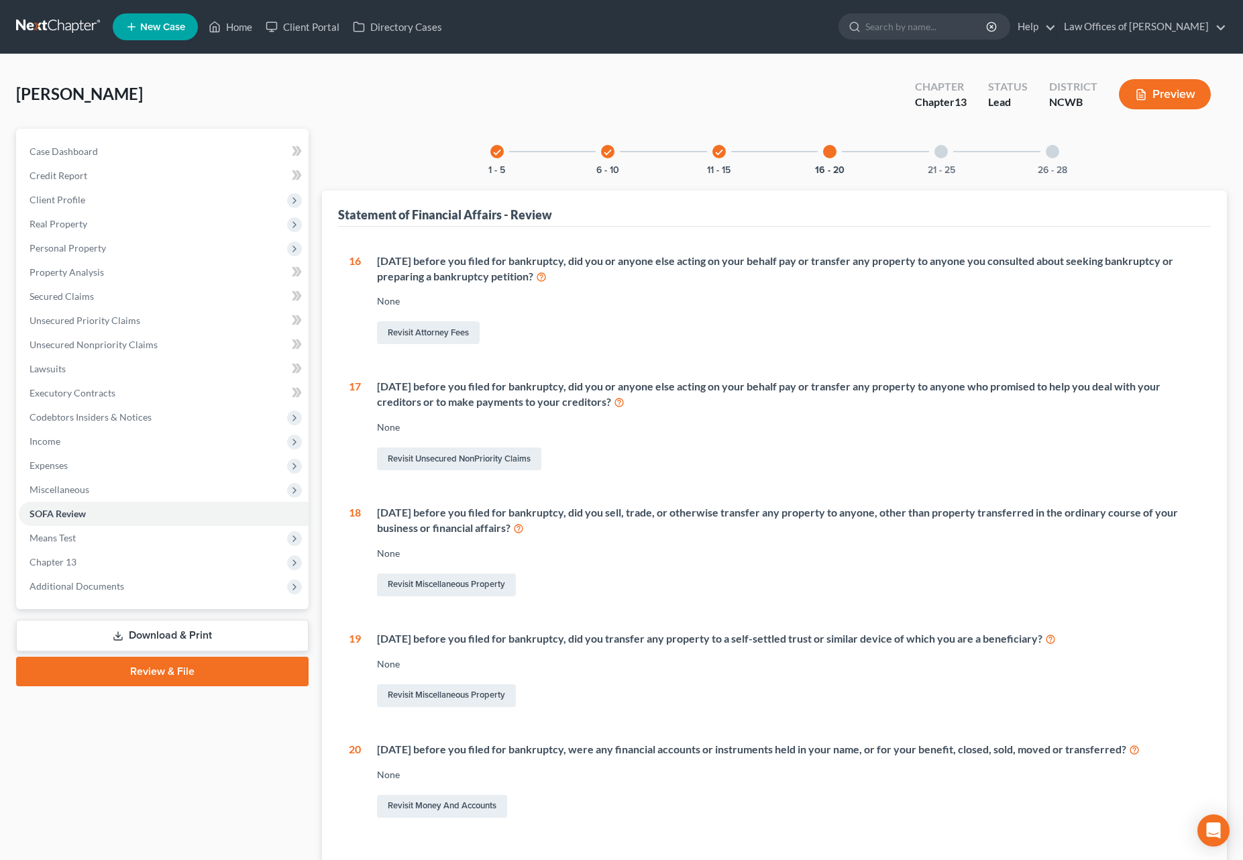
click at [942, 159] on div "21 - 25" at bounding box center [941, 152] width 46 height 46
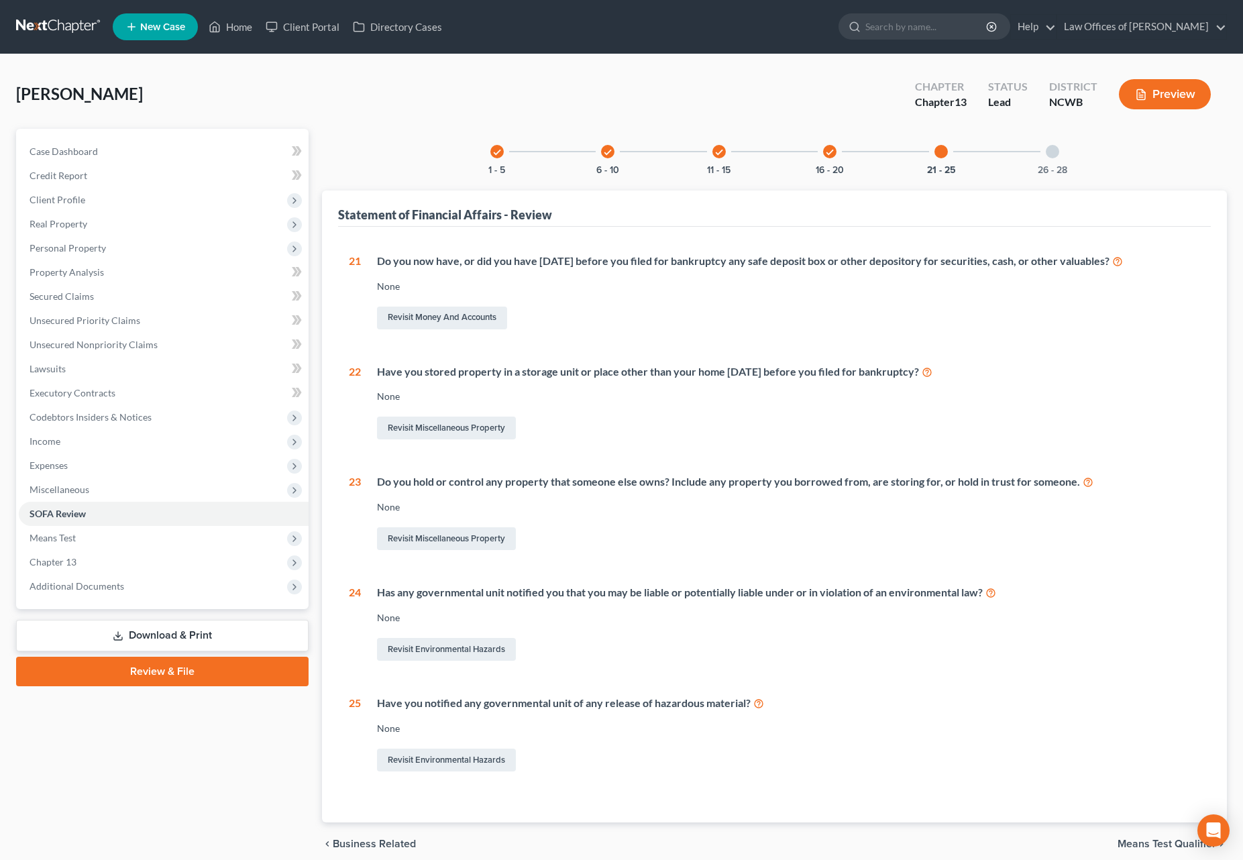
click at [1052, 152] on div at bounding box center [1052, 151] width 13 height 13
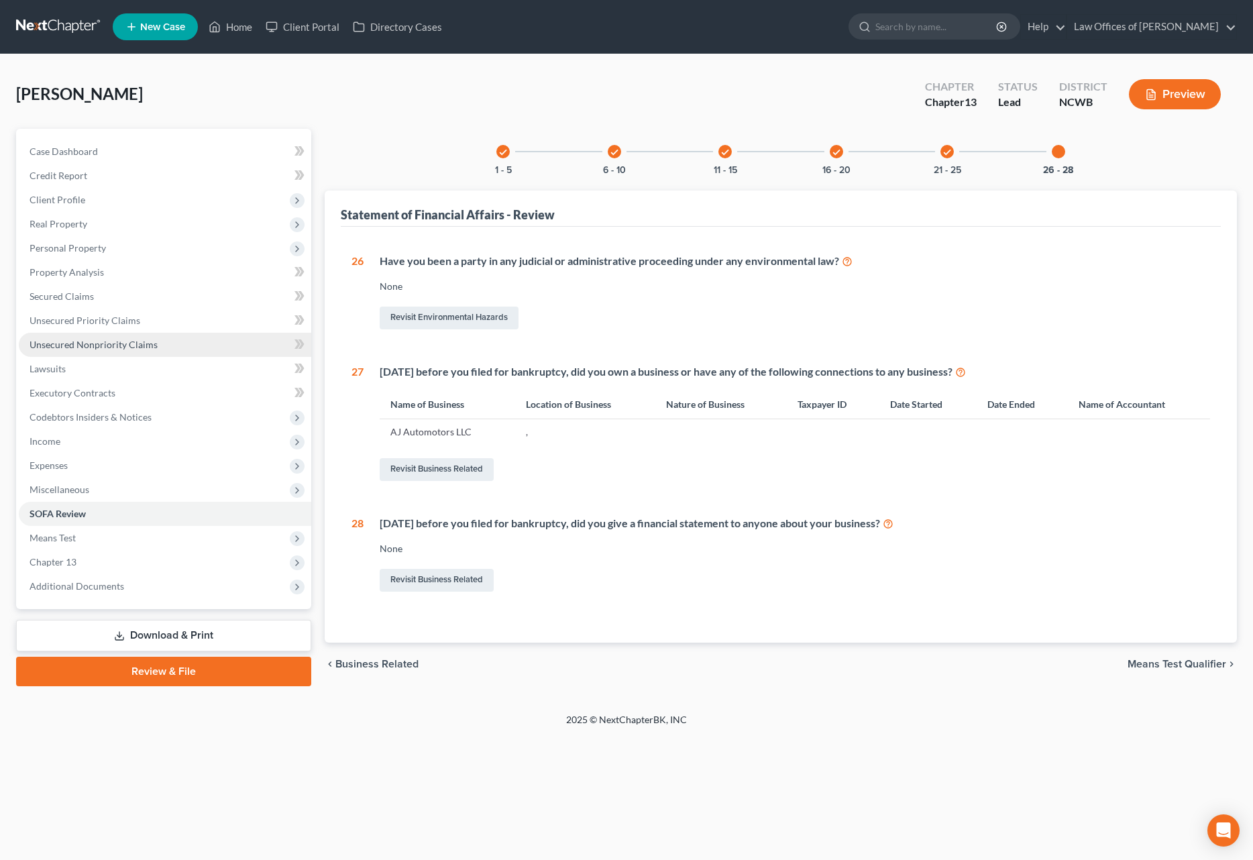
click at [55, 342] on span "Unsecured Nonpriority Claims" at bounding box center [94, 344] width 128 height 11
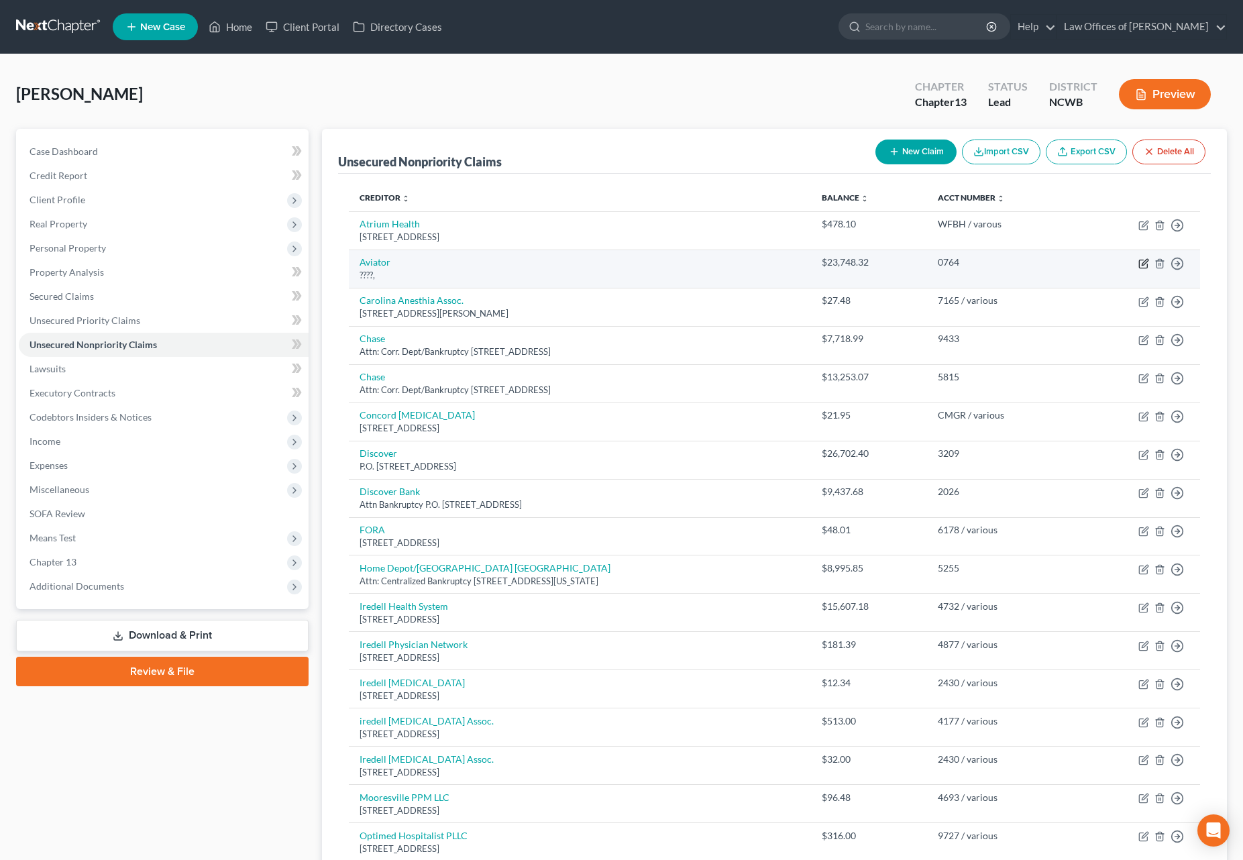
click at [1142, 262] on icon "button" at bounding box center [1143, 263] width 11 height 11
select select "2"
select select "0"
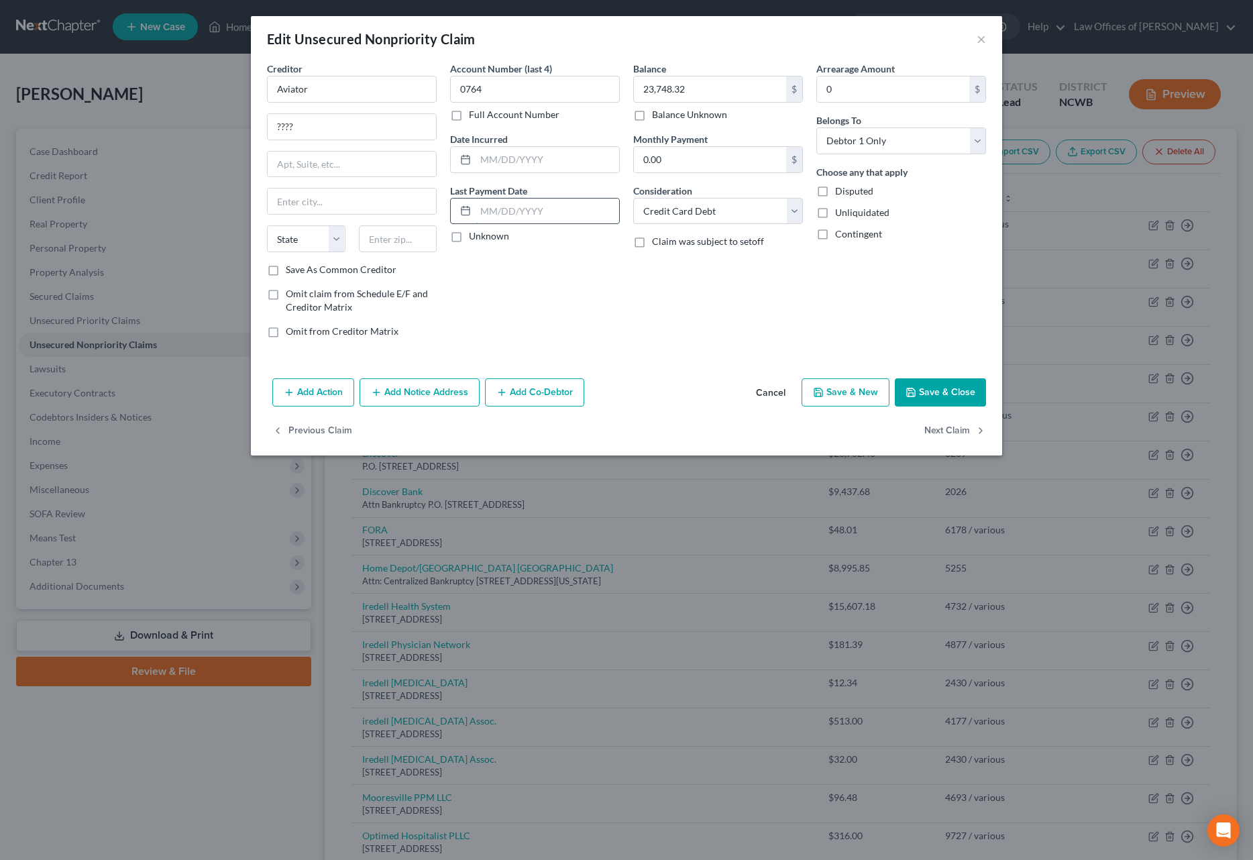
click at [477, 212] on input "text" at bounding box center [548, 211] width 144 height 25
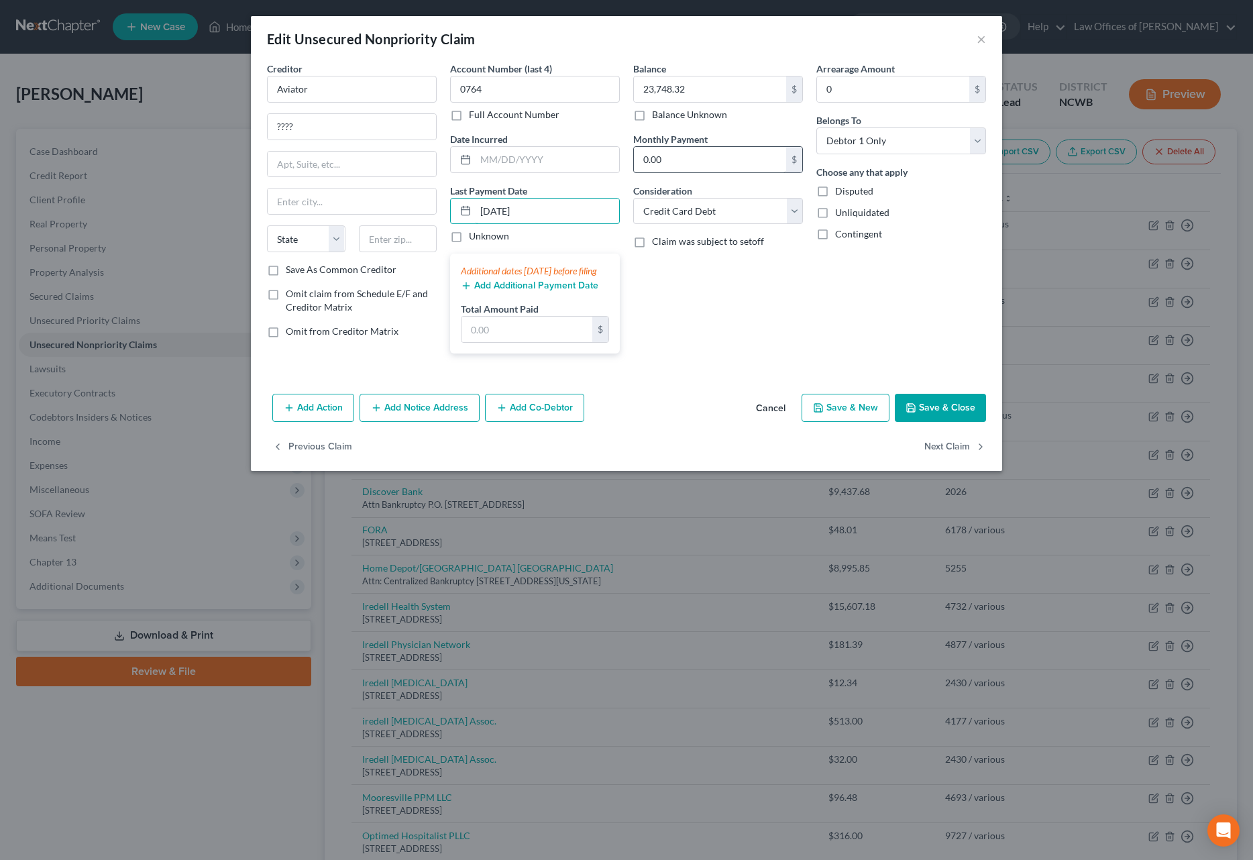
type input "[DATE]"
click at [680, 164] on input "0.00" at bounding box center [710, 159] width 152 height 25
click at [332, 420] on button "Add Action" at bounding box center [313, 408] width 82 height 28
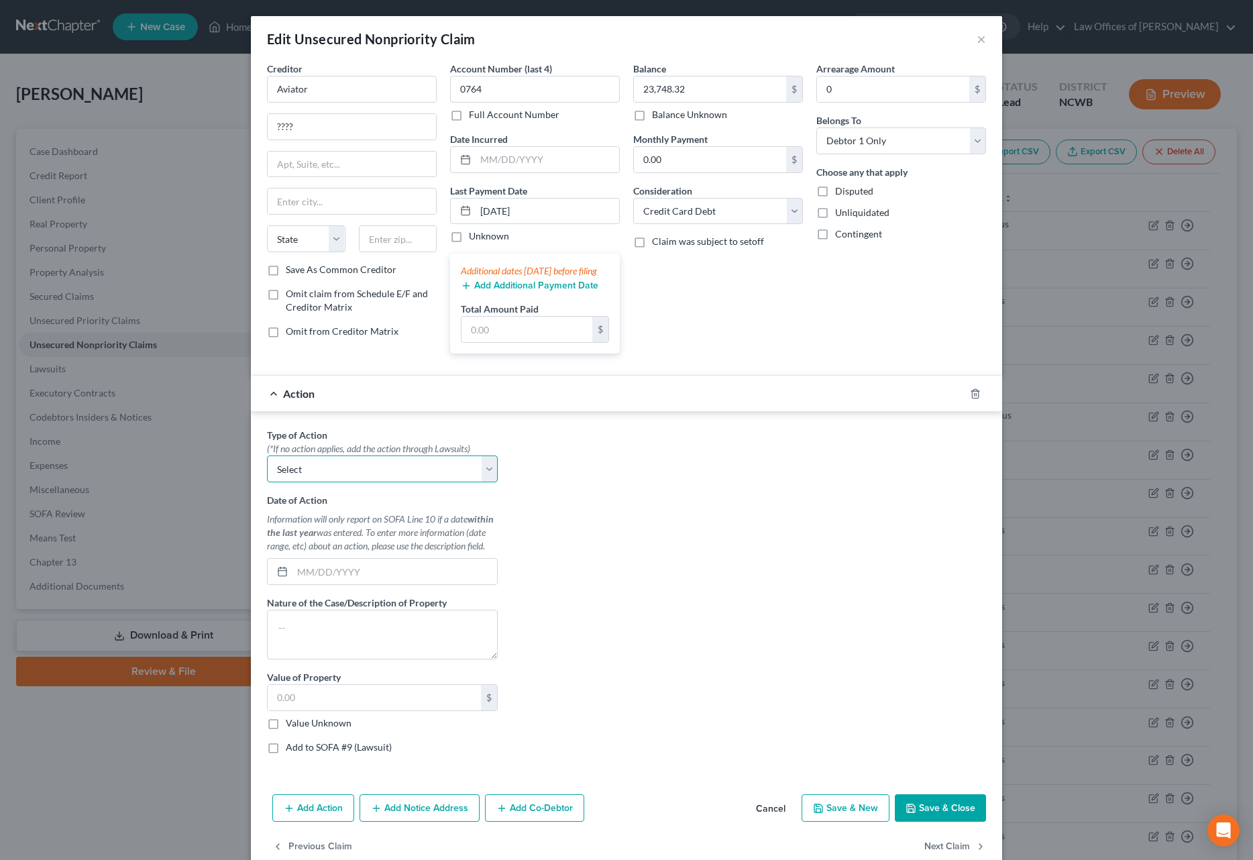
click at [317, 482] on select "Select Repossession Garnishment Foreclosure Personal Injury Attached, Seized, O…" at bounding box center [382, 468] width 231 height 27
click at [423, 408] on div "Action" at bounding box center [608, 394] width 714 height 36
click at [272, 408] on div "Action" at bounding box center [608, 394] width 714 height 36
click at [270, 403] on div "Action" at bounding box center [608, 394] width 714 height 36
click at [488, 342] on input "text" at bounding box center [527, 329] width 131 height 25
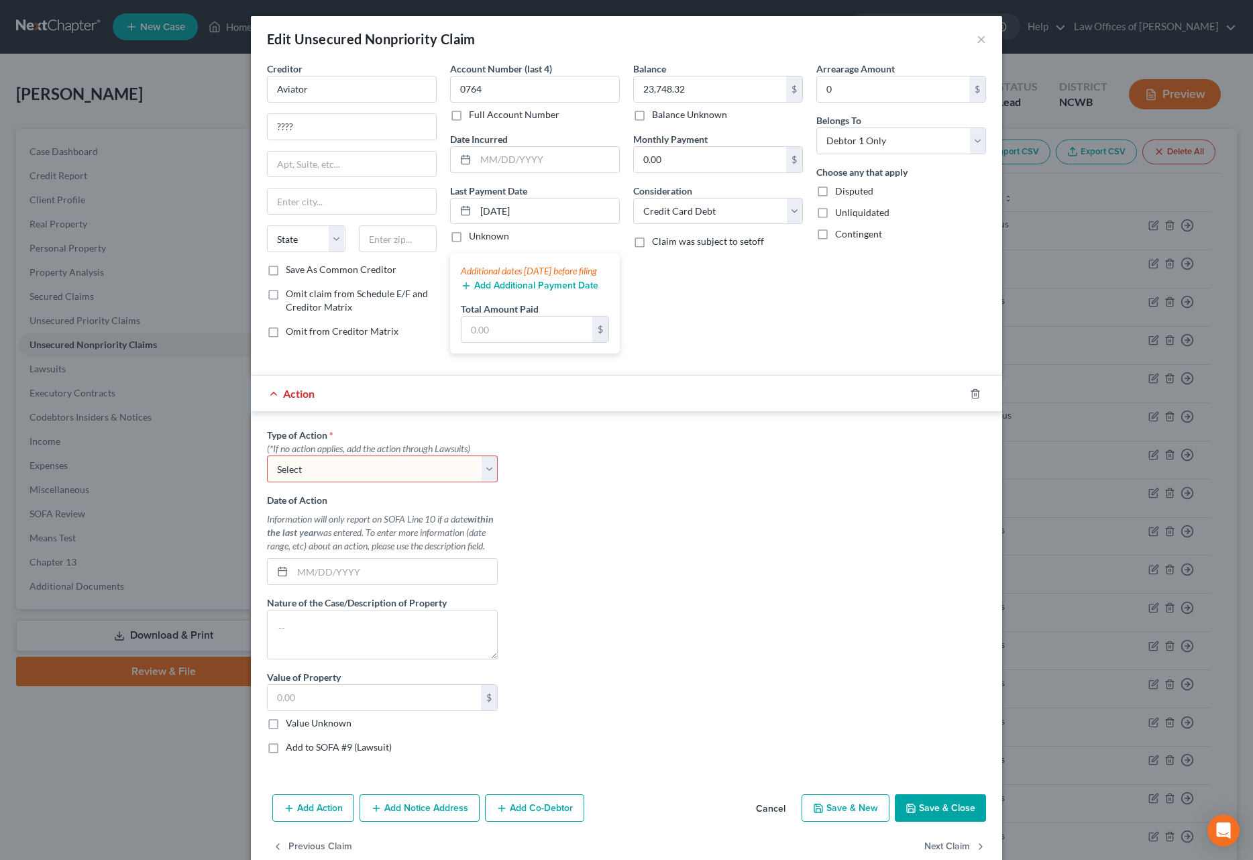
drag, startPoint x: 303, startPoint y: 413, endPoint x: 311, endPoint y: 415, distance: 8.5
click at [303, 400] on span "Action" at bounding box center [299, 393] width 32 height 13
click at [498, 411] on div "Action" at bounding box center [608, 394] width 714 height 36
click at [970, 399] on icon "button" at bounding box center [975, 393] width 11 height 11
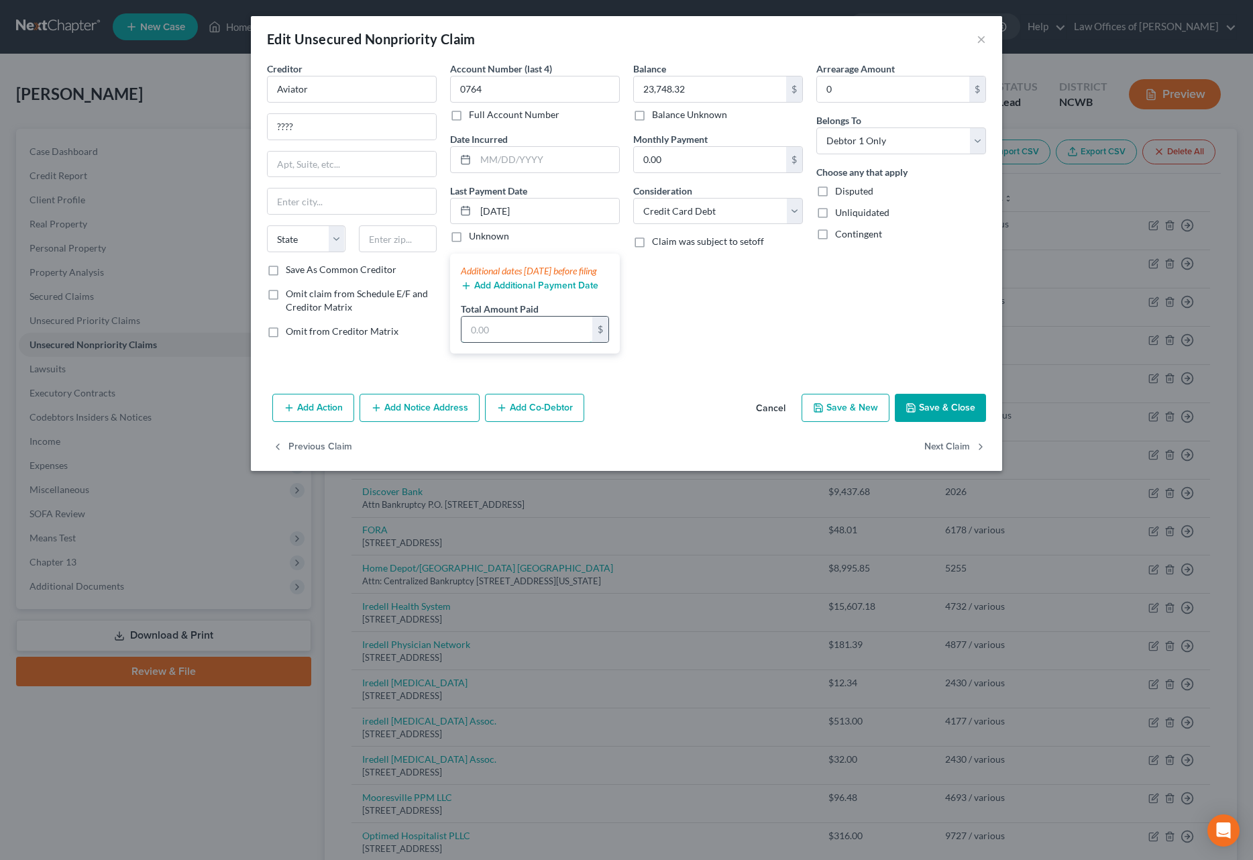
click at [514, 342] on input "text" at bounding box center [527, 329] width 131 height 25
click at [305, 213] on input "text" at bounding box center [352, 201] width 168 height 25
type input "1"
type input "1,410.00"
click at [663, 154] on input "0.00" at bounding box center [710, 159] width 152 height 25
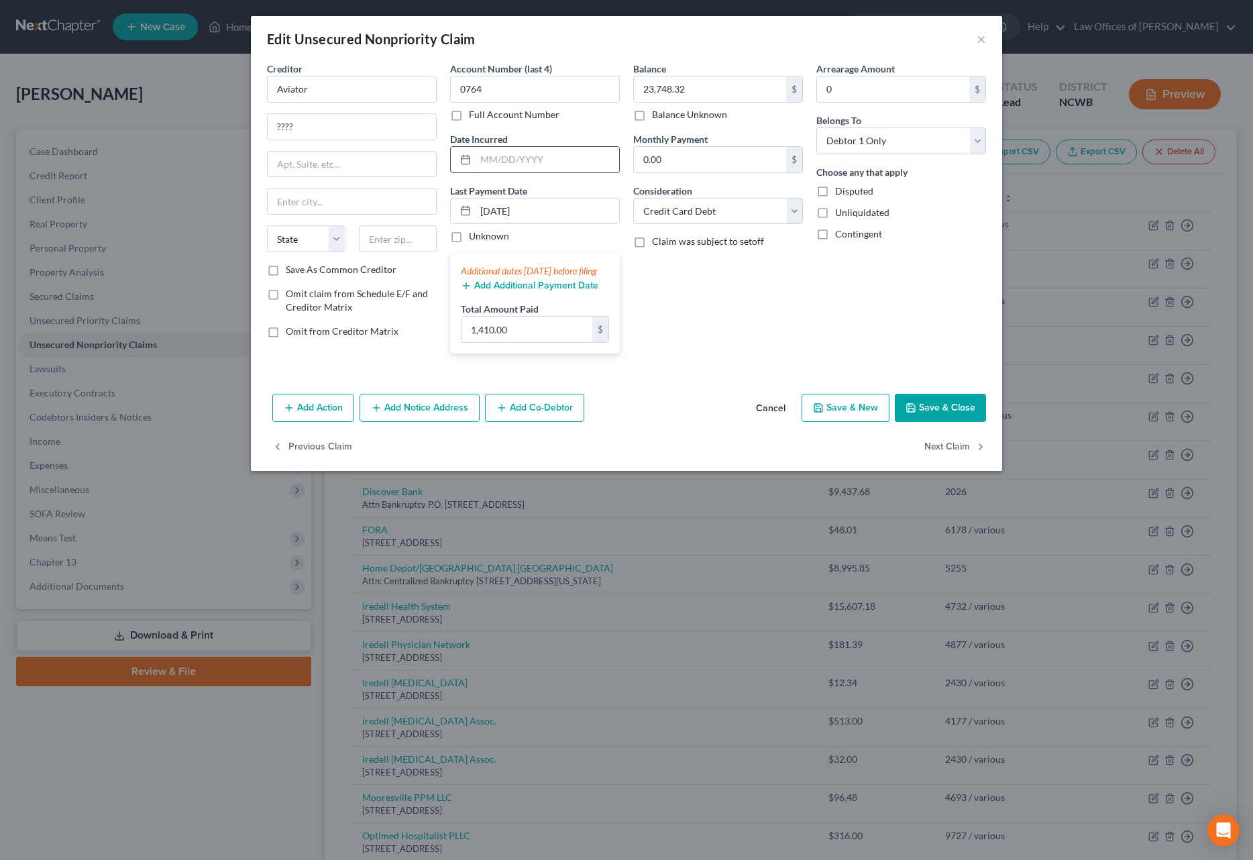
click at [527, 159] on input "text" at bounding box center [548, 159] width 144 height 25
click at [288, 152] on input "text" at bounding box center [352, 164] width 168 height 25
drag, startPoint x: 329, startPoint y: 125, endPoint x: 206, endPoint y: 117, distance: 123.7
click at [206, 117] on div "Edit Unsecured Nonpriority Claim × Creditor * Aviator ???? State [US_STATE] AK …" at bounding box center [626, 430] width 1253 height 860
type input "PO Box 8801"
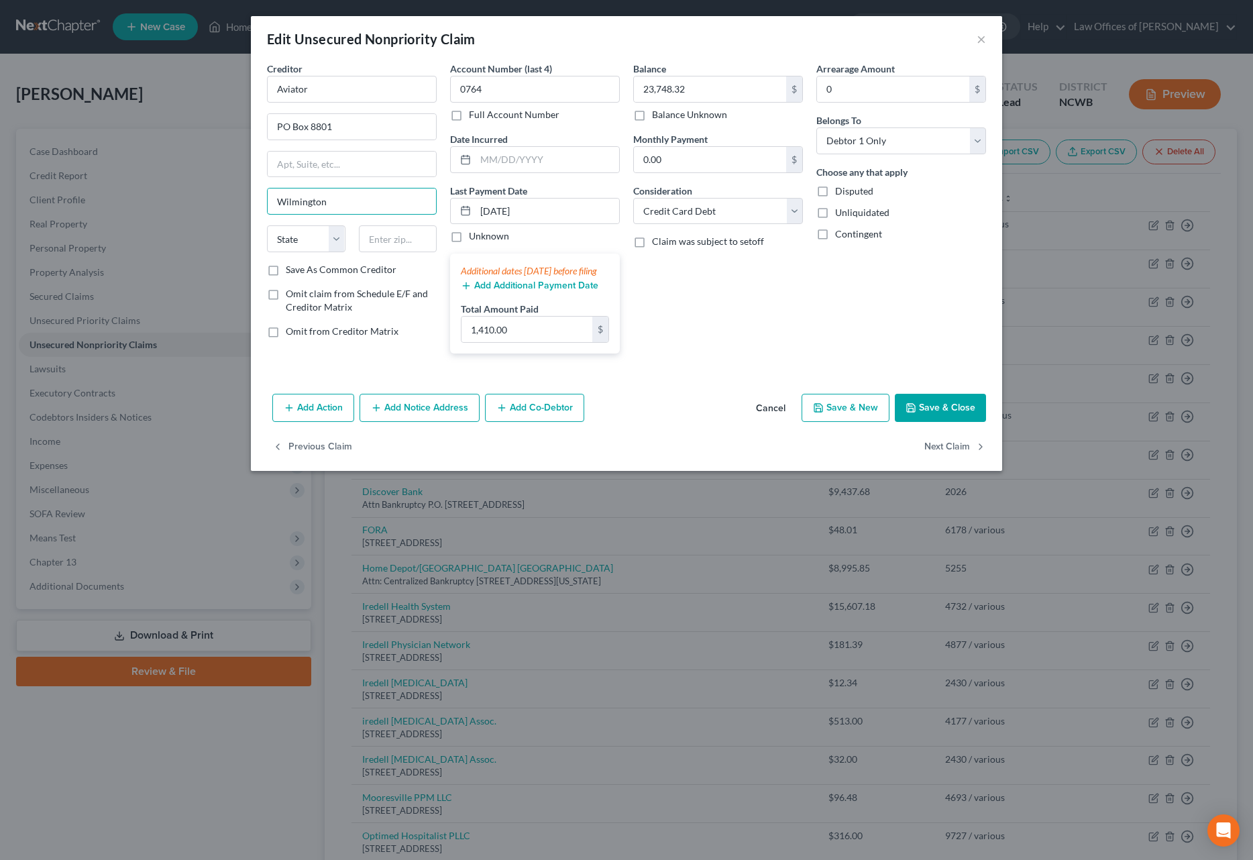
type input "Wilmington"
select select "7"
type input "19899-8801"
click at [676, 159] on input "0.00" at bounding box center [710, 159] width 152 height 25
click at [337, 125] on input "PO Box 8801" at bounding box center [352, 126] width 168 height 25
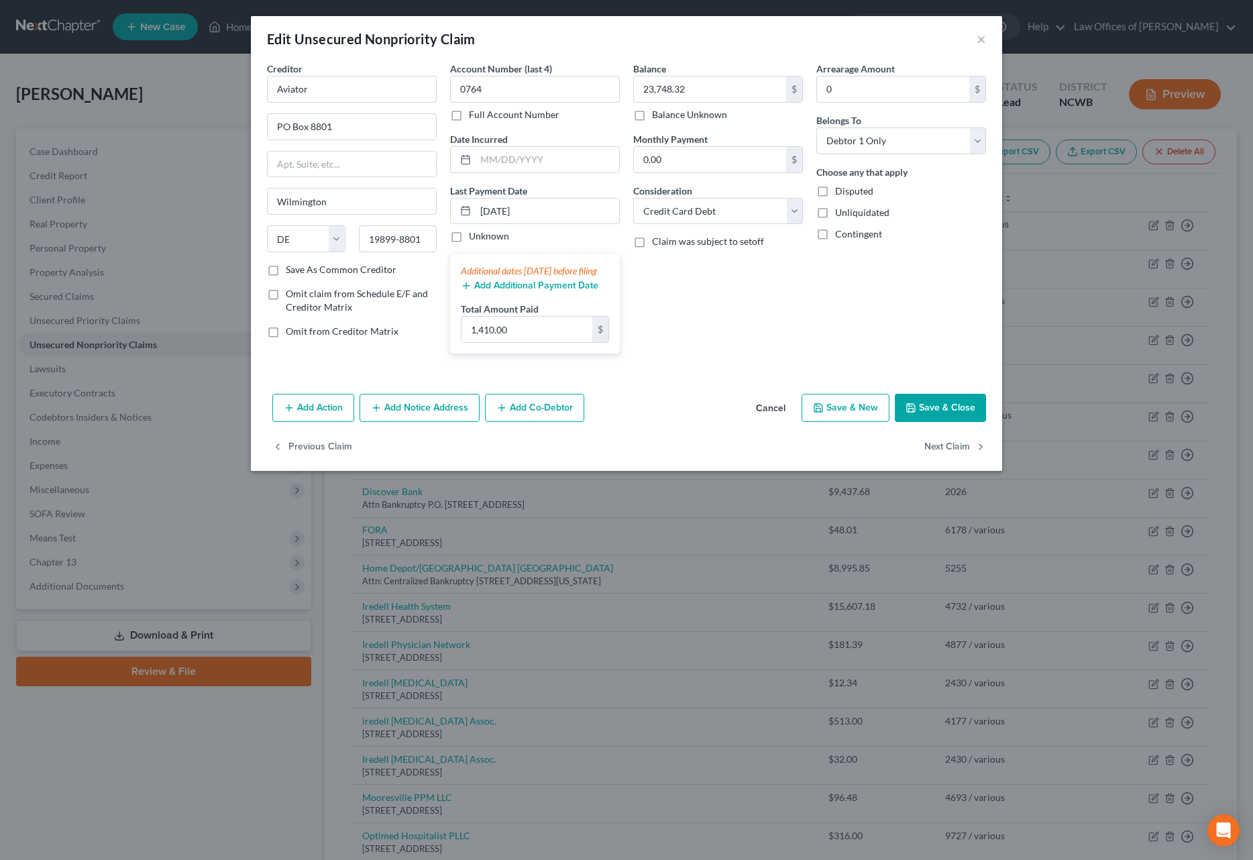
click at [942, 422] on button "Save & Close" at bounding box center [940, 408] width 91 height 28
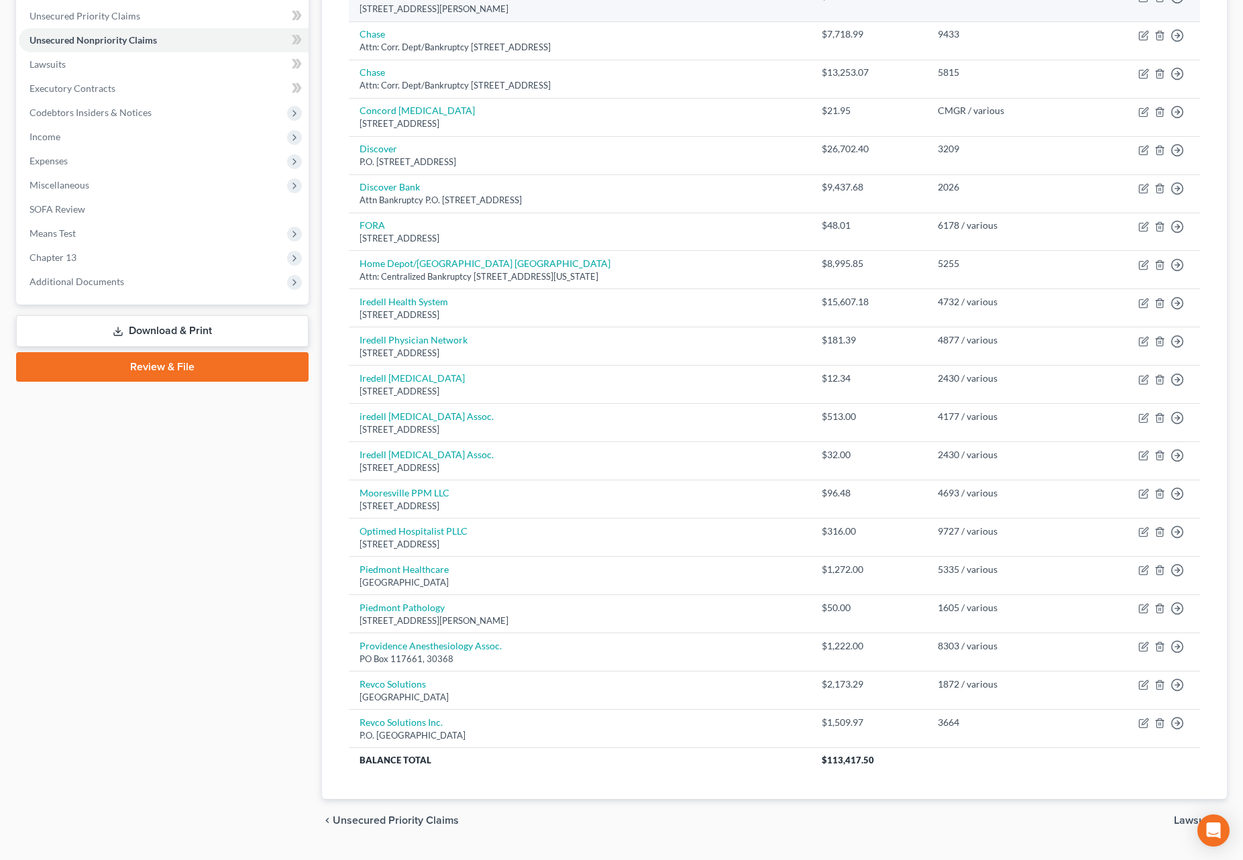
scroll to position [337, 0]
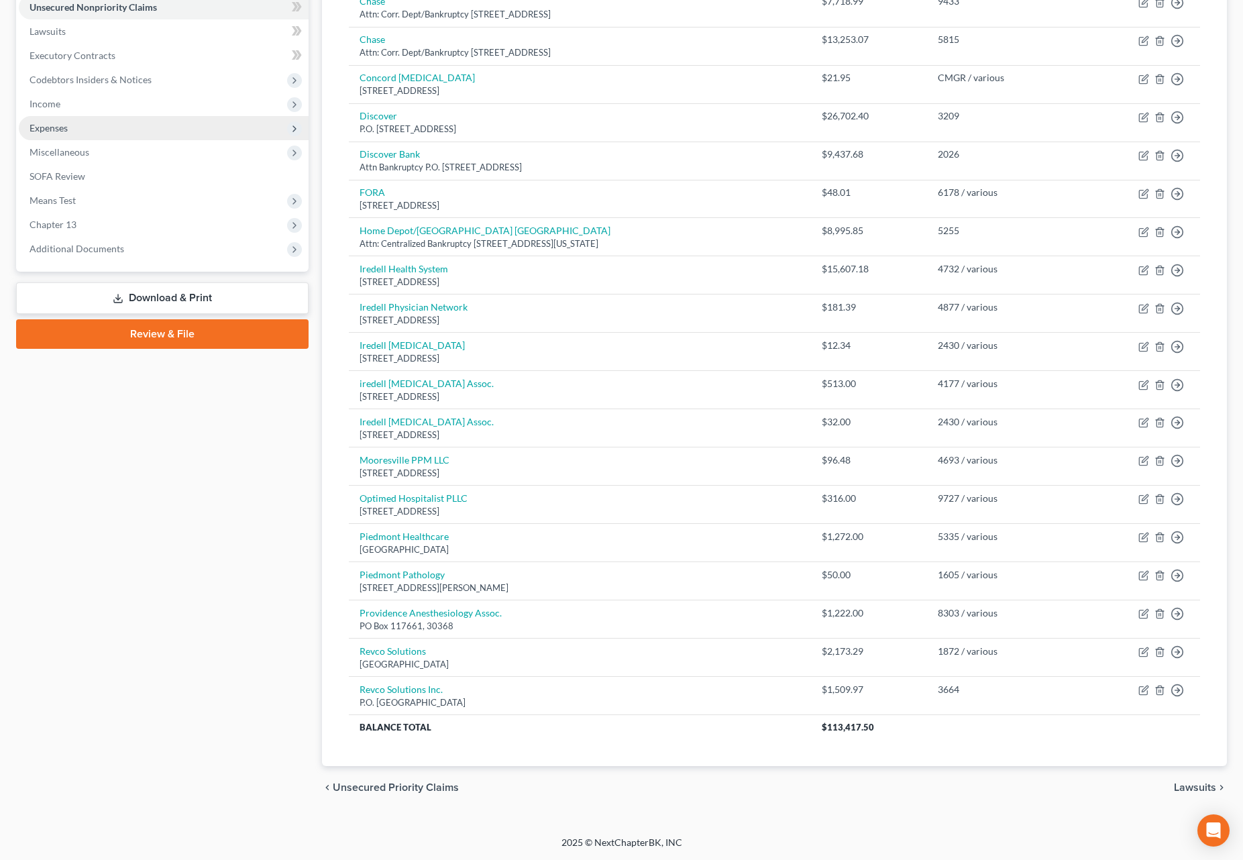
click at [53, 125] on span "Expenses" at bounding box center [49, 127] width 38 height 11
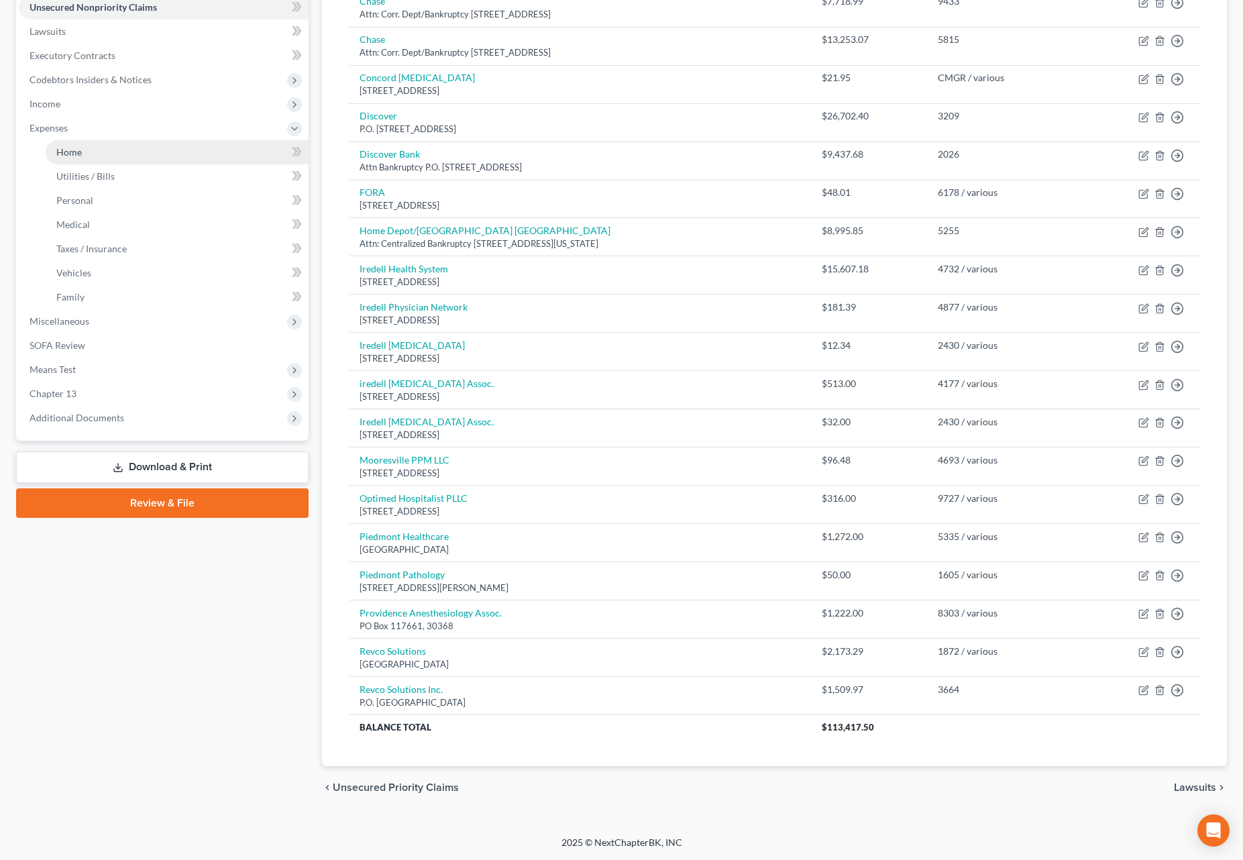
click at [65, 154] on span "Home" at bounding box center [68, 151] width 25 height 11
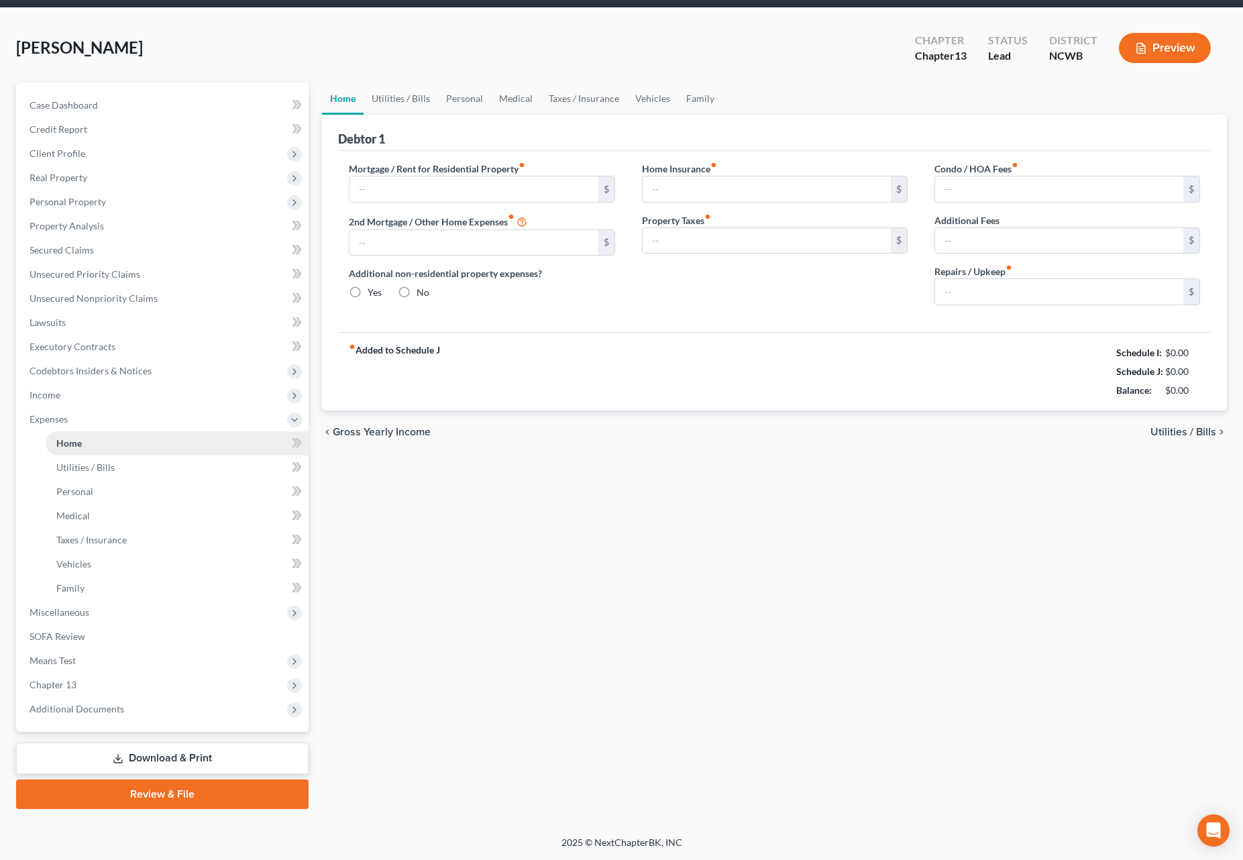
type input "0.00"
radio input "true"
type input "0.00"
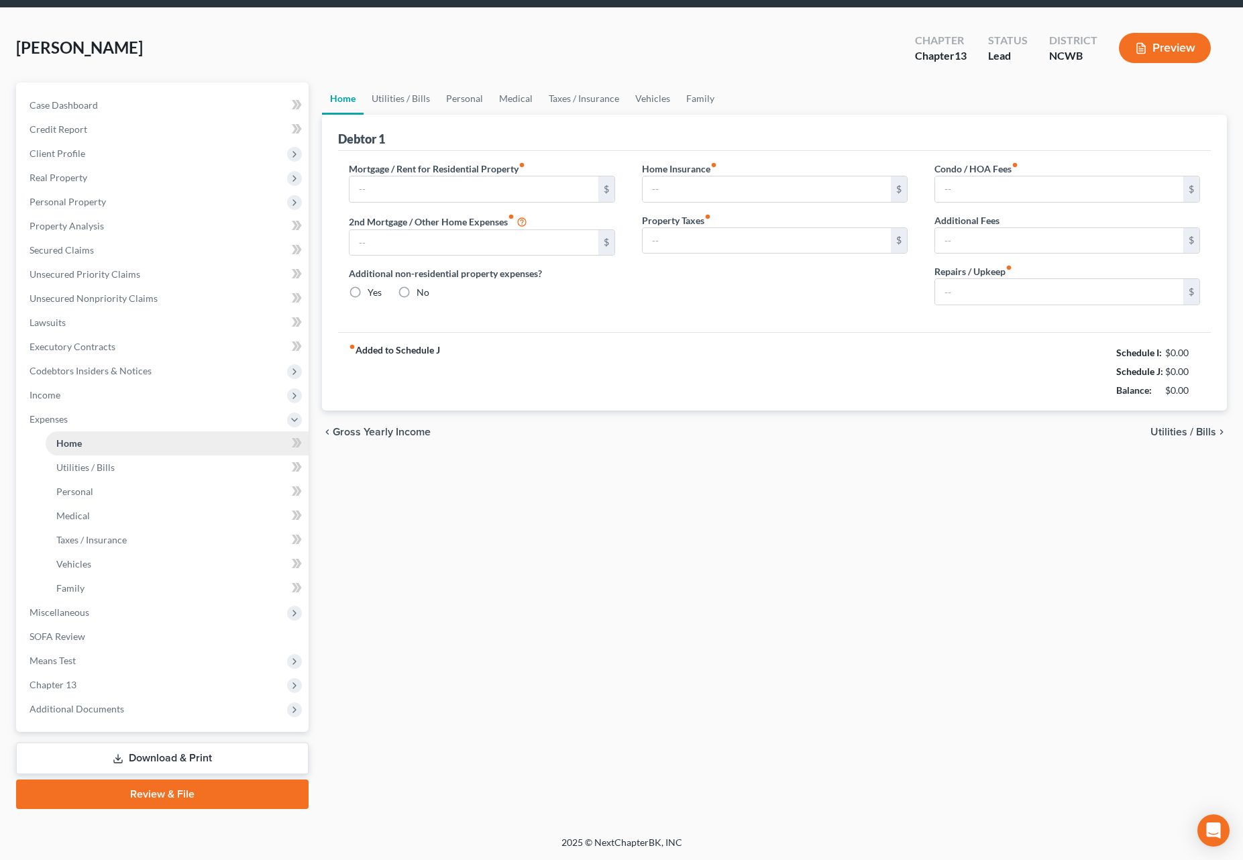
type input "0.00"
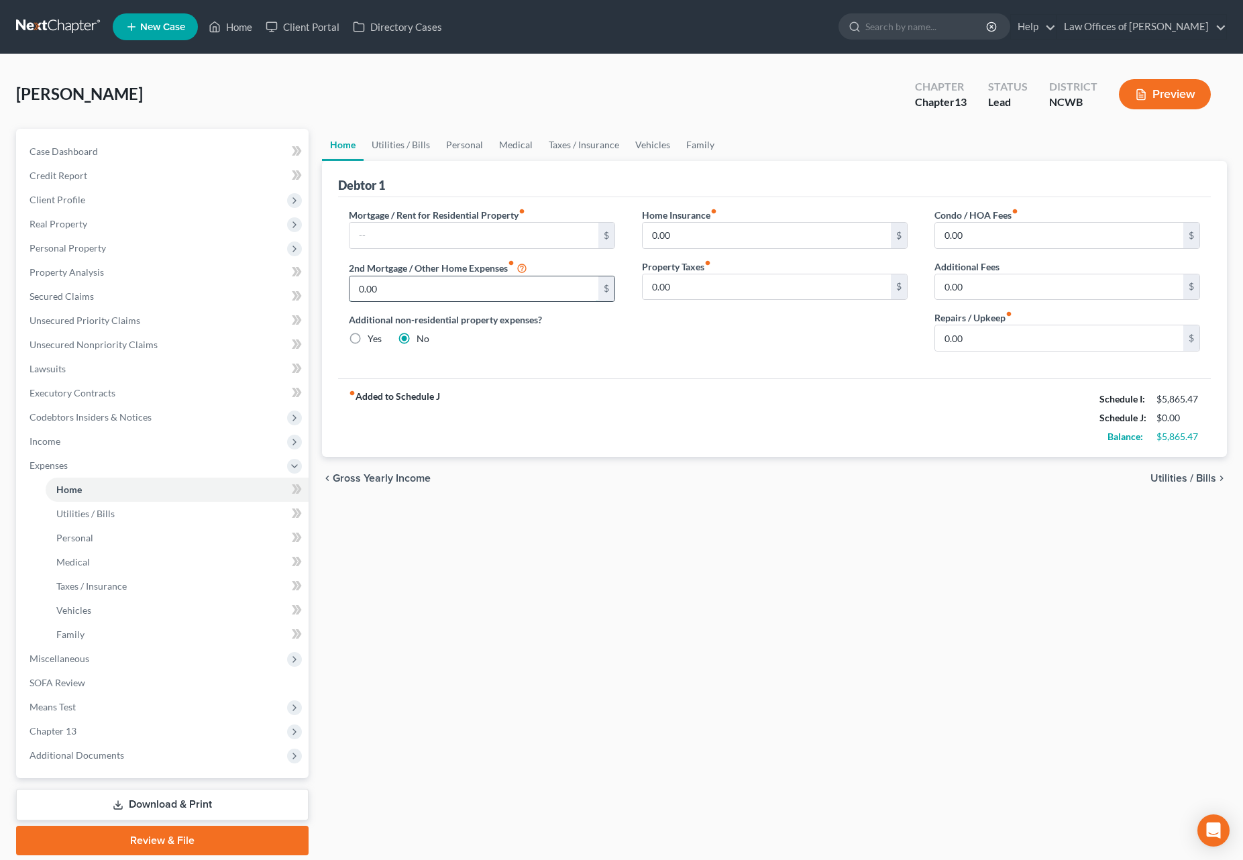
click at [516, 289] on input "0.00" at bounding box center [474, 288] width 248 height 25
type input "450"
click at [1177, 474] on span "Utilities / Bills" at bounding box center [1183, 478] width 66 height 11
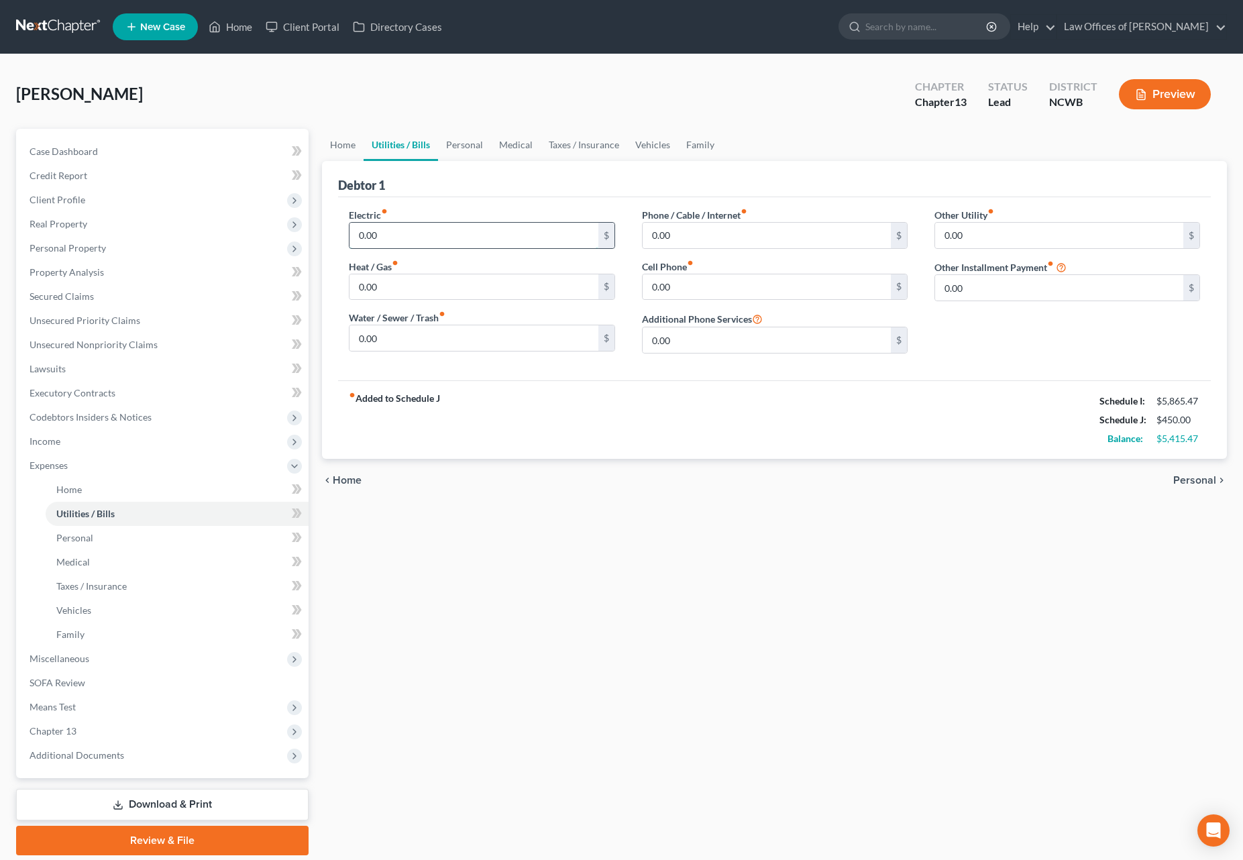
click at [541, 231] on input "0.00" at bounding box center [474, 235] width 248 height 25
type input "250"
click at [502, 337] on input "0.00" at bounding box center [474, 337] width 248 height 25
type input "50"
click at [700, 241] on input "0.00" at bounding box center [767, 235] width 248 height 25
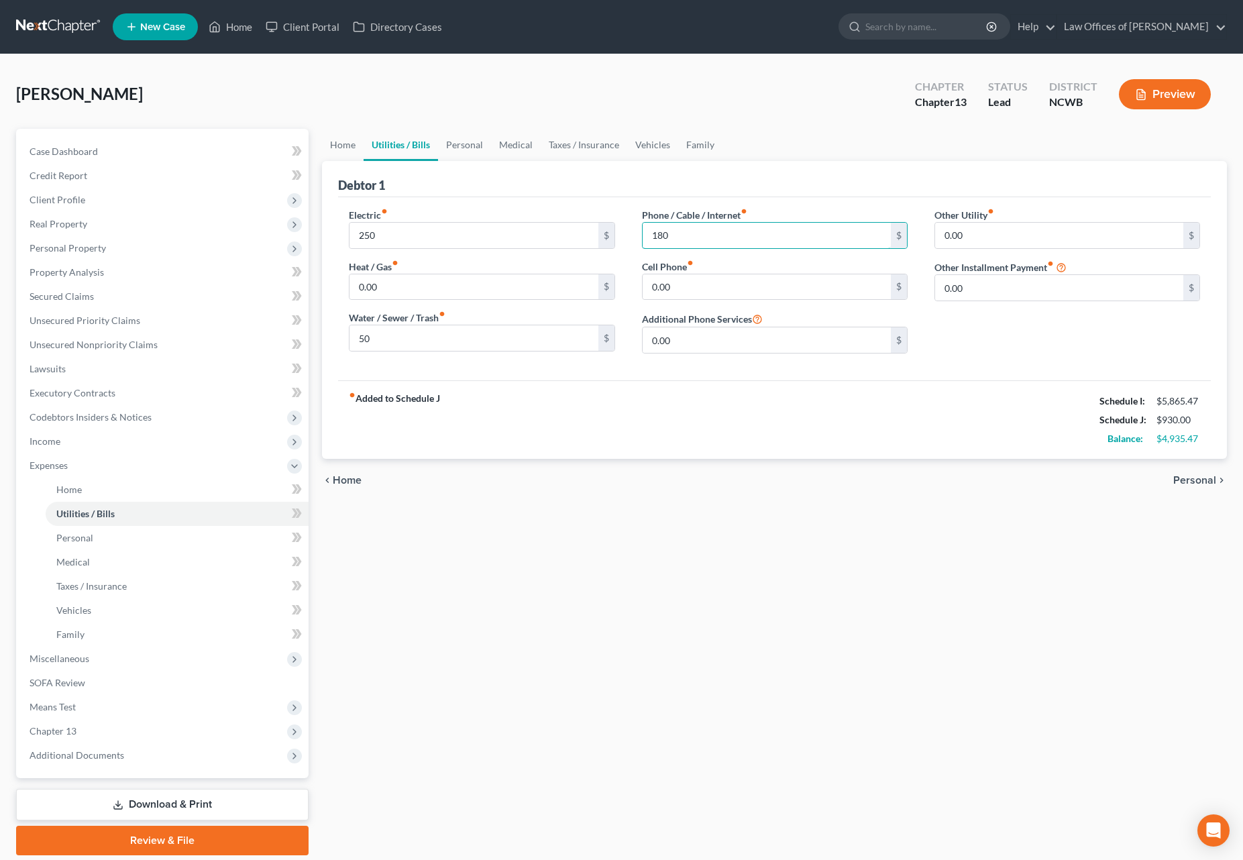
drag, startPoint x: 678, startPoint y: 235, endPoint x: 634, endPoint y: 234, distance: 44.3
click at [634, 234] on div "Phone / Cable / Internet fiber_manual_record 180 $ Cell Phone fiber_manual_reco…" at bounding box center [775, 286] width 292 height 156
type input "30"
click at [771, 295] on input "0.00" at bounding box center [767, 286] width 248 height 25
type input "150"
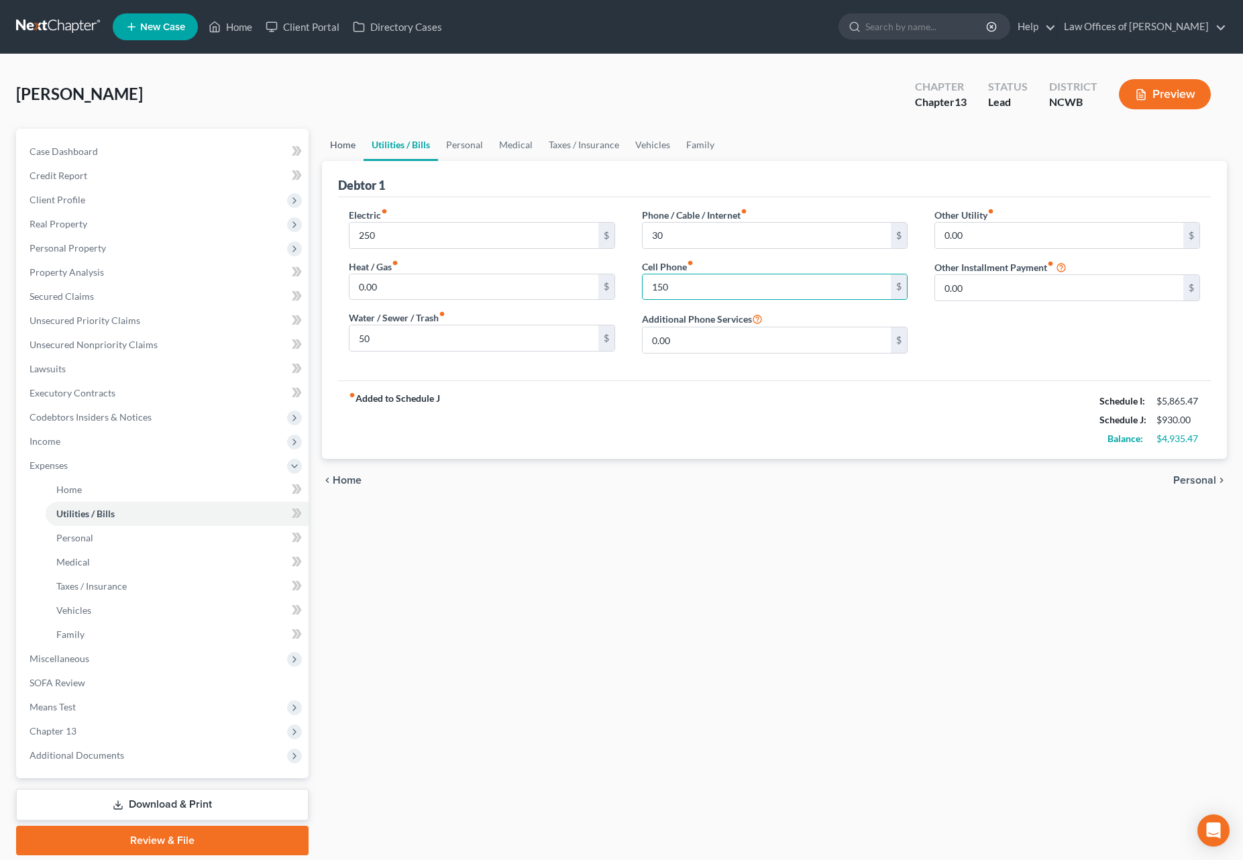
click at [347, 142] on link "Home" at bounding box center [343, 145] width 42 height 32
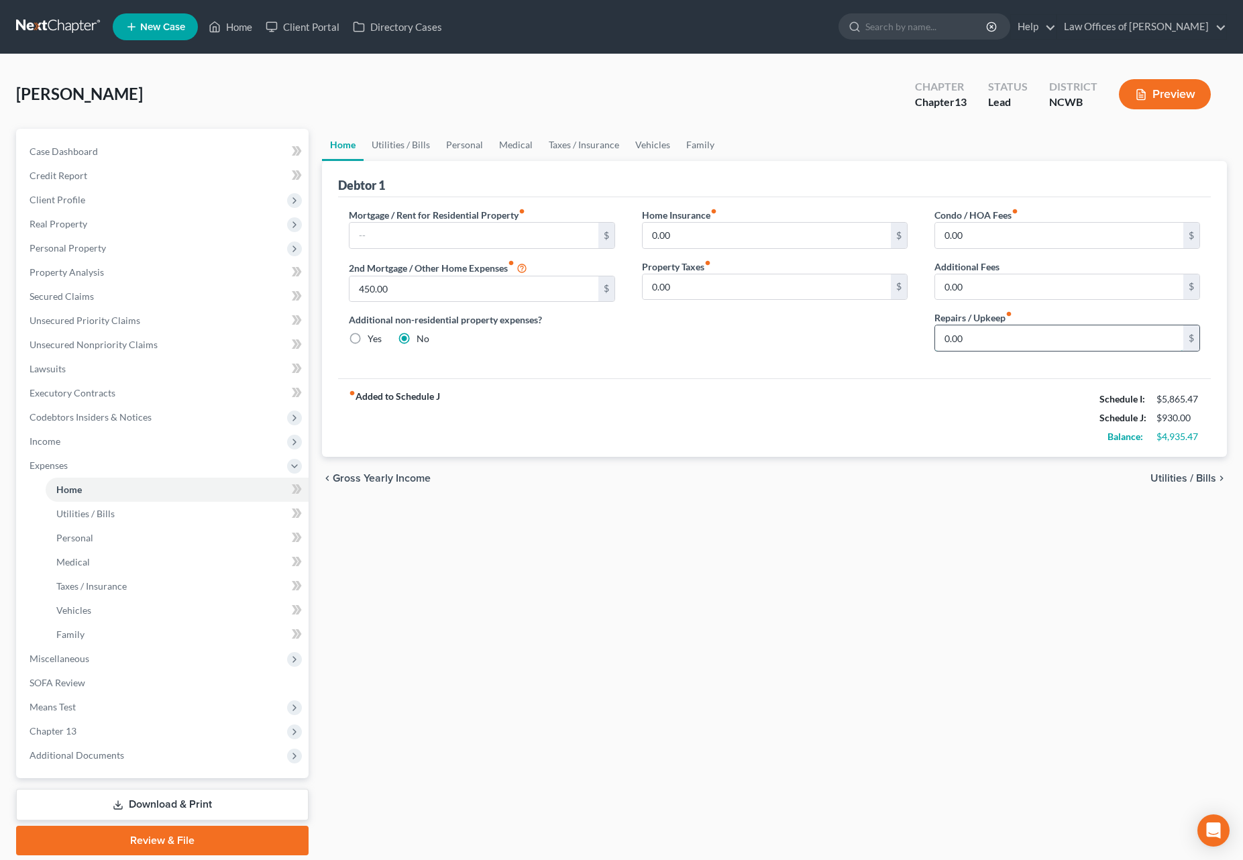
click at [1018, 344] on input "0.00" at bounding box center [1059, 337] width 248 height 25
type input "2"
type input "250"
click at [1185, 478] on span "Utilities / Bills" at bounding box center [1183, 478] width 66 height 11
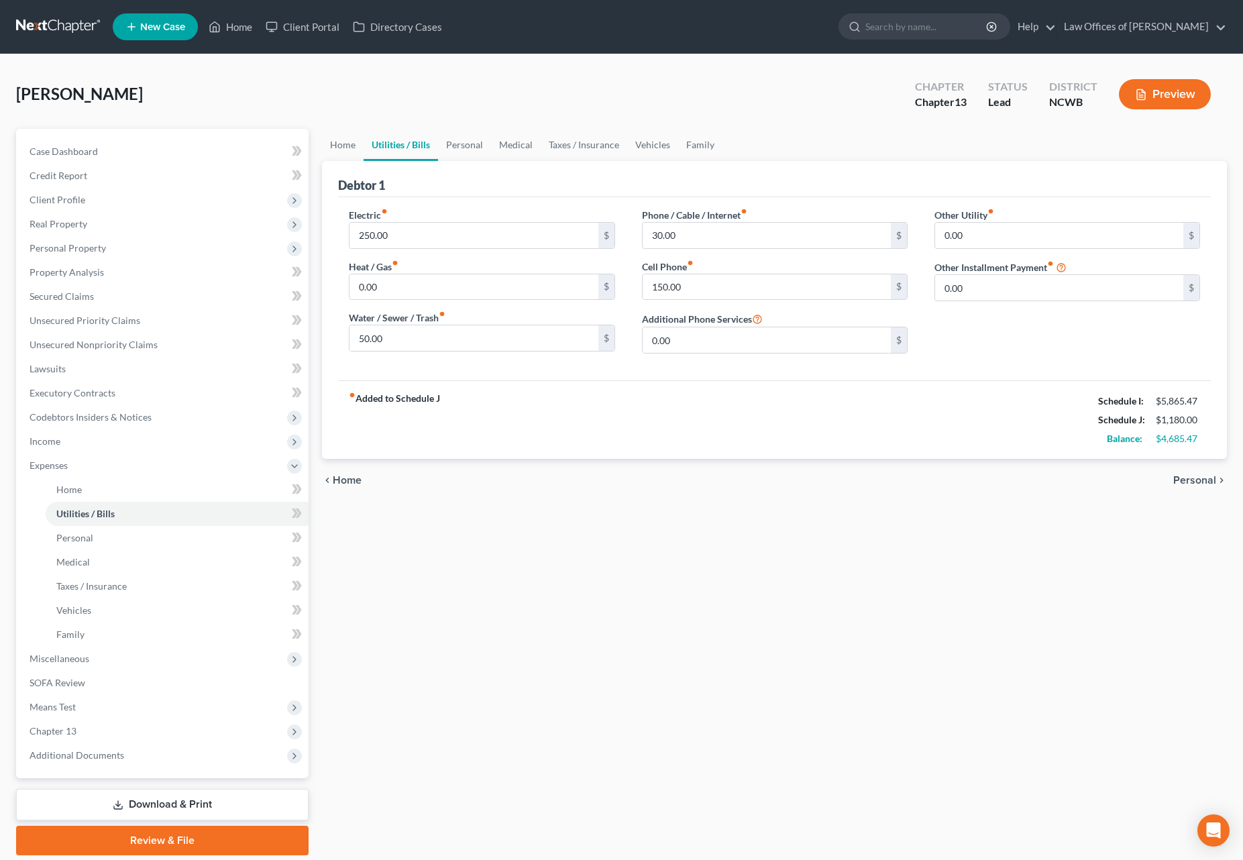
click at [1185, 478] on span "Personal" at bounding box center [1194, 480] width 43 height 11
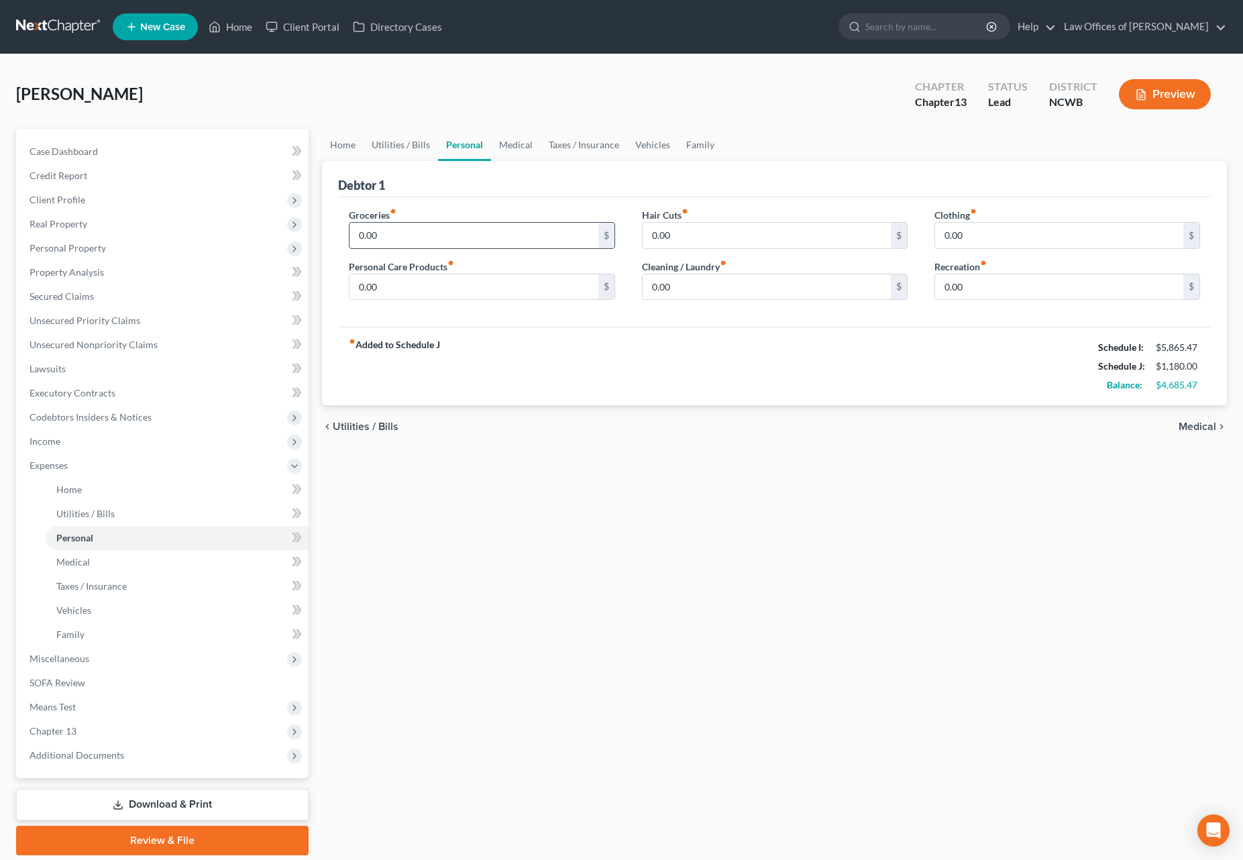
click at [444, 233] on input "0.00" at bounding box center [474, 235] width 248 height 25
type input "800"
click at [1055, 239] on input "0.00" at bounding box center [1059, 235] width 248 height 25
type input "200"
click at [759, 289] on input "0.00" at bounding box center [767, 286] width 248 height 25
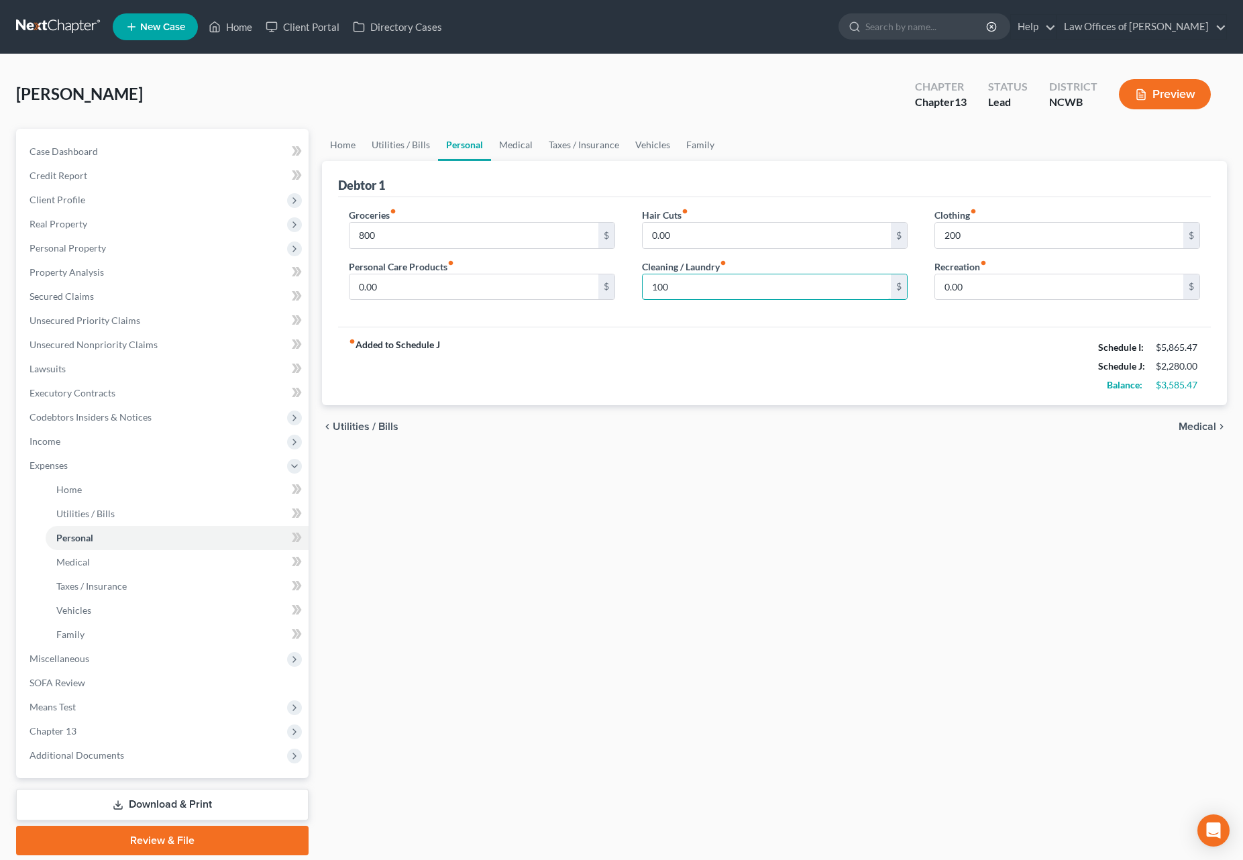
type input "100"
drag, startPoint x: 1204, startPoint y: 426, endPoint x: 1244, endPoint y: 417, distance: 41.2
click at [1203, 427] on span "Medical" at bounding box center [1198, 426] width 38 height 11
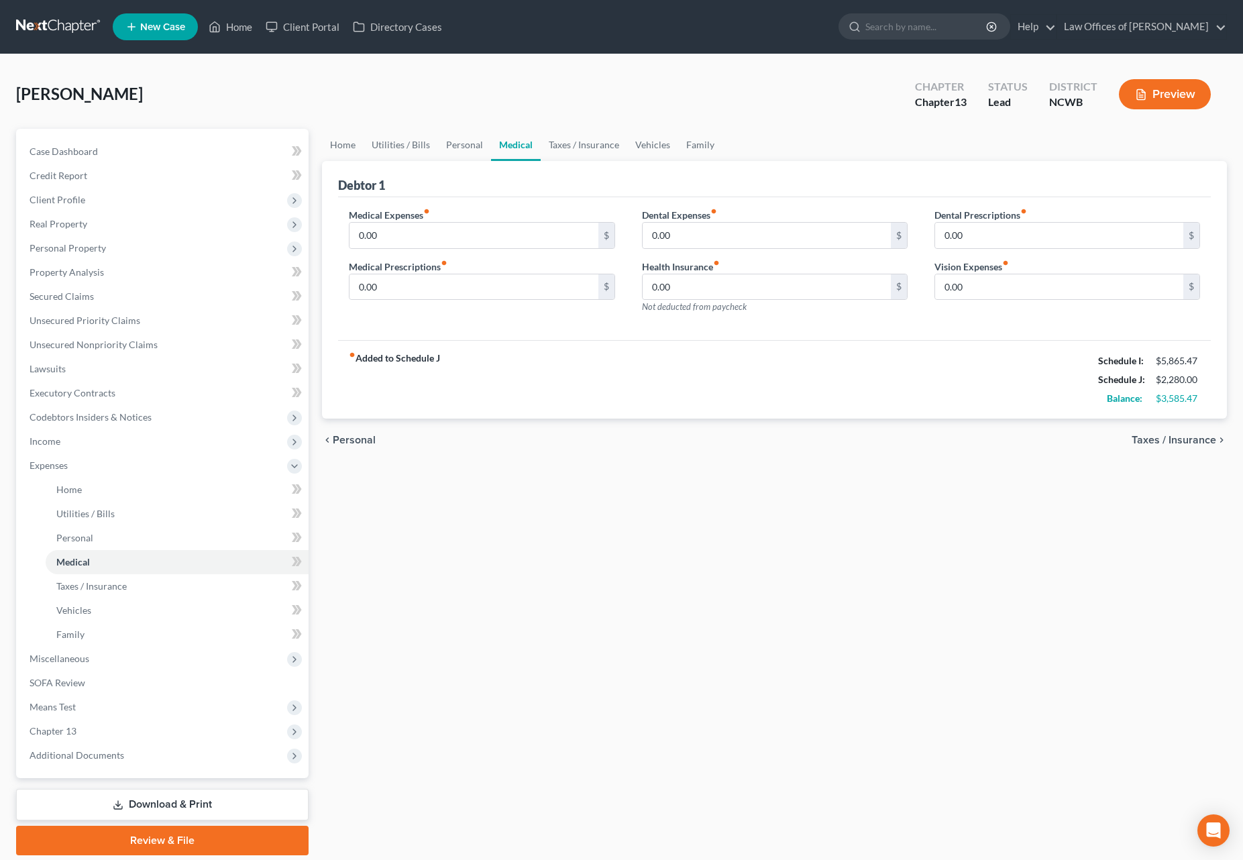
click at [1161, 443] on span "Taxes / Insurance" at bounding box center [1174, 440] width 85 height 11
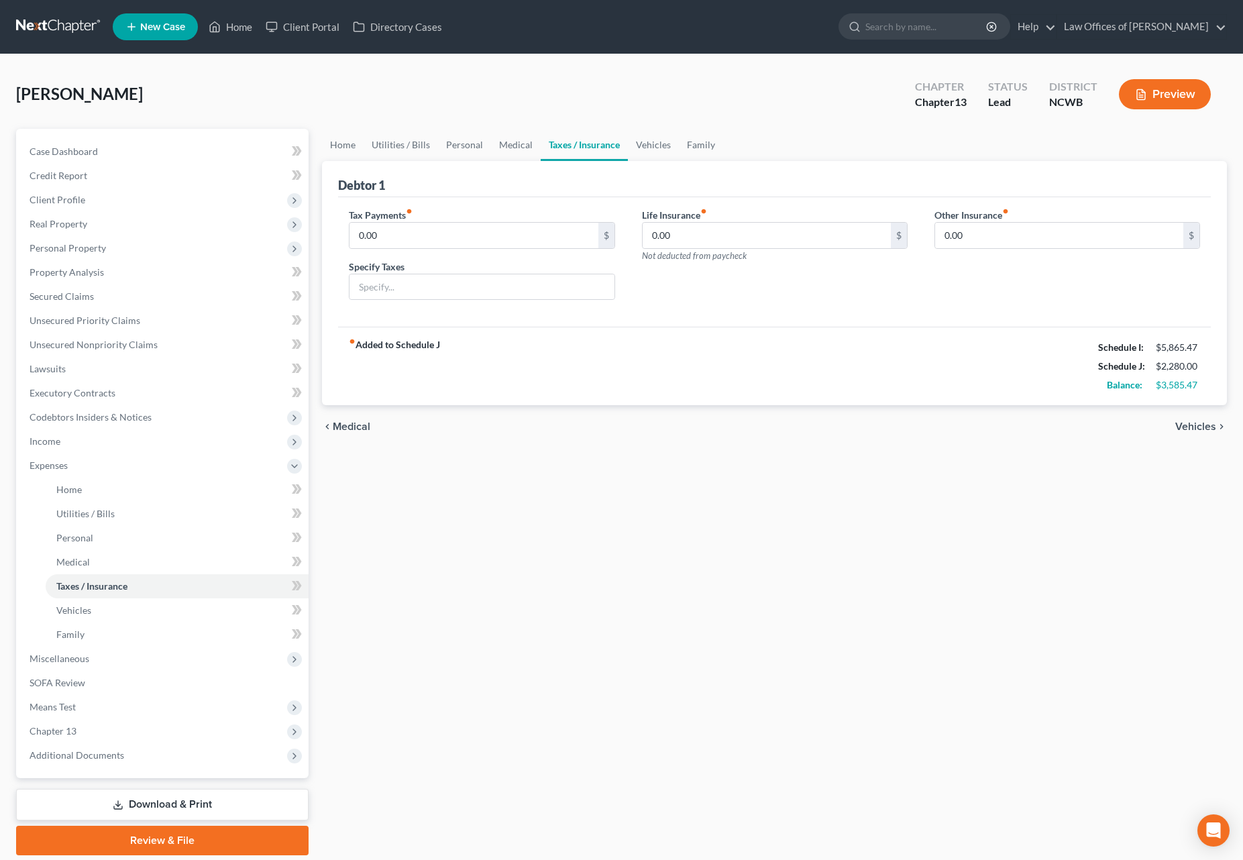
click at [1214, 427] on span "Vehicles" at bounding box center [1195, 426] width 41 height 11
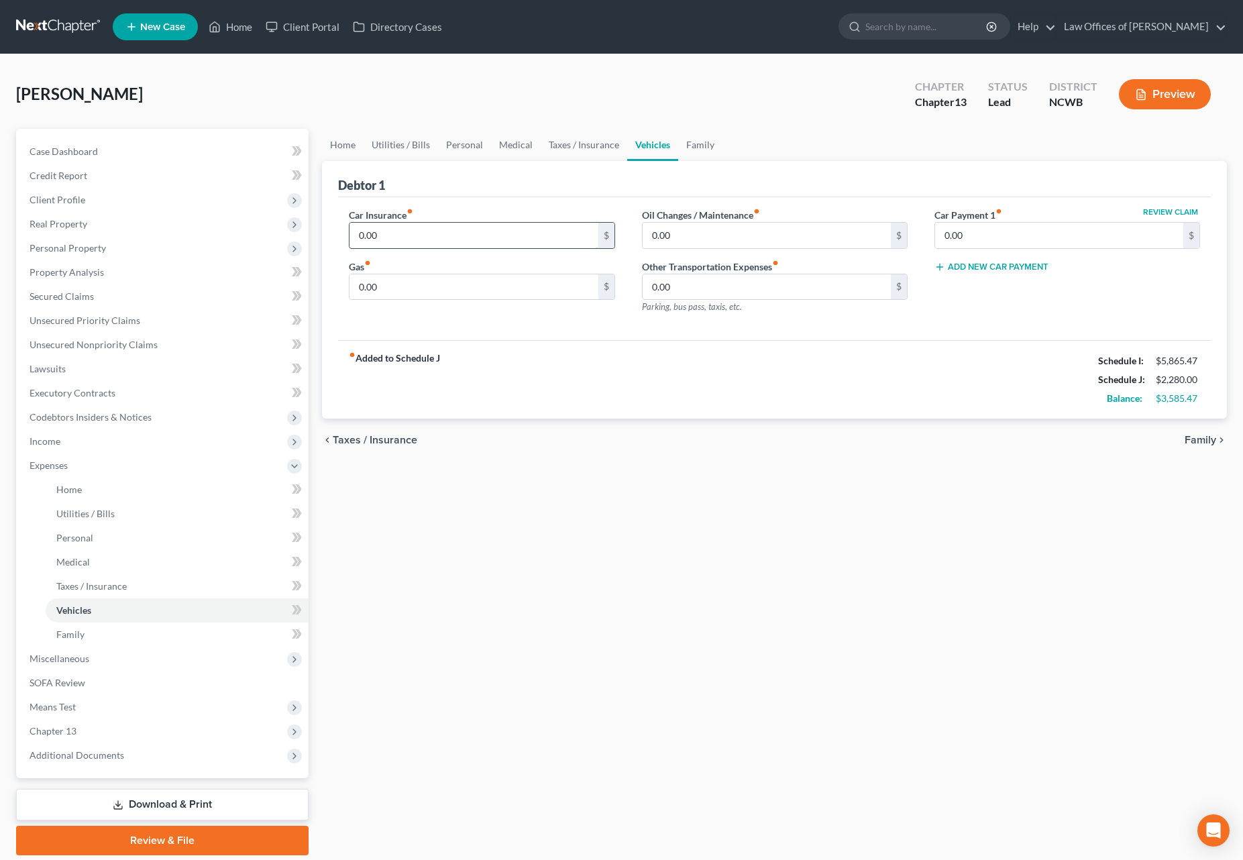
click at [532, 237] on input "0.00" at bounding box center [474, 235] width 248 height 25
type input "250"
click at [366, 443] on span "Taxes / Insurance" at bounding box center [375, 440] width 85 height 11
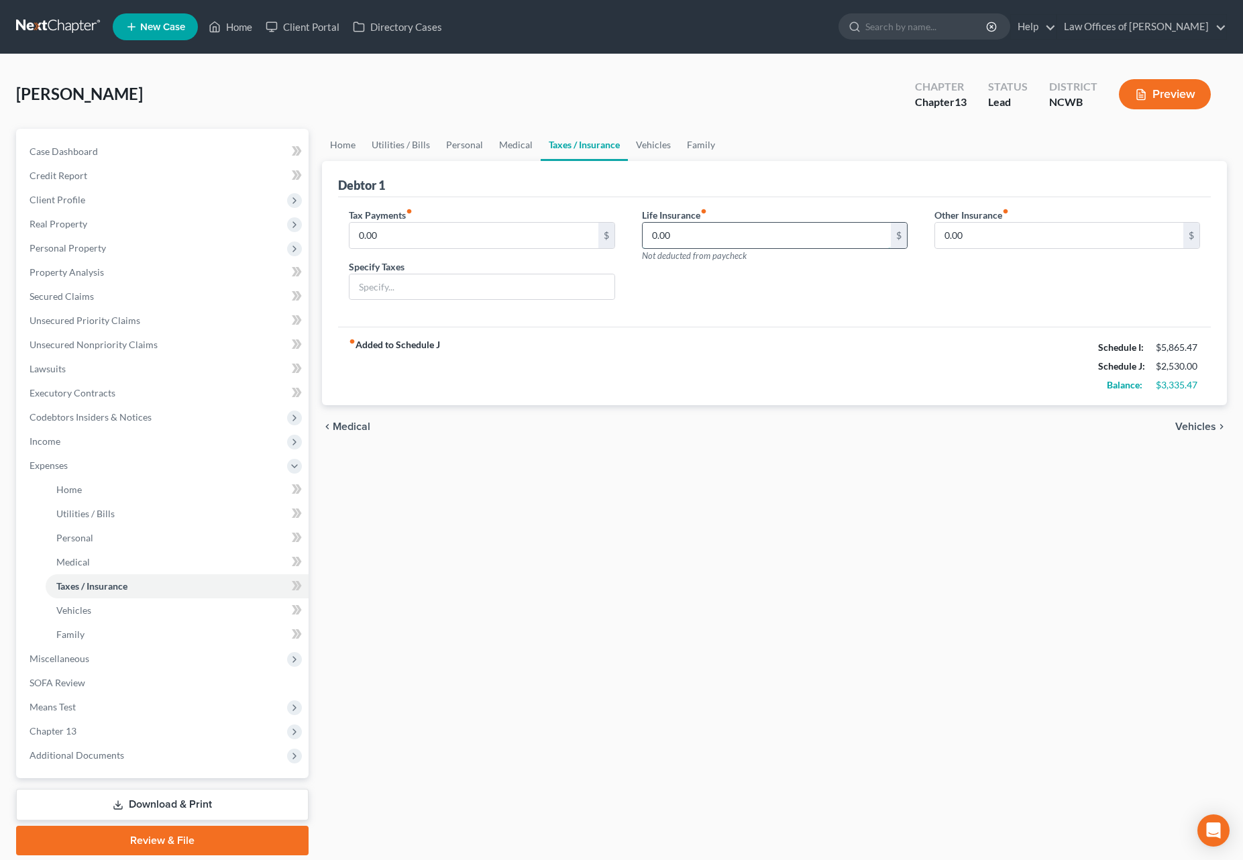
click at [673, 239] on input "0.00" at bounding box center [767, 235] width 248 height 25
type input "64"
click at [1198, 428] on span "Vehicles" at bounding box center [1195, 426] width 41 height 11
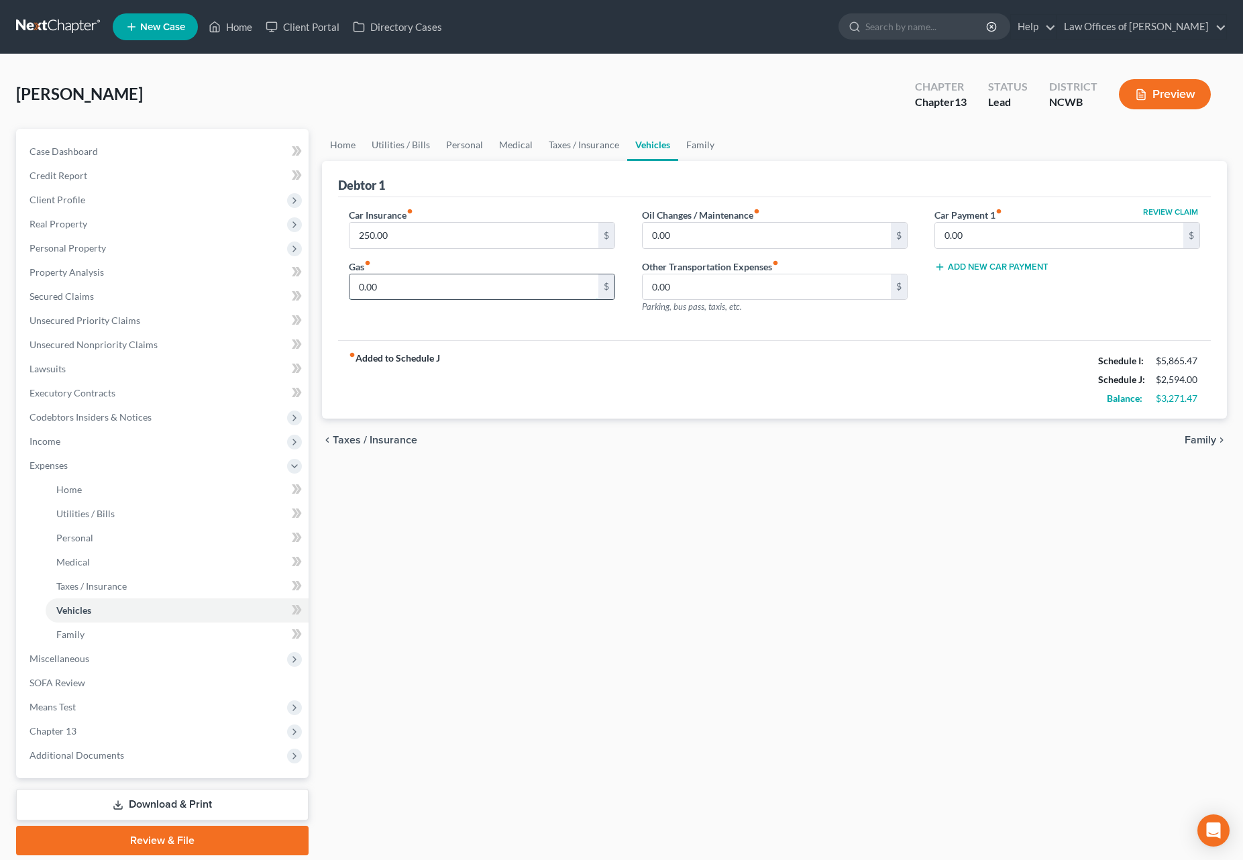
click at [482, 283] on input "0.00" at bounding box center [474, 286] width 248 height 25
type input "300"
click at [1203, 443] on span "Family" at bounding box center [1201, 440] width 32 height 11
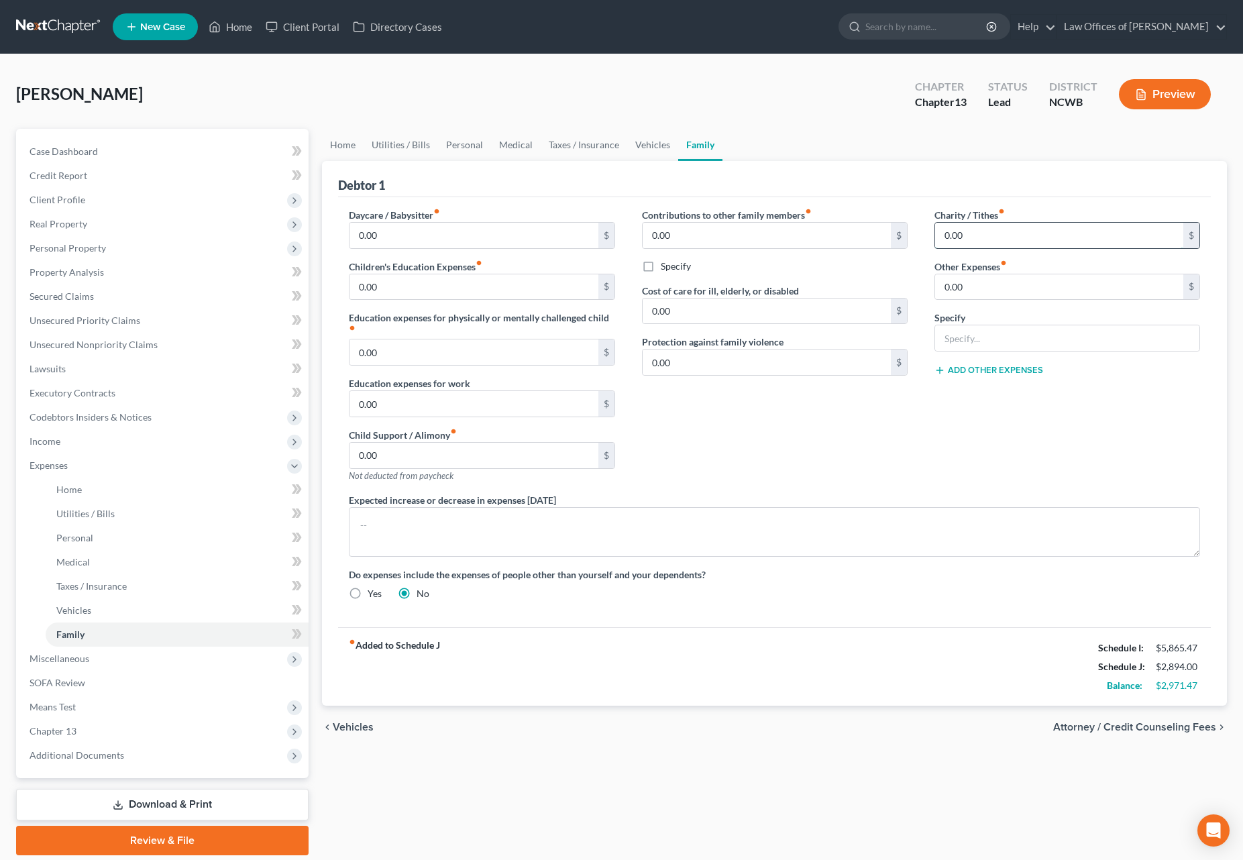
click at [962, 245] on input "0.00" at bounding box center [1059, 235] width 248 height 25
type input "300"
click at [360, 729] on span "Vehicles" at bounding box center [353, 727] width 41 height 11
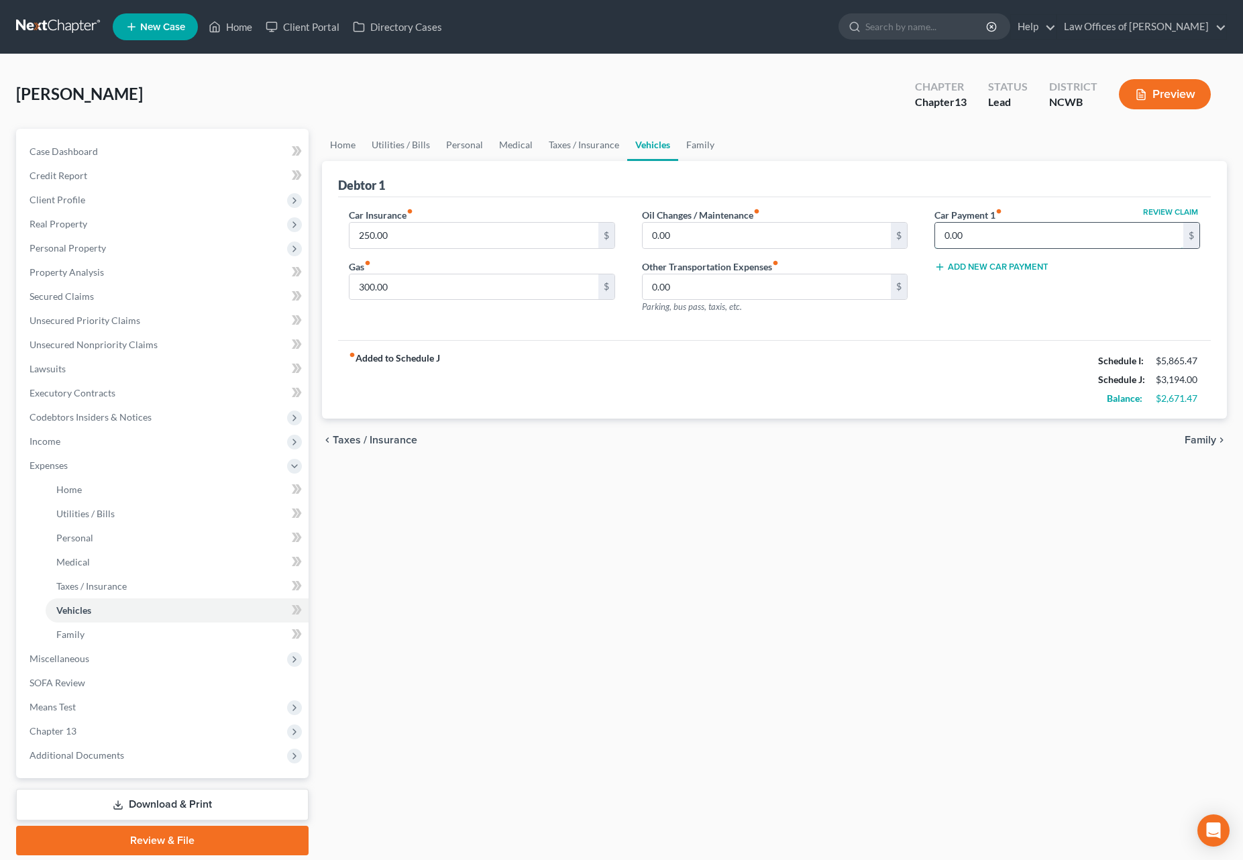
click at [1014, 230] on input "0.00" at bounding box center [1059, 235] width 248 height 25
type input "550"
click at [352, 147] on link "Home" at bounding box center [343, 145] width 42 height 32
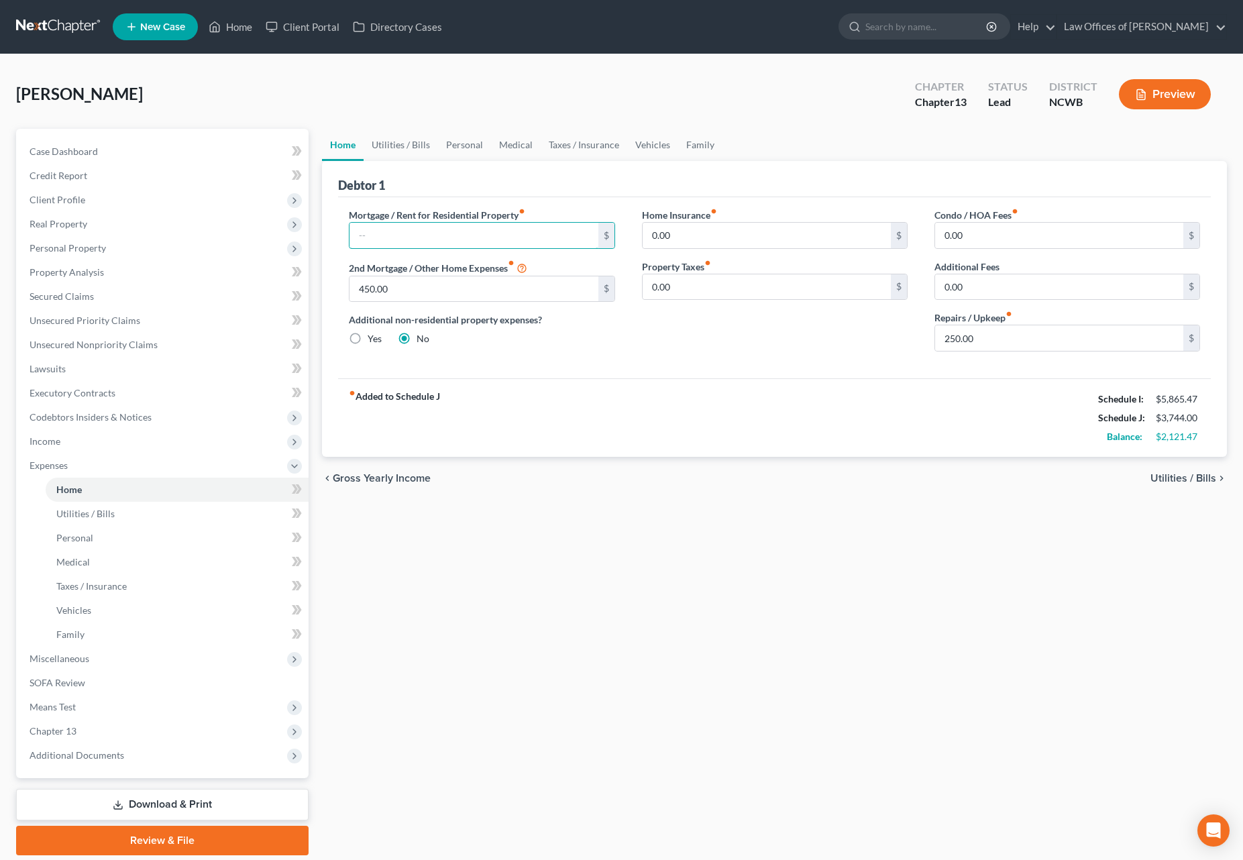
drag, startPoint x: 400, startPoint y: 237, endPoint x: 829, endPoint y: 268, distance: 430.4
click at [400, 237] on input "text" at bounding box center [474, 235] width 248 height 25
type input "1,881"
click at [401, 297] on input "450.00" at bounding box center [474, 288] width 248 height 25
click at [487, 239] on input "1,881" at bounding box center [474, 235] width 248 height 25
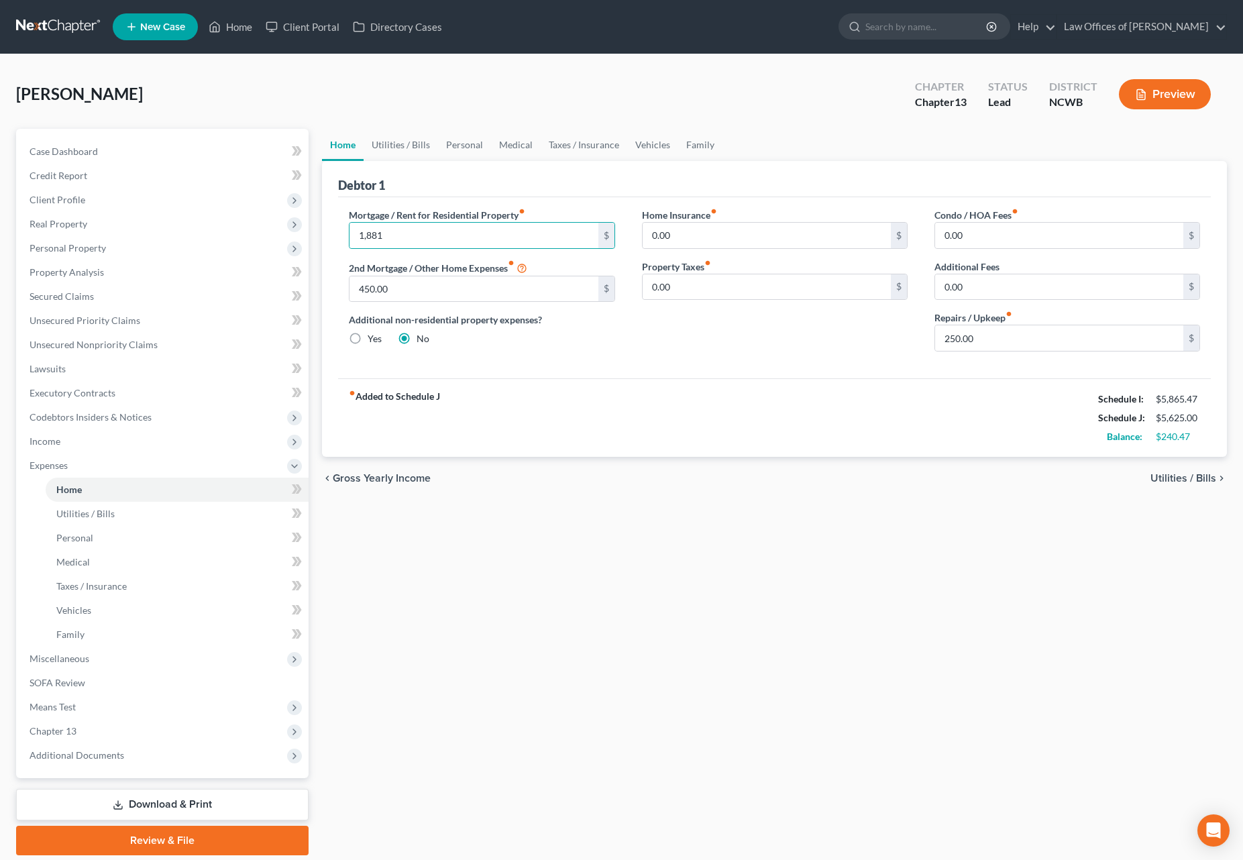
click at [1197, 480] on span "Utilities / Bills" at bounding box center [1183, 478] width 66 height 11
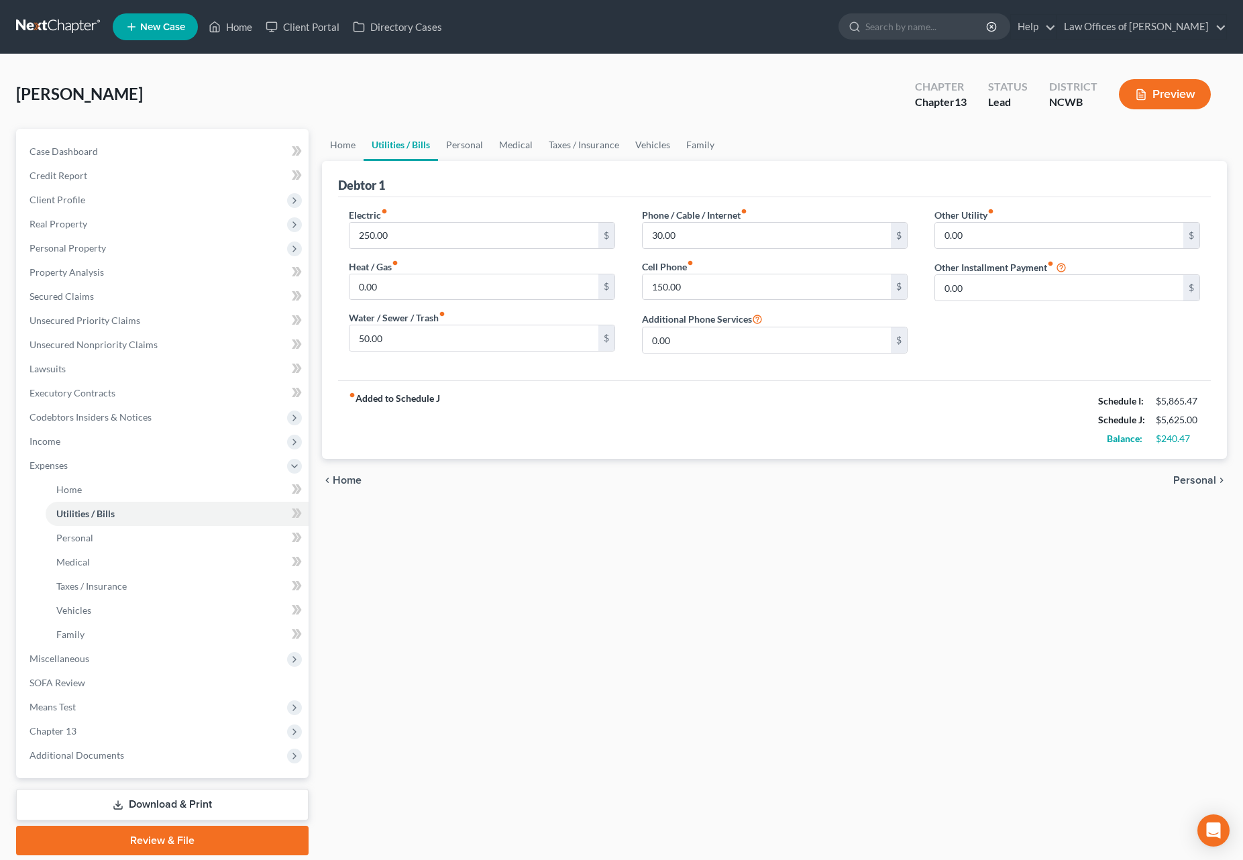
click at [351, 480] on span "Home" at bounding box center [347, 480] width 29 height 11
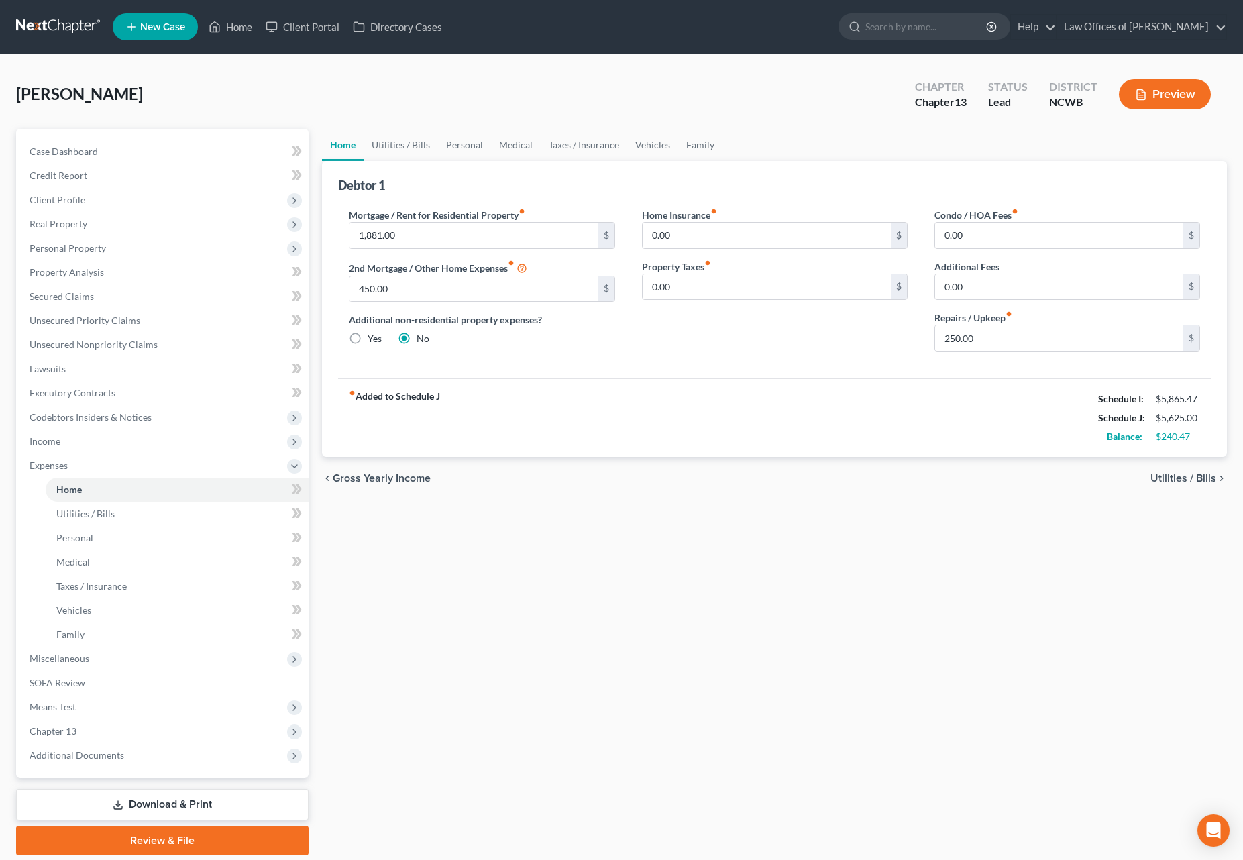
click at [1194, 473] on span "Utilities / Bills" at bounding box center [1183, 478] width 66 height 11
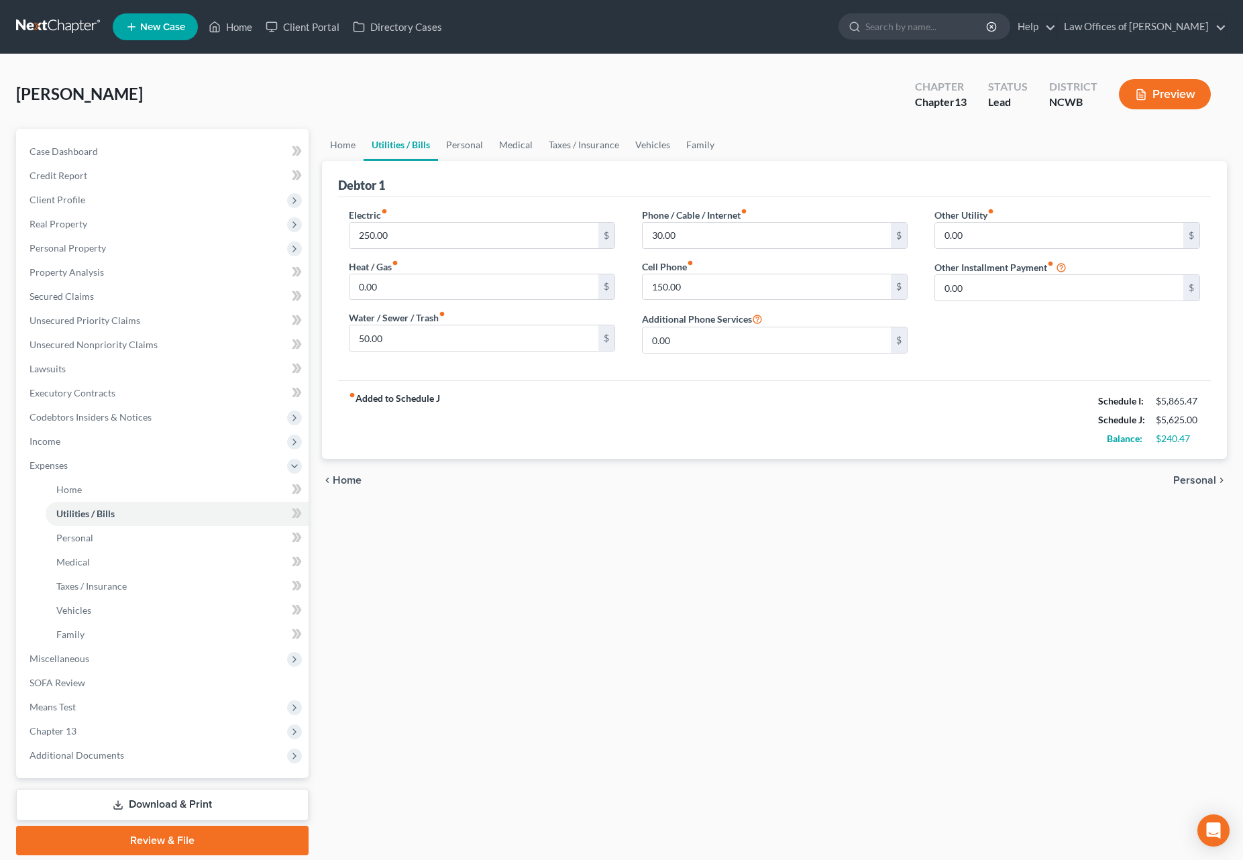
click at [1197, 477] on span "Personal" at bounding box center [1194, 480] width 43 height 11
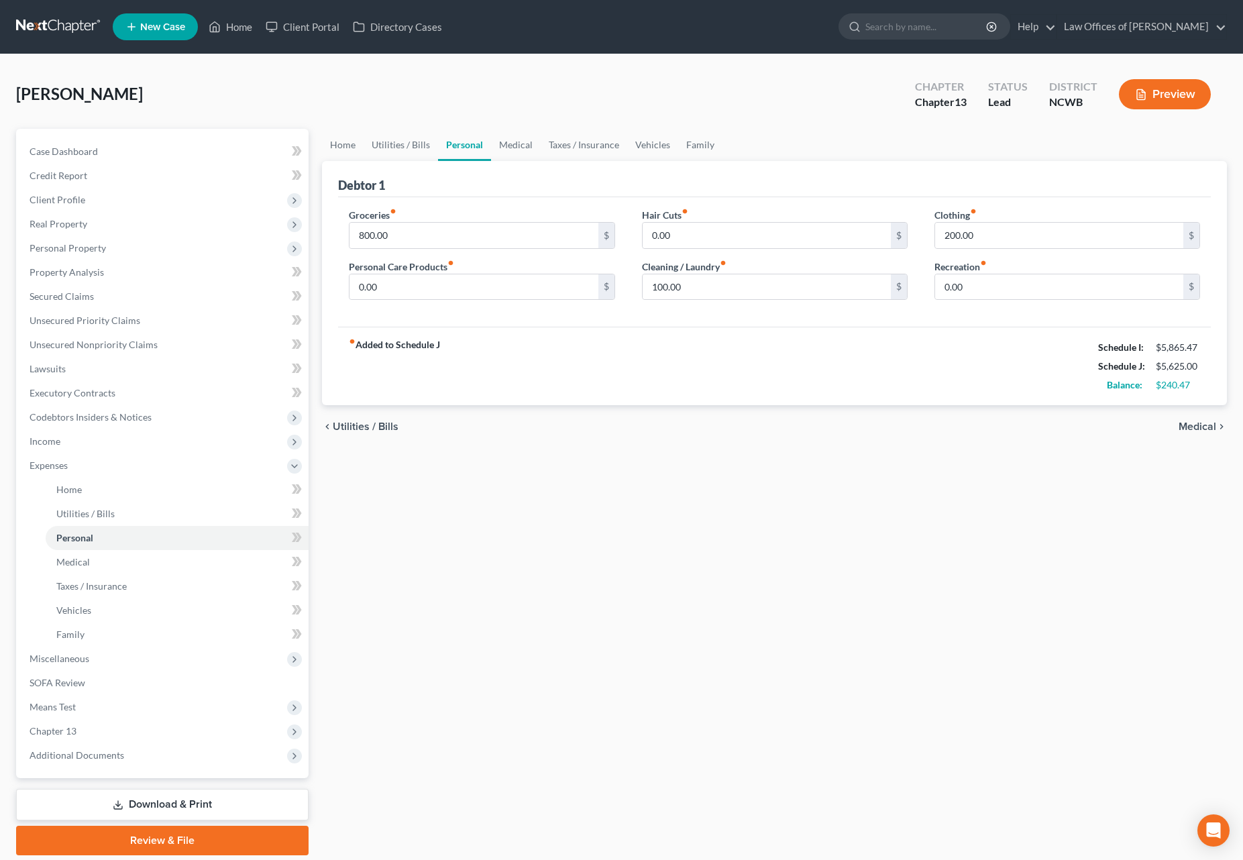
click at [1186, 426] on span "Medical" at bounding box center [1198, 426] width 38 height 11
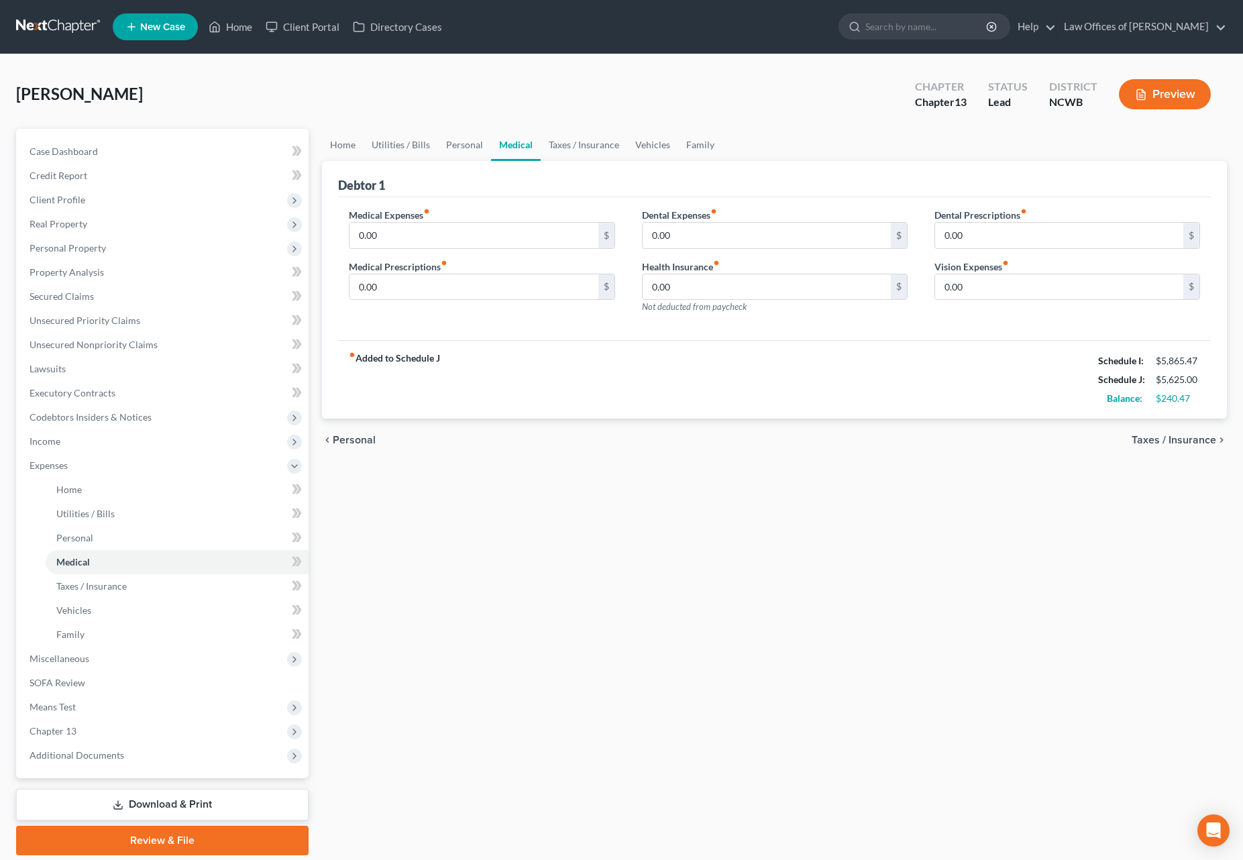
click at [1186, 426] on div "chevron_left Personal Taxes / Insurance chevron_right" at bounding box center [774, 440] width 905 height 43
click at [1184, 438] on span "Taxes / Insurance" at bounding box center [1174, 440] width 85 height 11
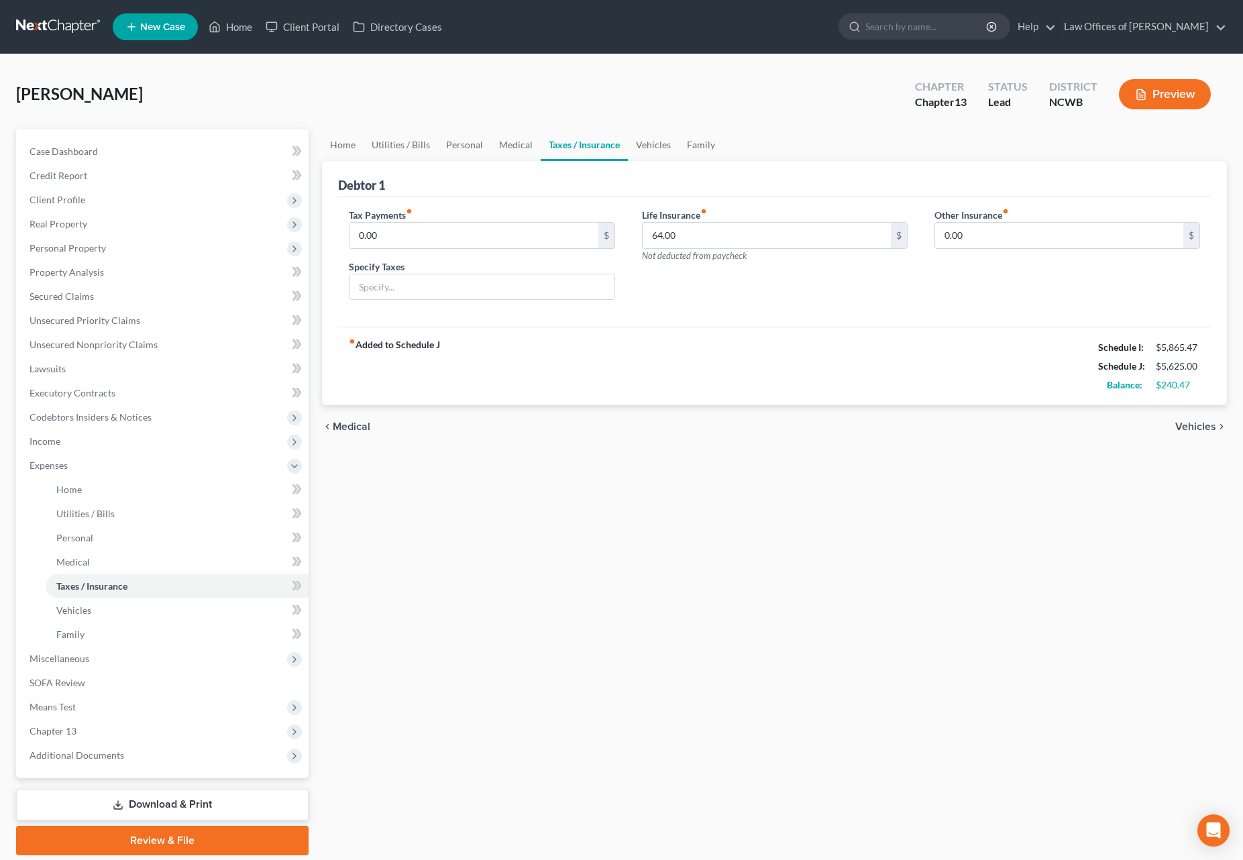
click at [1196, 428] on span "Vehicles" at bounding box center [1195, 426] width 41 height 11
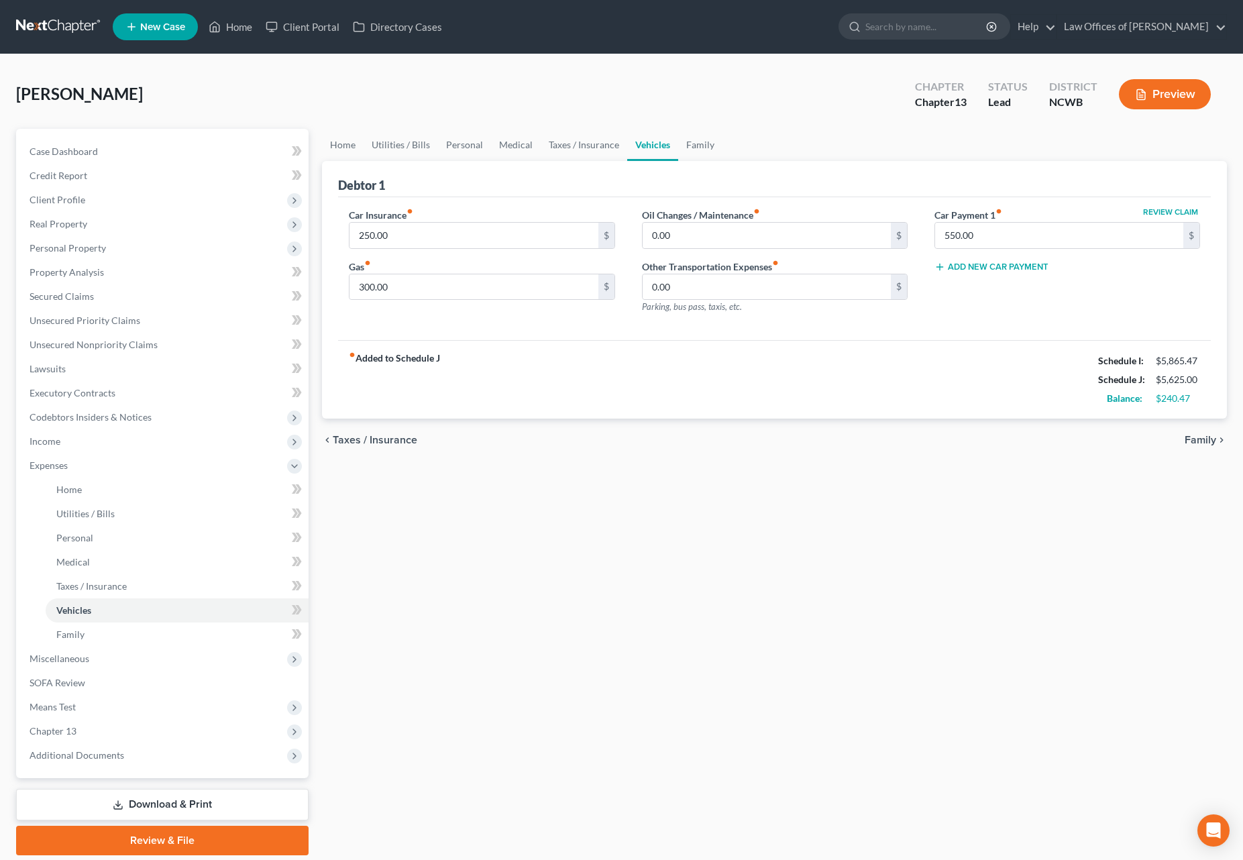
click at [1192, 441] on span "Family" at bounding box center [1201, 440] width 32 height 11
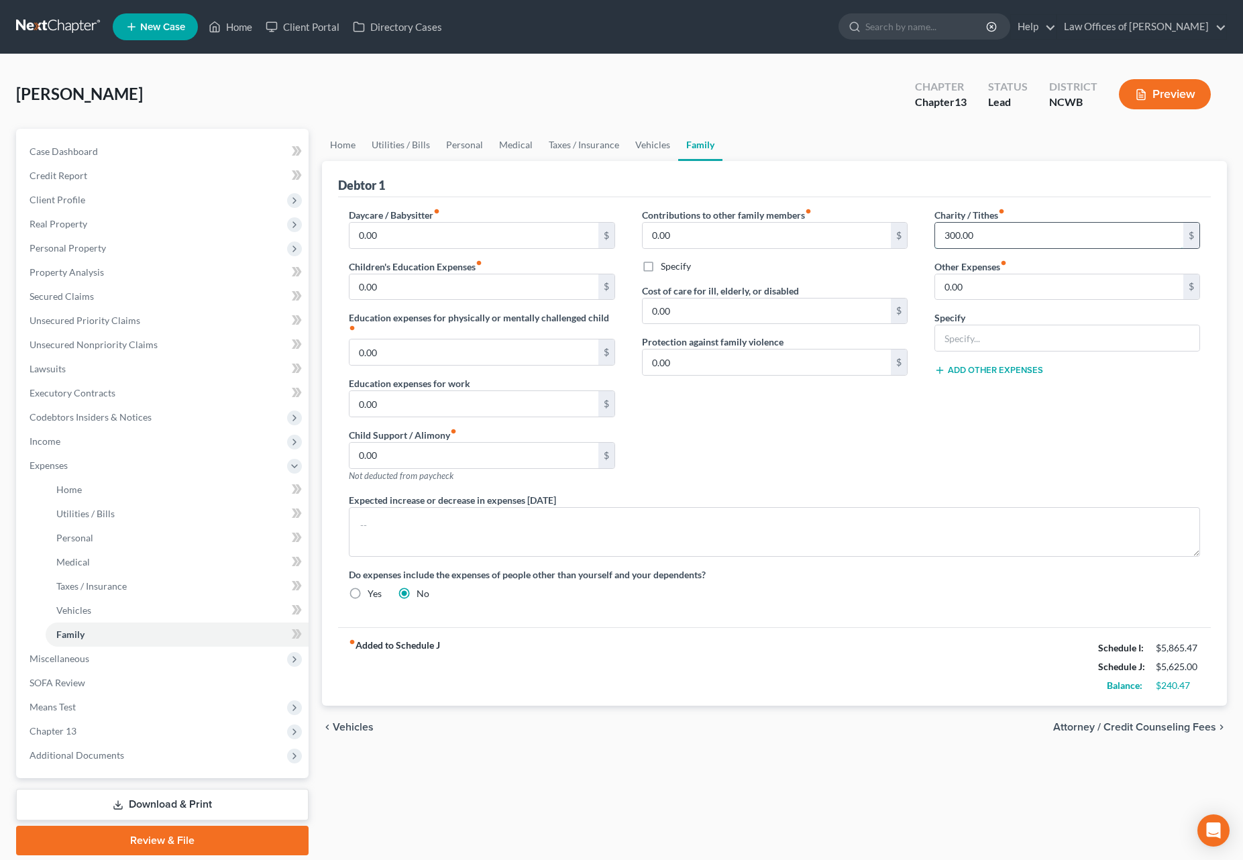
click at [1069, 241] on input "300.00" at bounding box center [1059, 235] width 248 height 25
type input "400"
click at [971, 344] on input "text" at bounding box center [1067, 337] width 264 height 25
click at [588, 145] on link "Taxes / Insurance" at bounding box center [584, 145] width 87 height 32
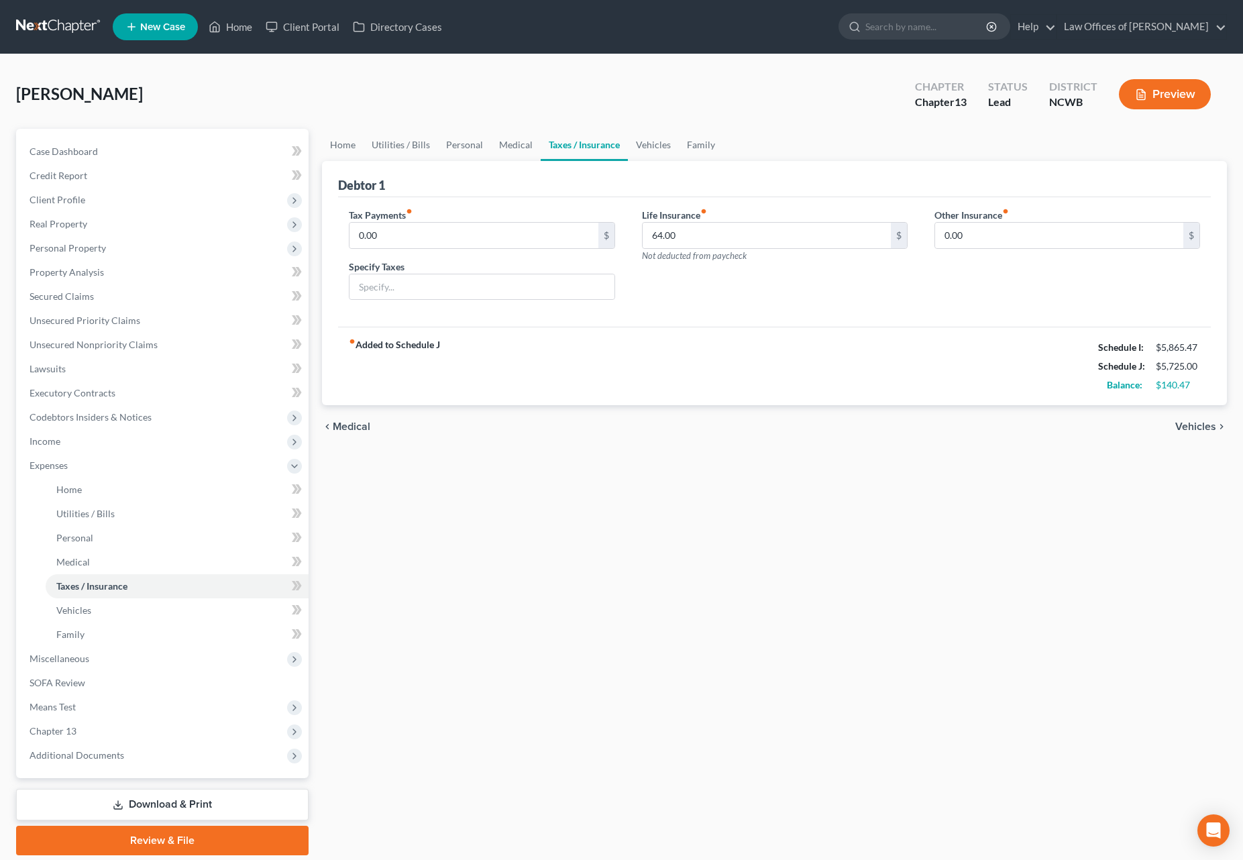
click at [1183, 88] on button "Preview" at bounding box center [1165, 94] width 92 height 30
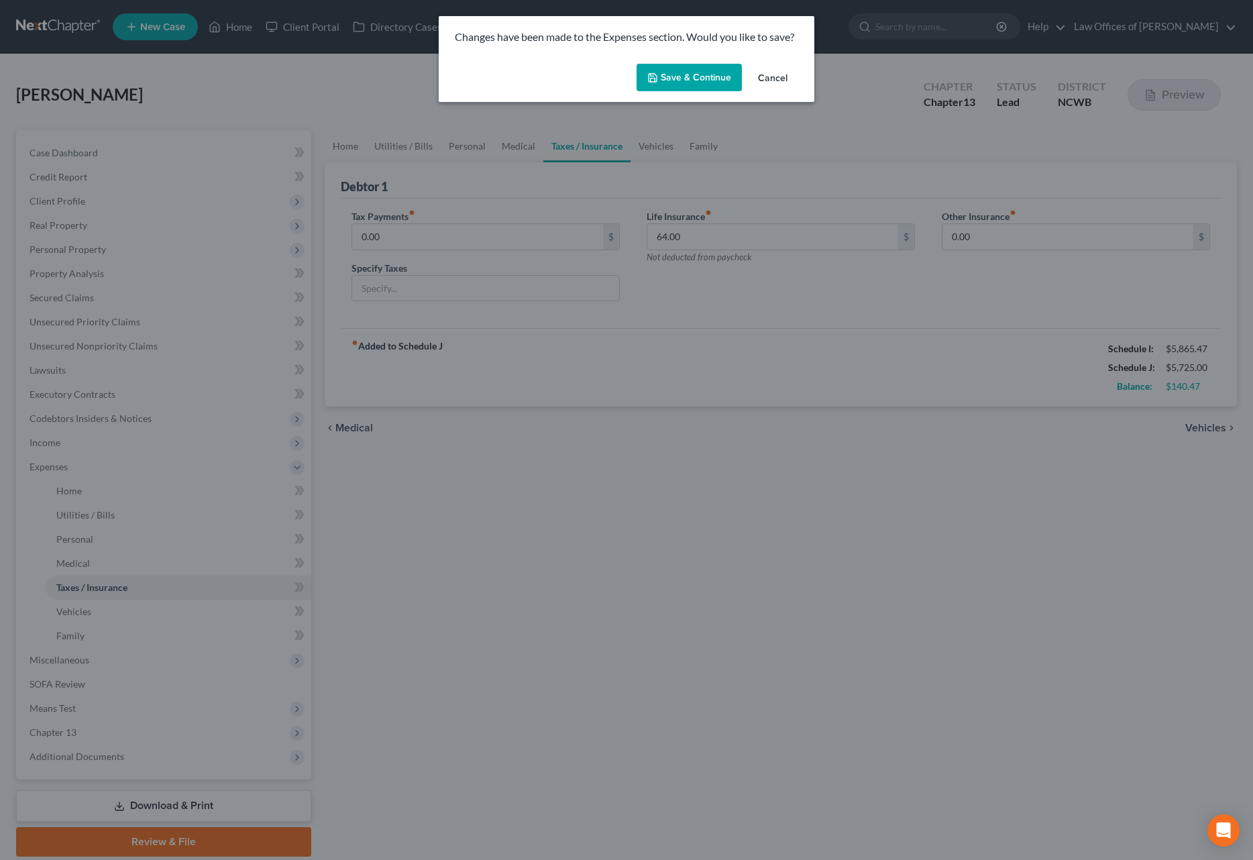
click at [714, 74] on button "Save & Continue" at bounding box center [689, 78] width 105 height 28
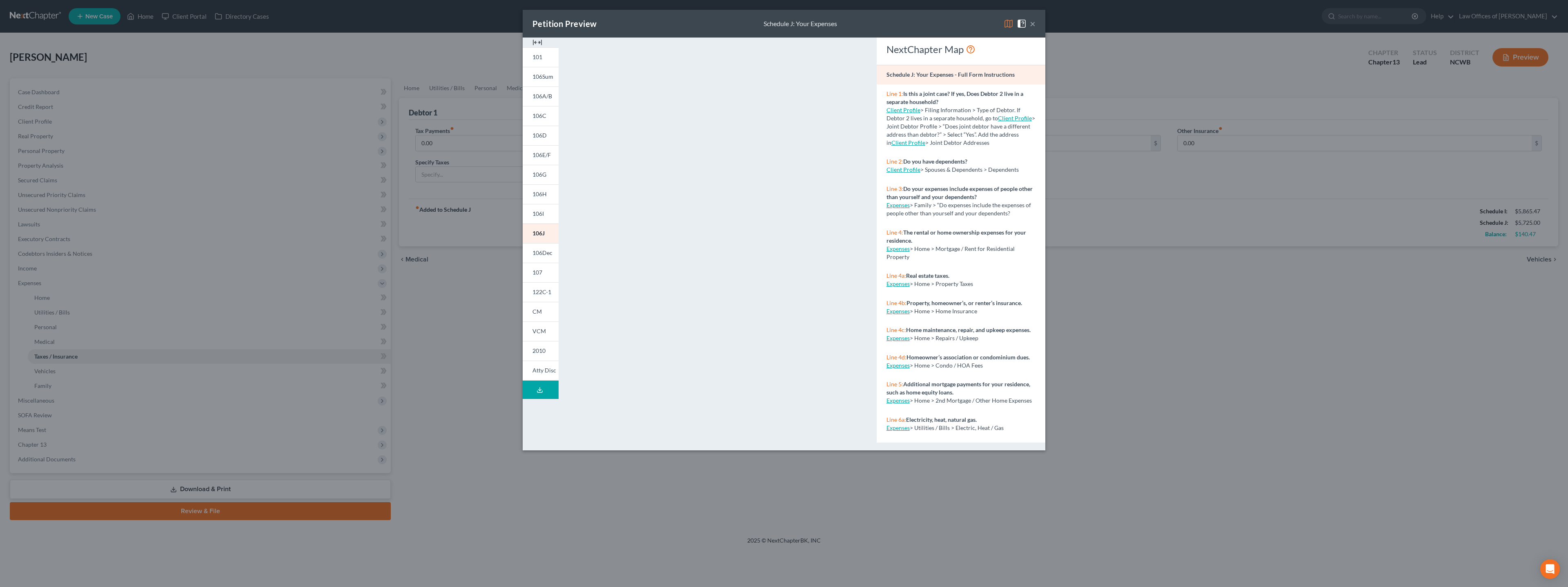
click at [762, 23] on img at bounding box center [1009, 24] width 10 height 10
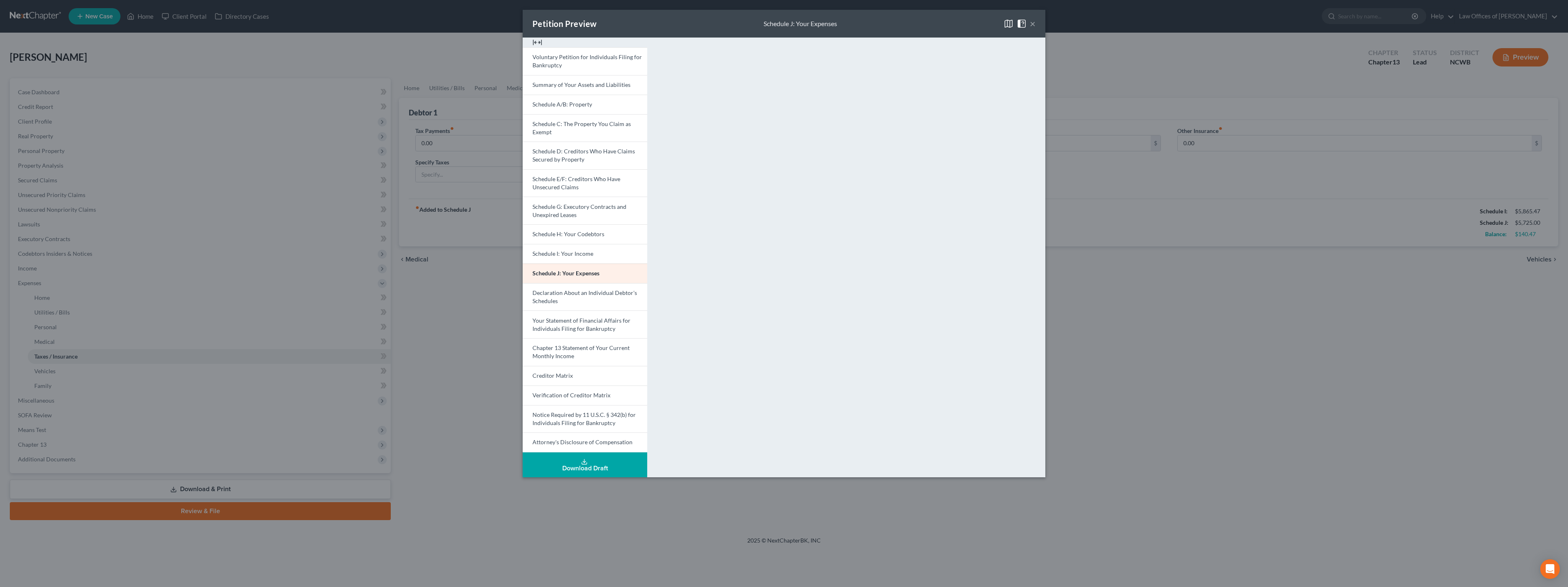
click at [762, 23] on img at bounding box center [1009, 24] width 10 height 10
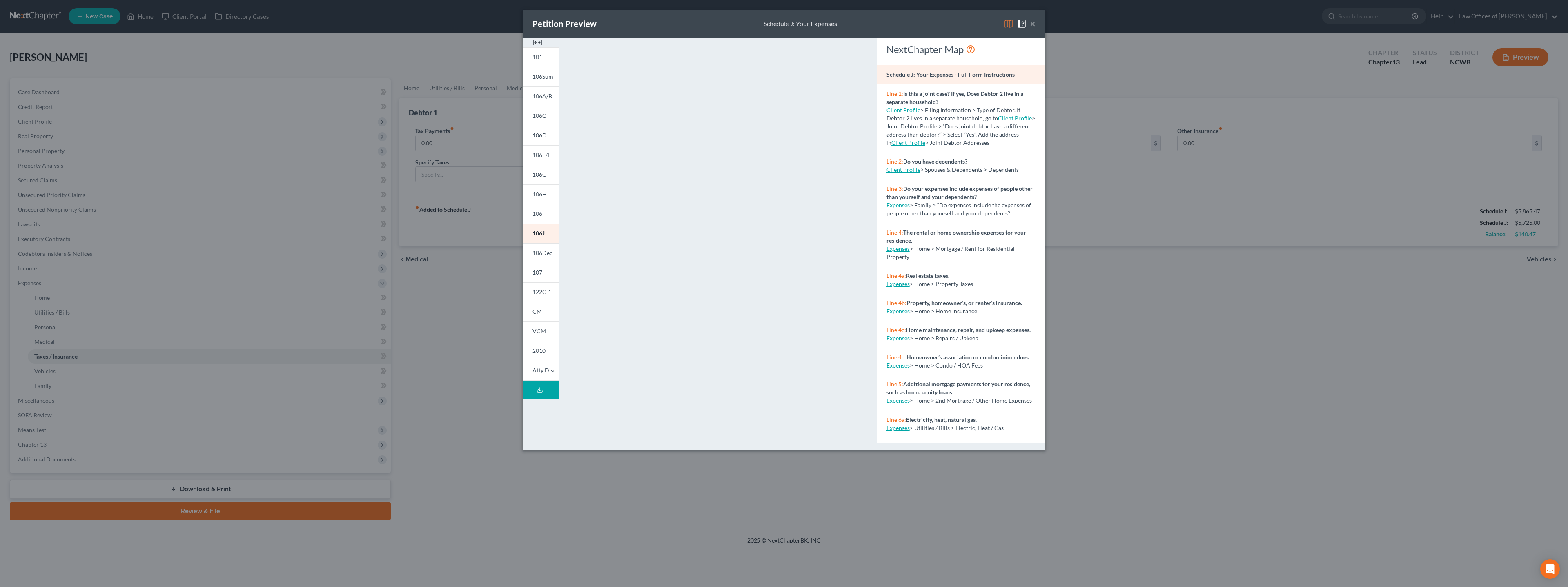
click at [762, 23] on img at bounding box center [1009, 24] width 10 height 10
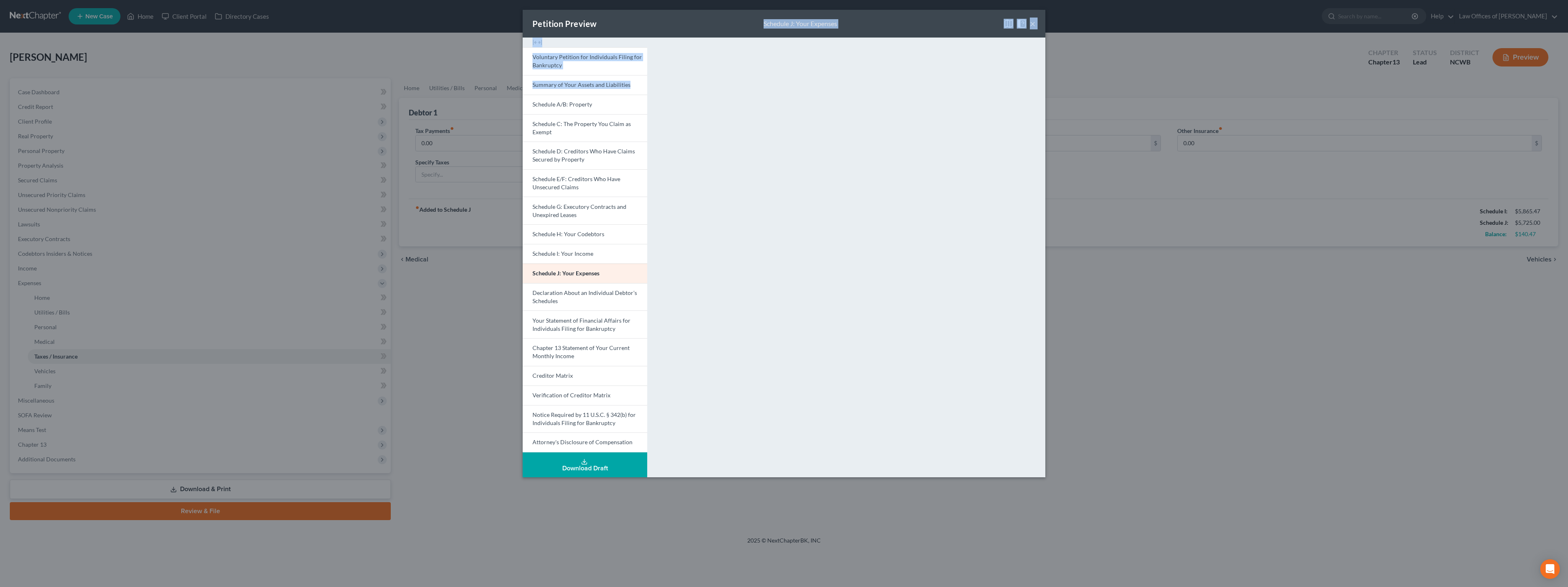
drag, startPoint x: 671, startPoint y: 27, endPoint x: 380, endPoint y: 102, distance: 300.5
click at [380, 102] on div "Petition Preview Schedule J: Your Expenses × Voluntary Petition for Individuals…" at bounding box center [784, 293] width 1568 height 587
click at [623, 33] on div "Petition Preview Schedule J: Your Expenses ×" at bounding box center [784, 24] width 523 height 28
drag, startPoint x: 637, startPoint y: 27, endPoint x: 525, endPoint y: 33, distance: 112.2
click at [525, 33] on div "Petition Preview Schedule J: Your Expenses ×" at bounding box center [784, 24] width 523 height 28
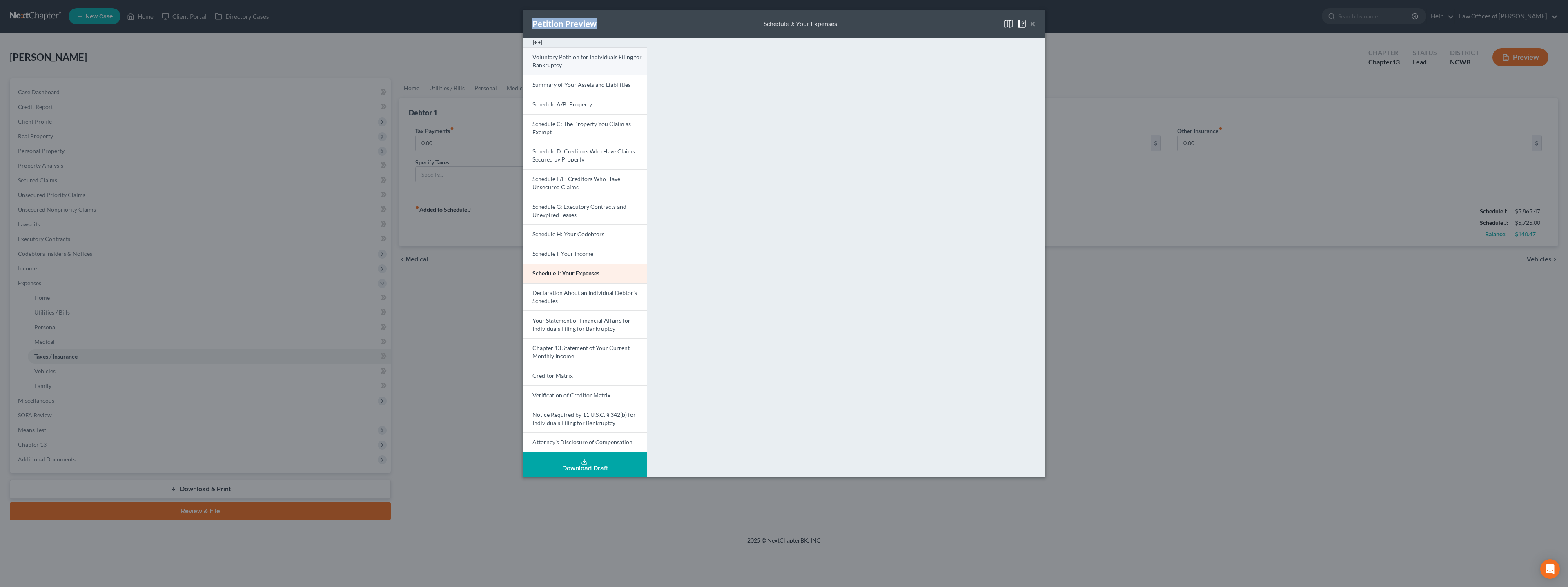
click at [601, 55] on span "Voluntary Petition for Individuals Filing for Bankruptcy" at bounding box center [587, 61] width 110 height 15
click at [762, 27] on button "×" at bounding box center [1032, 24] width 5 height 10
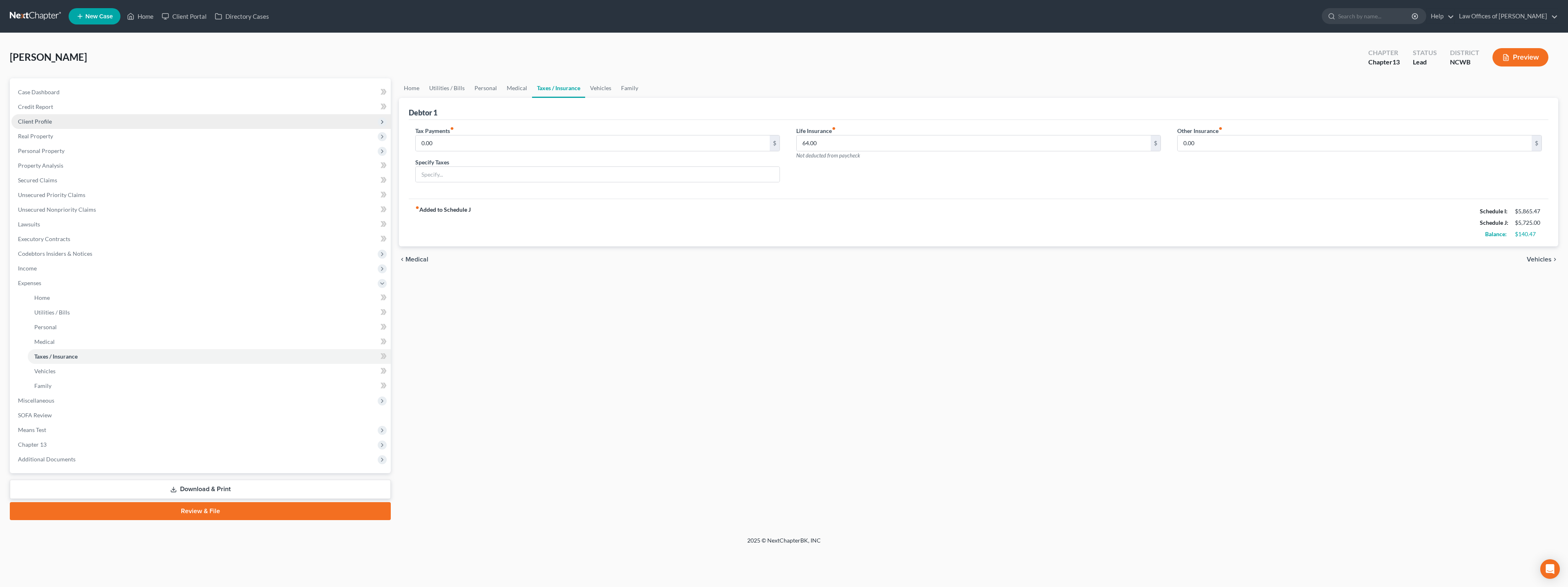
click at [27, 120] on span "Client Profile" at bounding box center [35, 121] width 34 height 7
click at [27, 91] on span "Case Dashboard" at bounding box center [39, 92] width 41 height 7
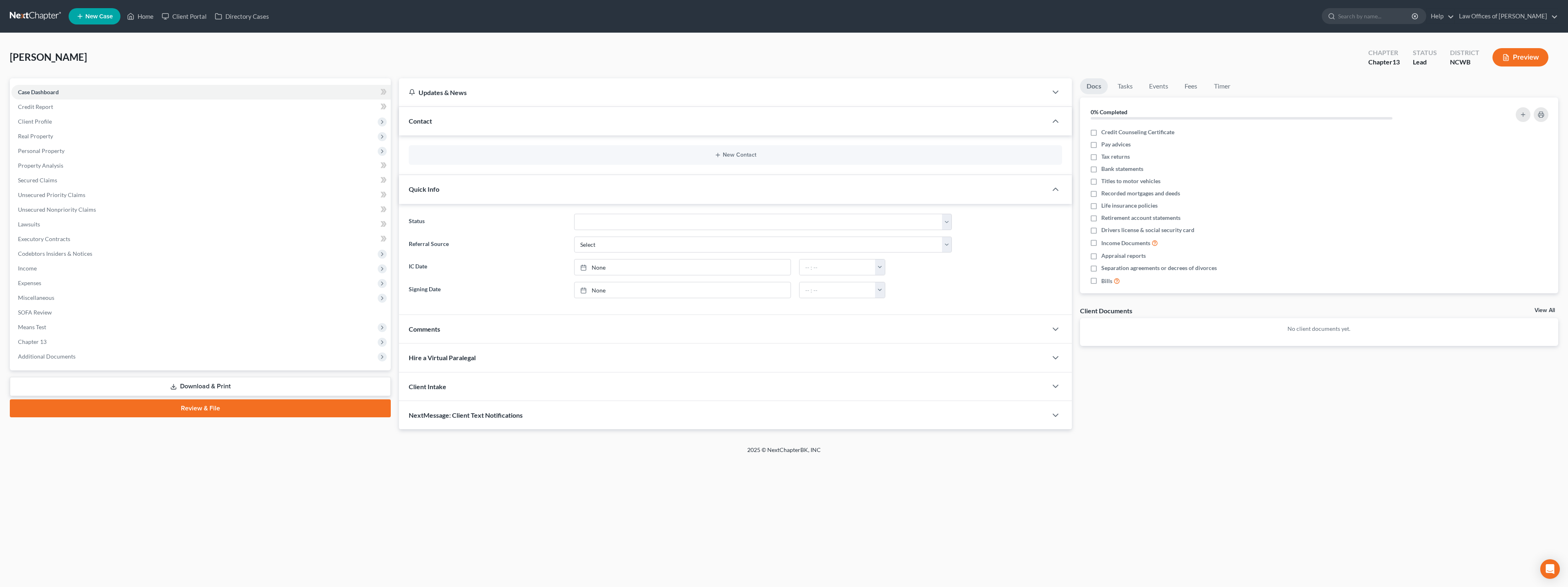
click at [505, 193] on div "Quick Info" at bounding box center [723, 189] width 648 height 28
click at [762, 189] on icon "button" at bounding box center [1055, 189] width 10 height 10
click at [762, 192] on icon "button" at bounding box center [1055, 189] width 10 height 10
click at [762, 217] on icon "button" at bounding box center [1055, 218] width 10 height 10
click at [762, 217] on polyline "button" at bounding box center [1055, 218] width 5 height 2
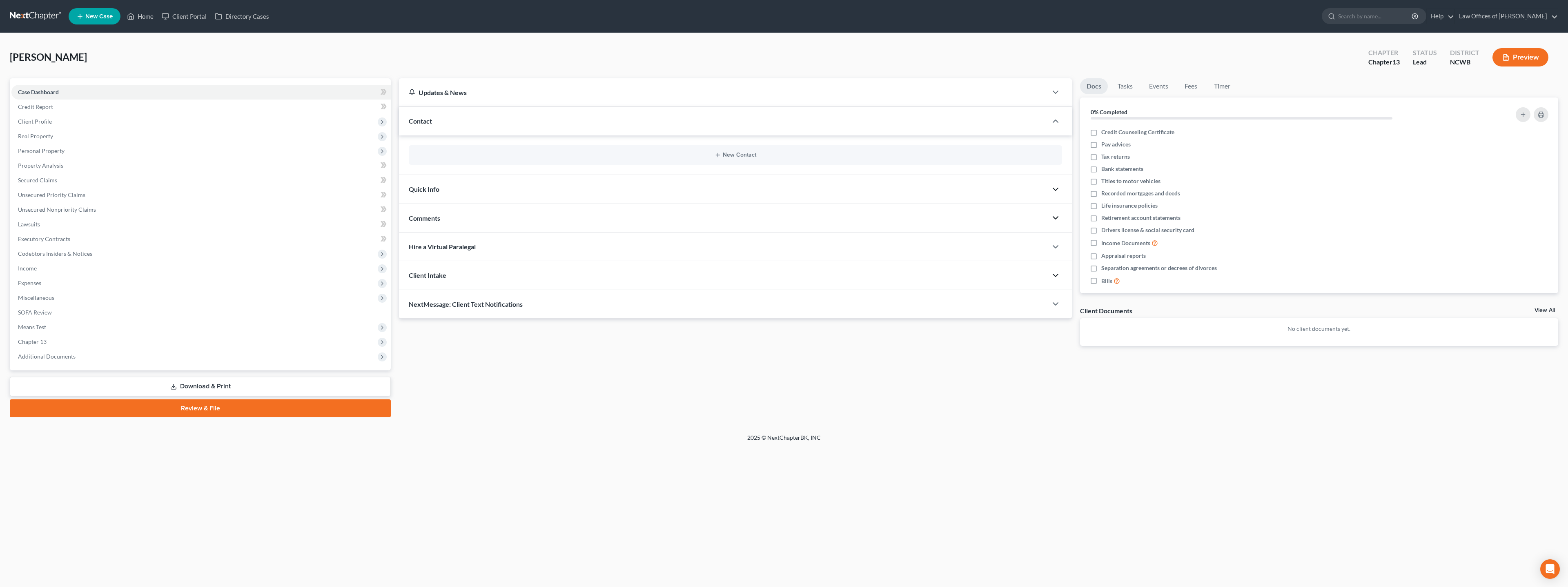
click at [762, 274] on polyline "button" at bounding box center [1055, 276] width 5 height 2
click at [22, 121] on span "Client Profile" at bounding box center [35, 121] width 34 height 7
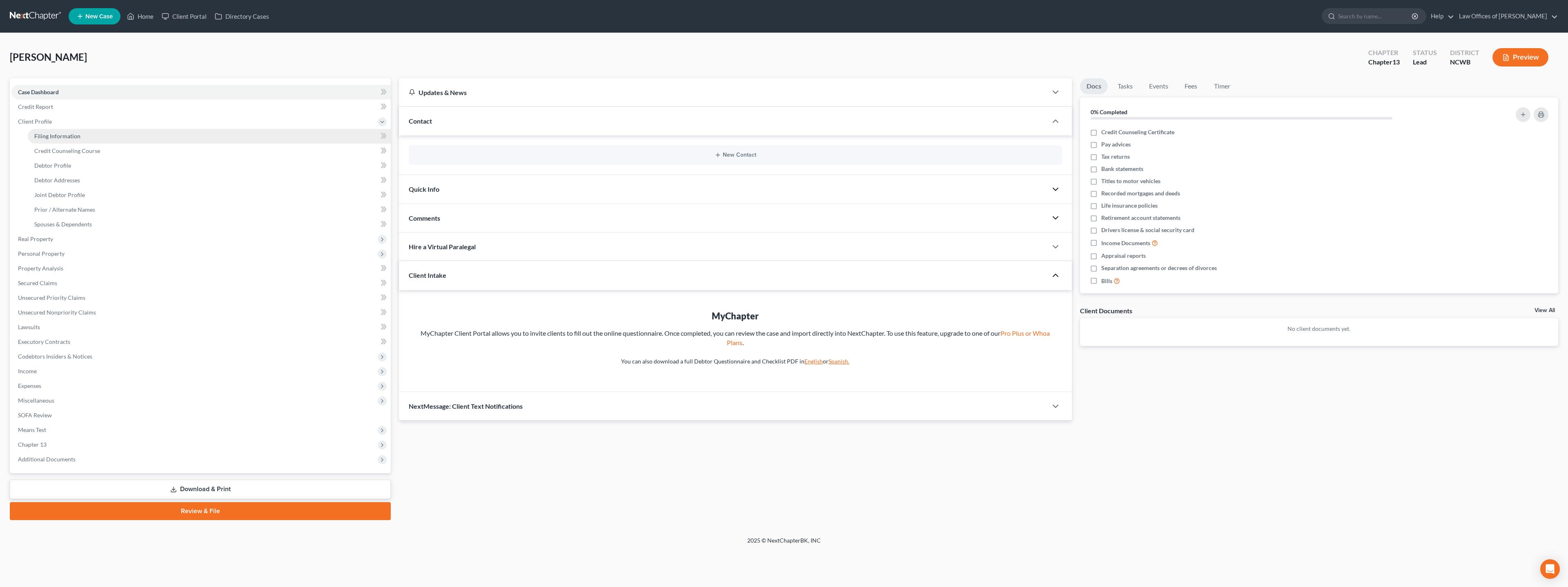
click at [43, 135] on span "Filing Information" at bounding box center [57, 136] width 46 height 7
select select "1"
select select "3"
select select "28"
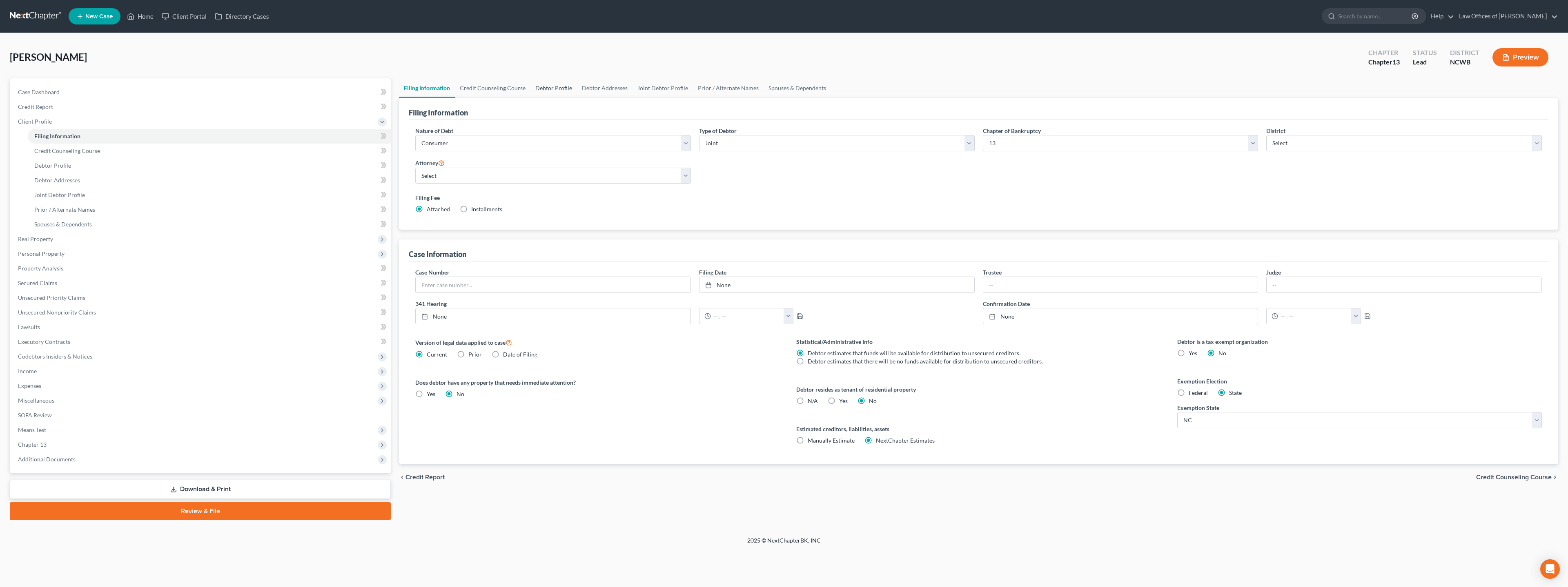
click at [558, 90] on link "Debtor Profile" at bounding box center [553, 88] width 46 height 19
select select "1"
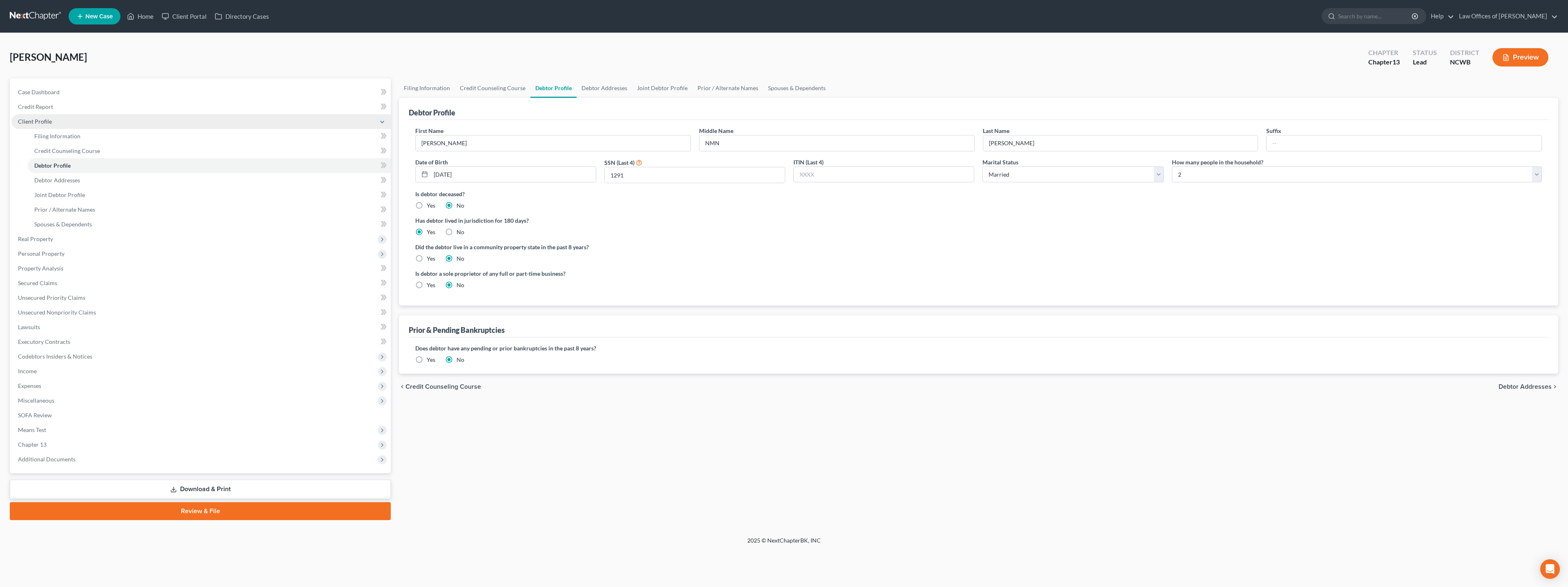
click at [28, 123] on span "Client Profile" at bounding box center [35, 121] width 34 height 7
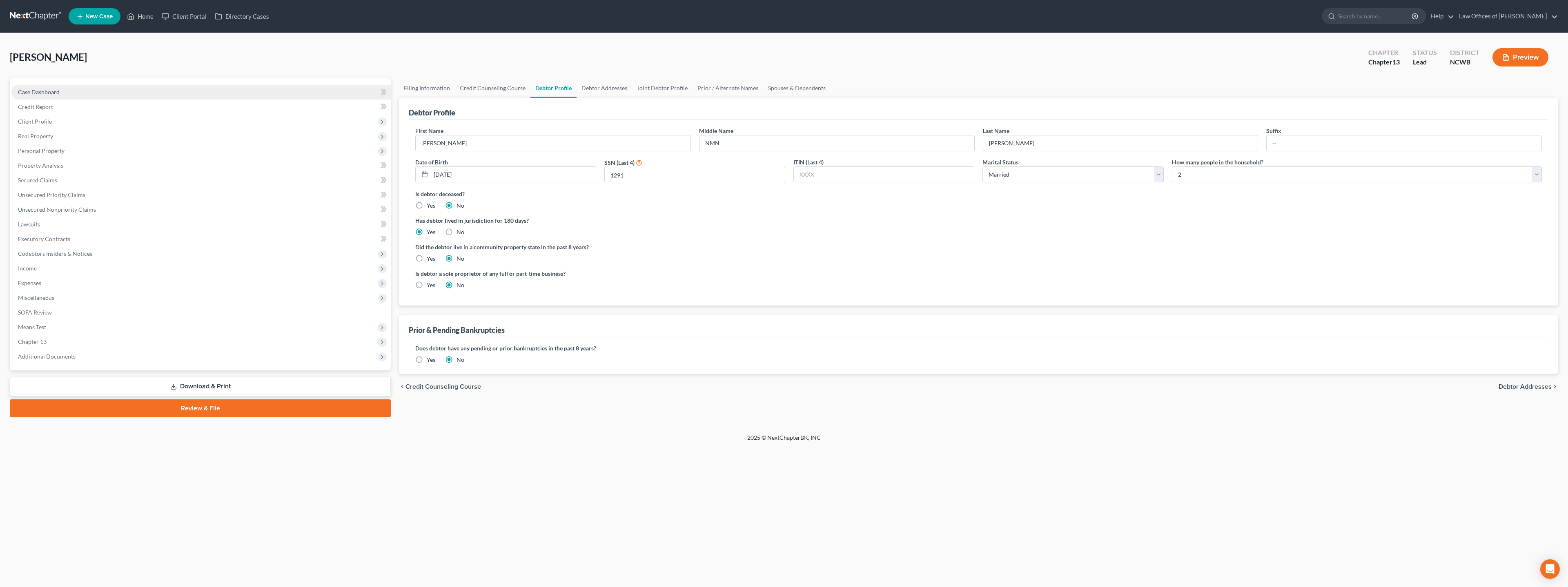
click at [46, 91] on span "Case Dashboard" at bounding box center [39, 92] width 41 height 7
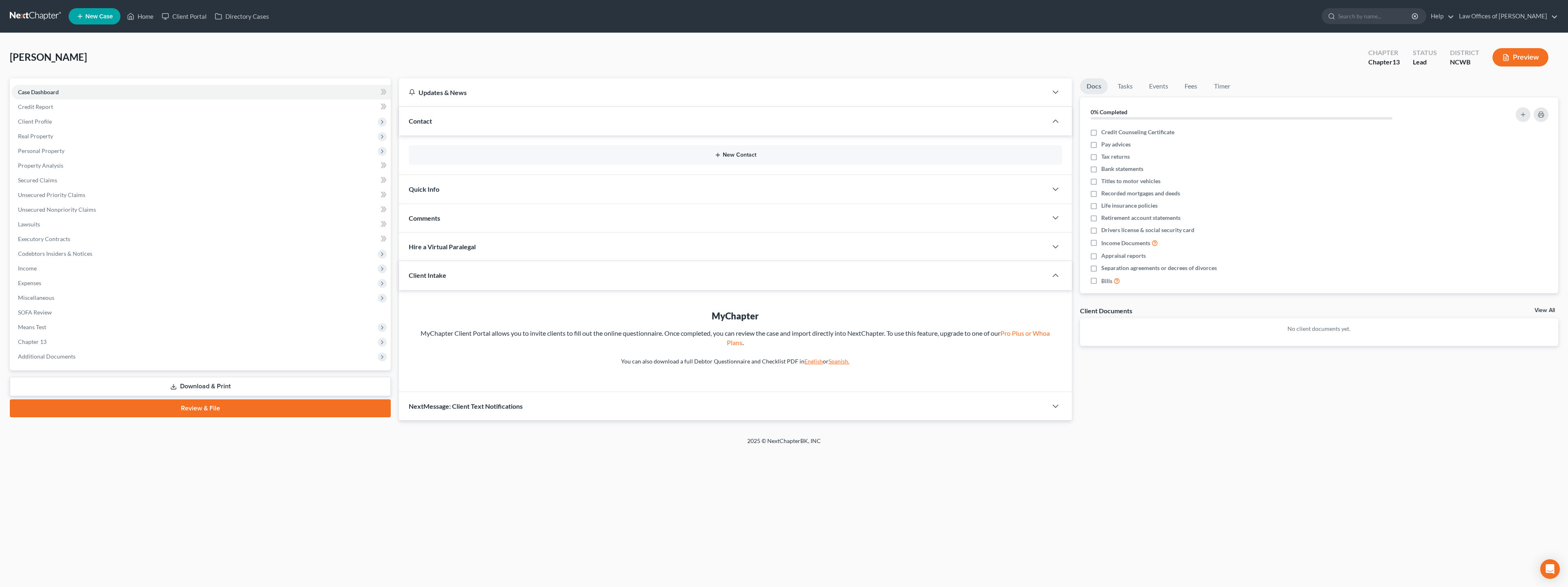
click at [721, 153] on icon "button" at bounding box center [718, 155] width 7 height 7
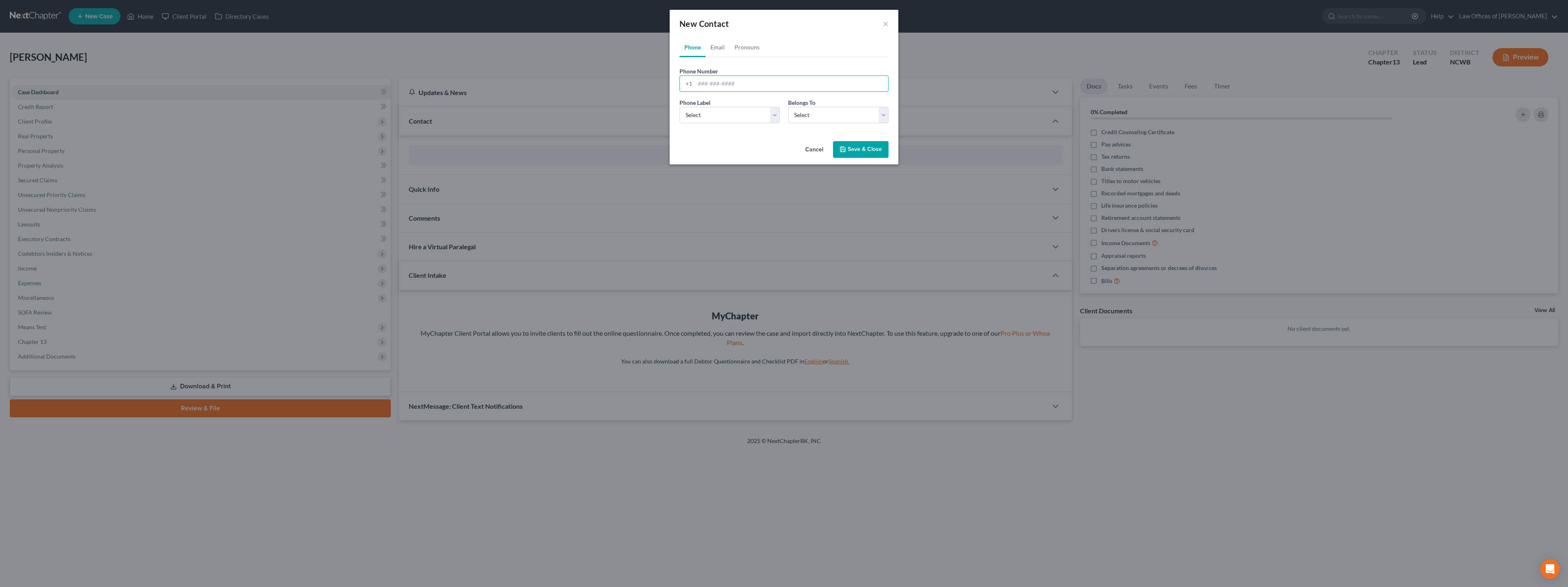
drag, startPoint x: 733, startPoint y: 85, endPoint x: 870, endPoint y: 142, distance: 148.4
click at [733, 85] on input "tel" at bounding box center [791, 83] width 193 height 15
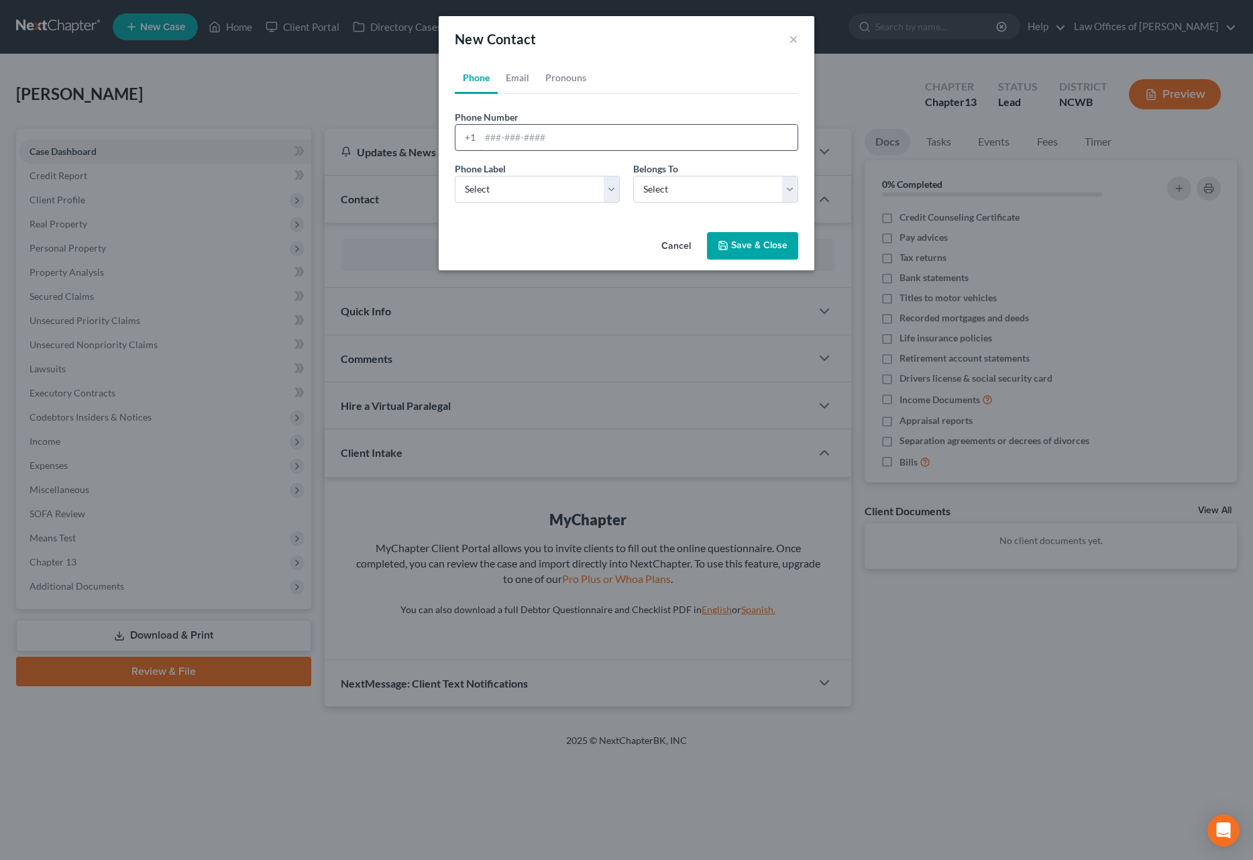
click at [641, 138] on input "tel" at bounding box center [638, 137] width 317 height 25
type input "[PHONE_NUMBER]"
drag, startPoint x: 535, startPoint y: 181, endPoint x: 525, endPoint y: 202, distance: 23.1
click at [535, 181] on select "Select Mobile Home Work Other" at bounding box center [537, 189] width 165 height 27
select select "0"
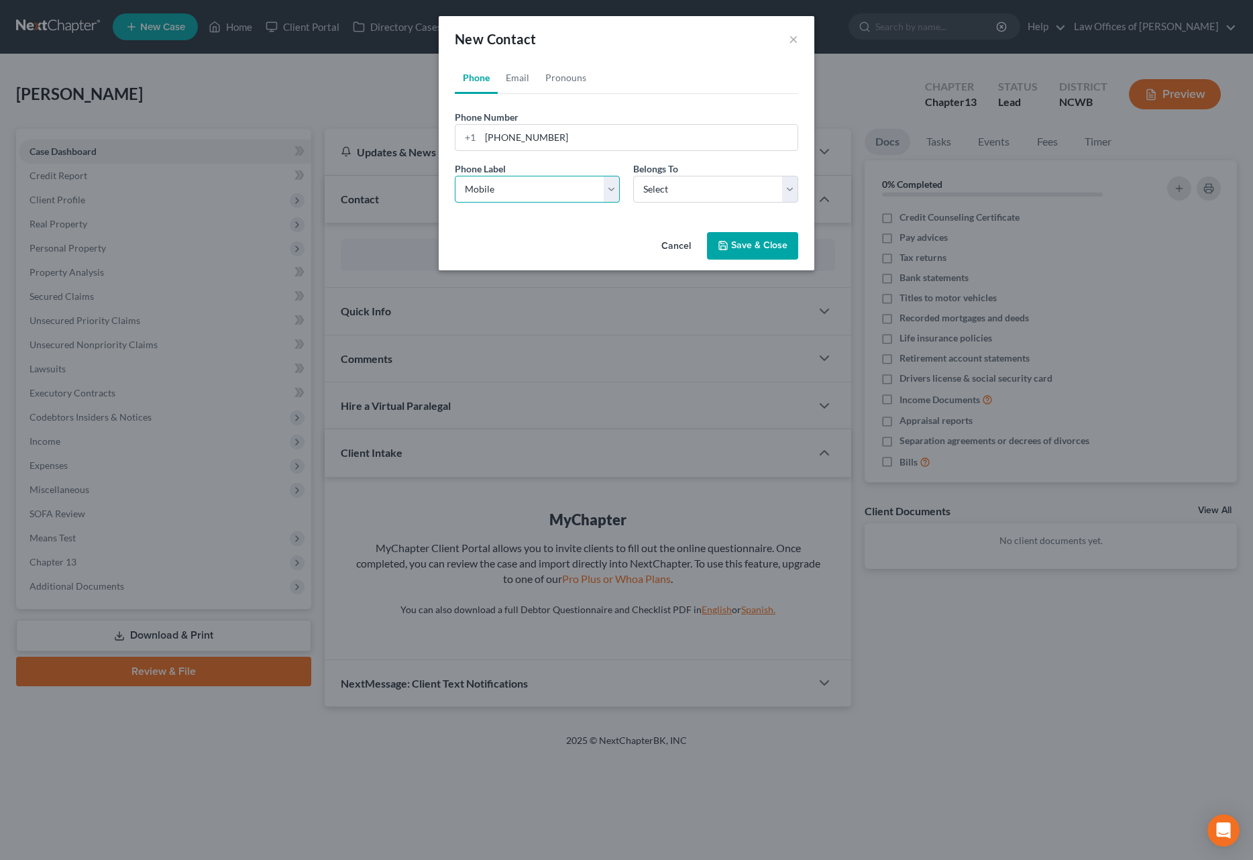
click at [455, 176] on select "Select Mobile Home Work Other" at bounding box center [537, 189] width 165 height 27
drag, startPoint x: 658, startPoint y: 189, endPoint x: 658, endPoint y: 201, distance: 11.4
click at [658, 189] on select "Select Client Spouse Other" at bounding box center [715, 189] width 165 height 27
select select "0"
click at [633, 176] on select "Select Client Spouse Other" at bounding box center [715, 189] width 165 height 27
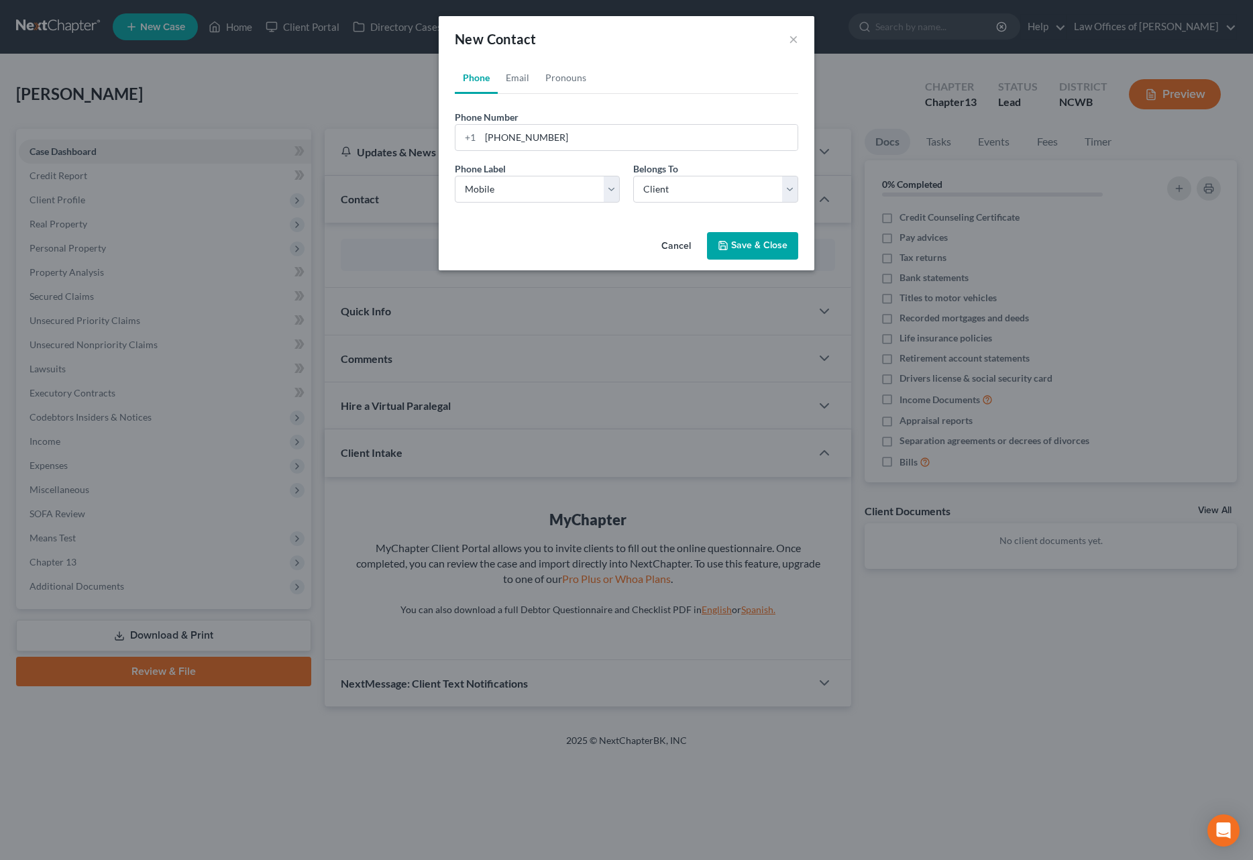
click at [755, 245] on button "Save & Close" at bounding box center [752, 246] width 91 height 28
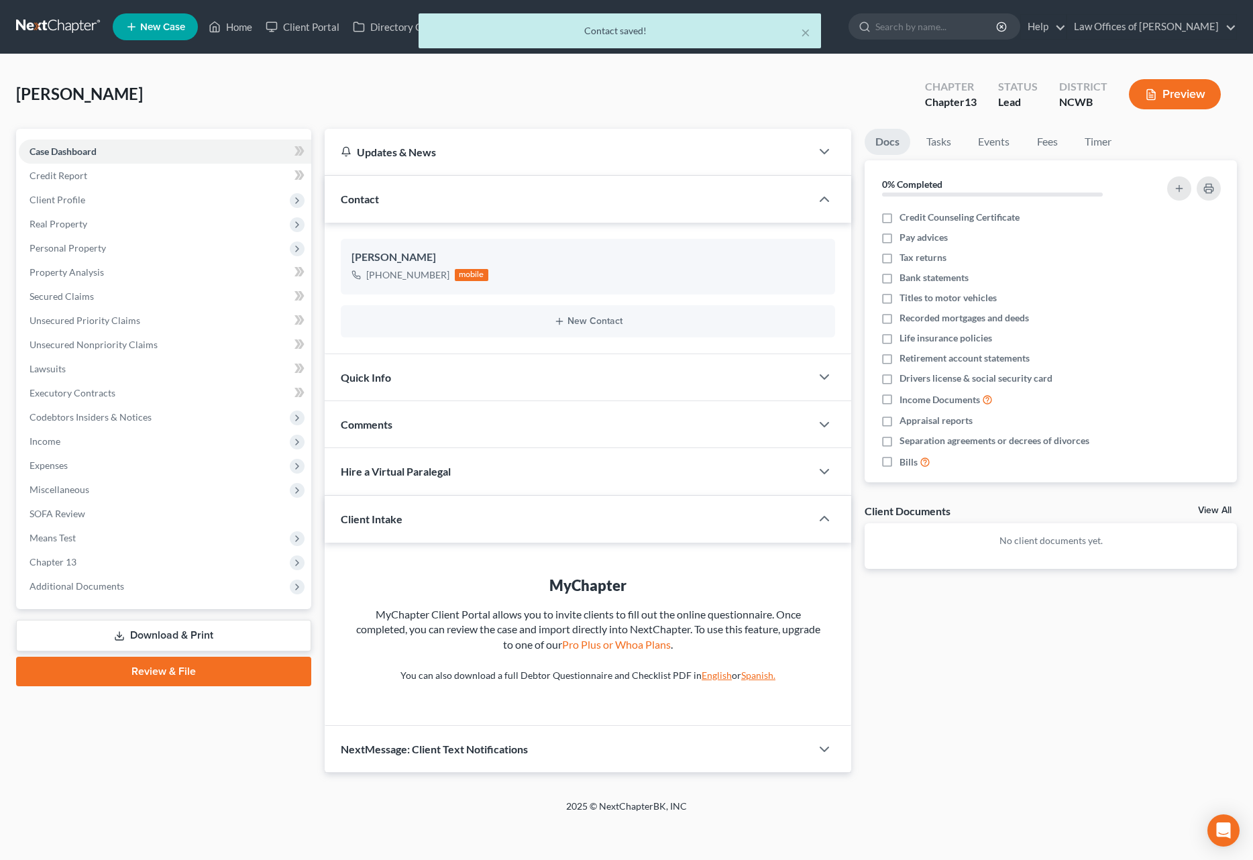
click at [493, 370] on div "Quick Info" at bounding box center [568, 377] width 486 height 46
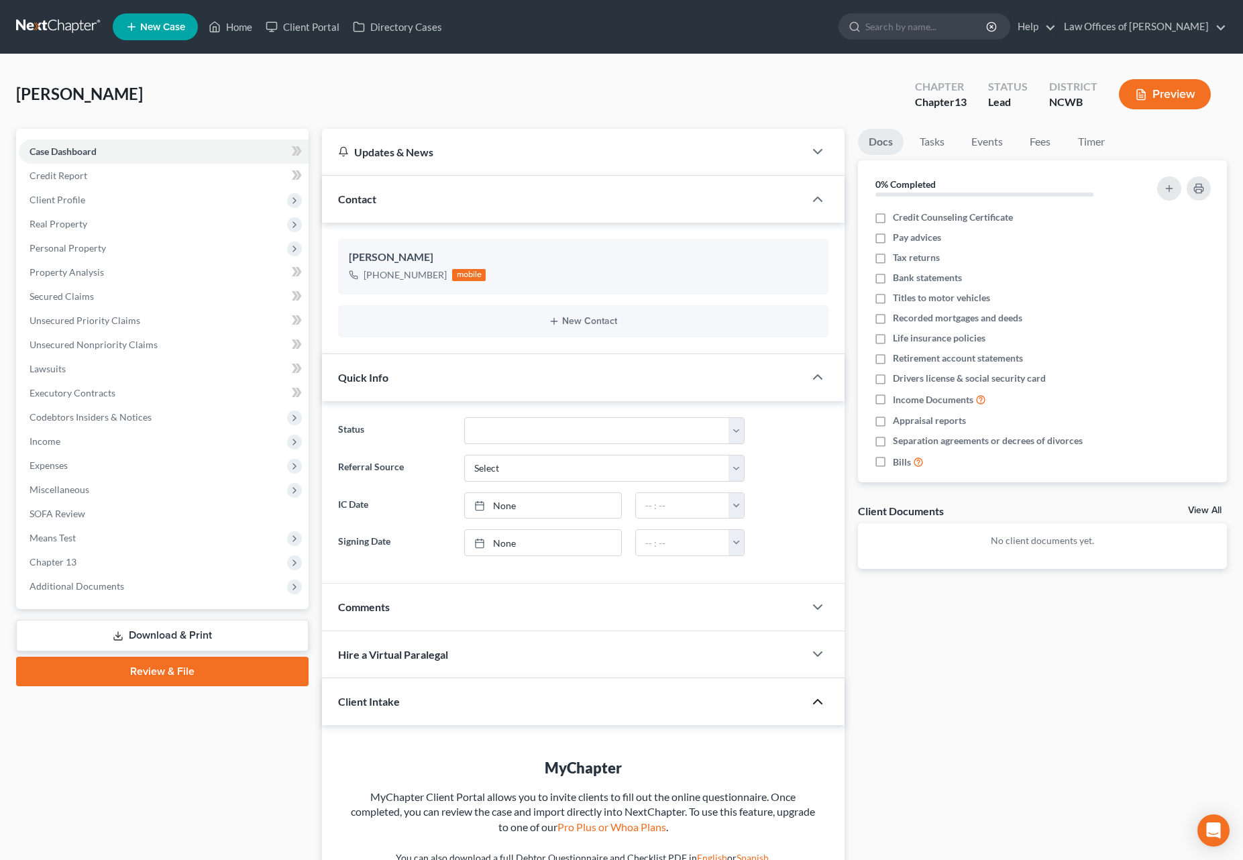
click at [818, 703] on icon "button" at bounding box center [818, 702] width 16 height 16
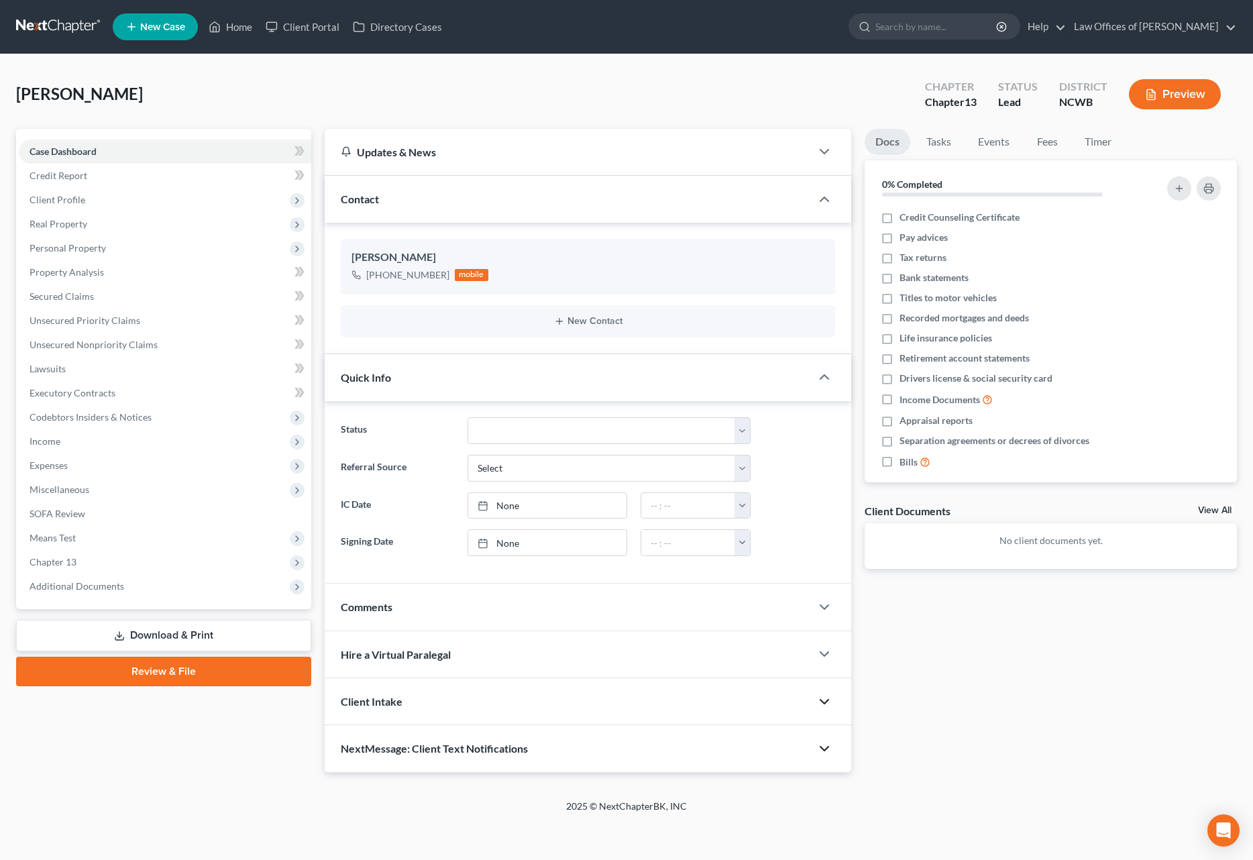
click at [823, 753] on icon "button" at bounding box center [824, 749] width 16 height 16
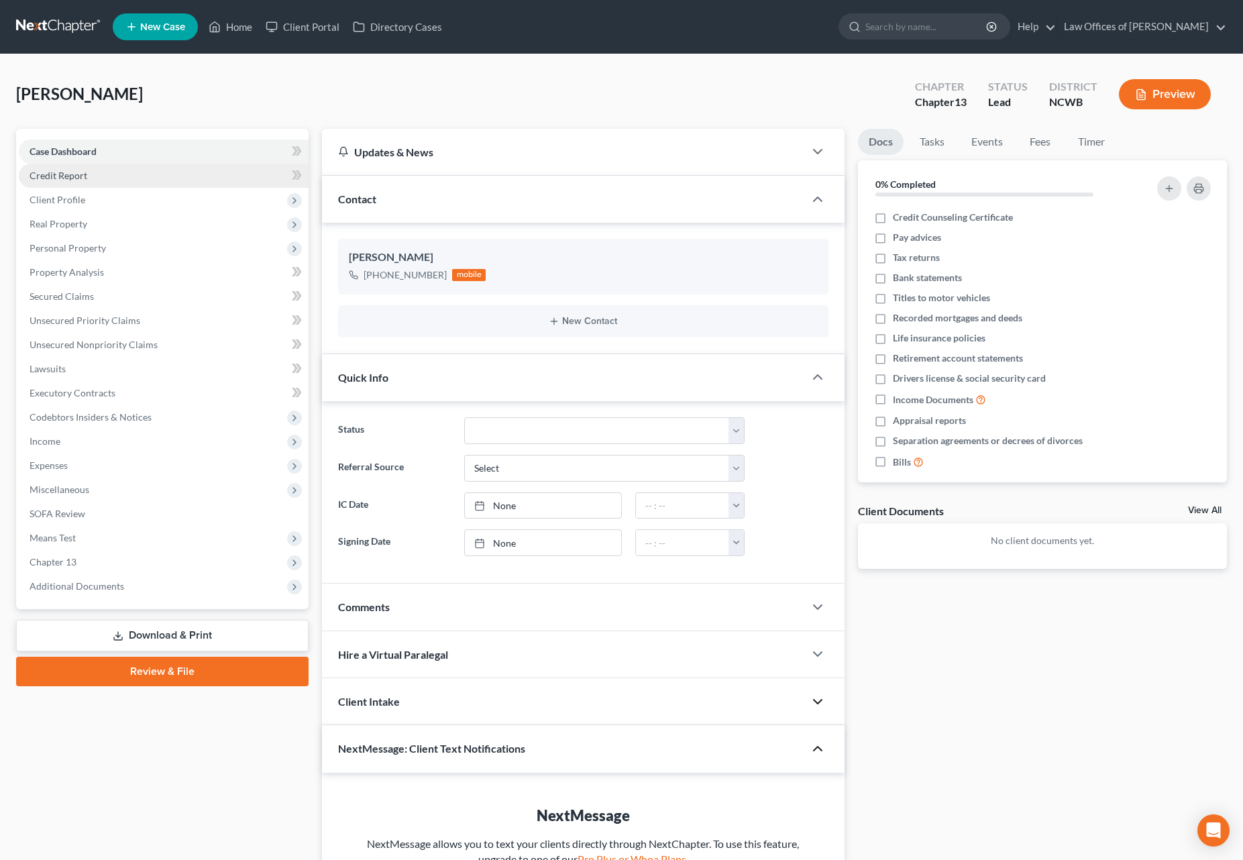
click at [78, 176] on span "Credit Report" at bounding box center [59, 175] width 58 height 11
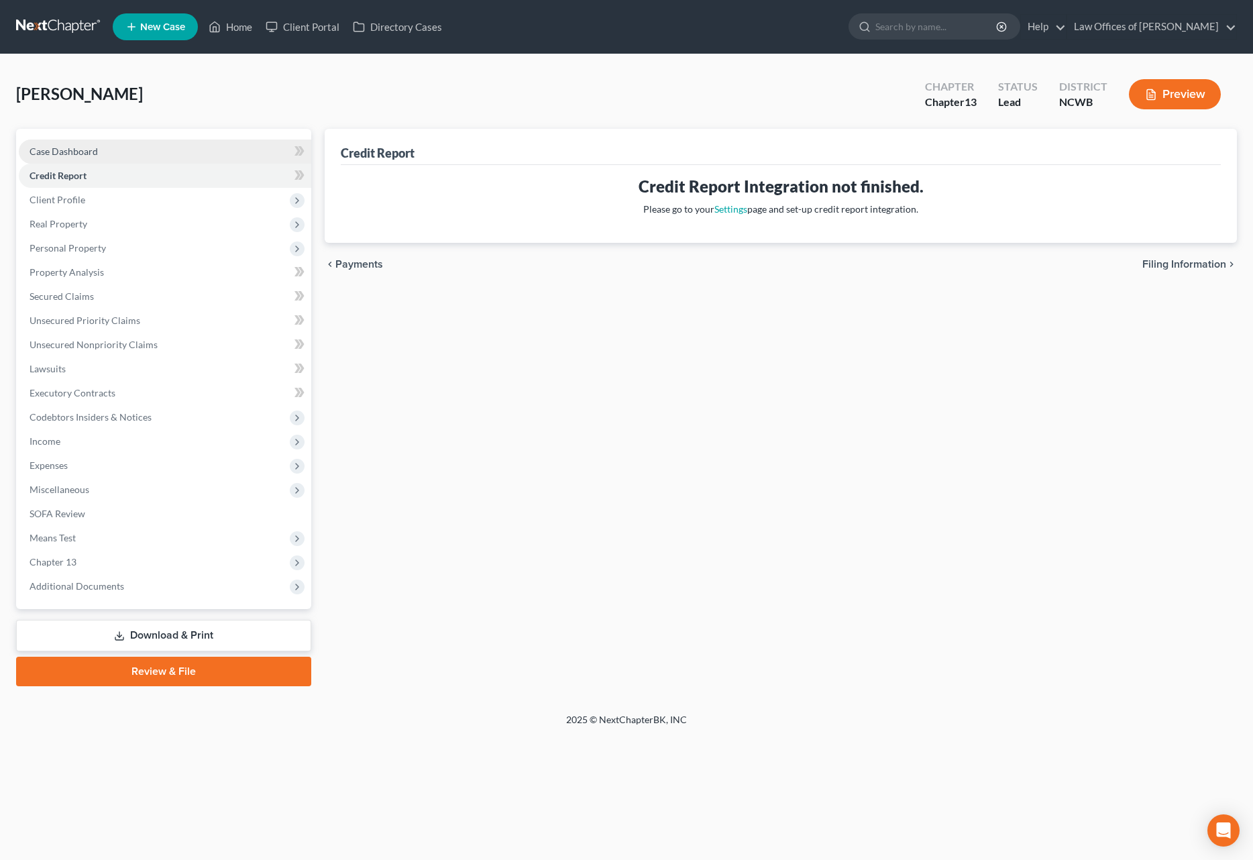
click at [64, 151] on span "Case Dashboard" at bounding box center [64, 151] width 68 height 11
select select "4"
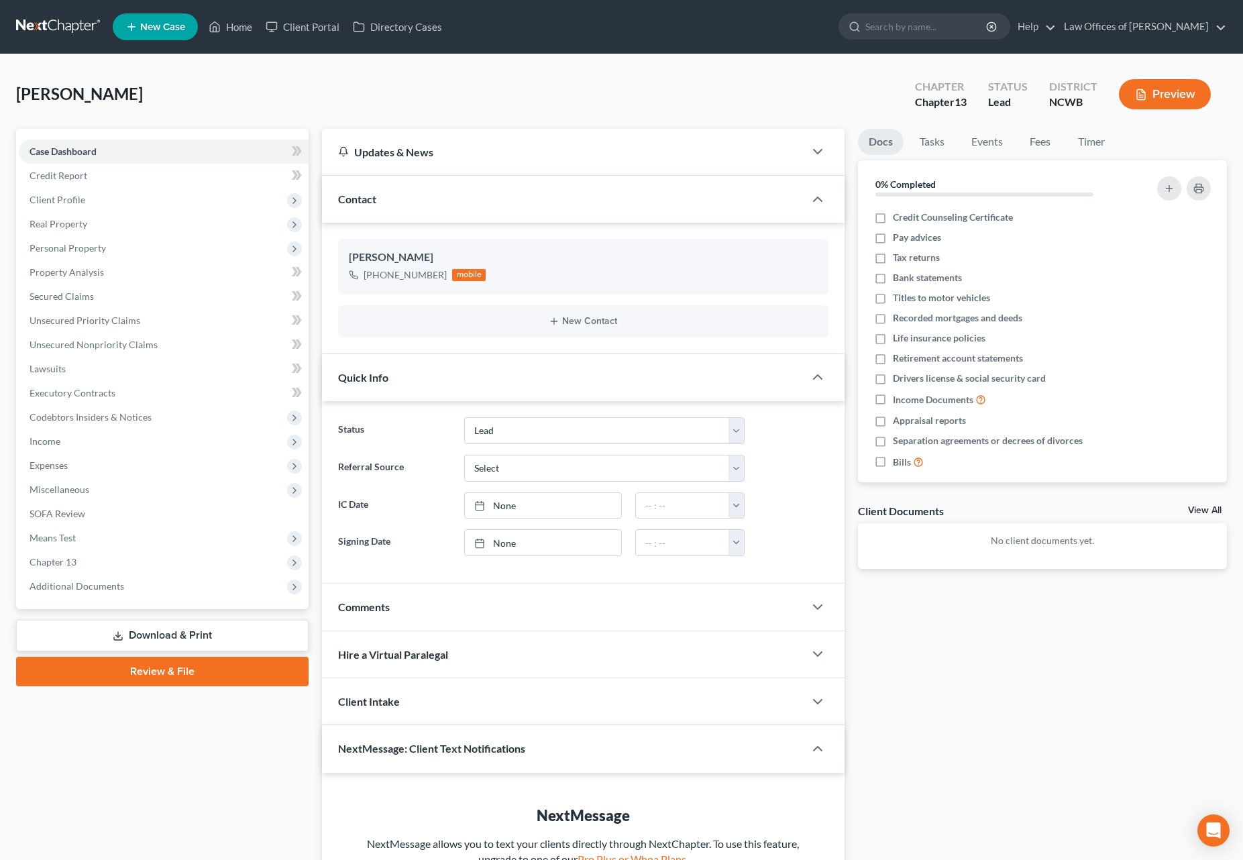
click at [482, 381] on div "Quick Info" at bounding box center [563, 377] width 482 height 46
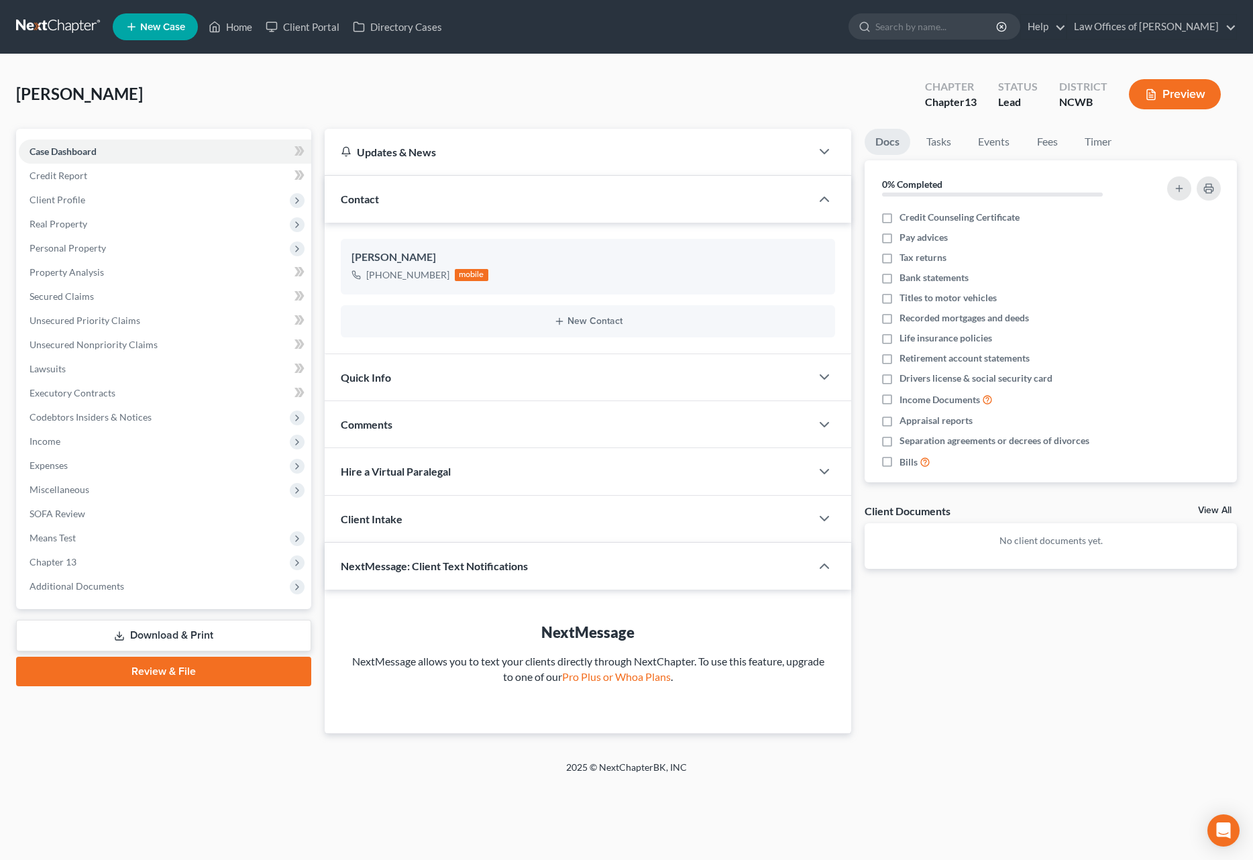
click at [482, 381] on div "Quick Info" at bounding box center [568, 377] width 486 height 46
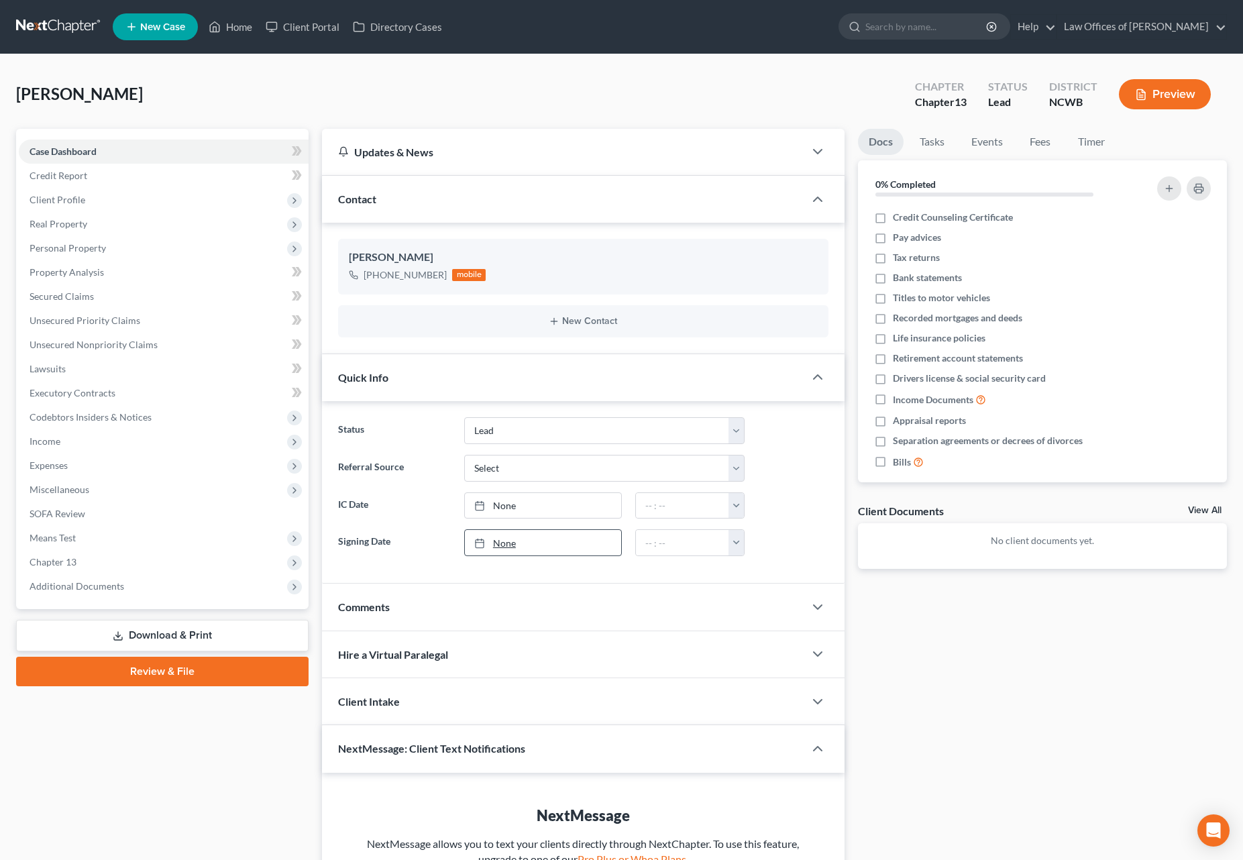
click at [596, 551] on link "None" at bounding box center [543, 542] width 156 height 25
type input "[DATE]"
click at [783, 698] on div "Client Intake" at bounding box center [563, 701] width 482 height 46
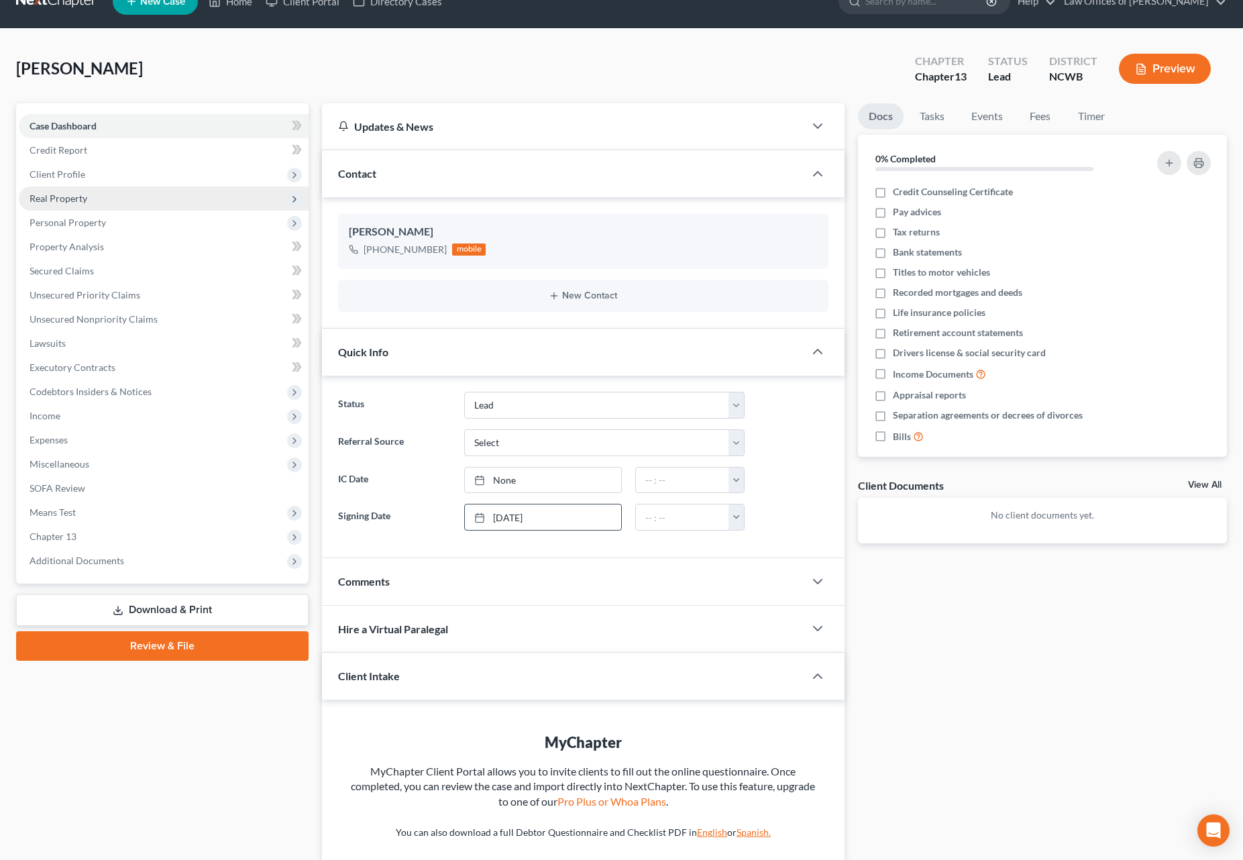
scroll to position [22, 0]
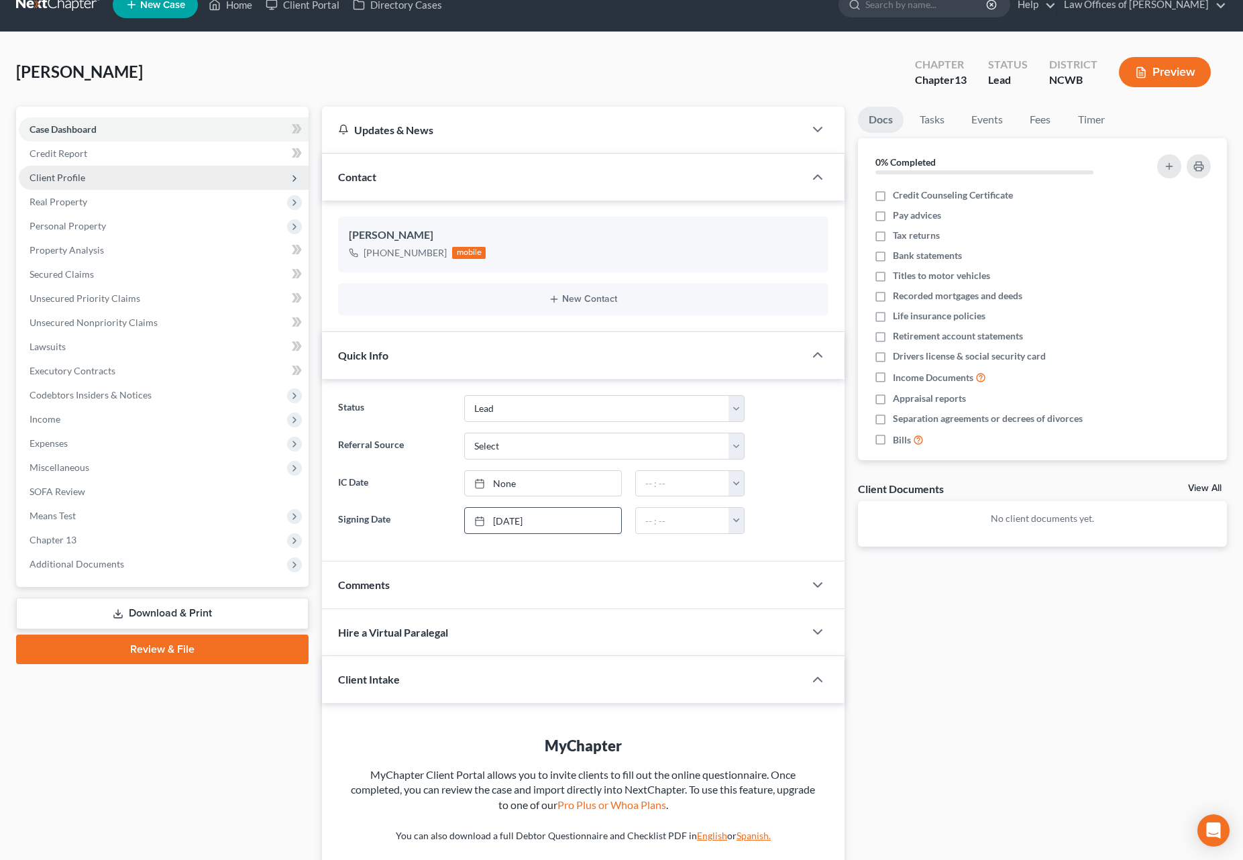
click at [62, 184] on span "Client Profile" at bounding box center [164, 178] width 290 height 24
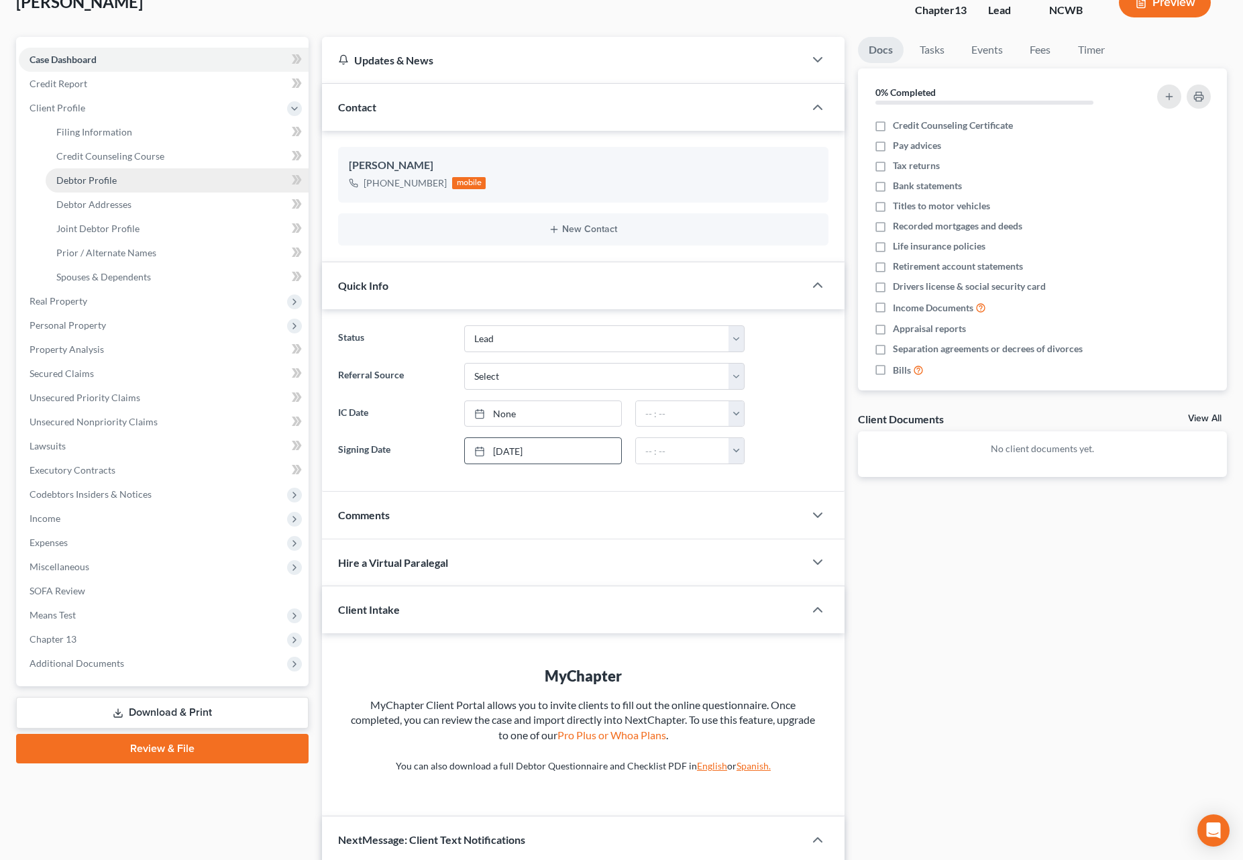
scroll to position [89, 0]
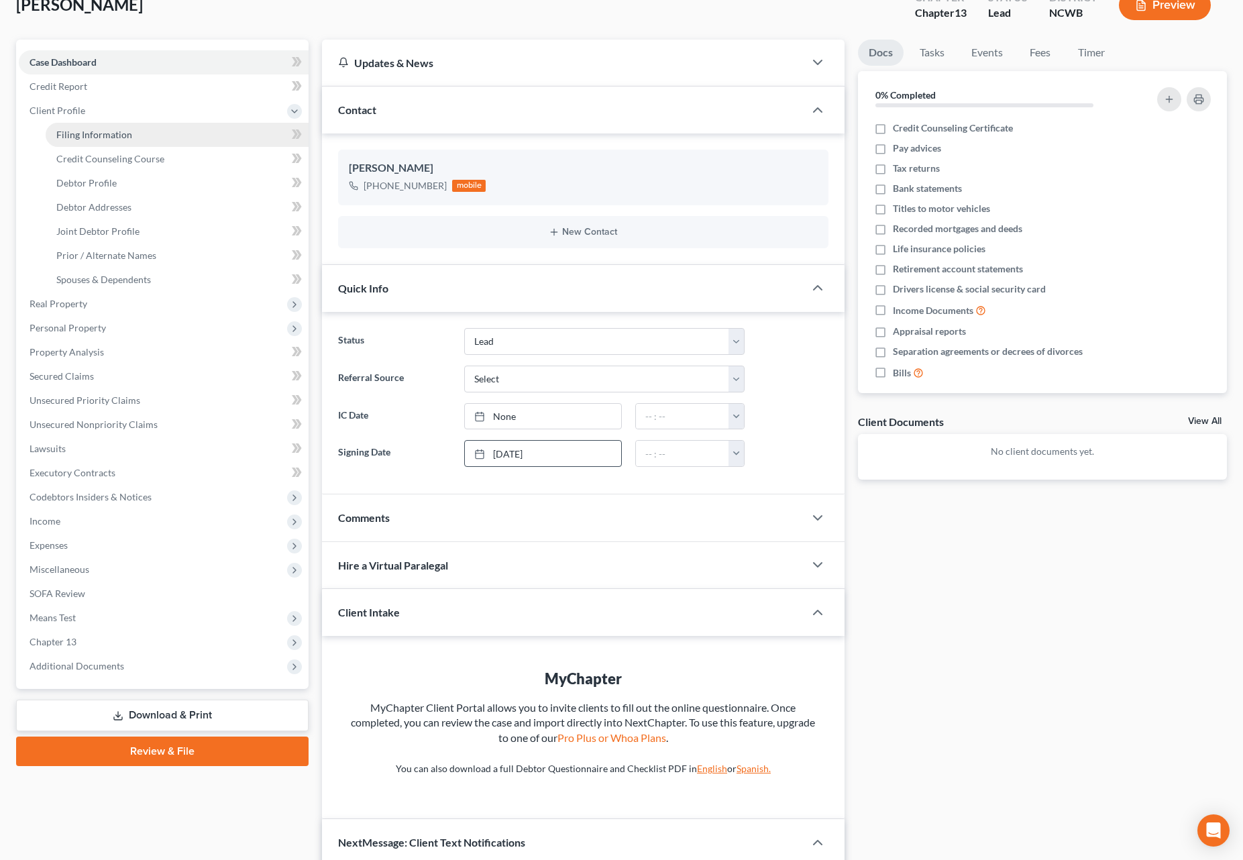
click at [87, 133] on span "Filing Information" at bounding box center [94, 134] width 76 height 11
select select "1"
select select "3"
select select "59"
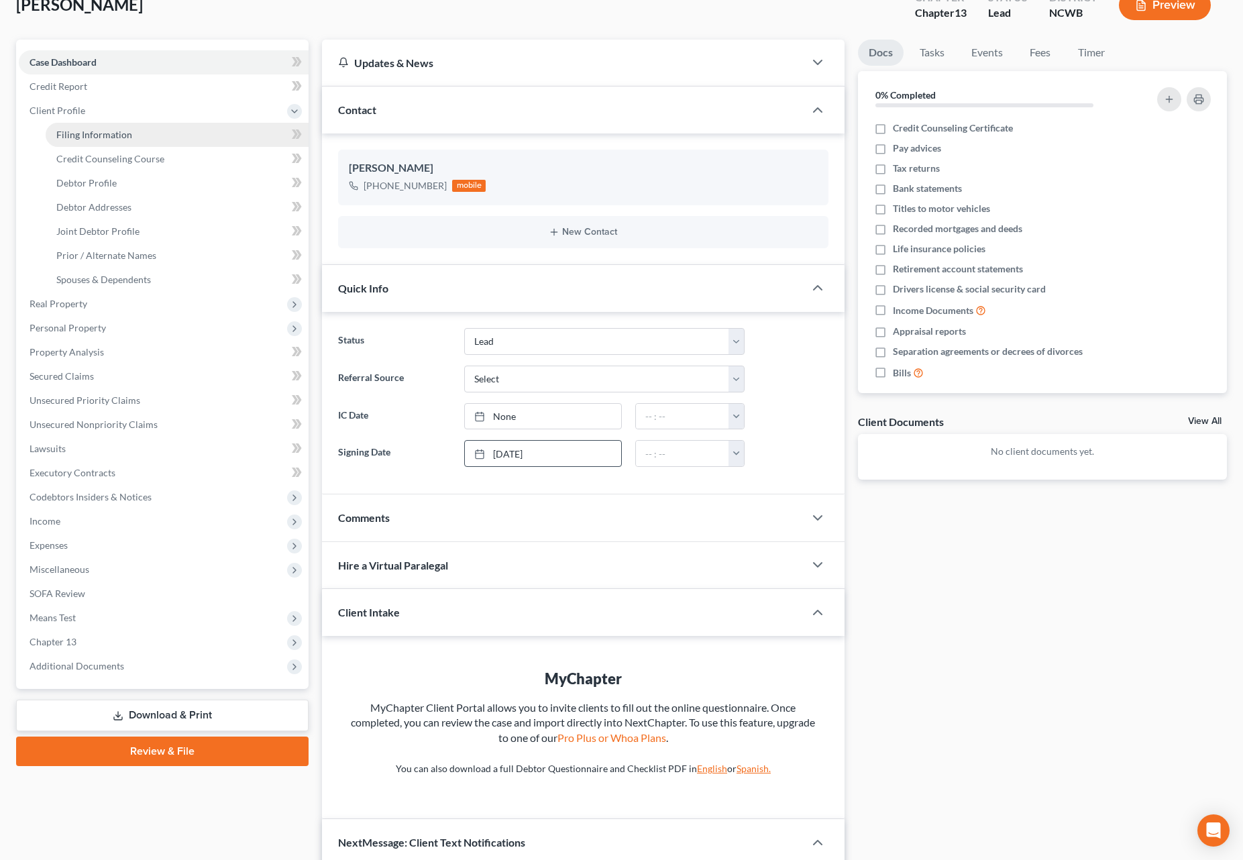
select select "1"
select select "28"
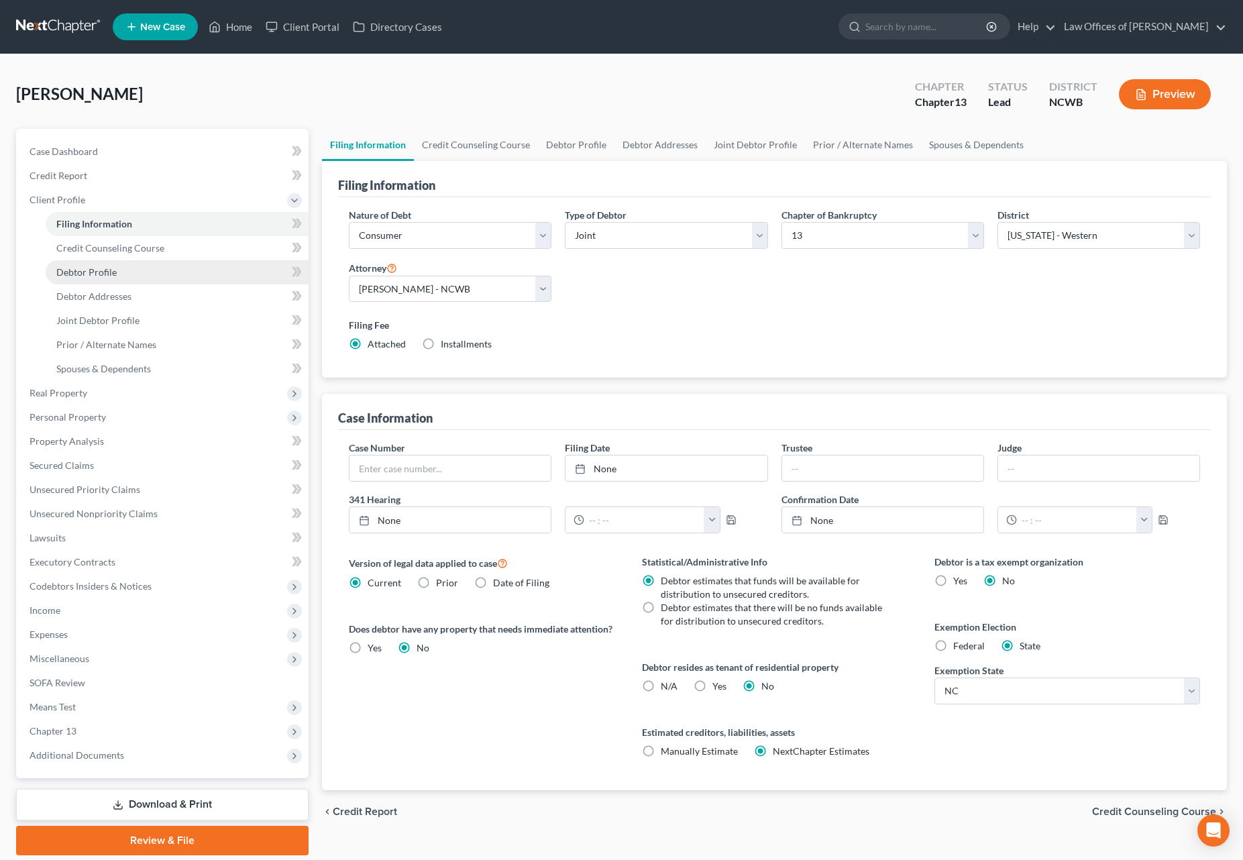
click at [91, 273] on span "Debtor Profile" at bounding box center [86, 271] width 60 height 11
select select "1"
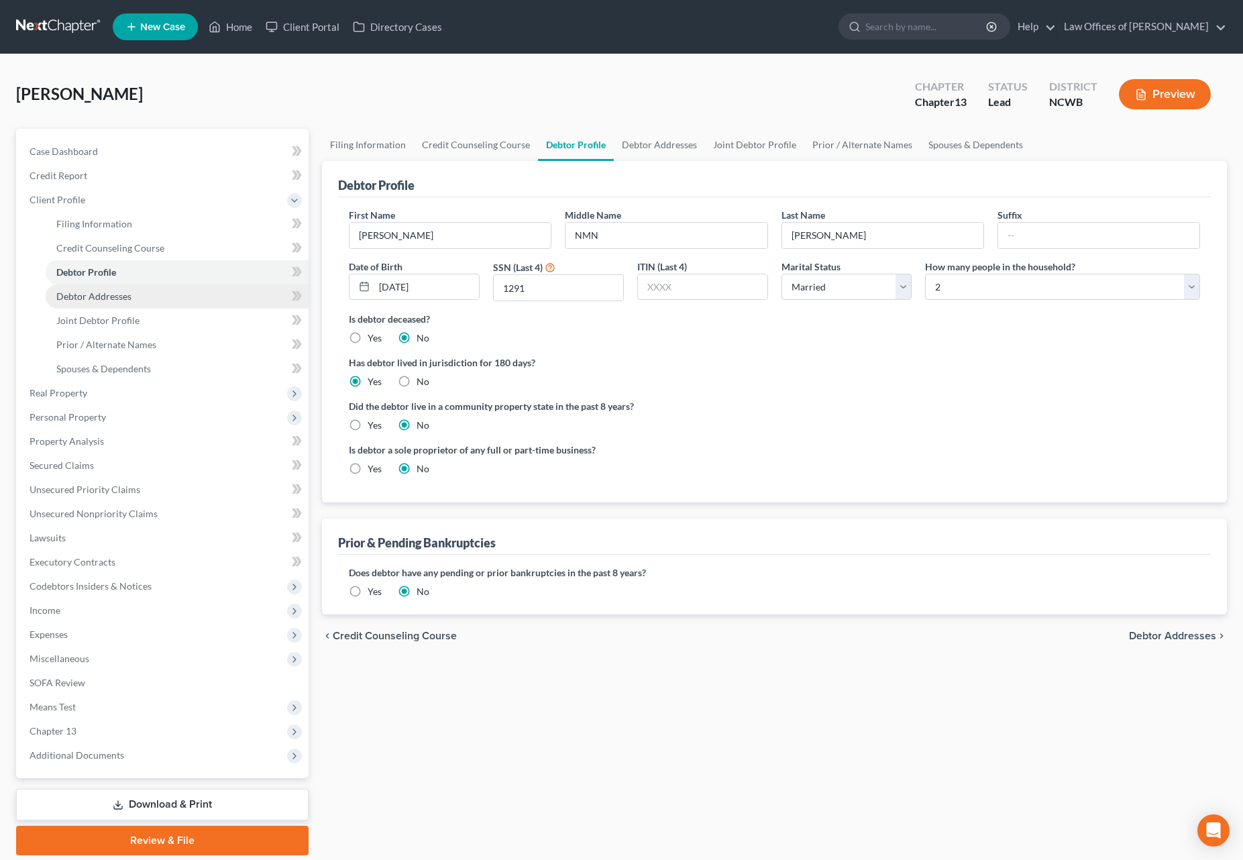
click at [101, 295] on span "Debtor Addresses" at bounding box center [93, 295] width 75 height 11
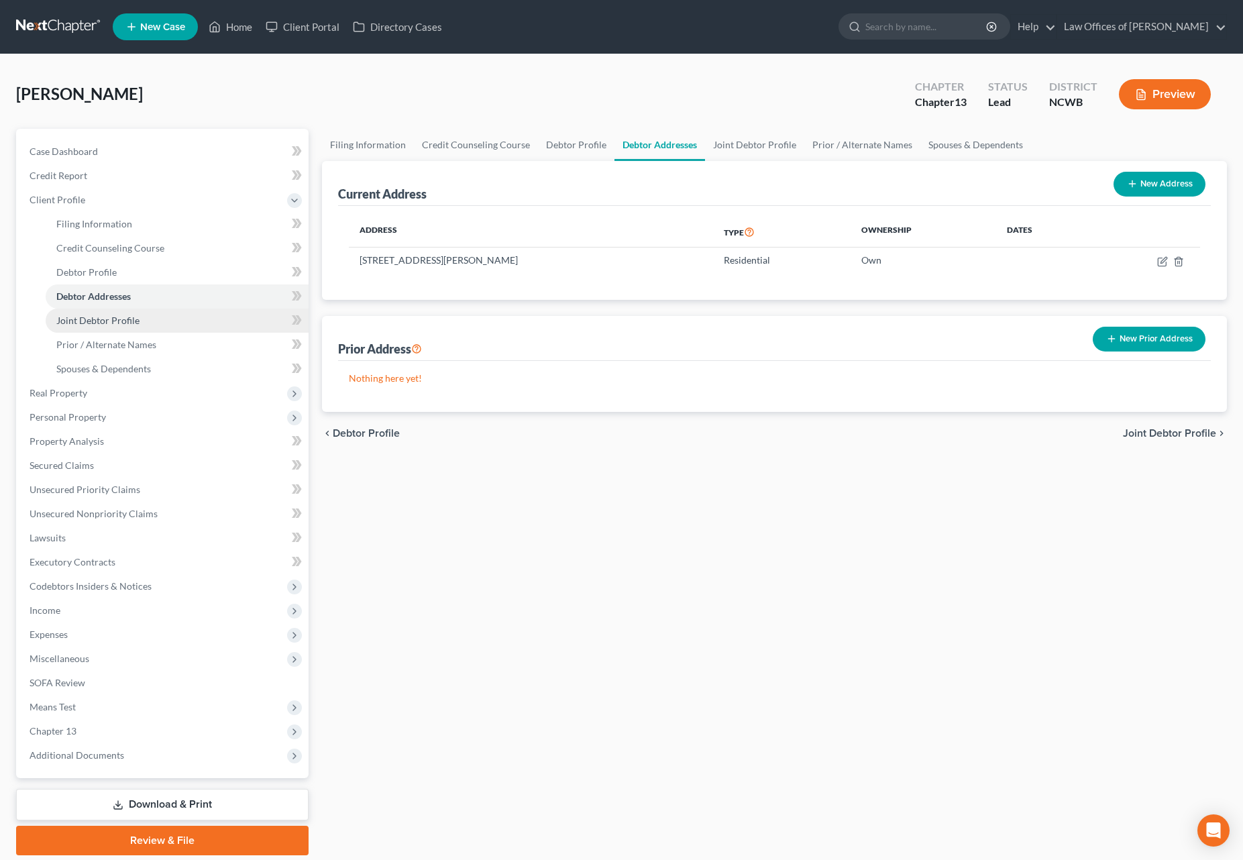
click at [98, 319] on span "Joint Debtor Profile" at bounding box center [97, 320] width 83 height 11
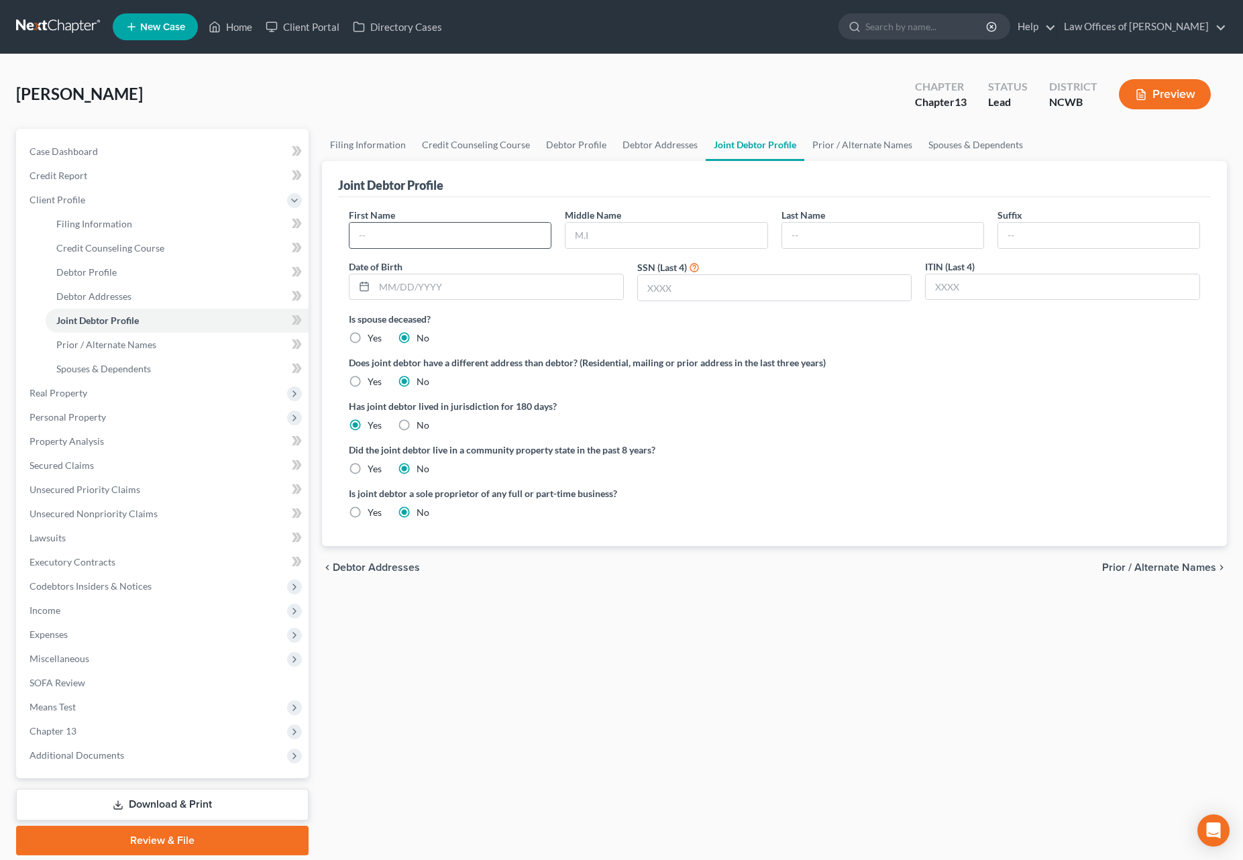
click at [531, 235] on input "text" at bounding box center [450, 235] width 201 height 25
type input "[PERSON_NAME]"
click at [655, 231] on input "text" at bounding box center [666, 235] width 201 height 25
drag, startPoint x: 614, startPoint y: 241, endPoint x: 604, endPoint y: 203, distance: 40.2
click at [614, 241] on input "text" at bounding box center [666, 235] width 201 height 25
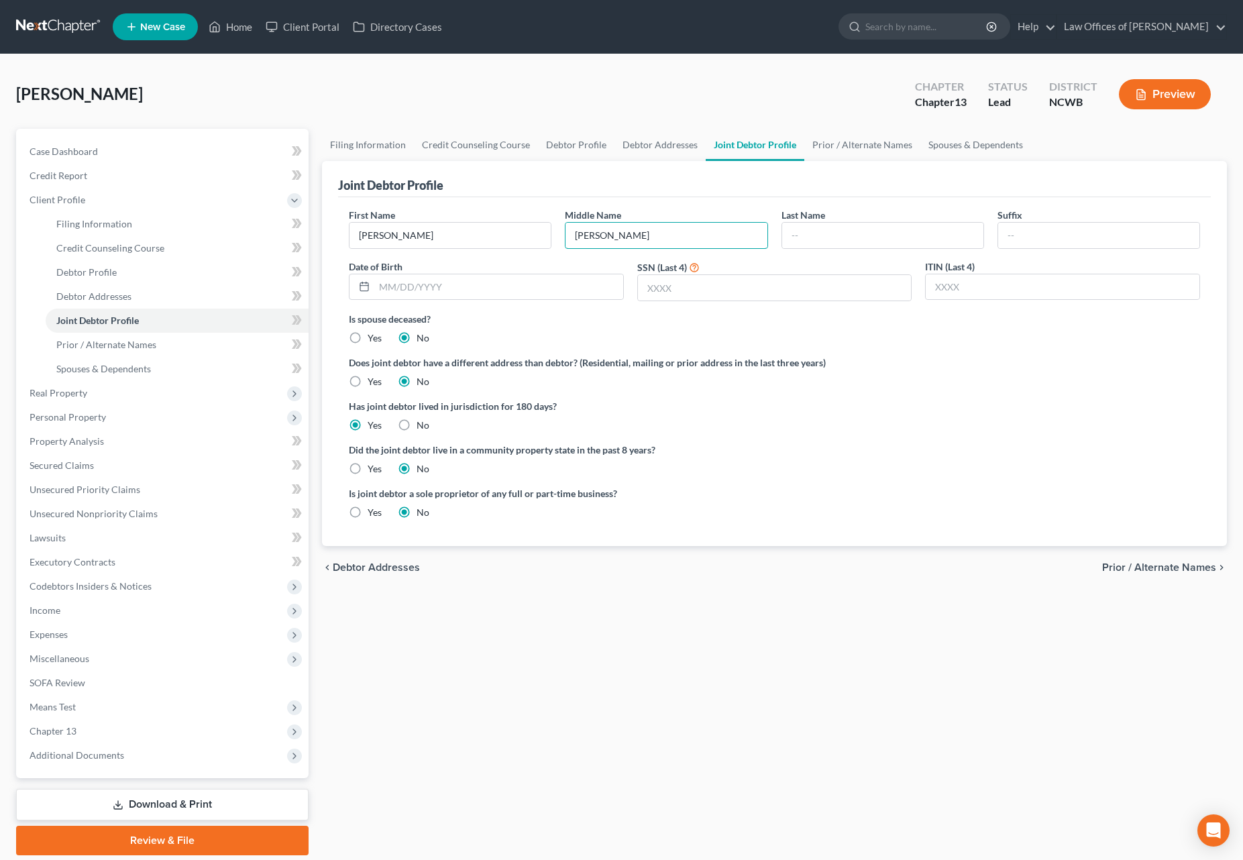
type input "[PERSON_NAME]"
click at [468, 295] on input "text" at bounding box center [498, 286] width 249 height 25
type input "0"
type input "[DATE]"
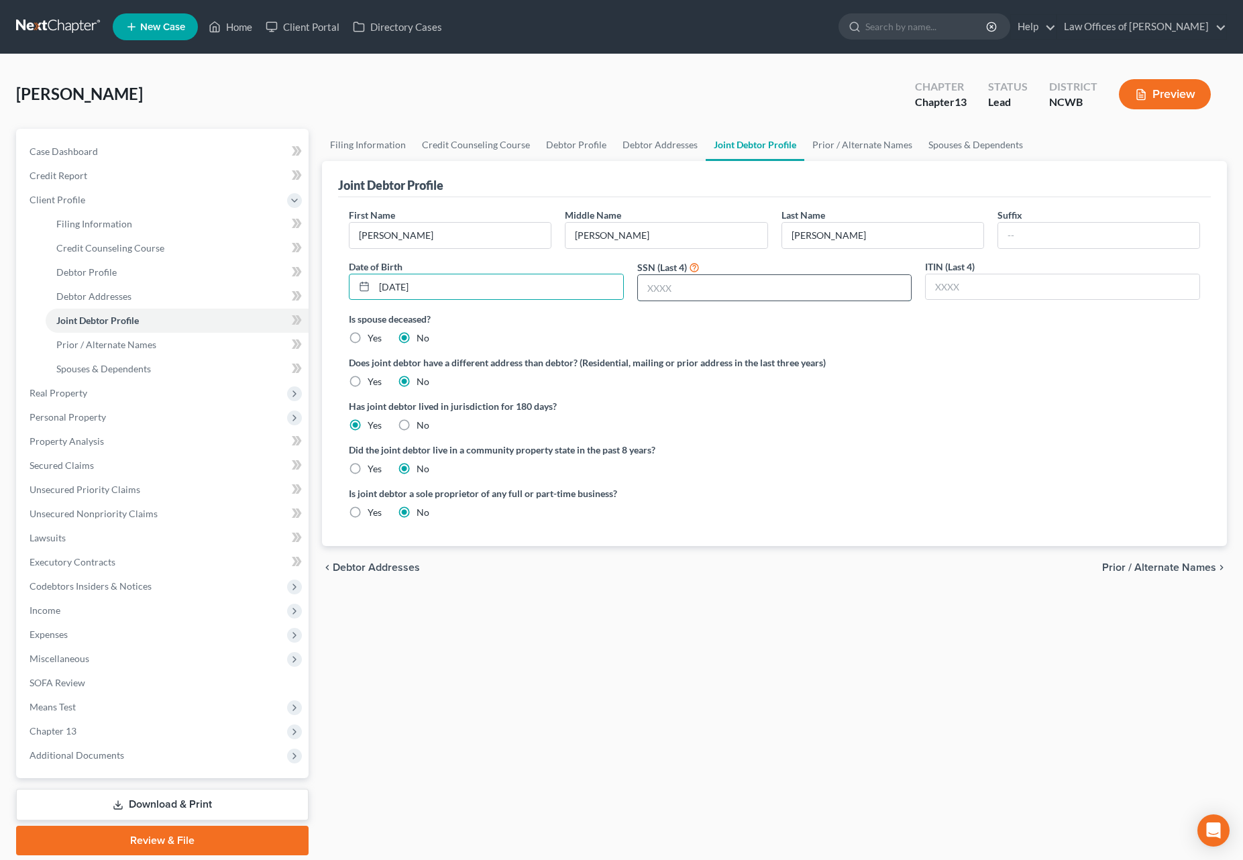
click at [735, 292] on input "text" at bounding box center [775, 287] width 274 height 25
click at [725, 289] on input "text" at bounding box center [775, 287] width 274 height 25
type input "3"
type input "6825"
click at [1157, 92] on button "Preview" at bounding box center [1165, 94] width 92 height 30
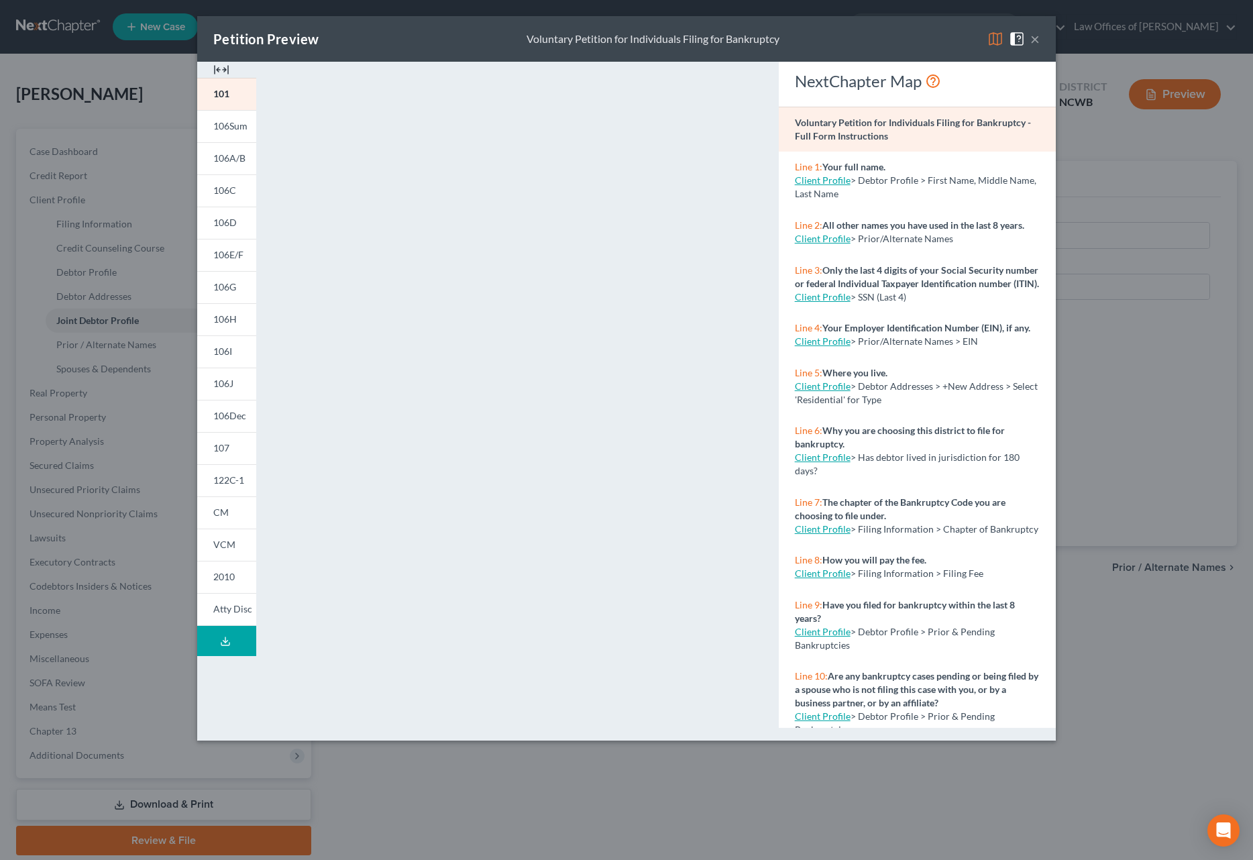
click at [1034, 38] on button "×" at bounding box center [1034, 39] width 9 height 16
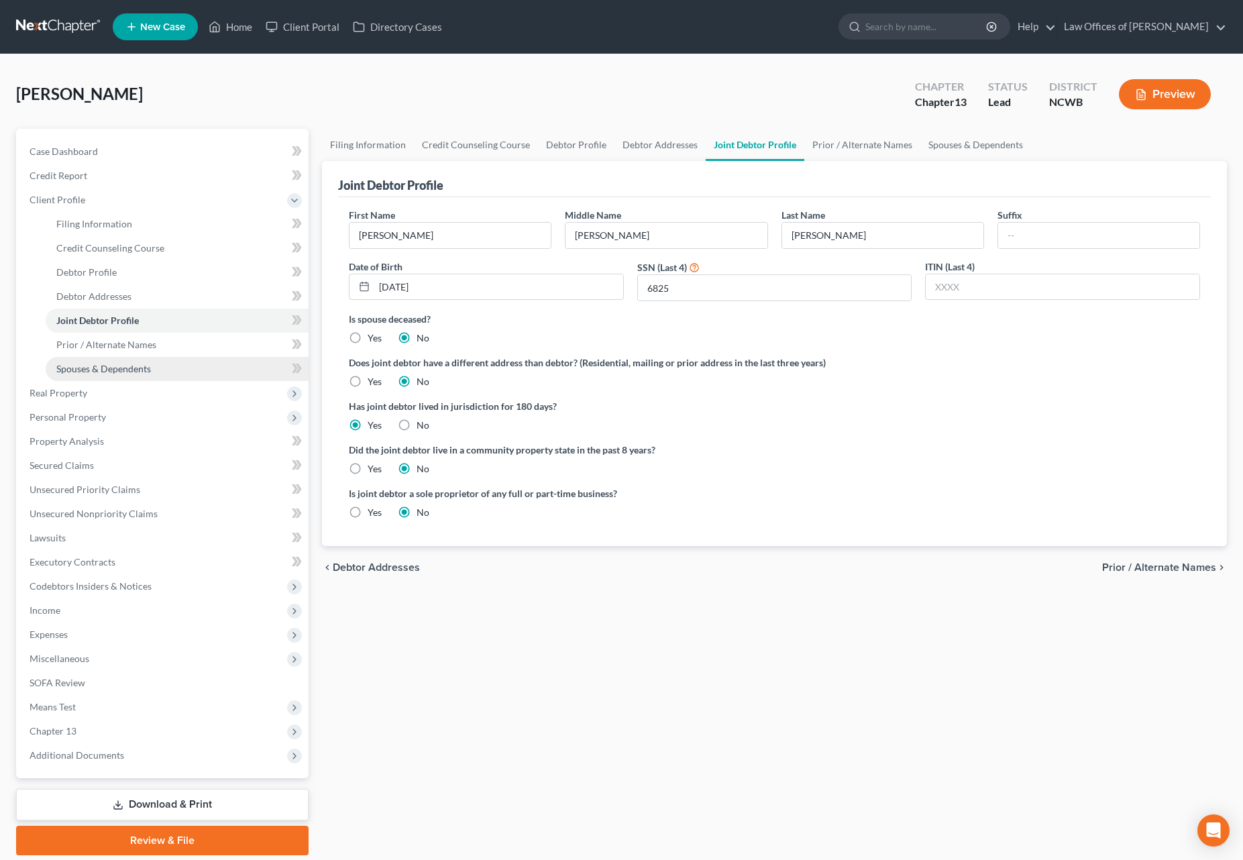
click at [101, 373] on span "Spouses & Dependents" at bounding box center [103, 368] width 95 height 11
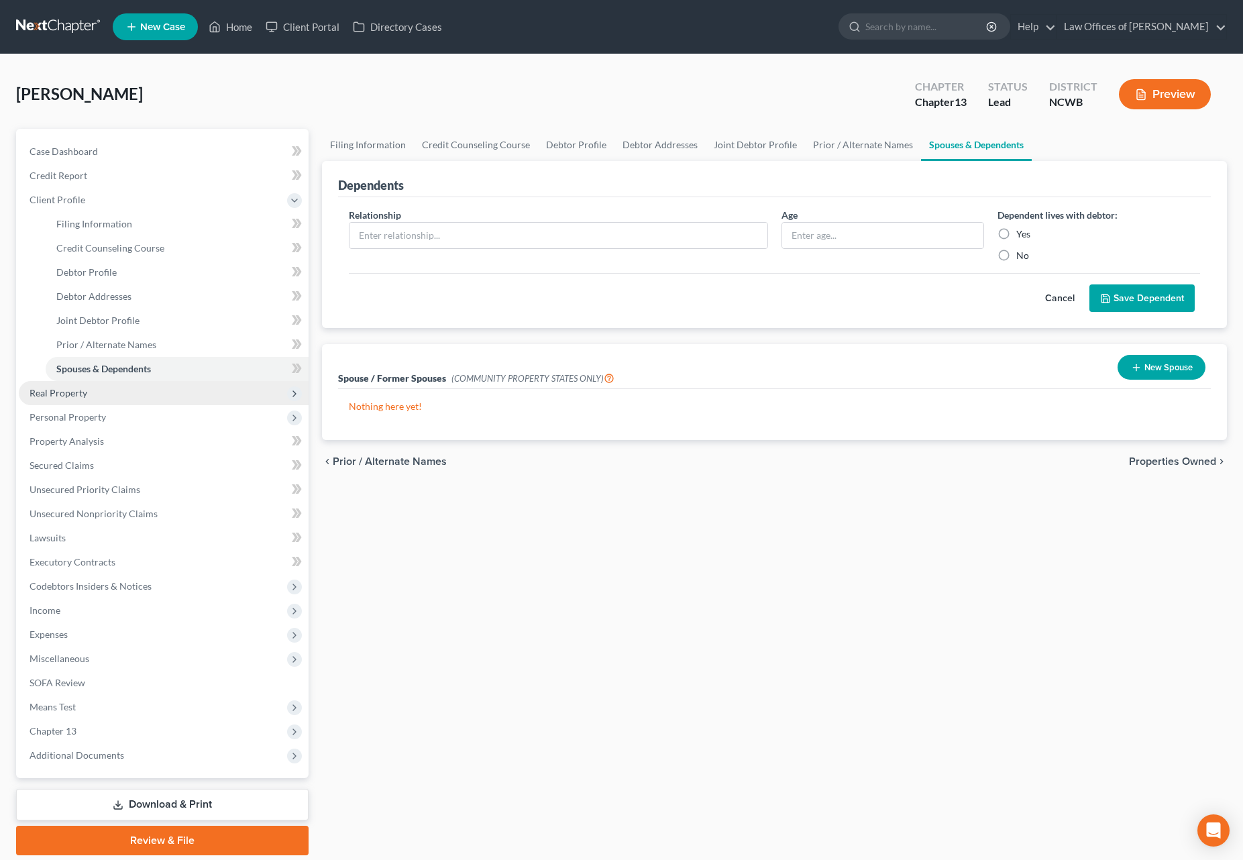
click at [70, 392] on span "Real Property" at bounding box center [59, 392] width 58 height 11
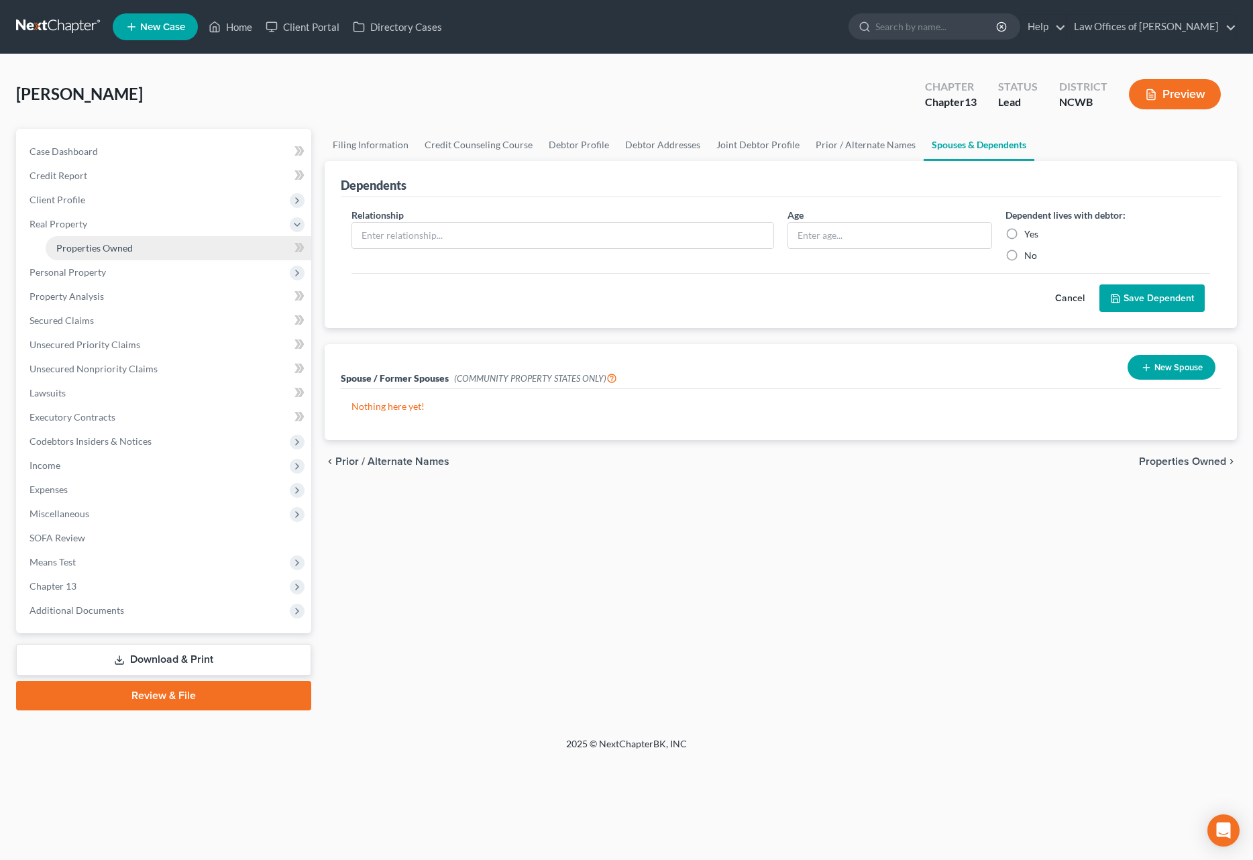
click at [108, 244] on span "Properties Owned" at bounding box center [94, 247] width 76 height 11
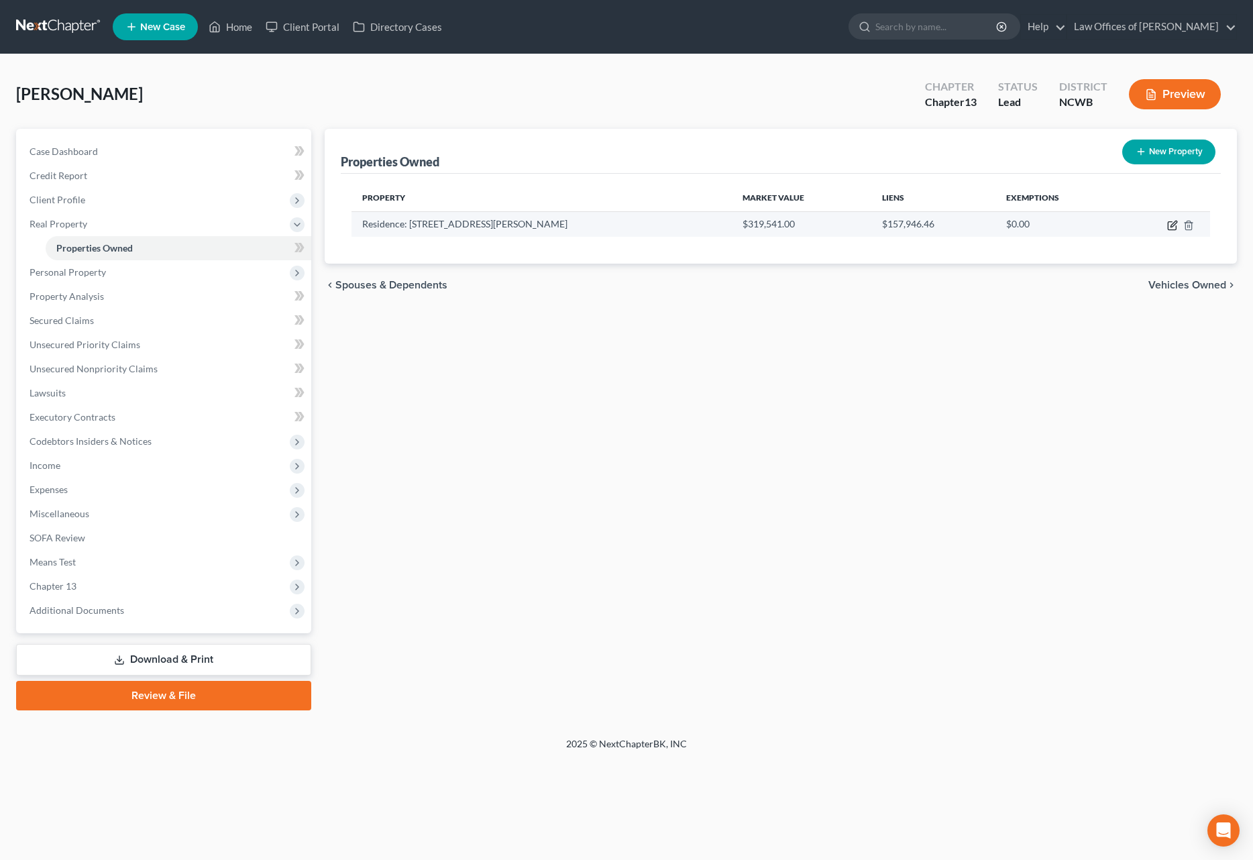
click at [1173, 224] on icon "button" at bounding box center [1172, 225] width 11 height 11
select select "28"
select select "2"
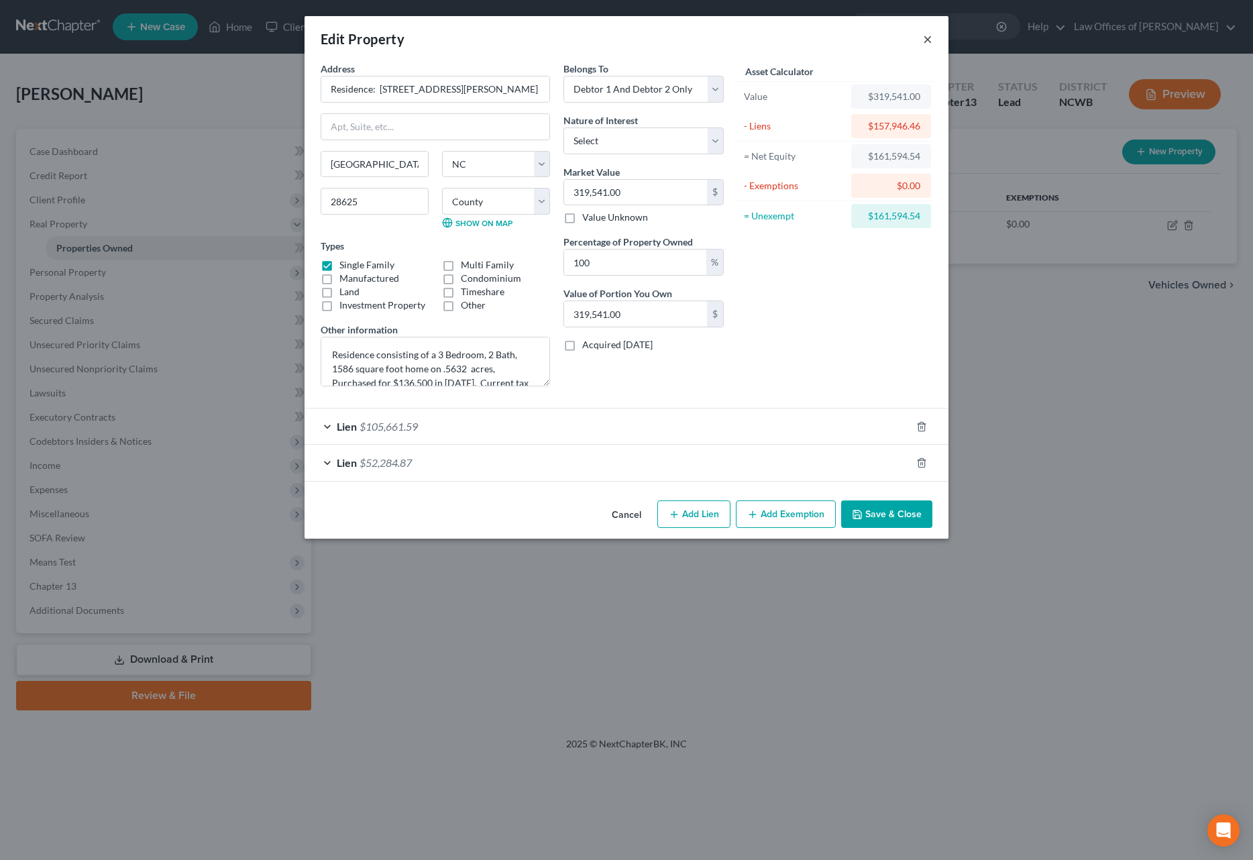
click at [928, 44] on button "×" at bounding box center [927, 39] width 9 height 16
